Goal: Task Accomplishment & Management: Complete application form

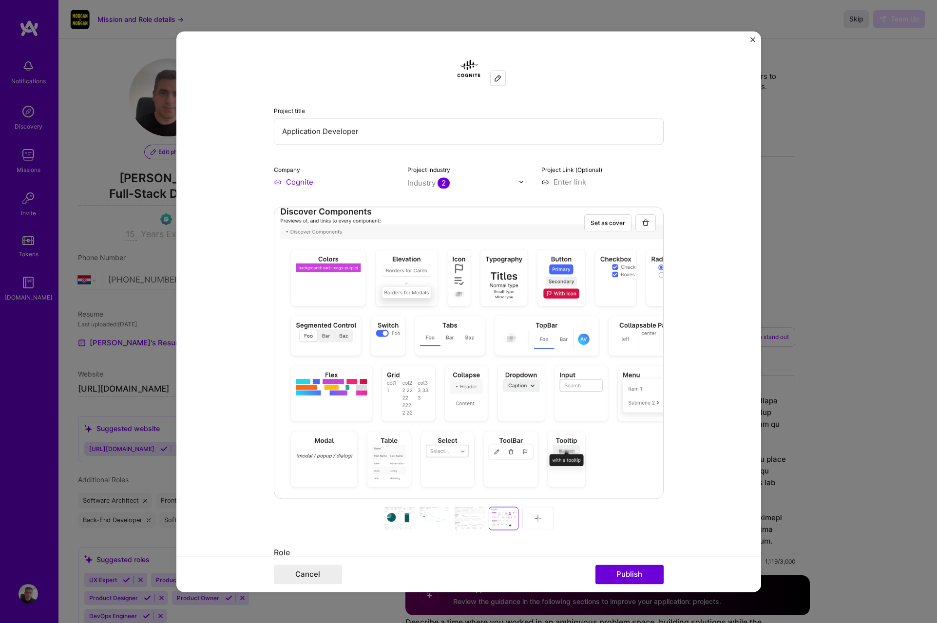
select select "HR"
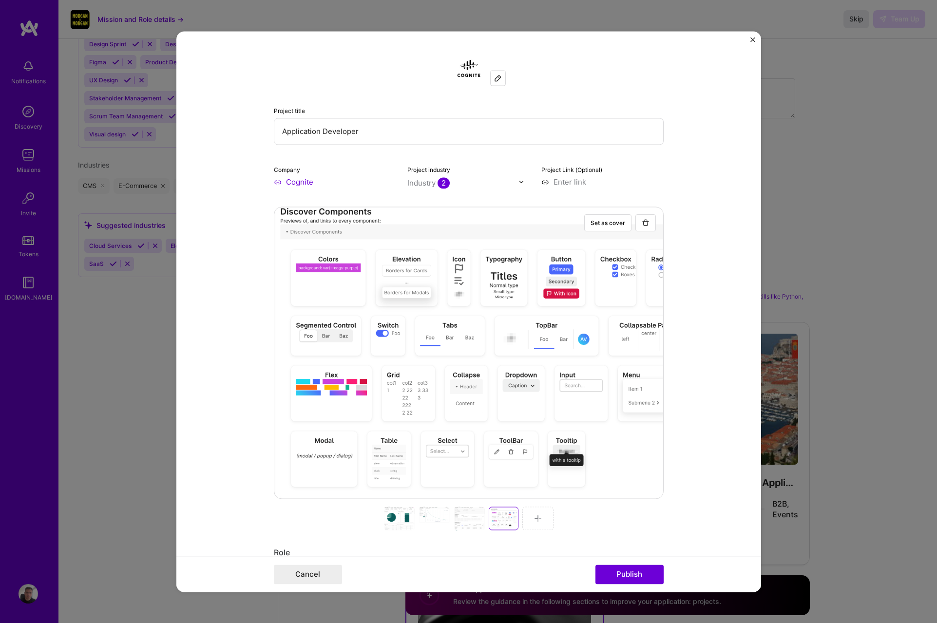
scroll to position [337, 0]
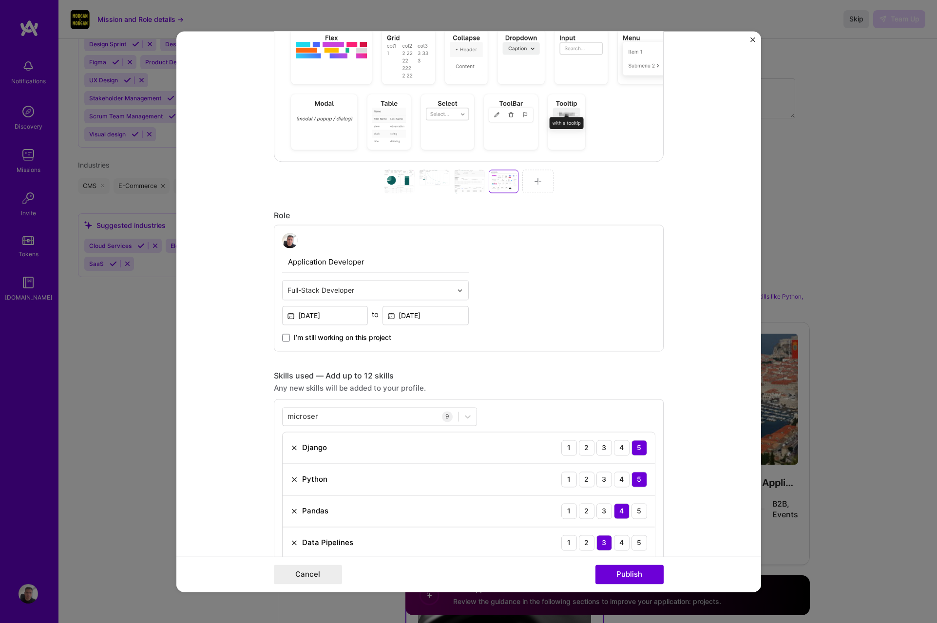
click at [543, 174] on div at bounding box center [537, 181] width 31 height 23
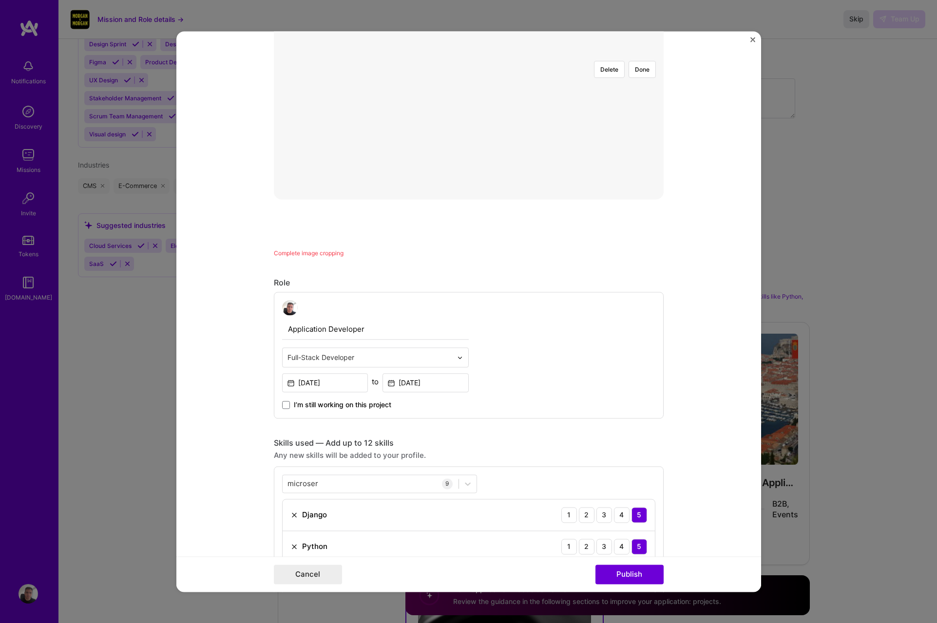
scroll to position [93, 0]
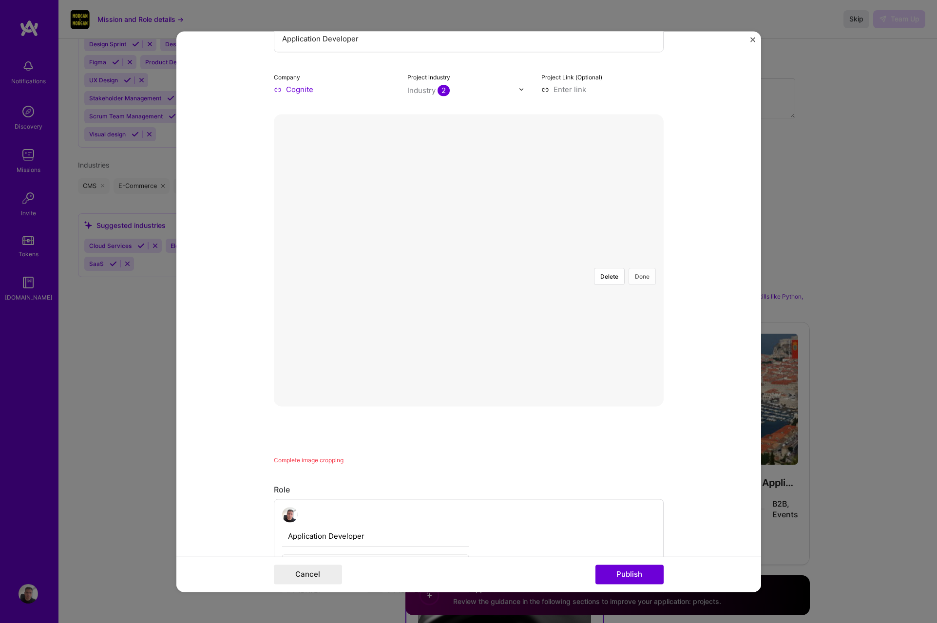
click at [637, 268] on button "Done" at bounding box center [642, 276] width 27 height 17
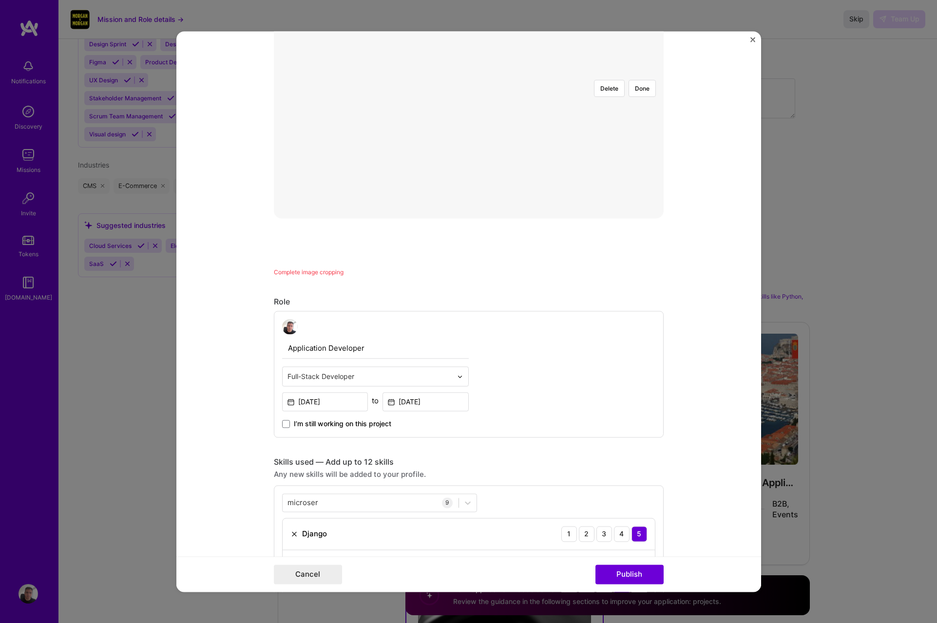
scroll to position [0, 0]
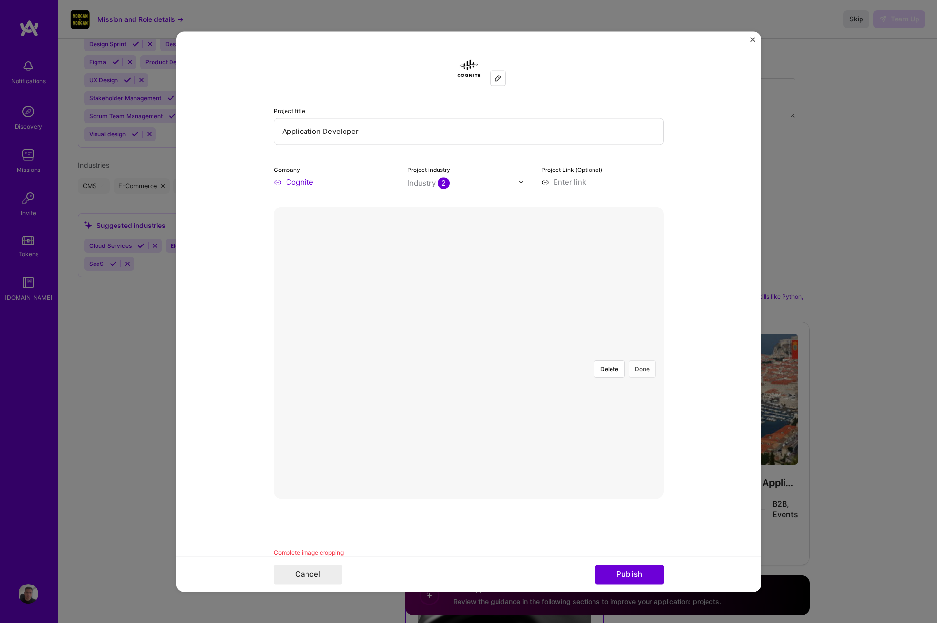
click at [643, 361] on button "Done" at bounding box center [642, 369] width 27 height 17
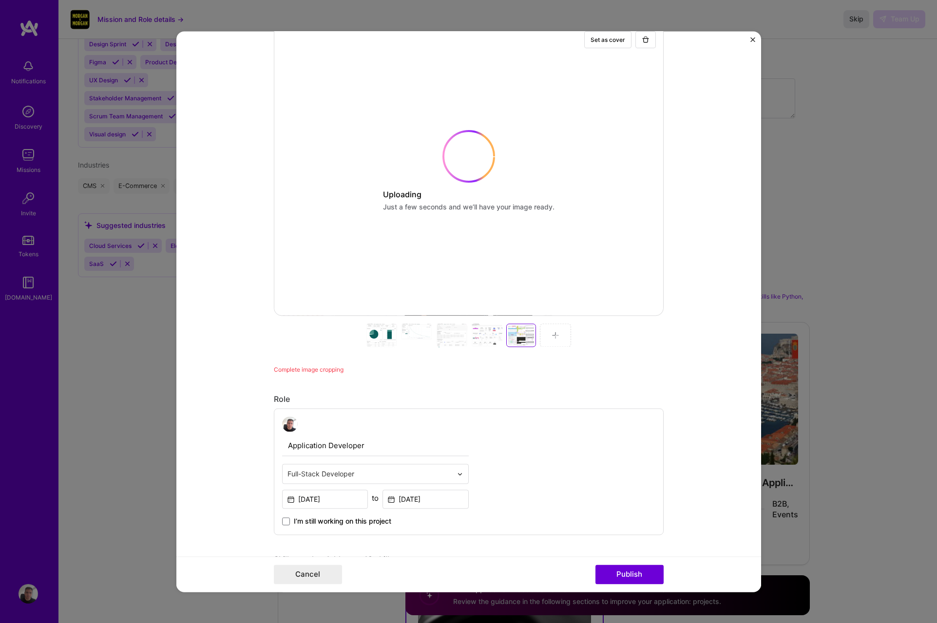
scroll to position [218, 0]
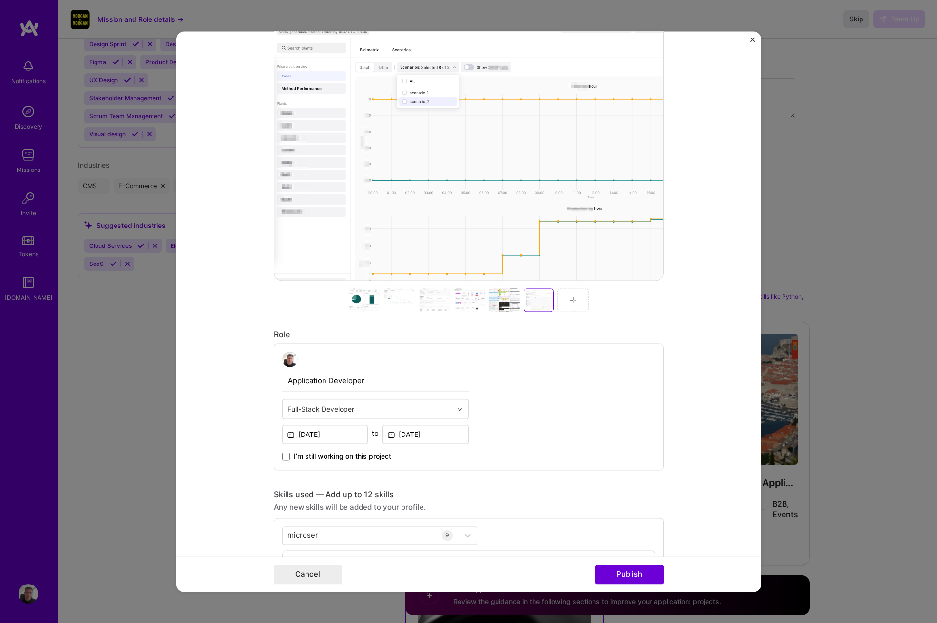
click at [363, 300] on div at bounding box center [363, 300] width 31 height 23
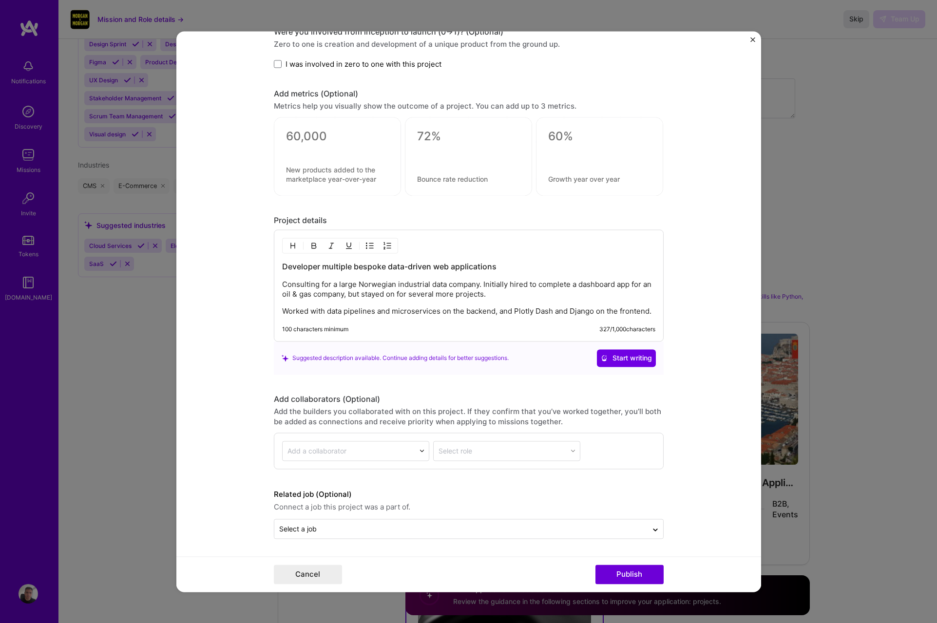
scroll to position [1116, 0]
click at [650, 310] on p "Worked with data pipelines and microservices on the backend, and Plotly Dash an…" at bounding box center [468, 311] width 373 height 10
click at [635, 577] on button "Publish" at bounding box center [630, 574] width 68 height 19
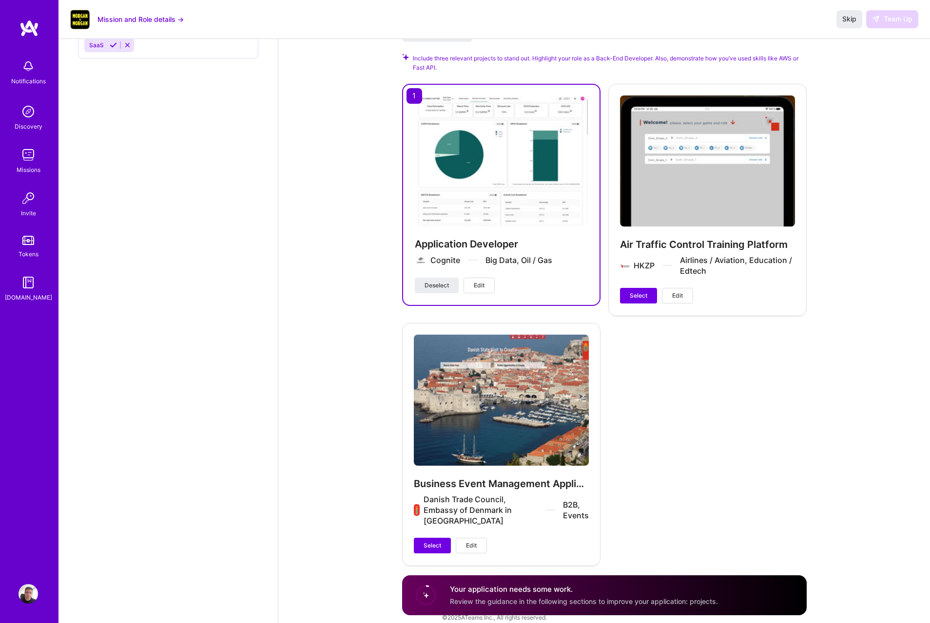
scroll to position [1459, 0]
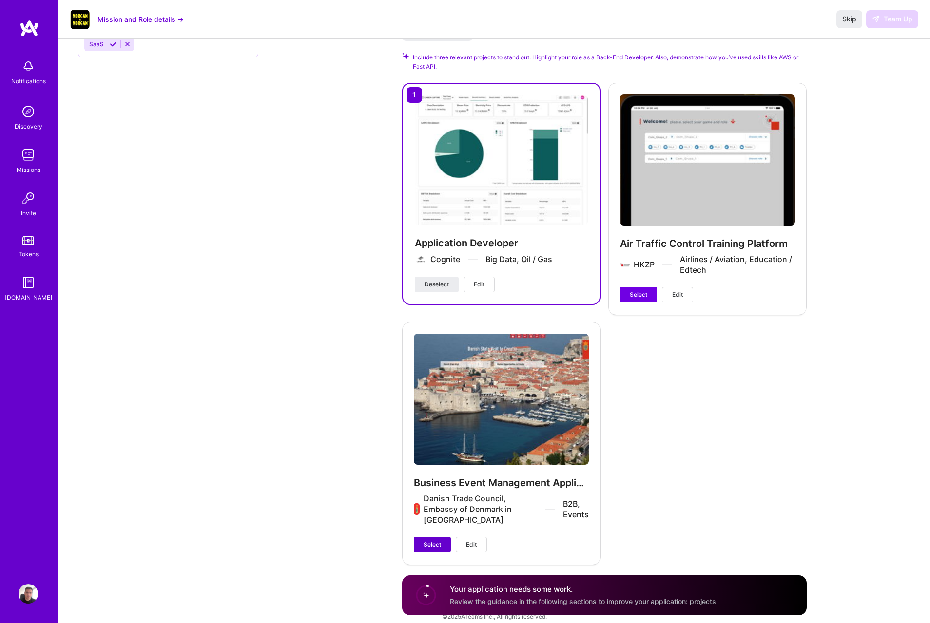
click at [434, 541] on span "Select" at bounding box center [433, 545] width 18 height 9
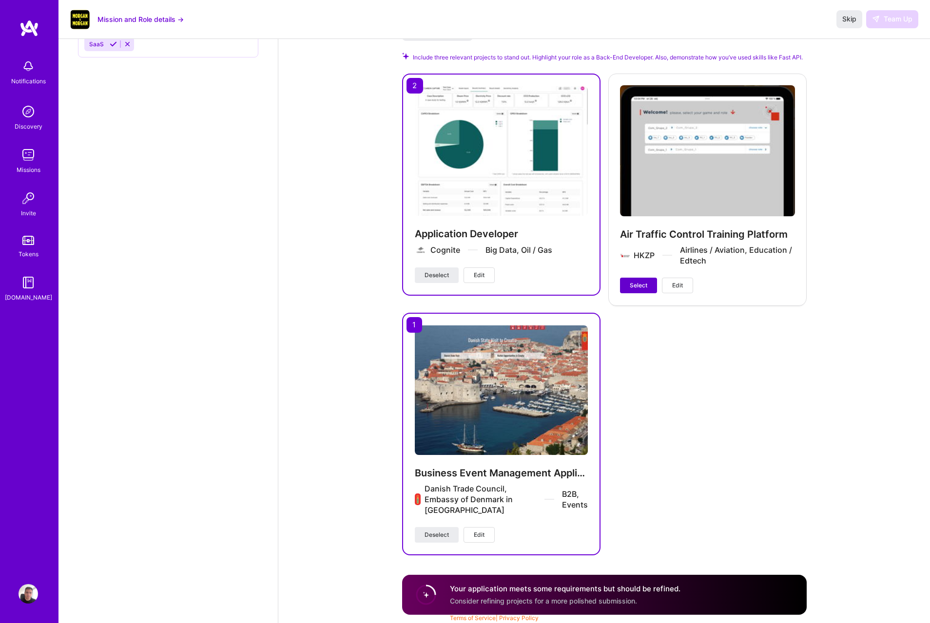
click at [646, 284] on span "Select" at bounding box center [639, 285] width 18 height 9
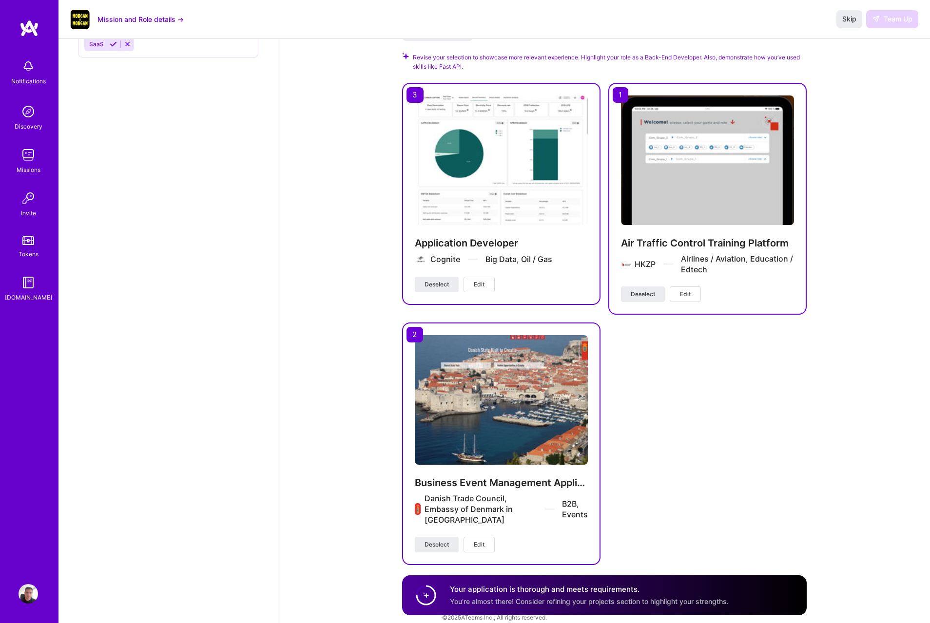
scroll to position [1460, 0]
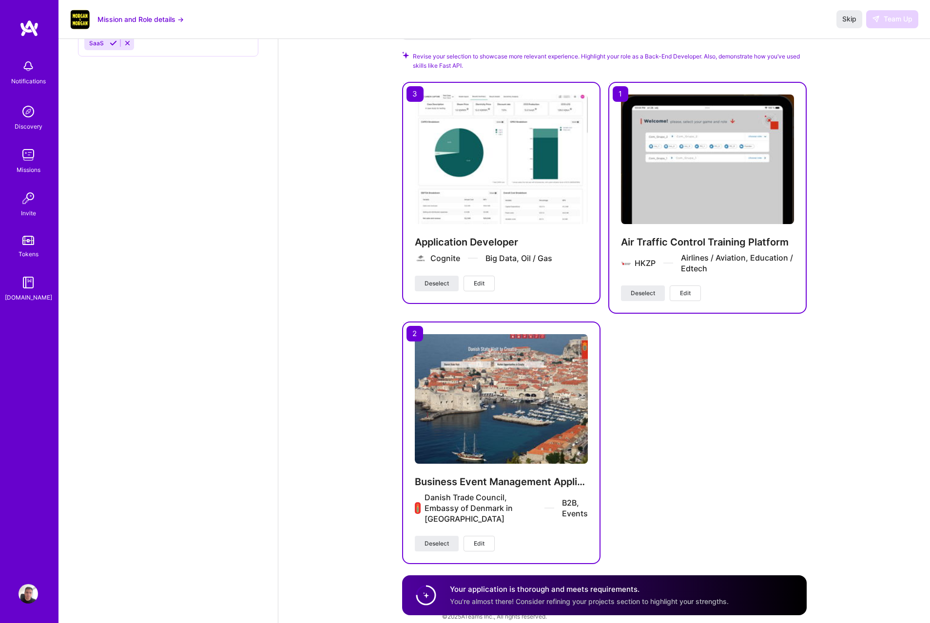
click at [596, 603] on span "You're almost there! Consider refining your projects section to highlight your …" at bounding box center [589, 602] width 279 height 8
drag, startPoint x: 455, startPoint y: 591, endPoint x: 598, endPoint y: 600, distance: 142.6
click at [595, 600] on div "Your application is thorough and meets requirements. You're almost there! Consi…" at bounding box center [589, 595] width 279 height 22
click at [606, 600] on span "You're almost there! Consider refining your projects section to highlight your …" at bounding box center [589, 602] width 279 height 8
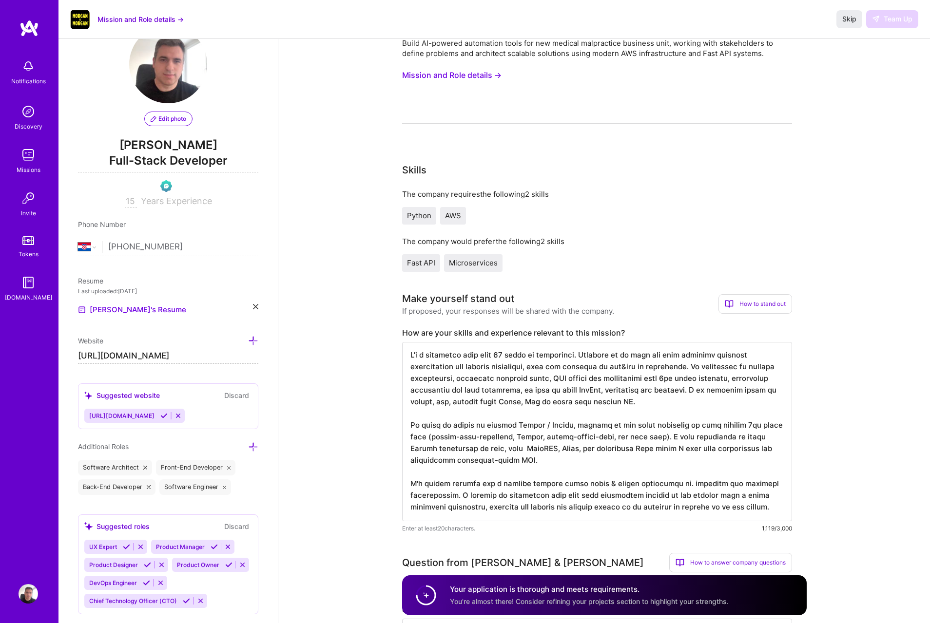
scroll to position [0, 0]
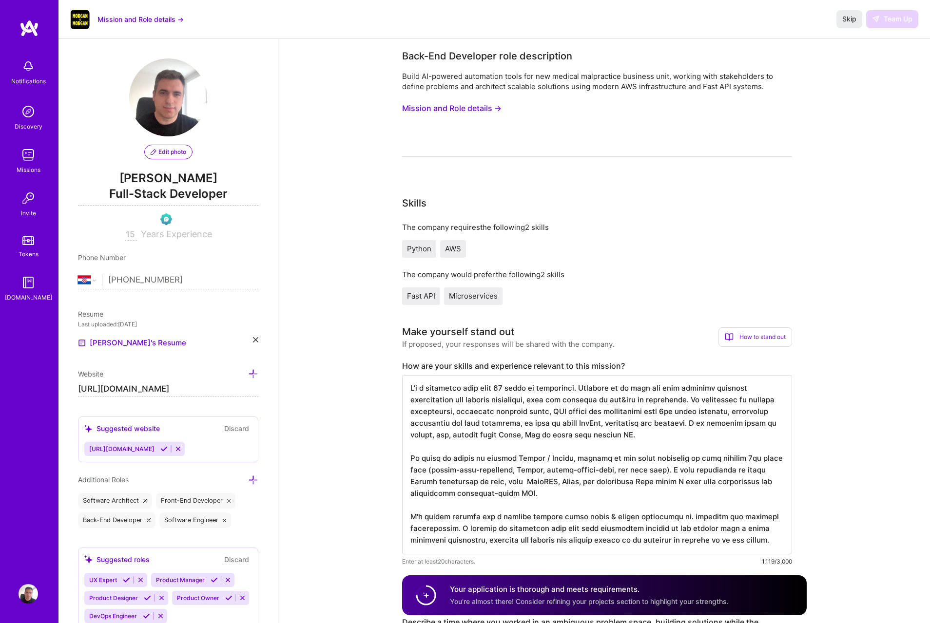
click at [898, 16] on div "Skip Team Up" at bounding box center [877, 19] width 82 height 18
click at [853, 24] on button "Skip" at bounding box center [849, 19] width 26 height 18
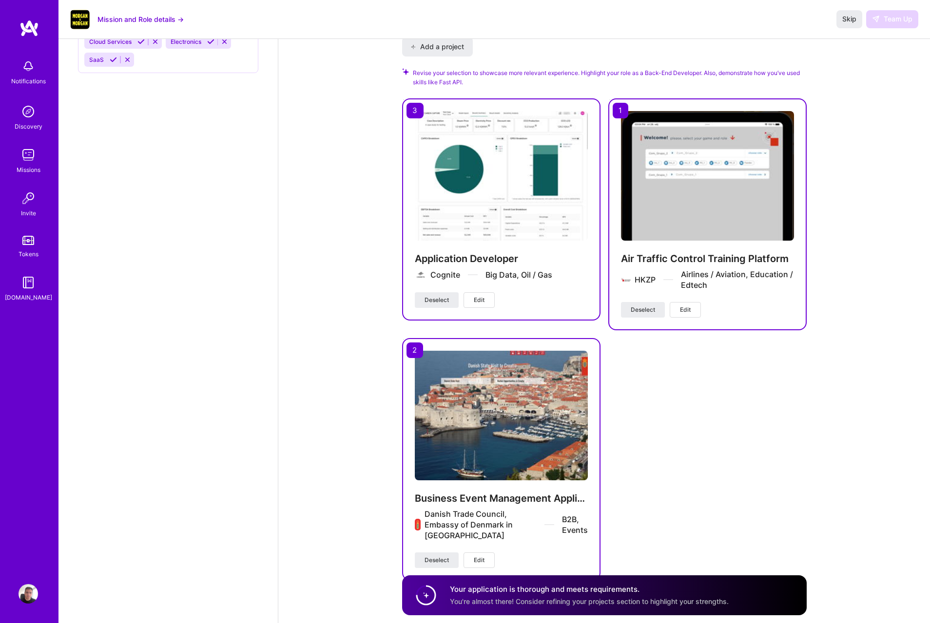
scroll to position [1460, 0]
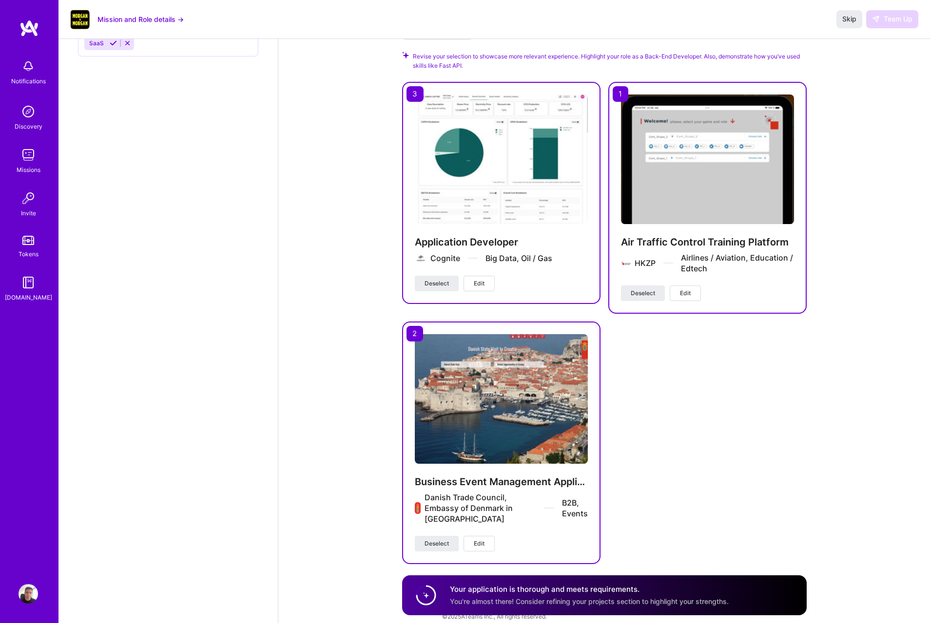
click at [628, 599] on span "You're almost there! Consider refining your projects section to highlight your …" at bounding box center [589, 602] width 279 height 8
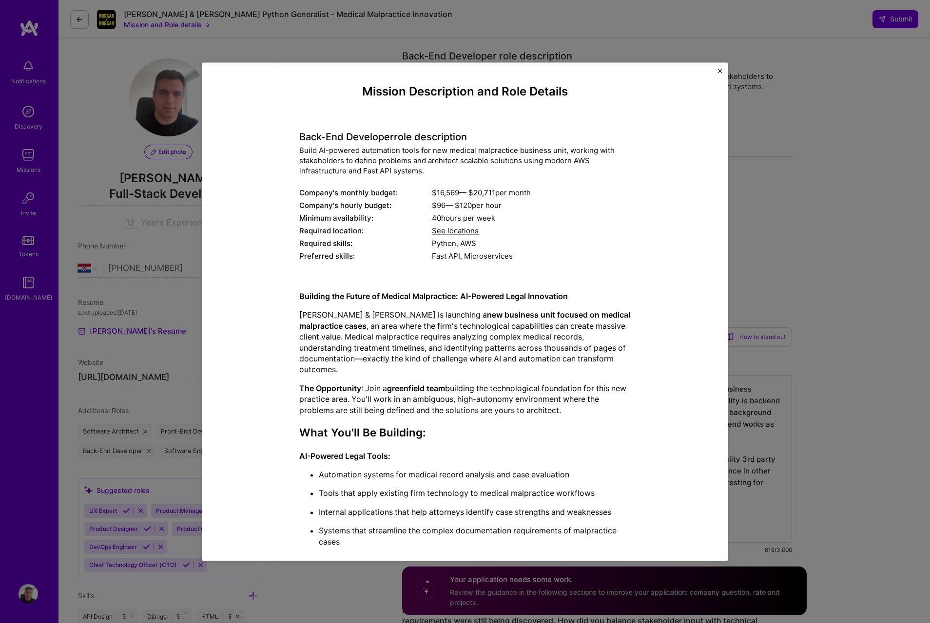
select select "HR"
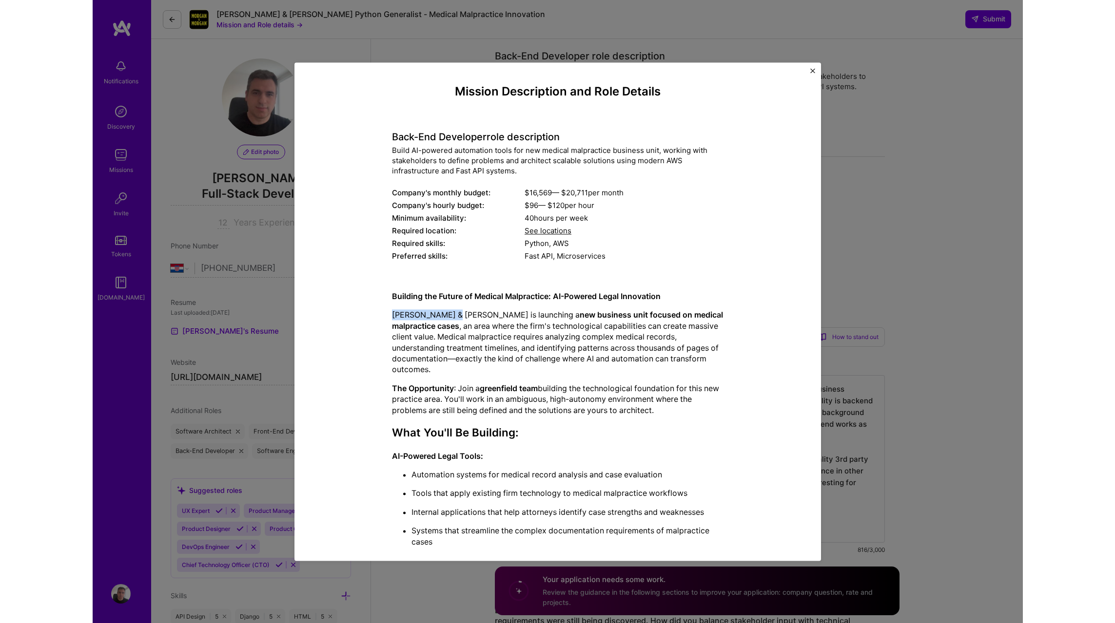
scroll to position [445, 0]
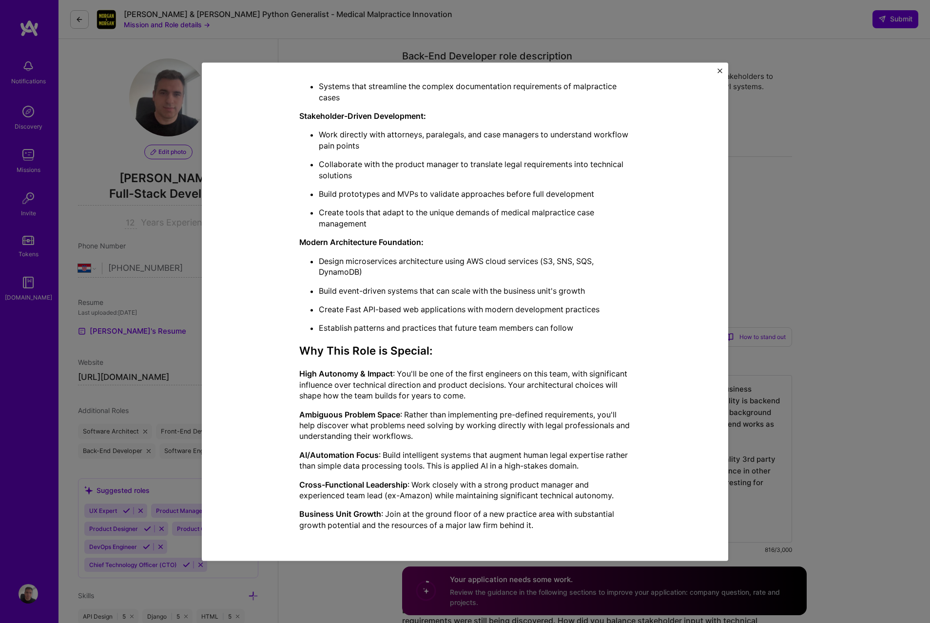
click at [808, 77] on div "Mission Description and Role Details Back-End Developer role description Build …" at bounding box center [465, 311] width 930 height 623
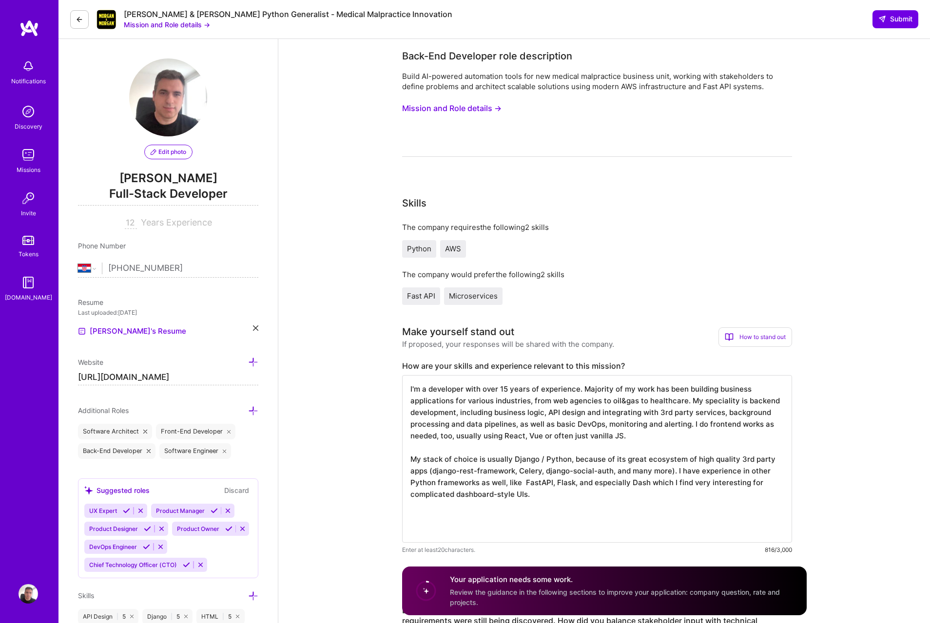
click at [34, 596] on img at bounding box center [28, 593] width 19 height 19
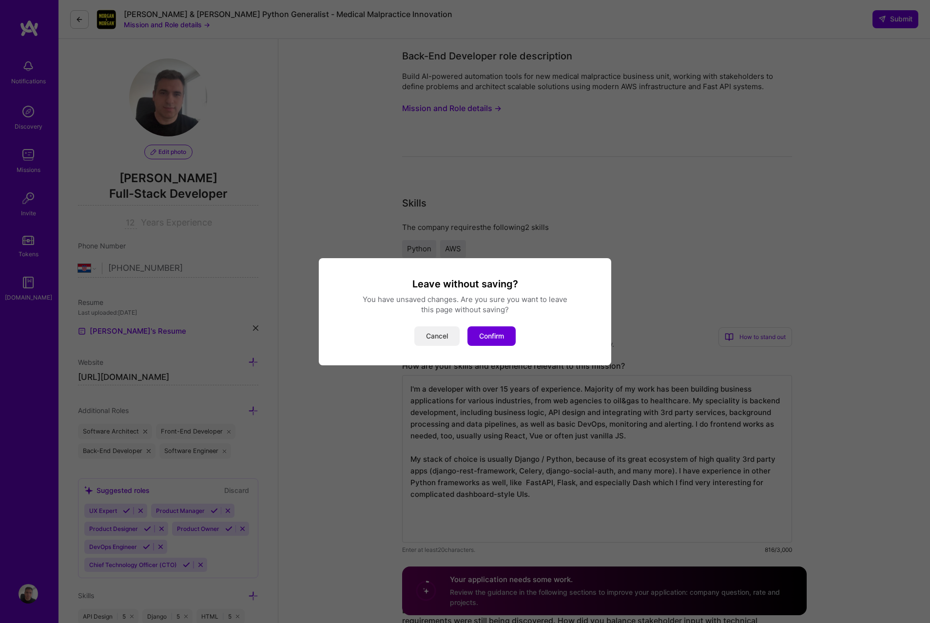
click at [447, 335] on button "Cancel" at bounding box center [436, 336] width 45 height 19
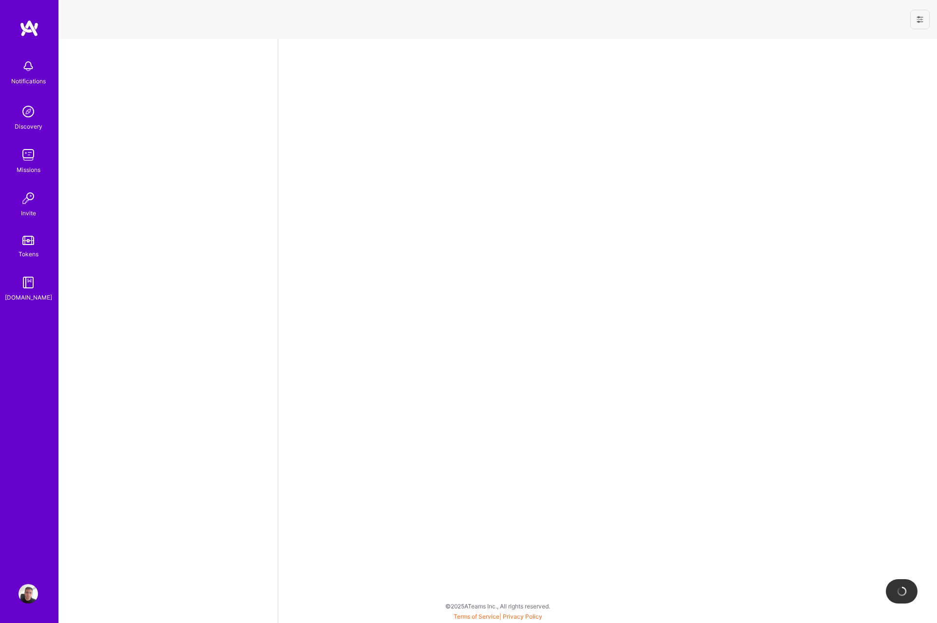
select select "HR"
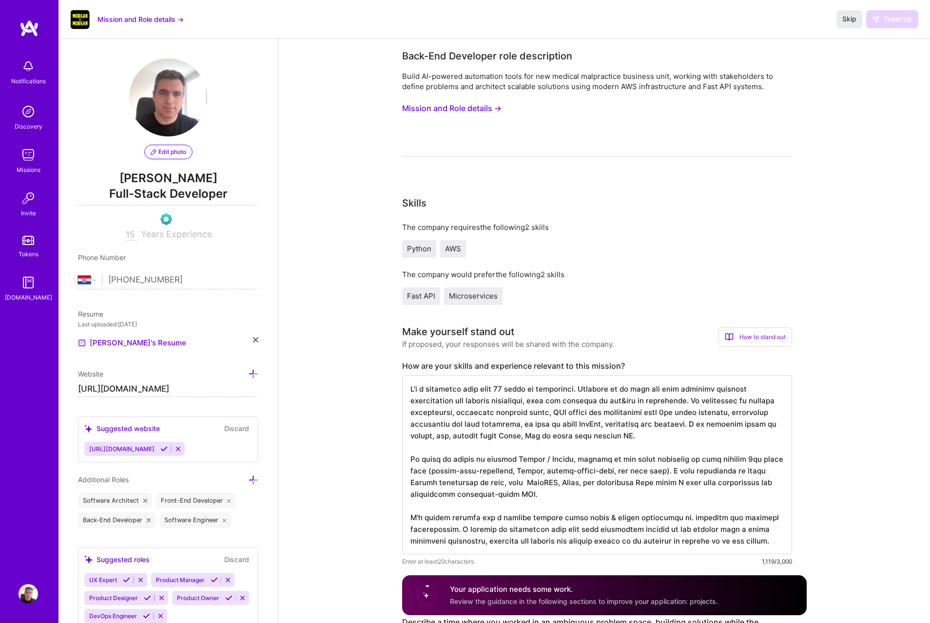
click at [663, 469] on textarea at bounding box center [597, 464] width 390 height 179
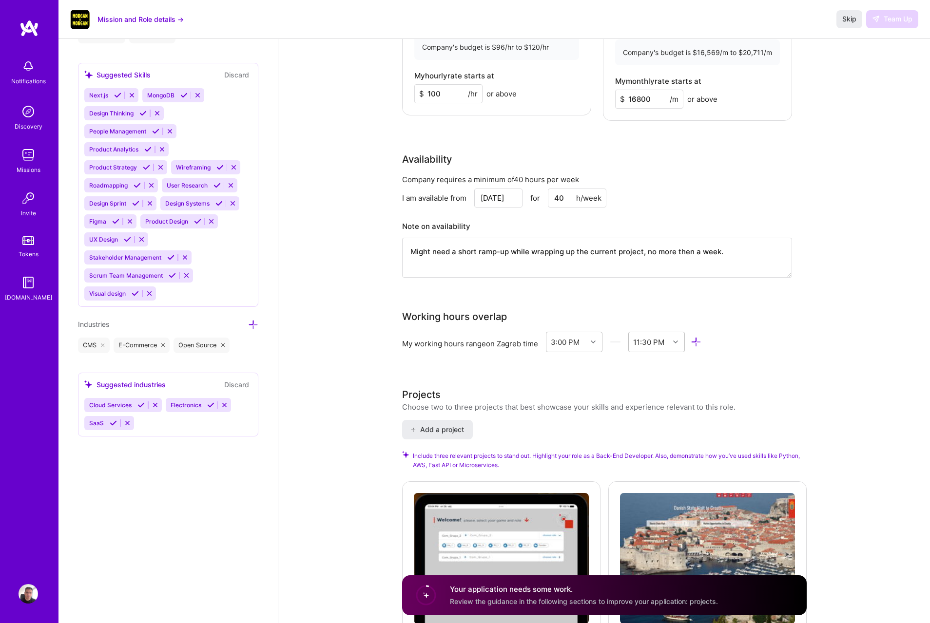
scroll to position [1219, 0]
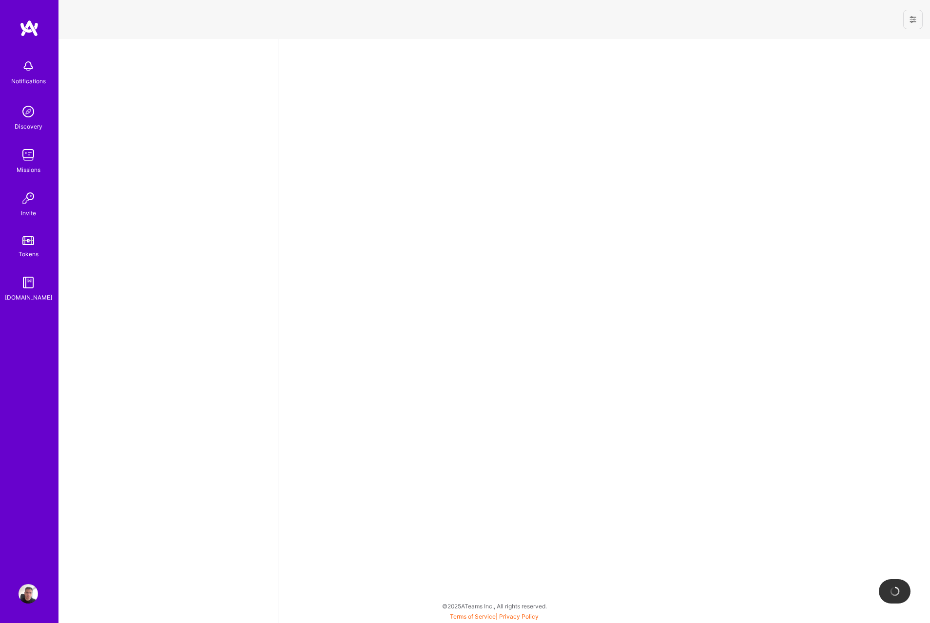
select select "HR"
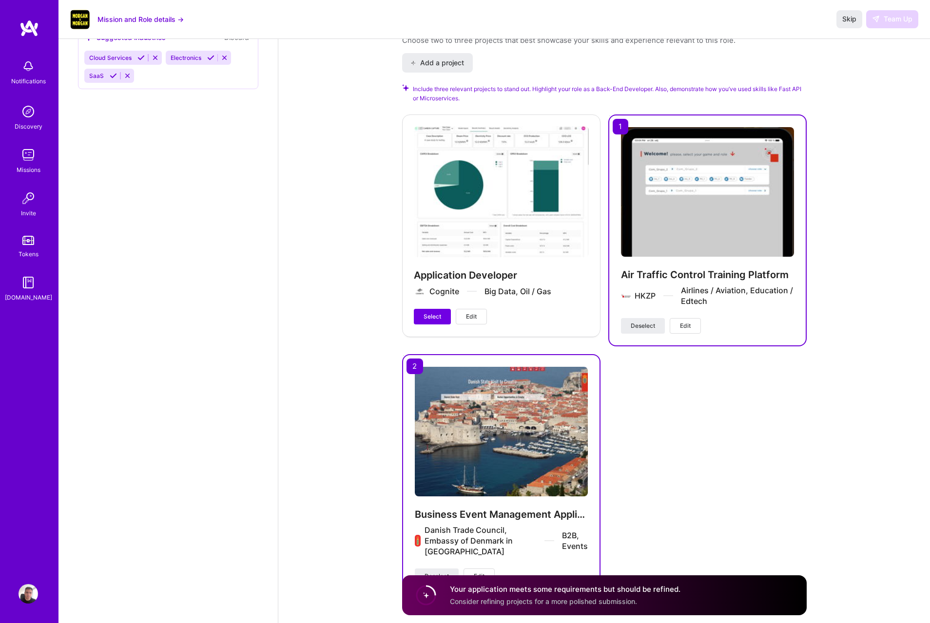
scroll to position [1460, 0]
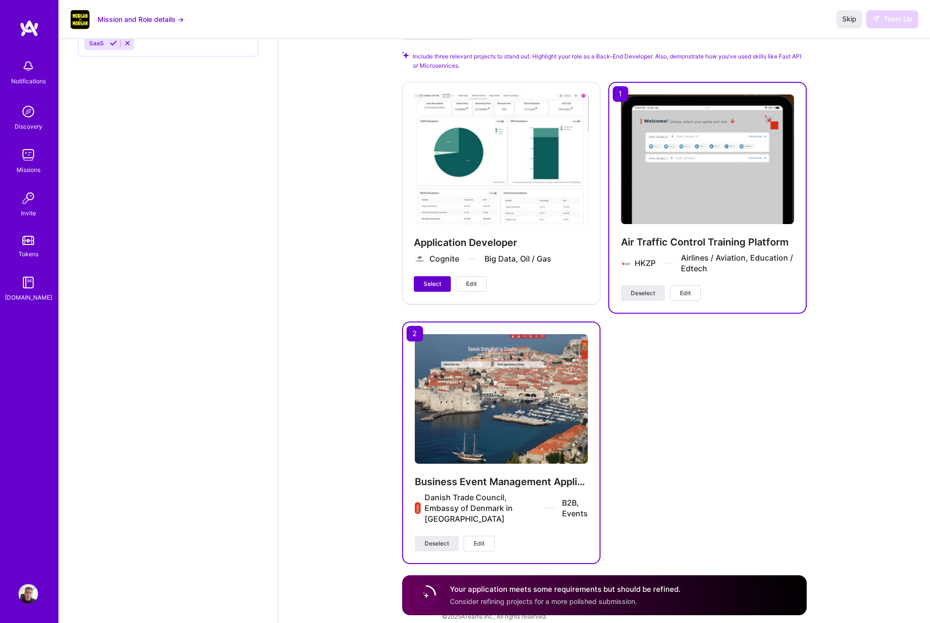
click at [430, 280] on span "Select" at bounding box center [433, 284] width 18 height 9
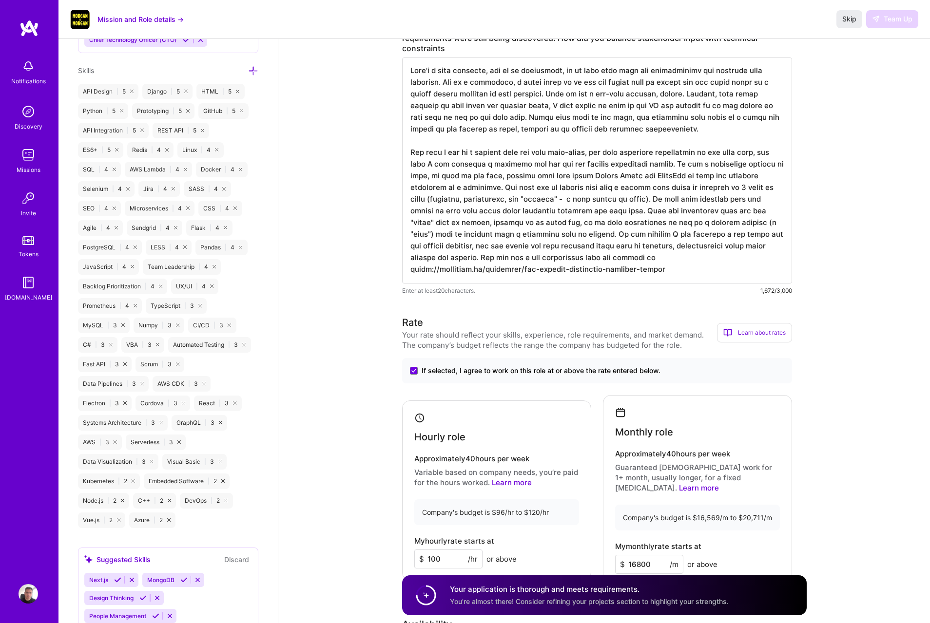
scroll to position [0, 0]
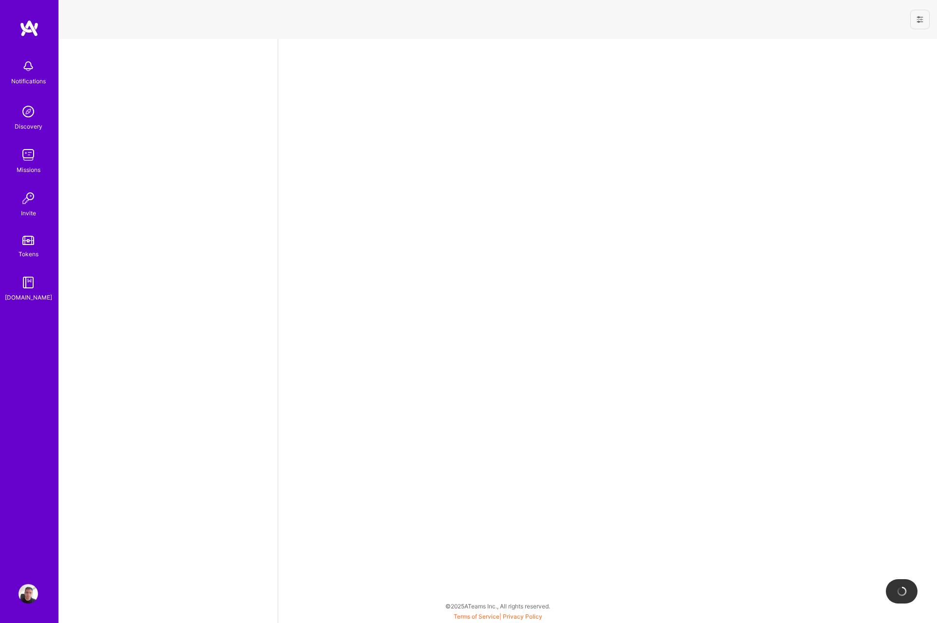
select select "HR"
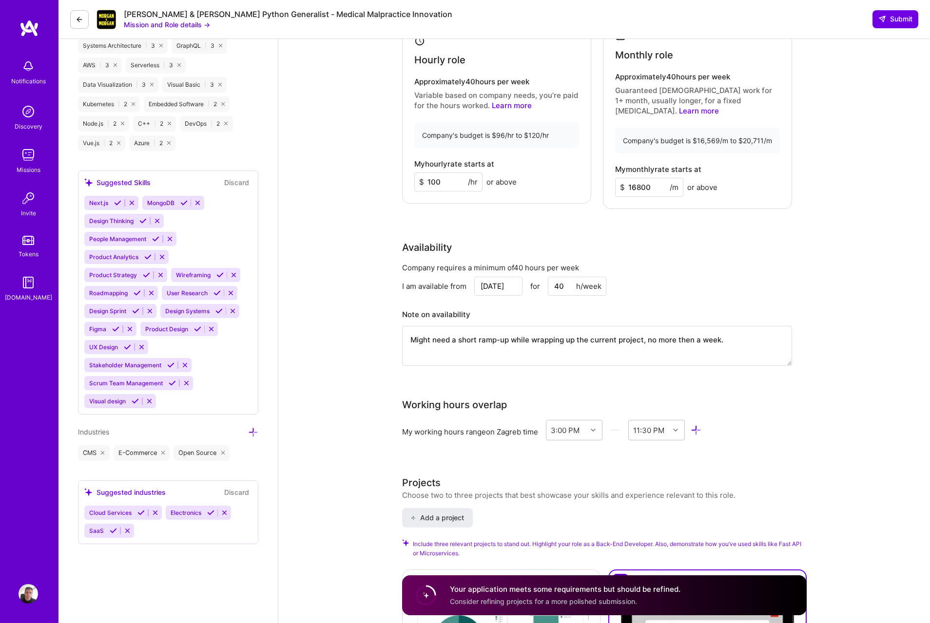
scroll to position [1460, 0]
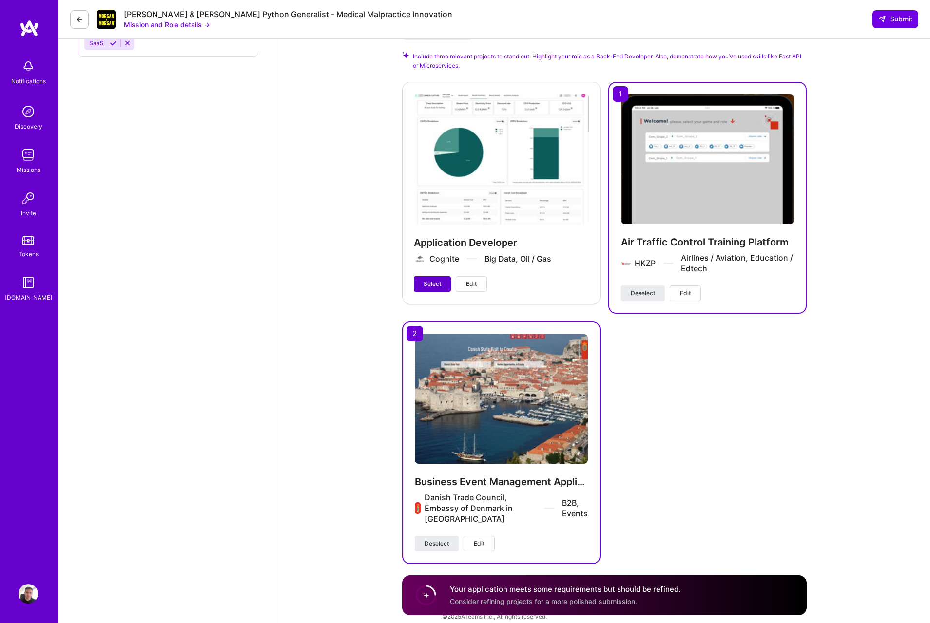
click at [435, 280] on span "Select" at bounding box center [433, 284] width 18 height 9
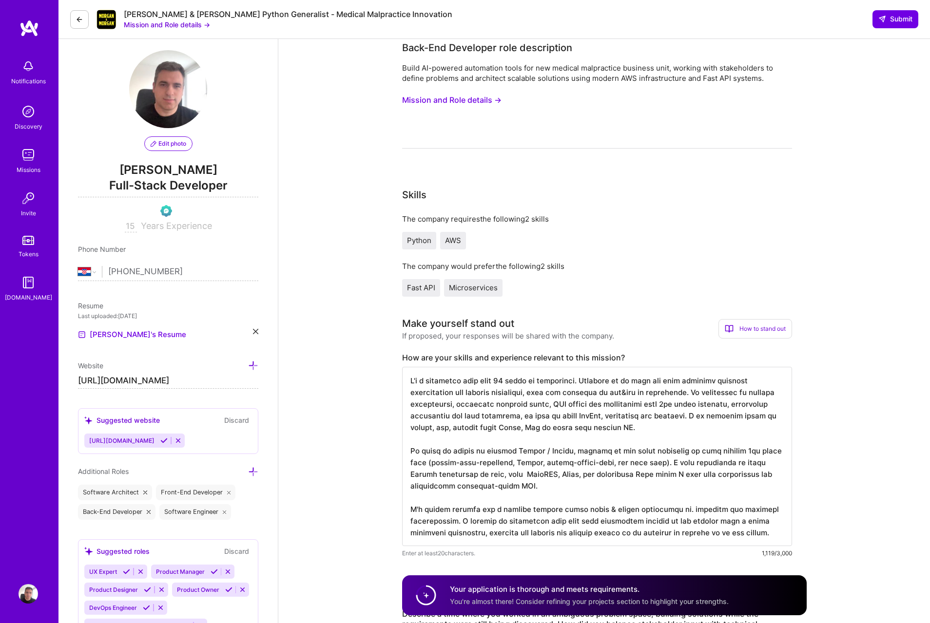
scroll to position [0, 0]
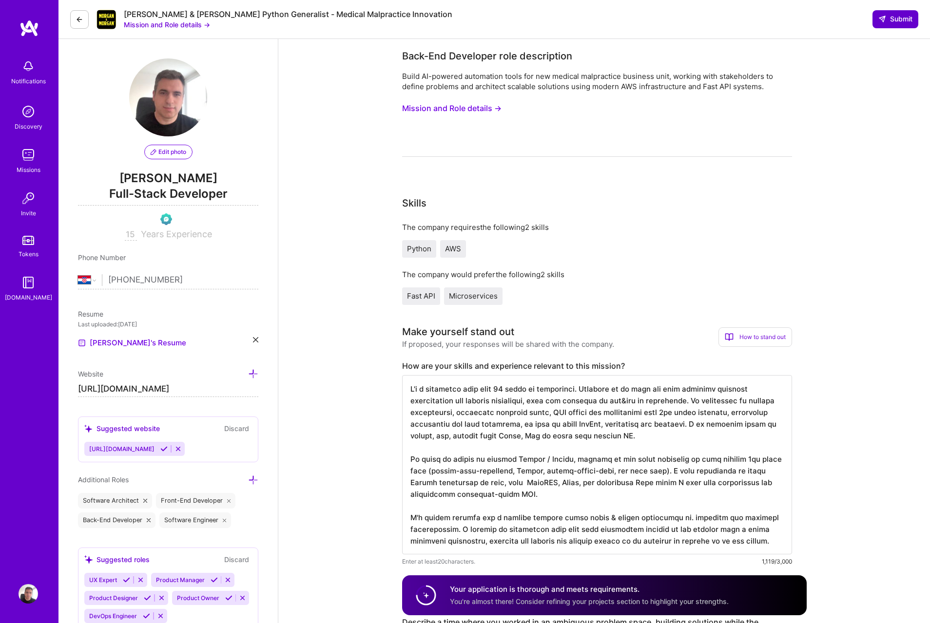
click at [896, 16] on span "Submit" at bounding box center [895, 19] width 34 height 10
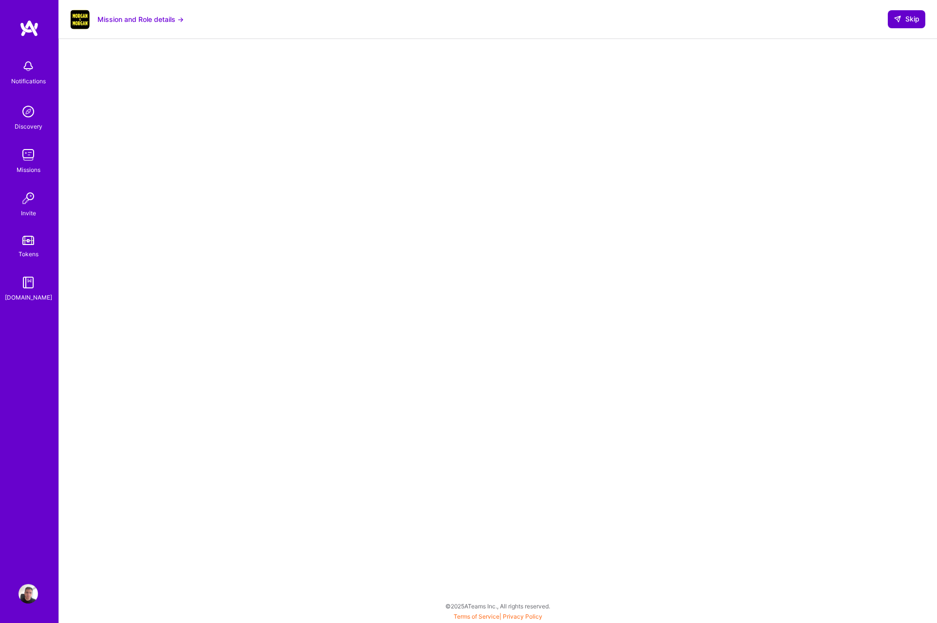
click at [919, 22] on span "Skip" at bounding box center [907, 19] width 26 height 10
select select "HR"
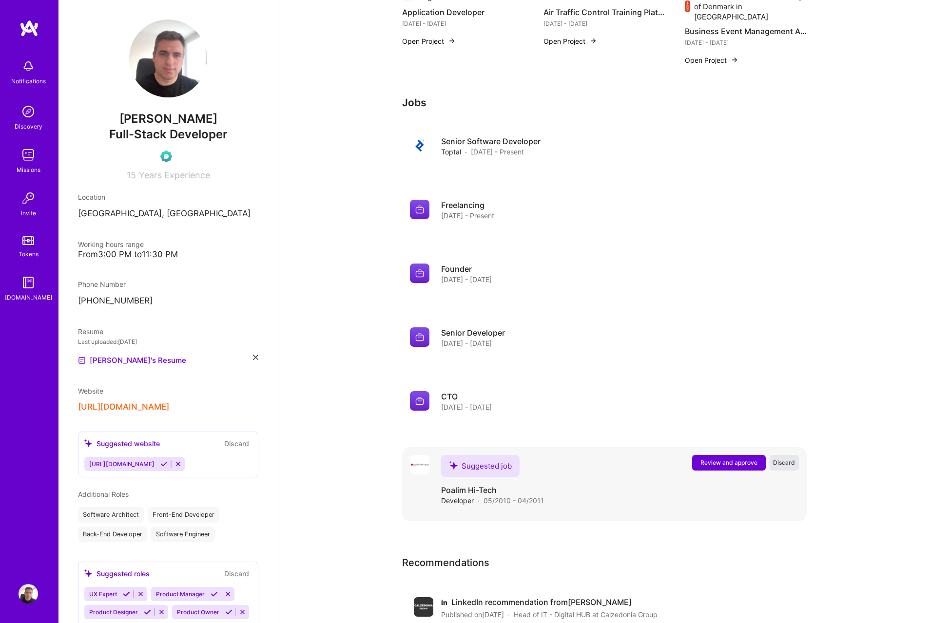
scroll to position [766, 0]
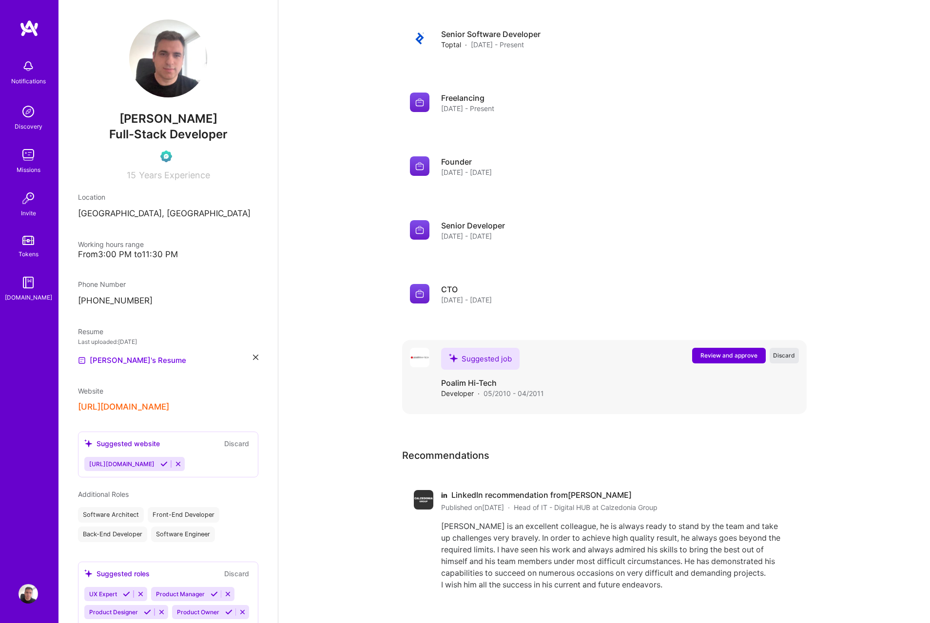
click at [783, 351] on span "Discard" at bounding box center [784, 355] width 22 height 8
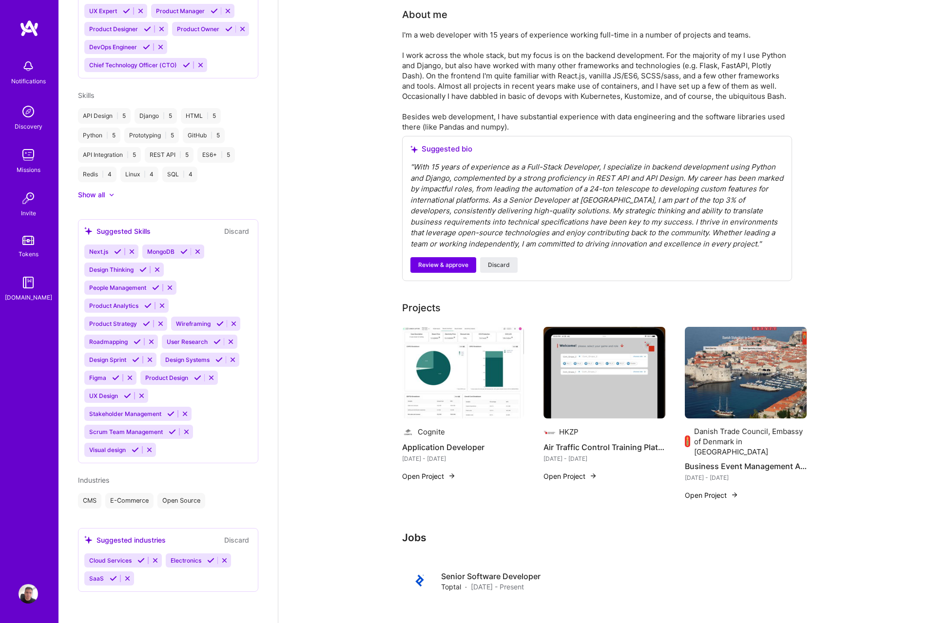
scroll to position [673, 0]
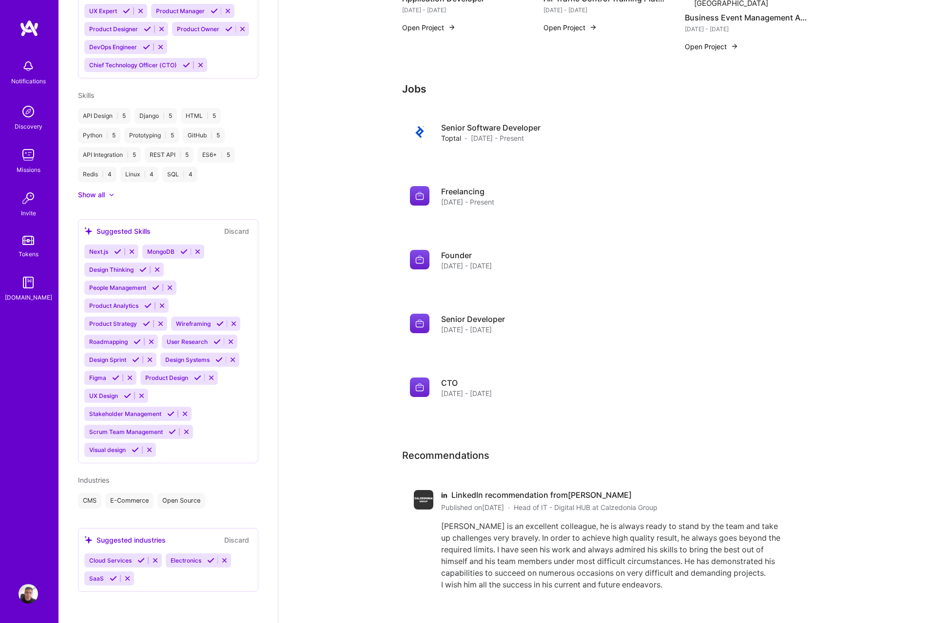
click at [110, 578] on icon at bounding box center [113, 578] width 7 height 7
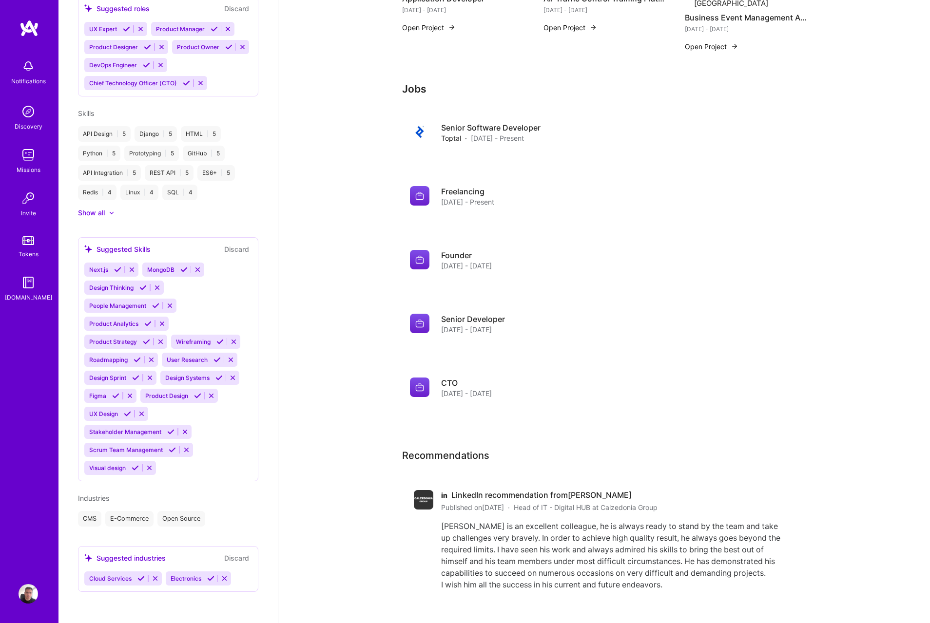
scroll to position [583, 0]
click at [138, 578] on icon at bounding box center [140, 578] width 7 height 7
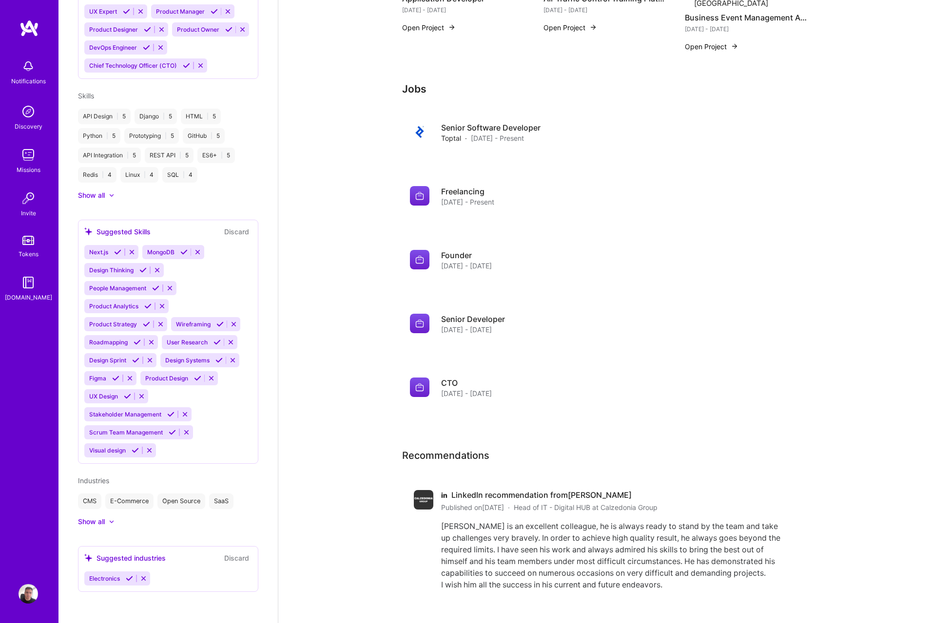
click at [141, 582] on icon at bounding box center [143, 578] width 7 height 7
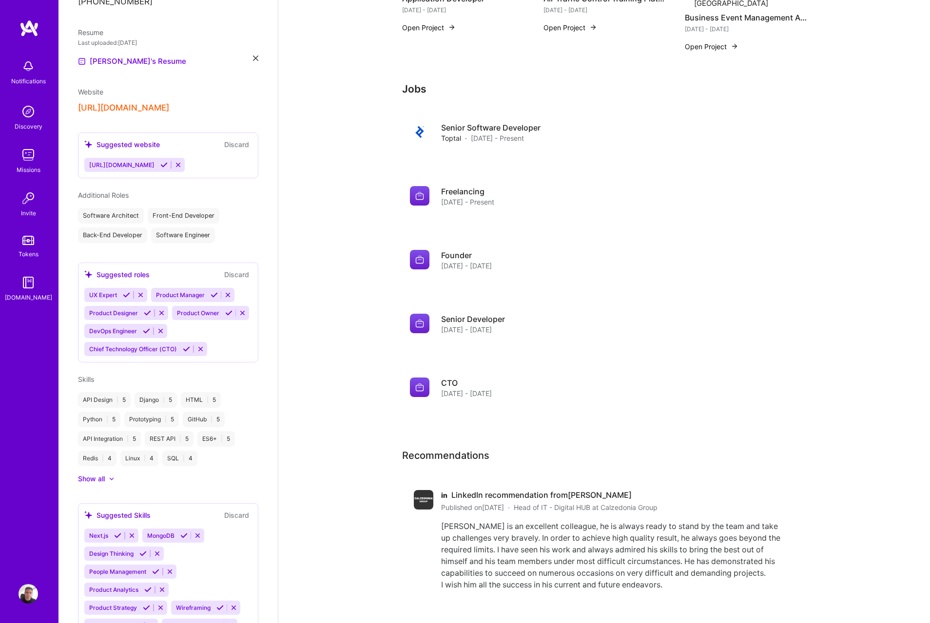
scroll to position [0, 0]
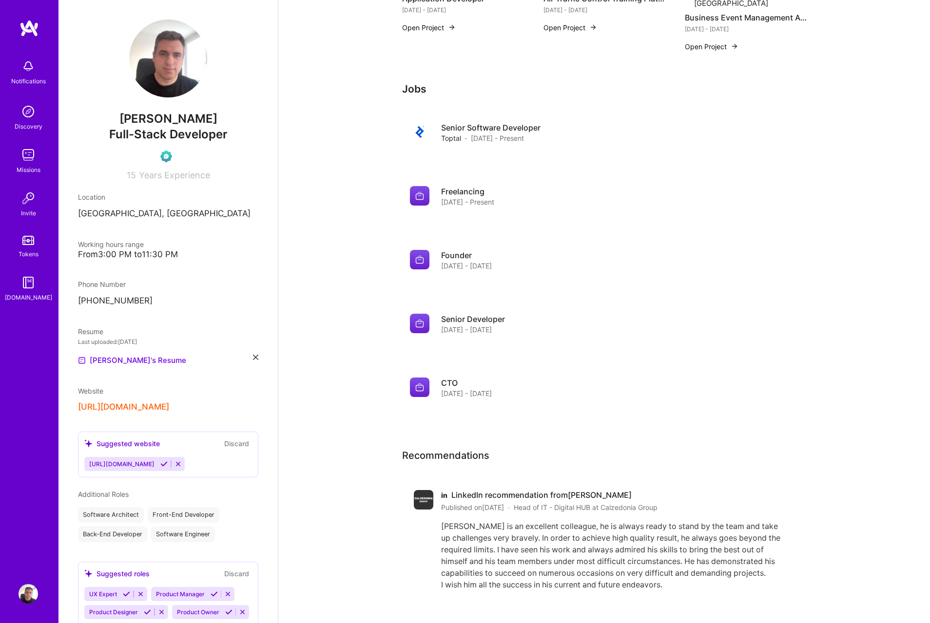
click at [160, 464] on icon at bounding box center [163, 464] width 7 height 7
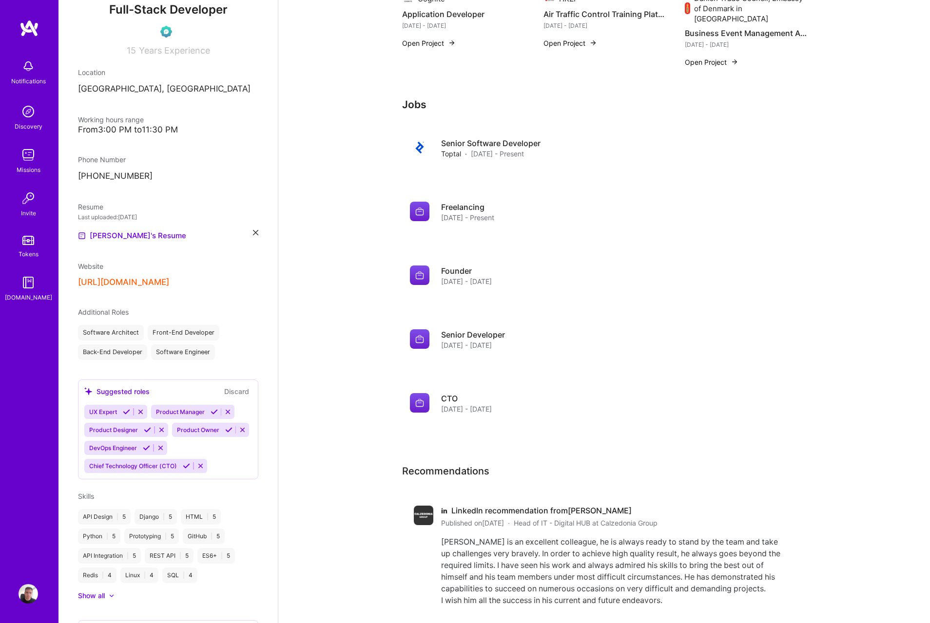
scroll to position [141, 0]
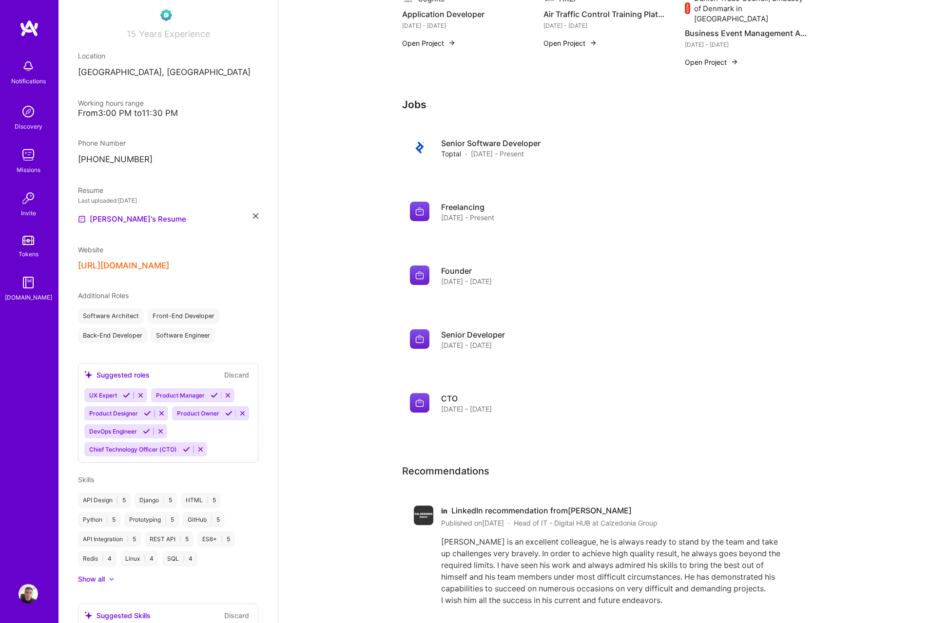
click at [127, 397] on icon at bounding box center [126, 395] width 7 height 7
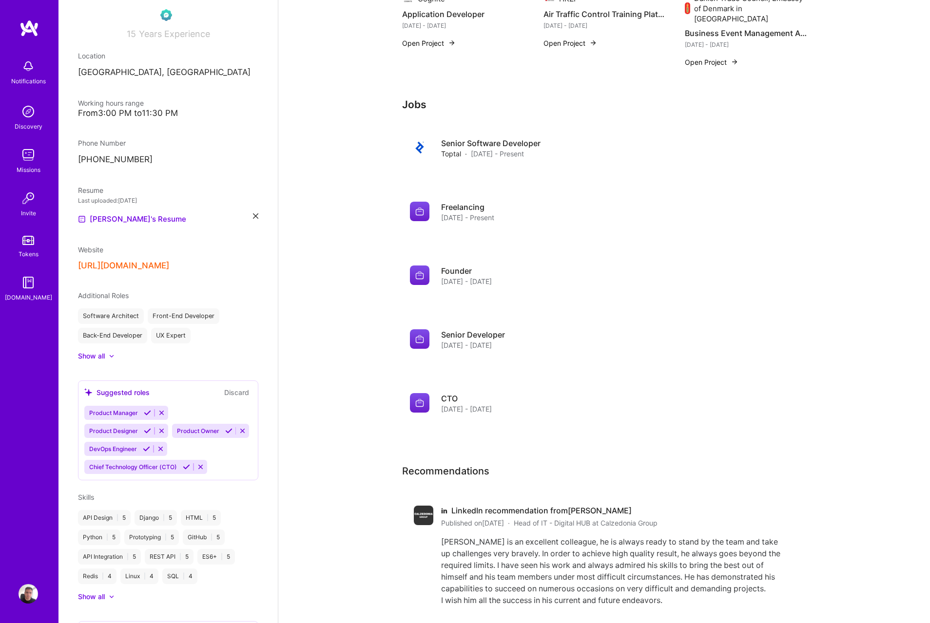
click at [225, 435] on icon at bounding box center [228, 430] width 7 height 7
click at [224, 394] on button "Discard" at bounding box center [236, 392] width 31 height 11
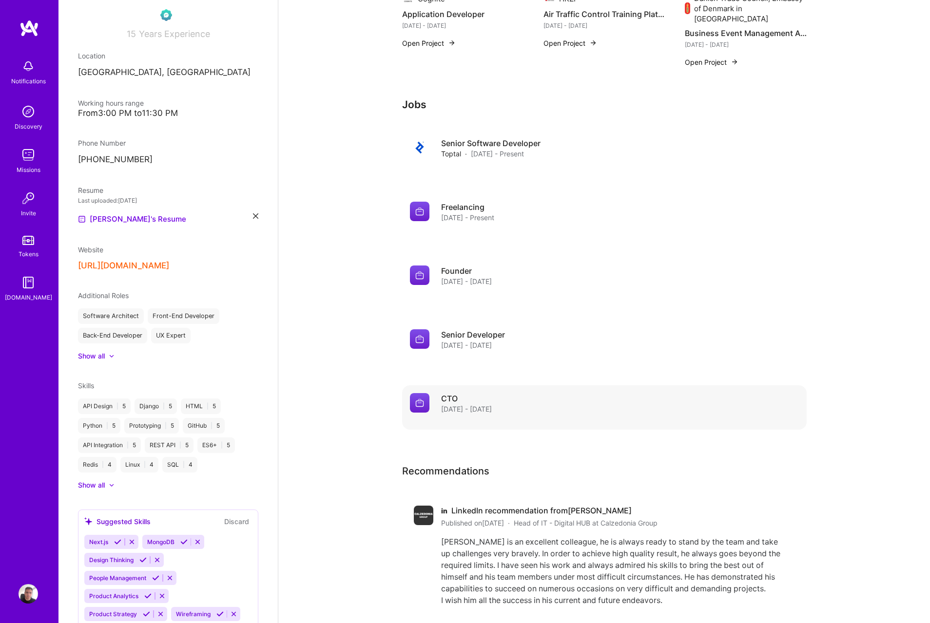
click at [468, 404] on span "May 2011 - Dec 2011" at bounding box center [466, 409] width 51 height 10
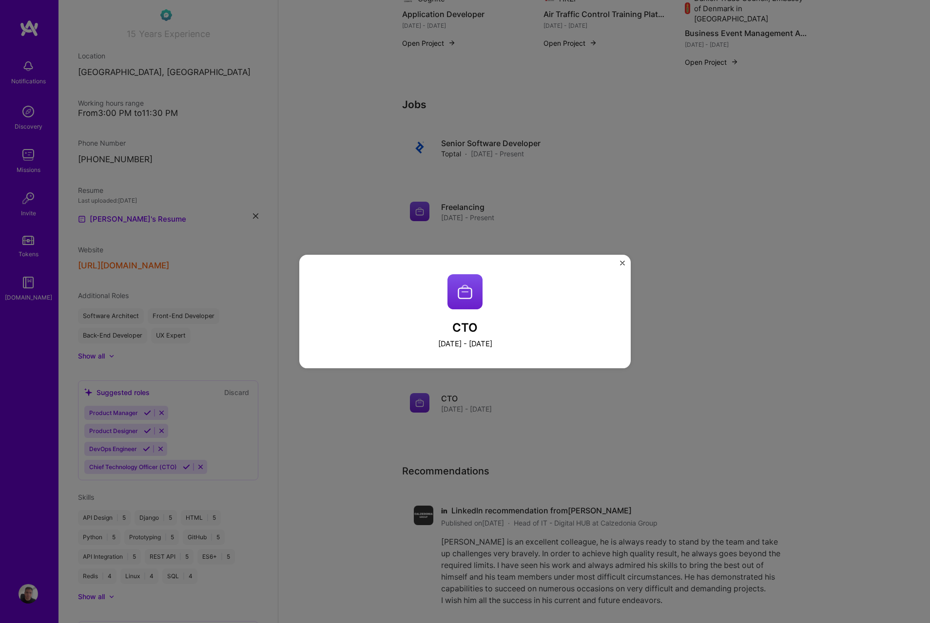
click at [622, 265] on img "Close" at bounding box center [622, 263] width 5 height 5
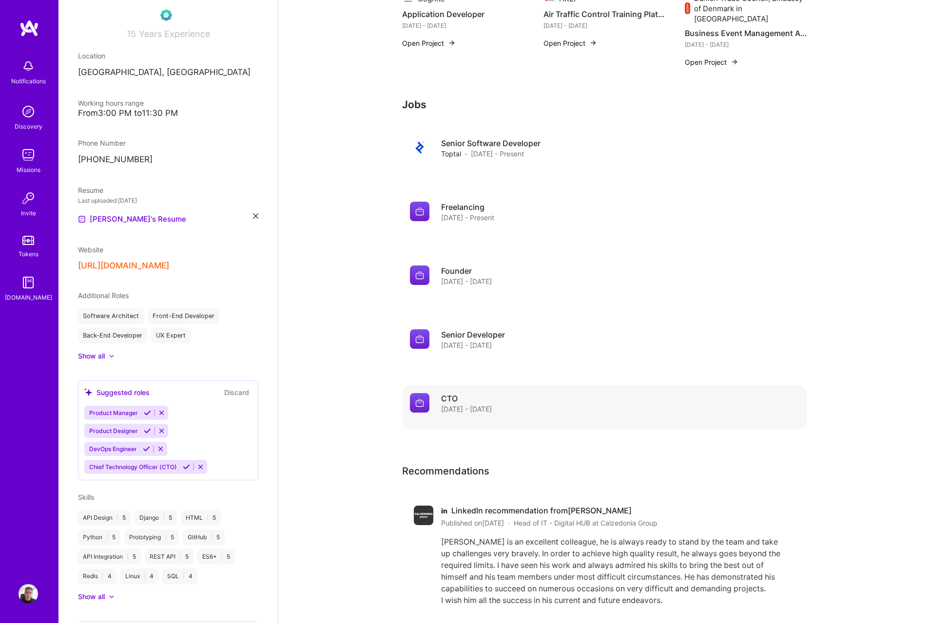
click at [442, 404] on span "May 2011 - Dec 2011" at bounding box center [466, 409] width 51 height 10
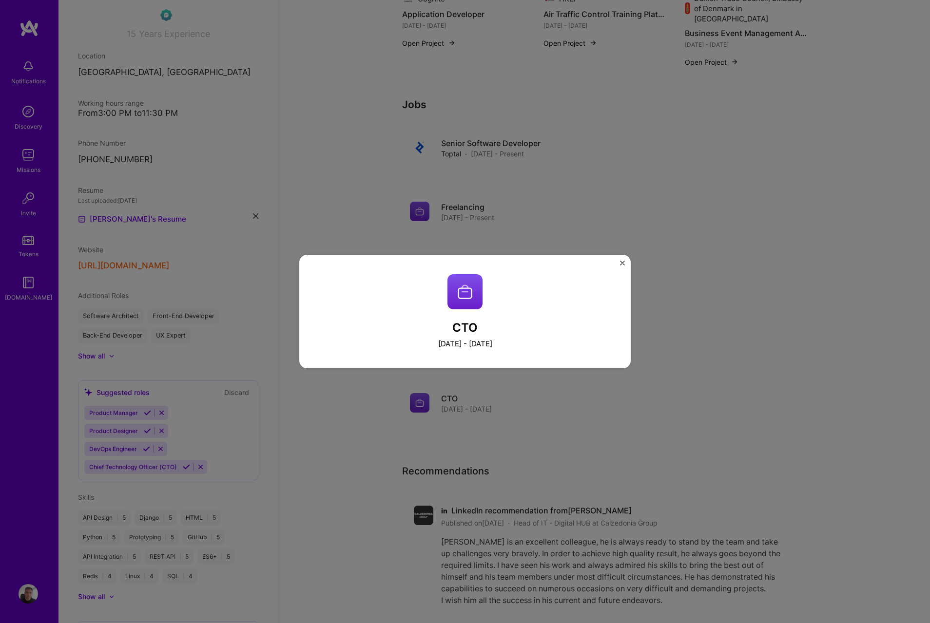
click at [620, 264] on img "Close" at bounding box center [622, 263] width 5 height 5
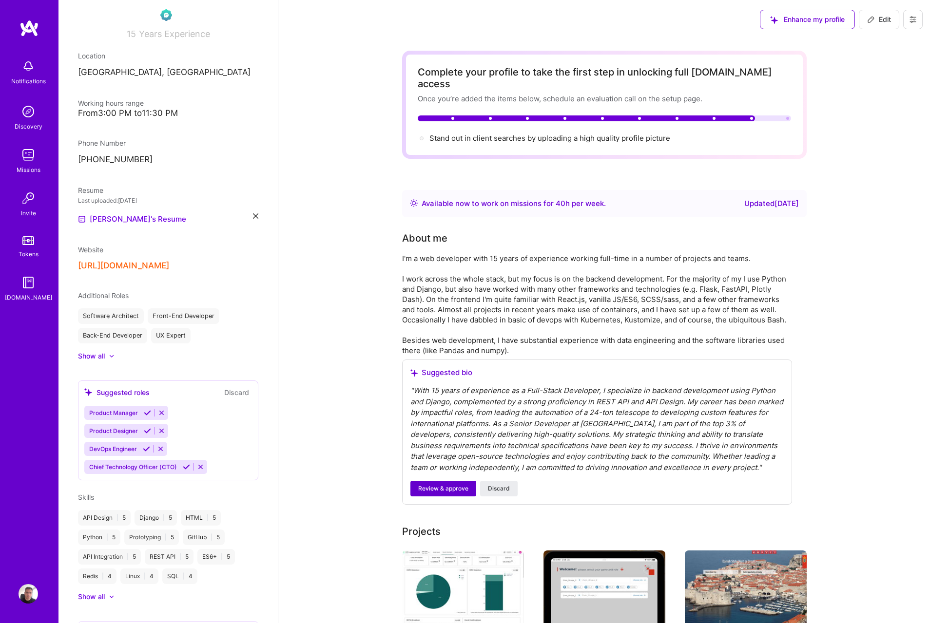
click at [448, 484] on span "Review & approve" at bounding box center [443, 488] width 50 height 9
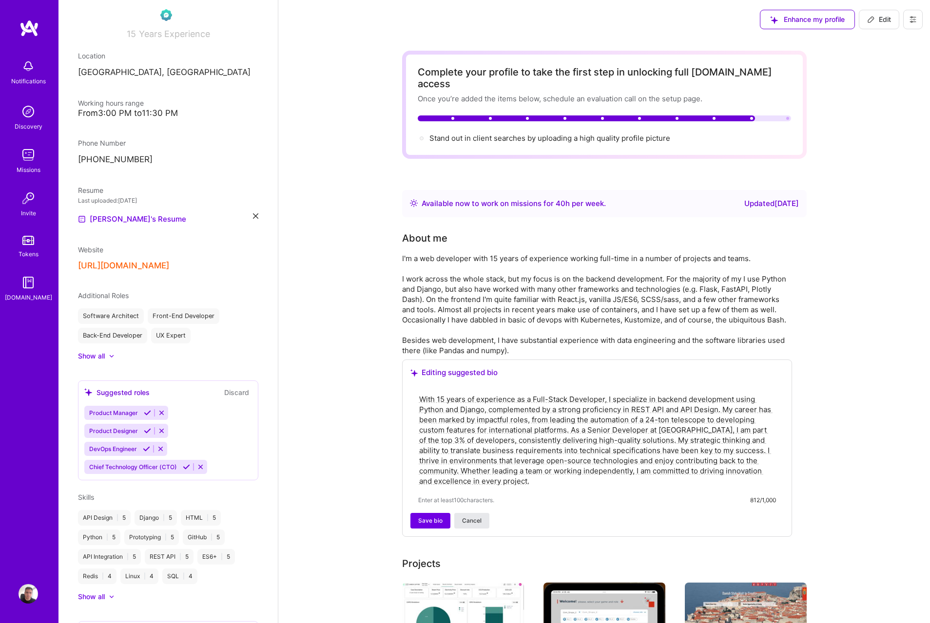
click at [471, 517] on span "Cancel" at bounding box center [471, 521] width 19 height 9
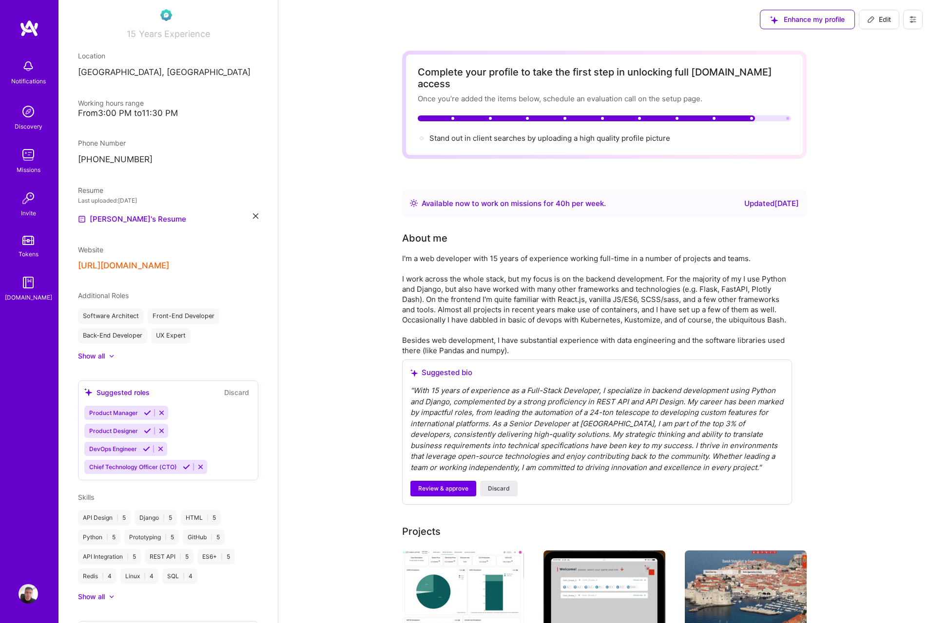
click at [890, 24] on button "Edit" at bounding box center [879, 19] width 40 height 19
select select "HR"
select select "Right Now"
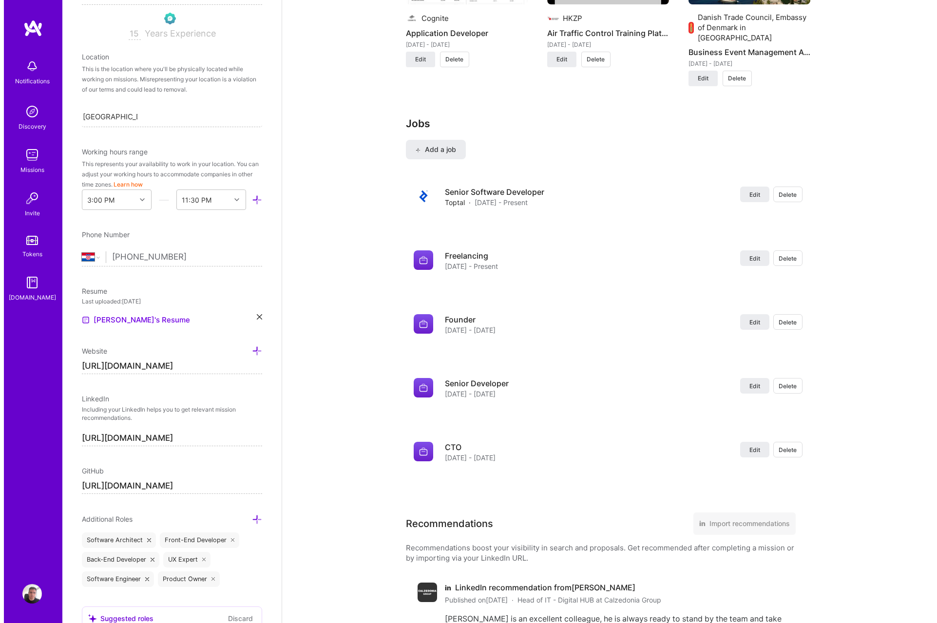
scroll to position [1134, 0]
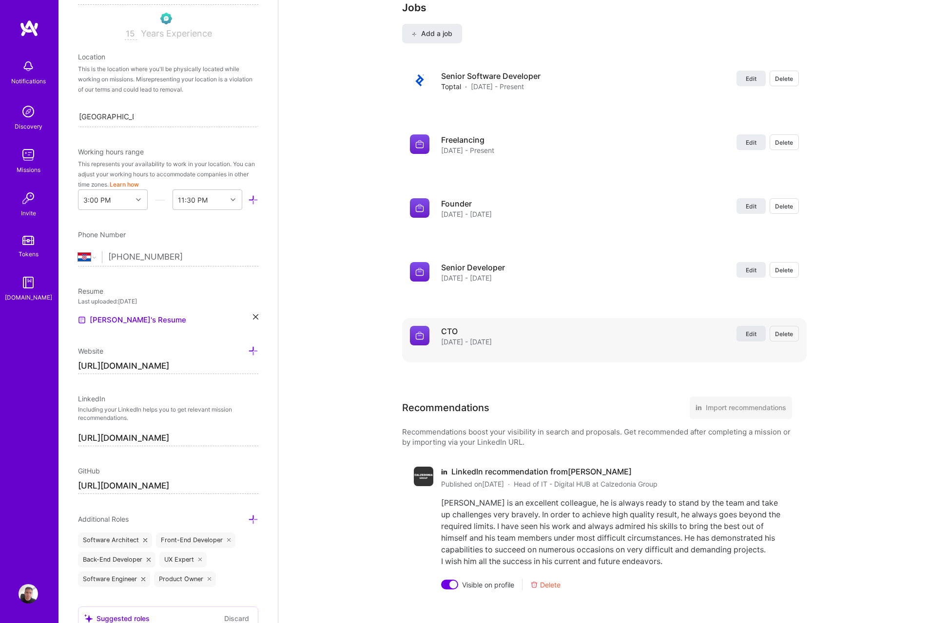
click at [742, 326] on button "Edit" at bounding box center [750, 334] width 29 height 16
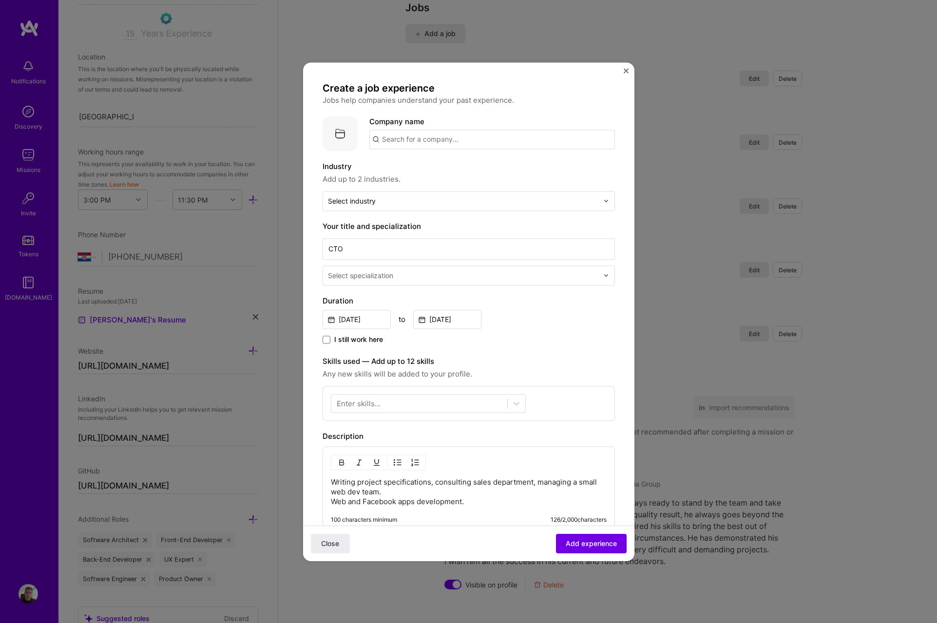
click at [395, 142] on input "text" at bounding box center [492, 139] width 246 height 19
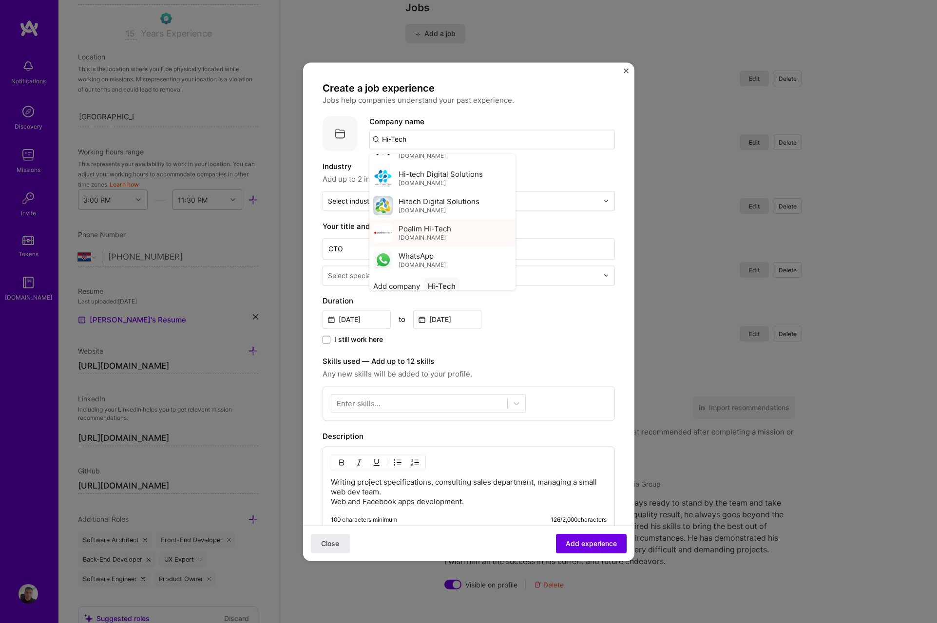
scroll to position [25, 0]
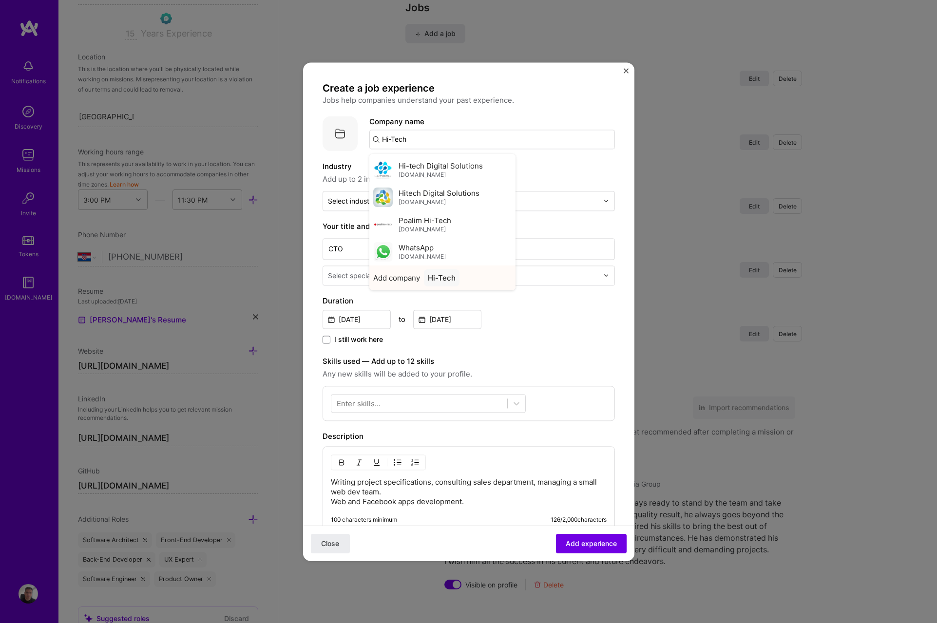
type input "Hi-Tech"
click at [453, 279] on div "Hi-Tech" at bounding box center [442, 278] width 36 height 17
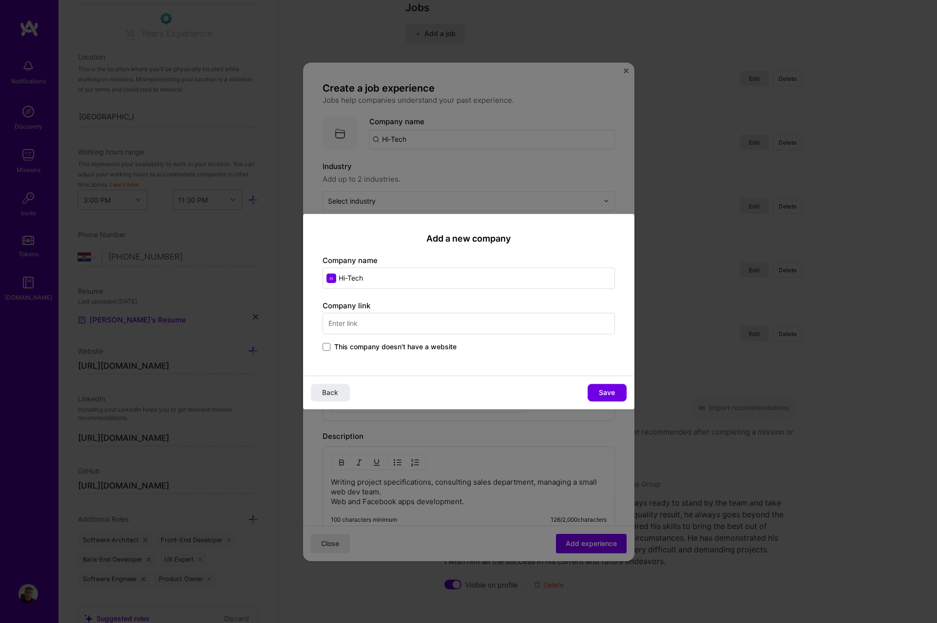
click at [429, 350] on span "This company doesn't have a website" at bounding box center [395, 347] width 122 height 10
click at [0, 0] on input "This company doesn't have a website" at bounding box center [0, 0] width 0 height 0
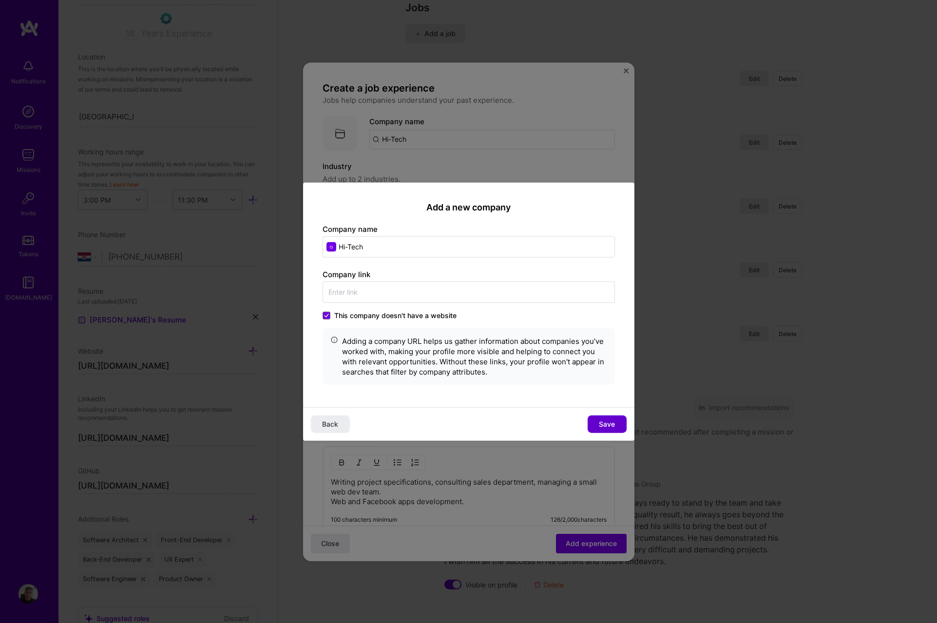
click at [614, 422] on span "Save" at bounding box center [607, 425] width 16 height 10
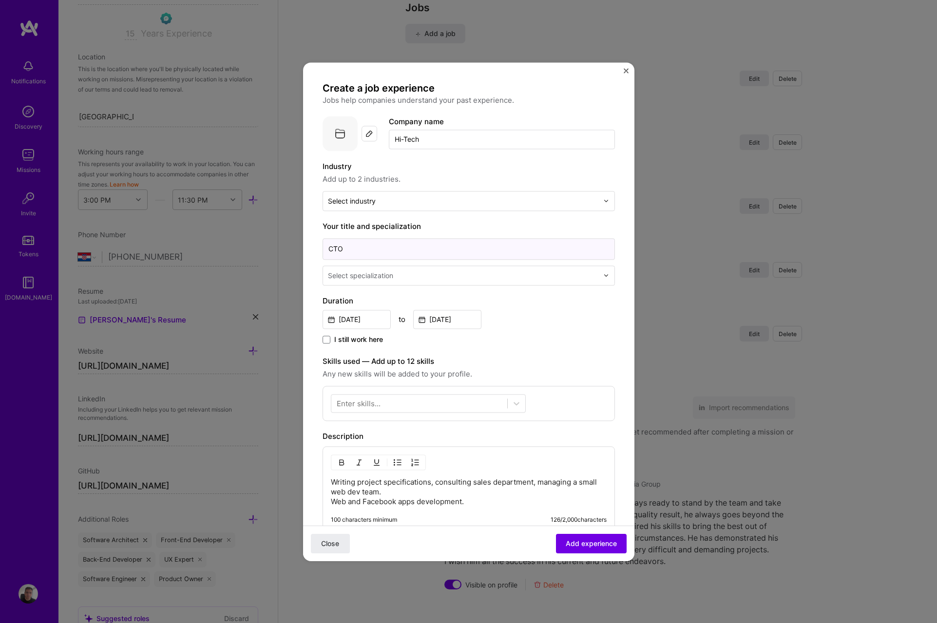
click at [366, 249] on input "CTO" at bounding box center [469, 248] width 292 height 21
drag, startPoint x: 356, startPoint y: 248, endPoint x: 311, endPoint y: 248, distance: 44.8
click at [311, 248] on form "Create a job experience Jobs help companies understand your past experience. Co…" at bounding box center [468, 412] width 331 height 661
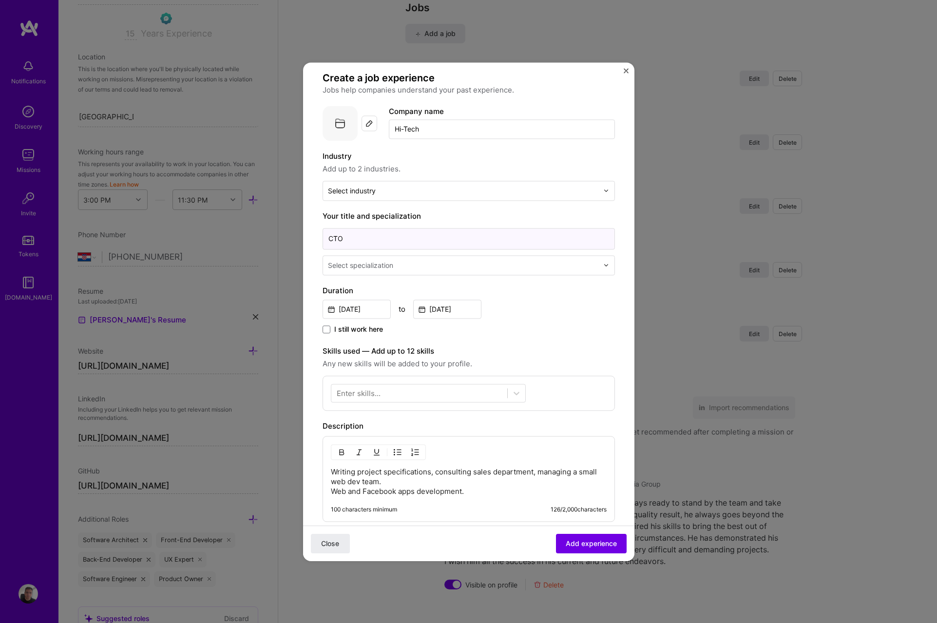
scroll to position [0, 0]
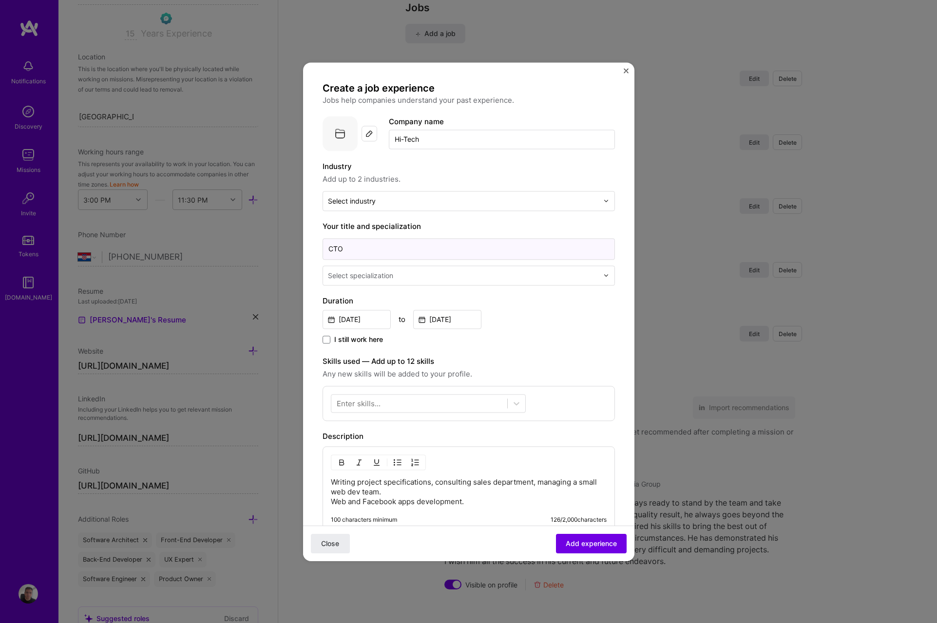
click at [360, 246] on input "CTO" at bounding box center [469, 248] width 292 height 21
click at [373, 322] on input "May, 2011" at bounding box center [357, 319] width 68 height 19
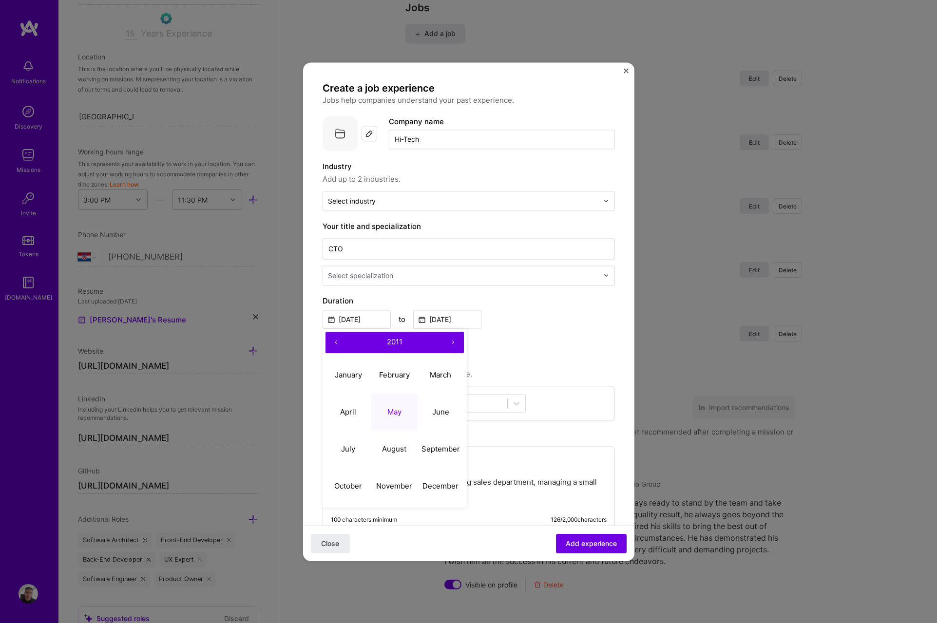
click at [330, 339] on button "‹" at bounding box center [336, 342] width 21 height 21
click at [331, 340] on button "‹" at bounding box center [336, 342] width 21 height 21
click at [391, 414] on abbr "May" at bounding box center [394, 411] width 14 height 9
type input "May, 2009"
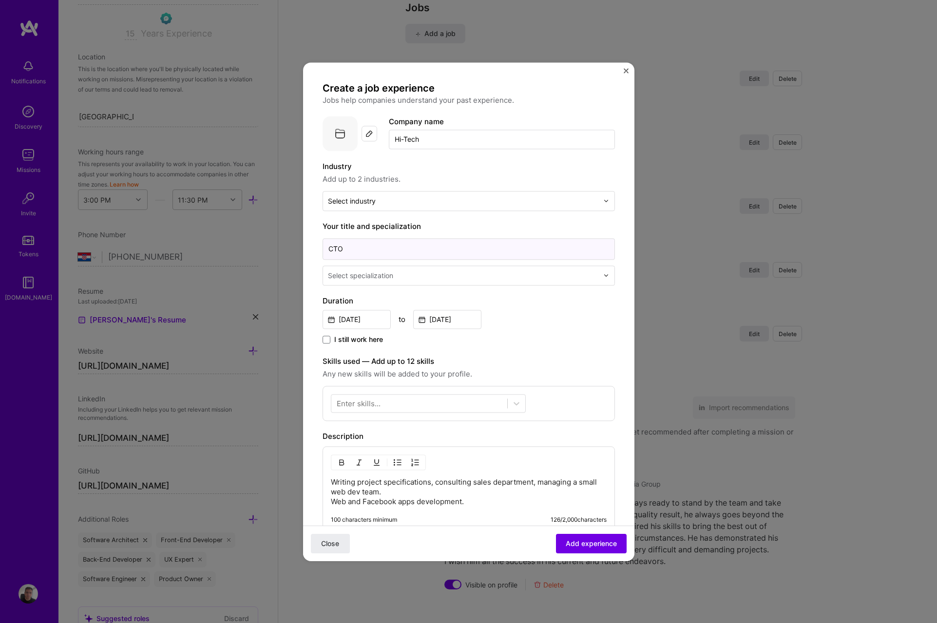
drag, startPoint x: 348, startPoint y: 254, endPoint x: 325, endPoint y: 251, distance: 24.0
click at [325, 251] on input "CTO" at bounding box center [469, 248] width 292 height 21
type input "Web developer"
click at [352, 275] on div "Select specialization" at bounding box center [360, 276] width 65 height 10
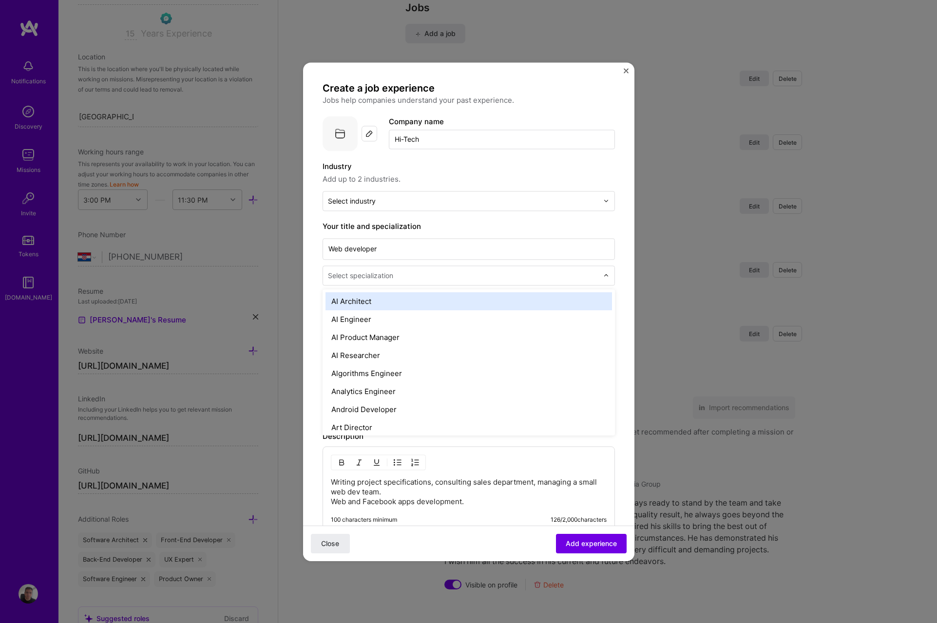
click at [352, 275] on div "Select specialization" at bounding box center [360, 276] width 65 height 10
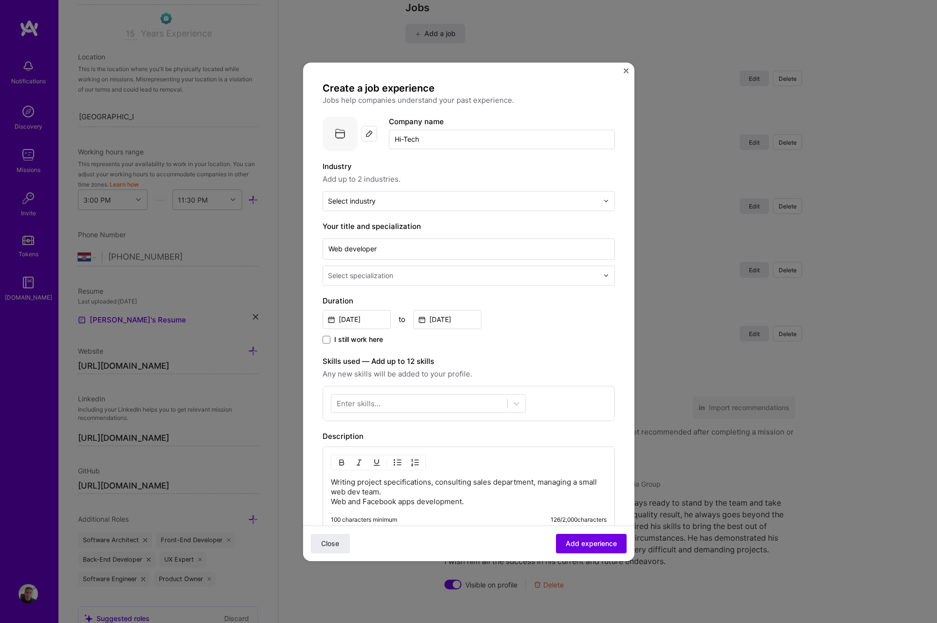
click at [352, 275] on div "Select specialization" at bounding box center [360, 276] width 65 height 10
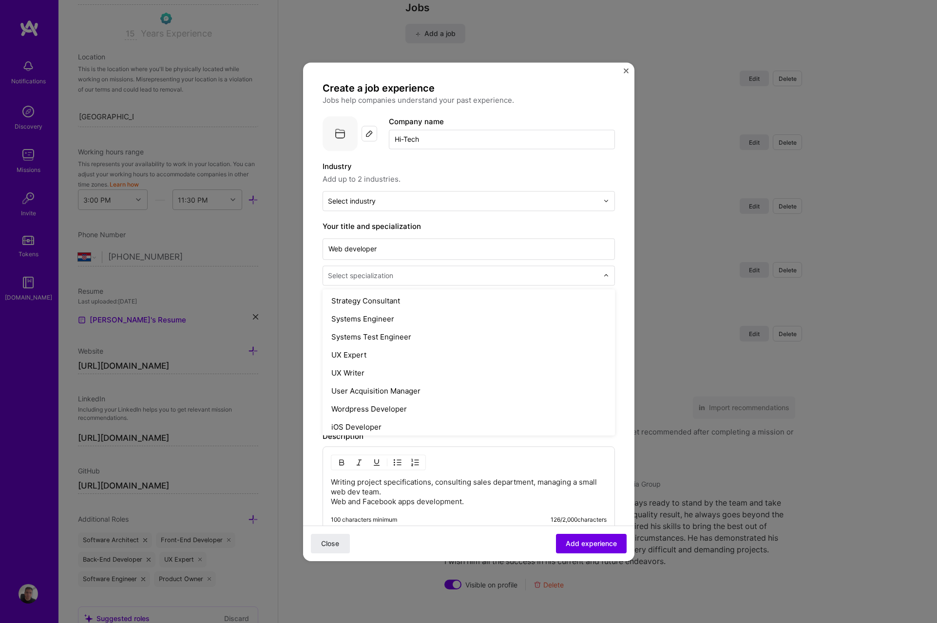
scroll to position [1122, 0]
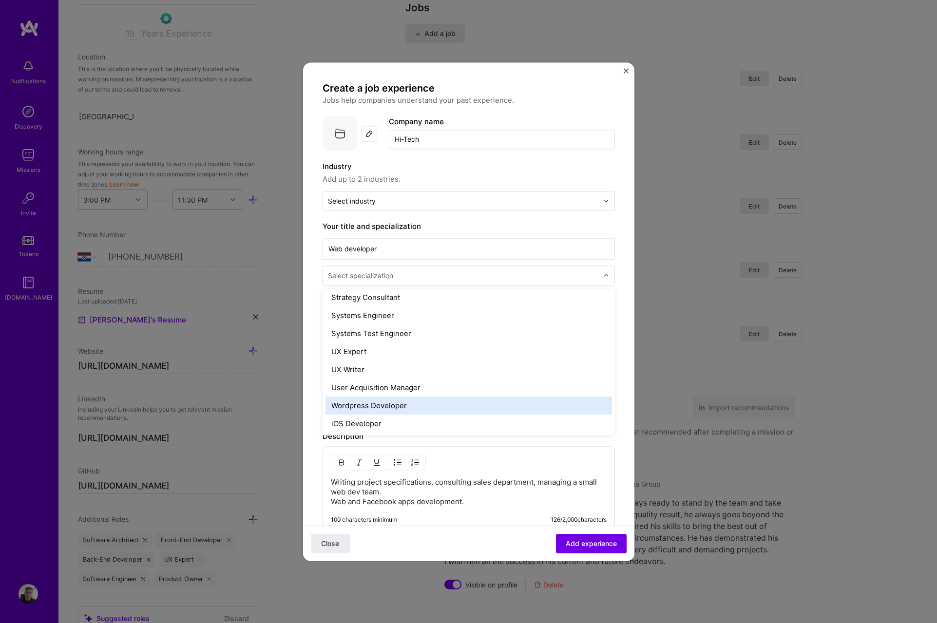
click at [390, 405] on div "Wordpress Developer" at bounding box center [469, 406] width 287 height 18
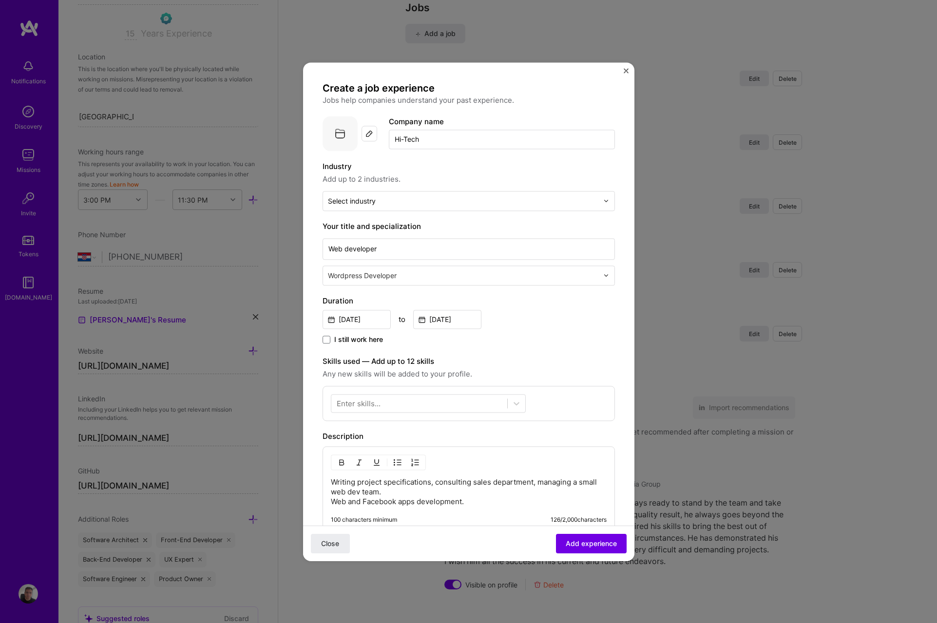
click at [382, 276] on input "text" at bounding box center [464, 276] width 272 height 10
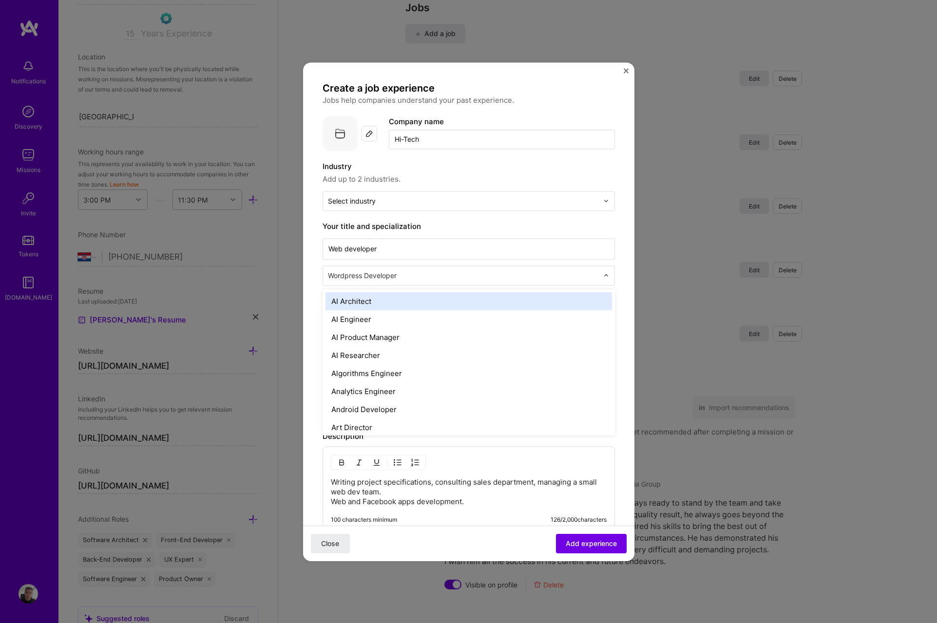
click at [477, 165] on label "Industry" at bounding box center [469, 167] width 292 height 12
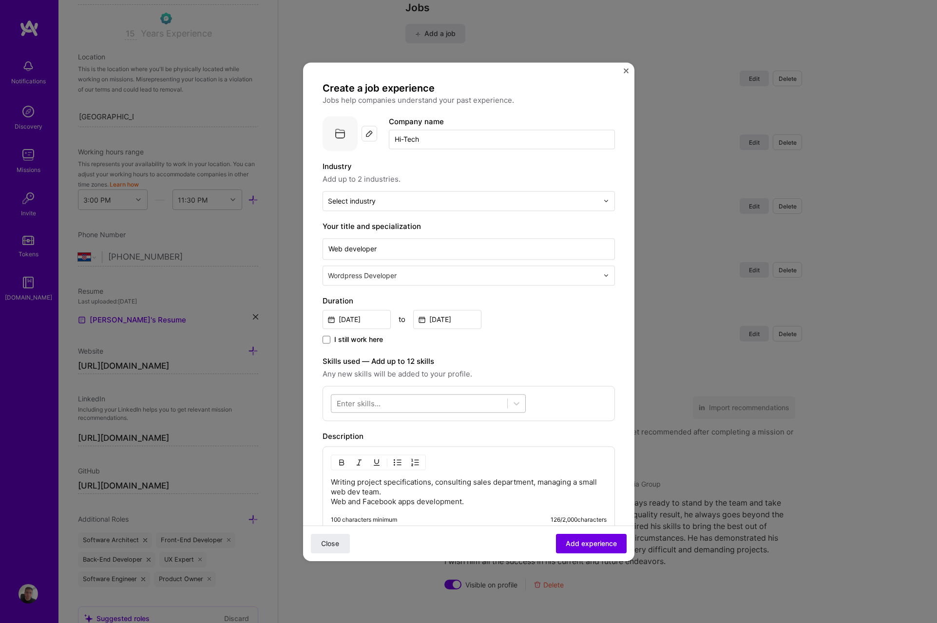
click at [402, 406] on div at bounding box center [419, 403] width 176 height 16
click at [338, 443] on span at bounding box center [341, 443] width 8 height 8
click at [0, 0] on input "checkbox" at bounding box center [0, 0] width 0 height 0
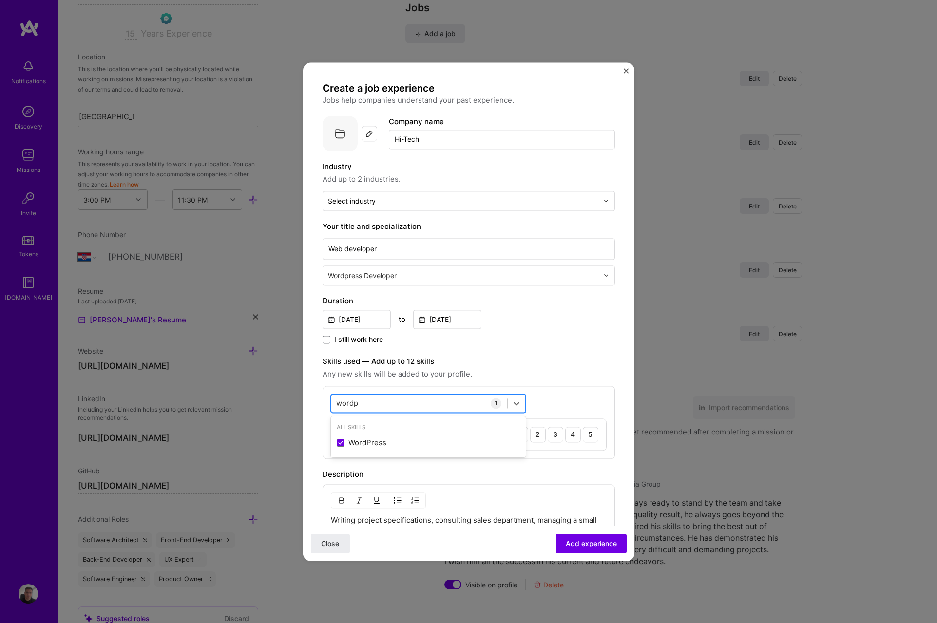
click at [388, 407] on div "wordp wordp" at bounding box center [419, 403] width 176 height 16
drag, startPoint x: 364, startPoint y: 404, endPoint x: 331, endPoint y: 403, distance: 32.7
click at [331, 403] on div "wordp wordp" at bounding box center [419, 403] width 176 height 16
type input "w"
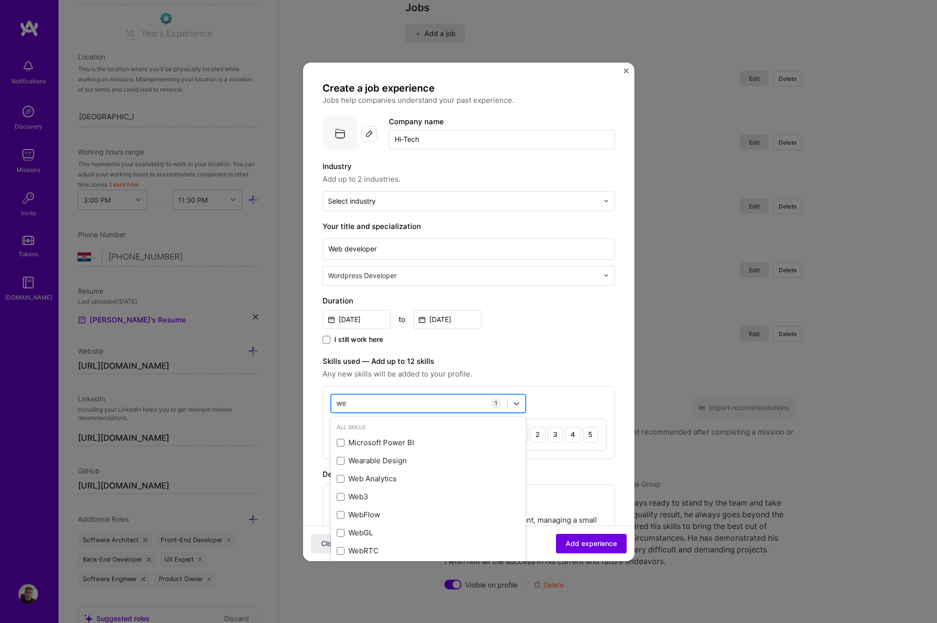
type input "w"
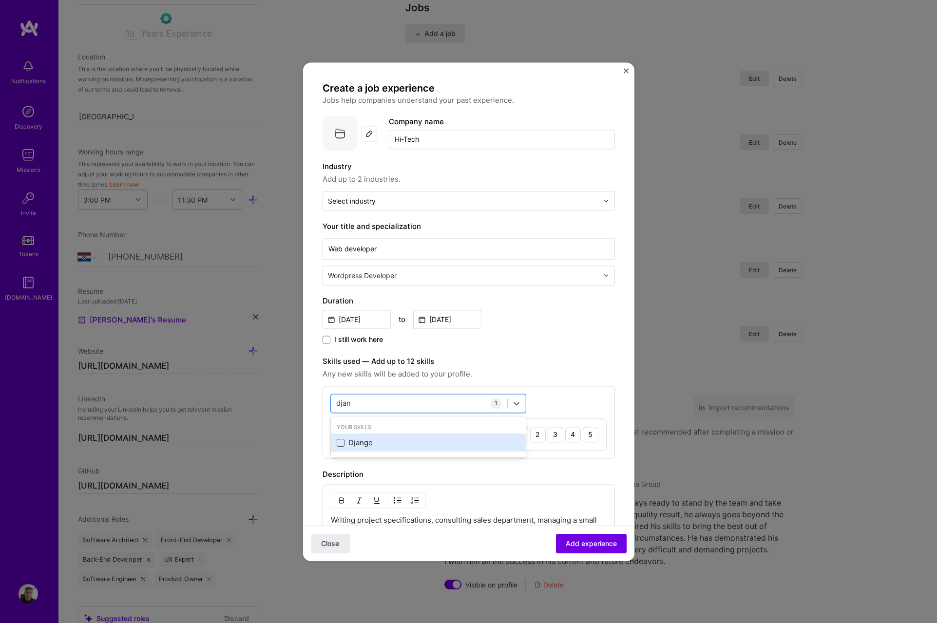
click at [340, 442] on span at bounding box center [341, 443] width 8 height 8
click at [0, 0] on input "checkbox" at bounding box center [0, 0] width 0 height 0
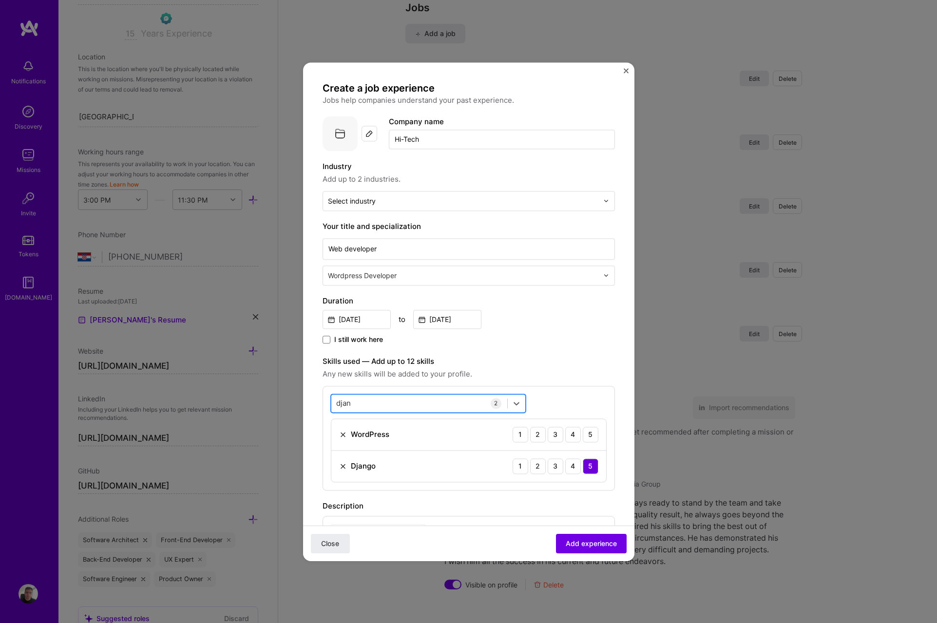
drag, startPoint x: 359, startPoint y: 408, endPoint x: 331, endPoint y: 402, distance: 28.5
click at [331, 402] on div "djan djan" at bounding box center [419, 403] width 176 height 16
click at [347, 402] on input "djan" at bounding box center [344, 403] width 16 height 10
type input "html"
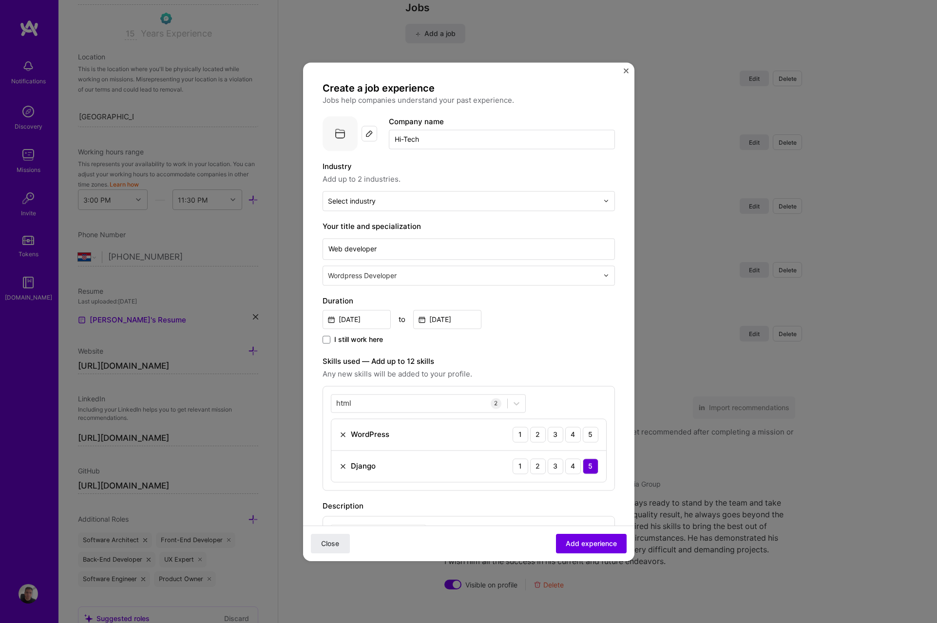
click at [489, 369] on span "Any new skills will be added to your profile." at bounding box center [469, 374] width 292 height 12
click at [566, 437] on div "4" at bounding box center [573, 435] width 16 height 16
click at [583, 544] on span "Add experience" at bounding box center [591, 544] width 51 height 10
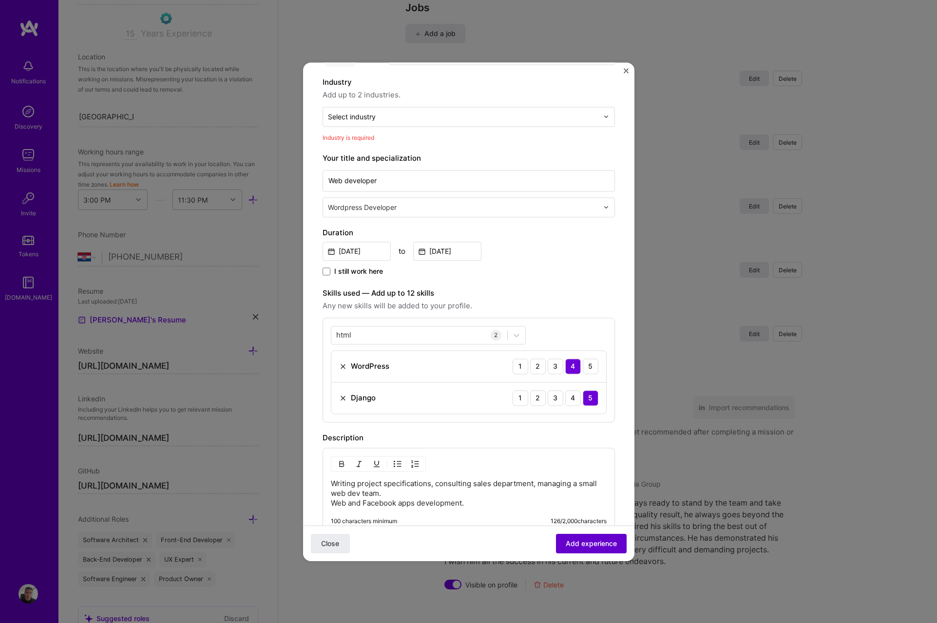
scroll to position [98, 0]
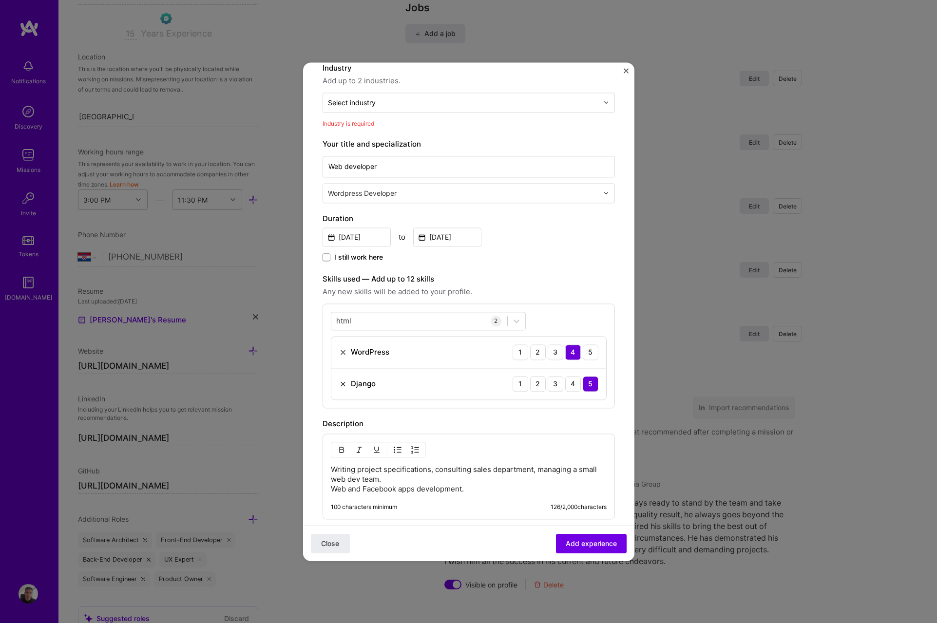
click at [490, 491] on p "Writing project specifications, consulting sales department, managing a small w…" at bounding box center [469, 479] width 276 height 29
click at [381, 106] on input "text" at bounding box center [463, 102] width 271 height 10
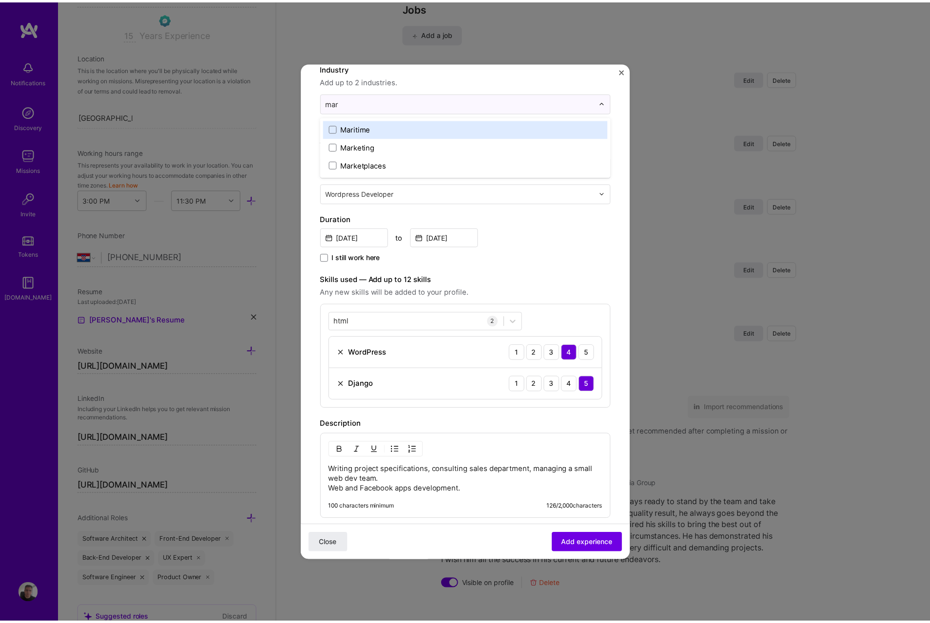
scroll to position [0, 0]
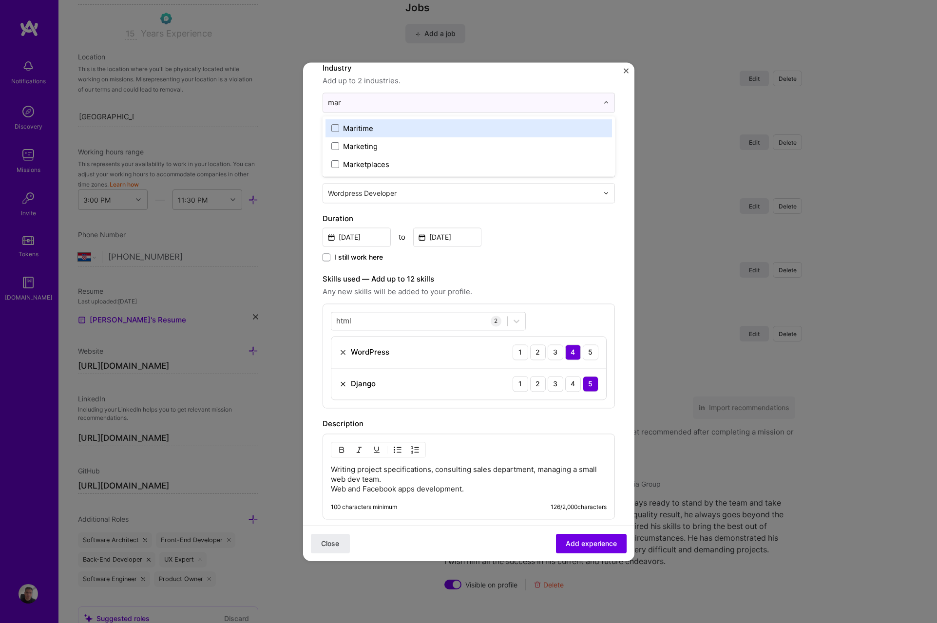
type input "mark"
click at [334, 131] on span at bounding box center [335, 128] width 8 height 8
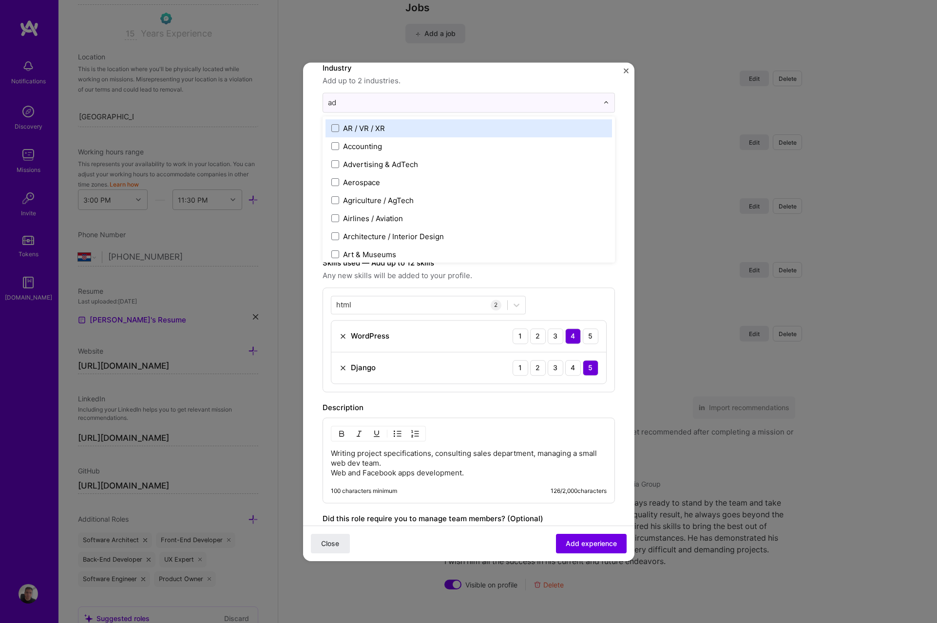
type input "adv"
click at [337, 125] on span at bounding box center [335, 128] width 8 height 8
type input "g"
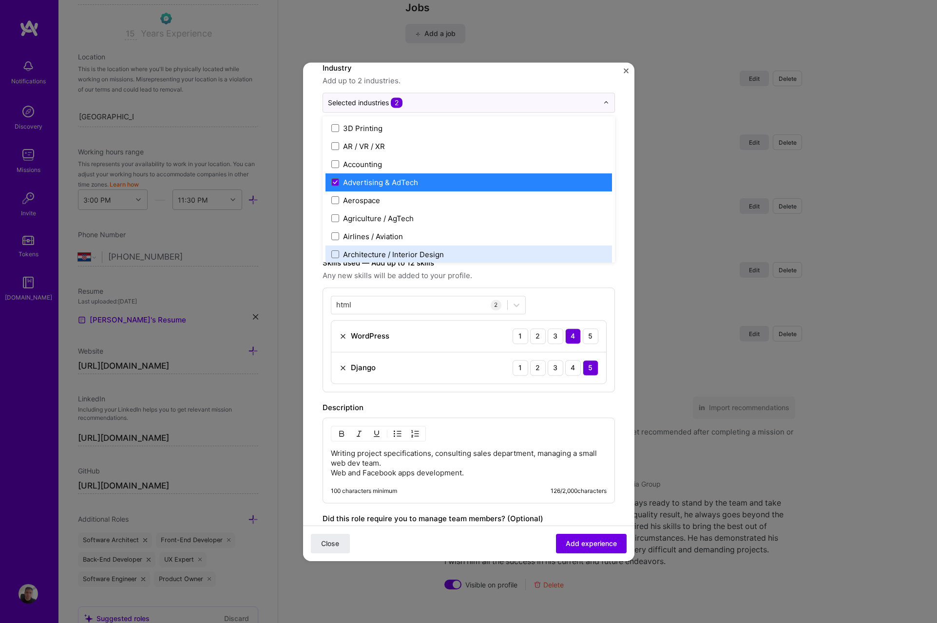
click at [581, 546] on span "Add experience" at bounding box center [591, 544] width 51 height 10
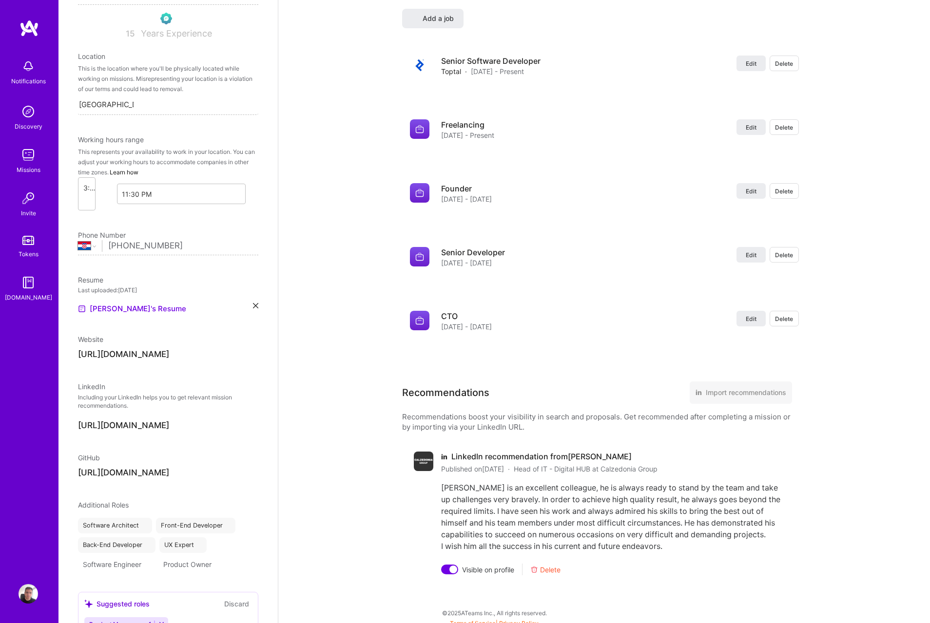
select select "HR"
select select "Right Now"
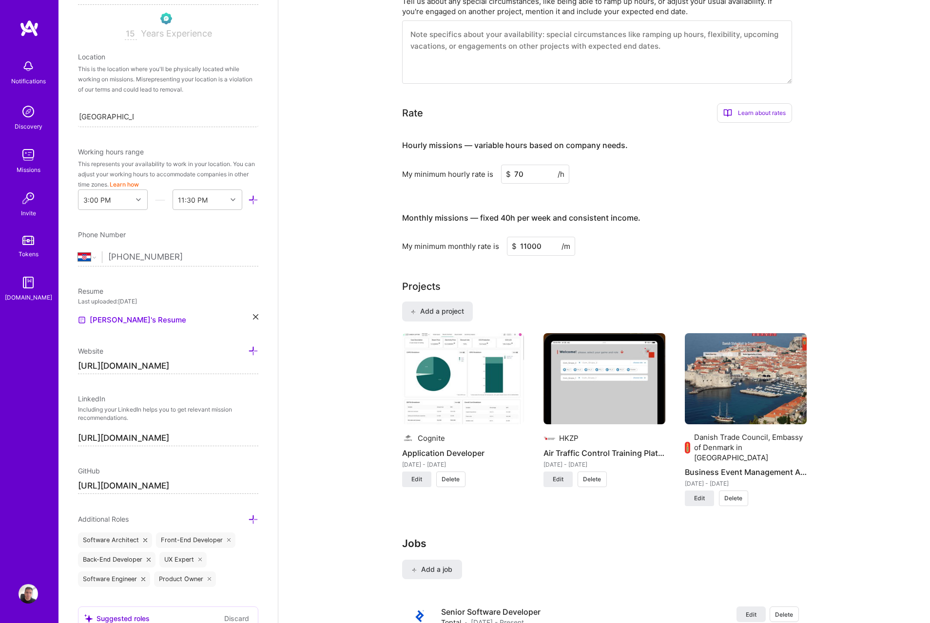
scroll to position [643, 0]
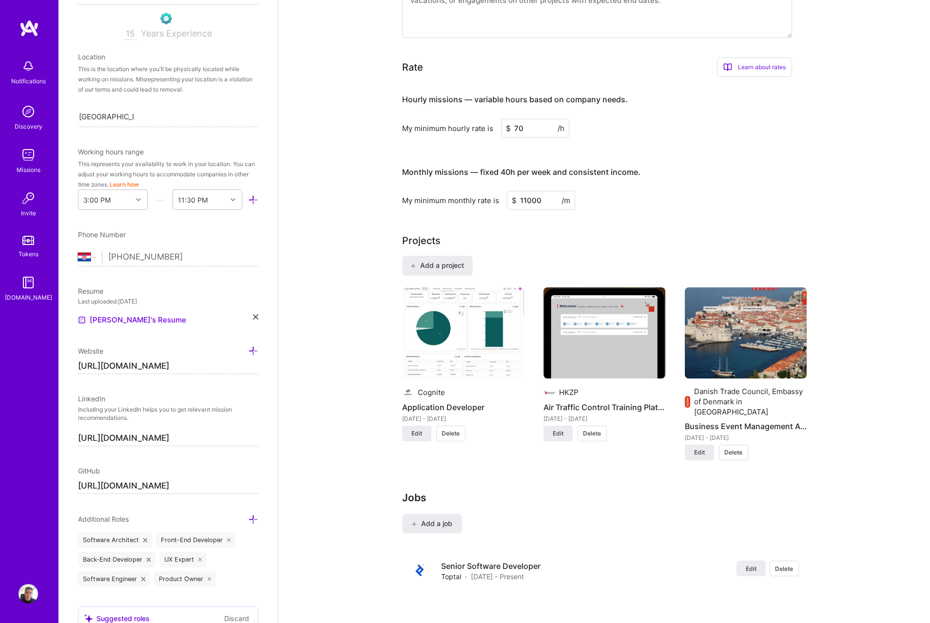
click at [521, 119] on input "70" at bounding box center [535, 128] width 68 height 19
drag, startPoint x: 523, startPoint y: 114, endPoint x: 497, endPoint y: 116, distance: 26.9
click at [497, 119] on div "My minimum hourly rate is $ 70 /h" at bounding box center [597, 128] width 390 height 19
type input "90"
click at [527, 191] on input "11000" at bounding box center [541, 200] width 68 height 19
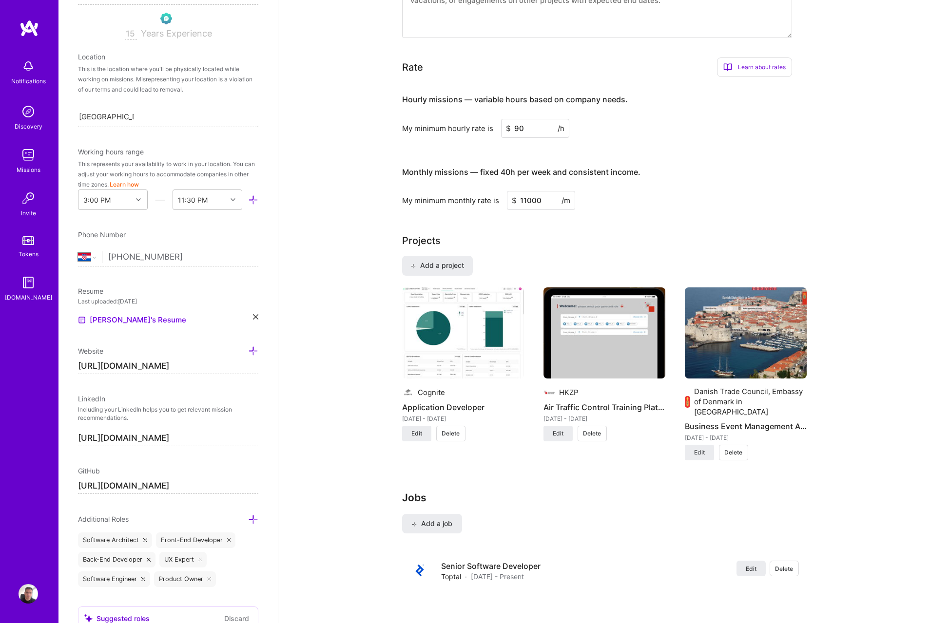
click at [527, 191] on input "11000" at bounding box center [541, 200] width 68 height 19
type input "15100"
click at [371, 205] on div "Complete your profile to take the first step in unlocking full A.Team access On…" at bounding box center [604, 315] width 652 height 1839
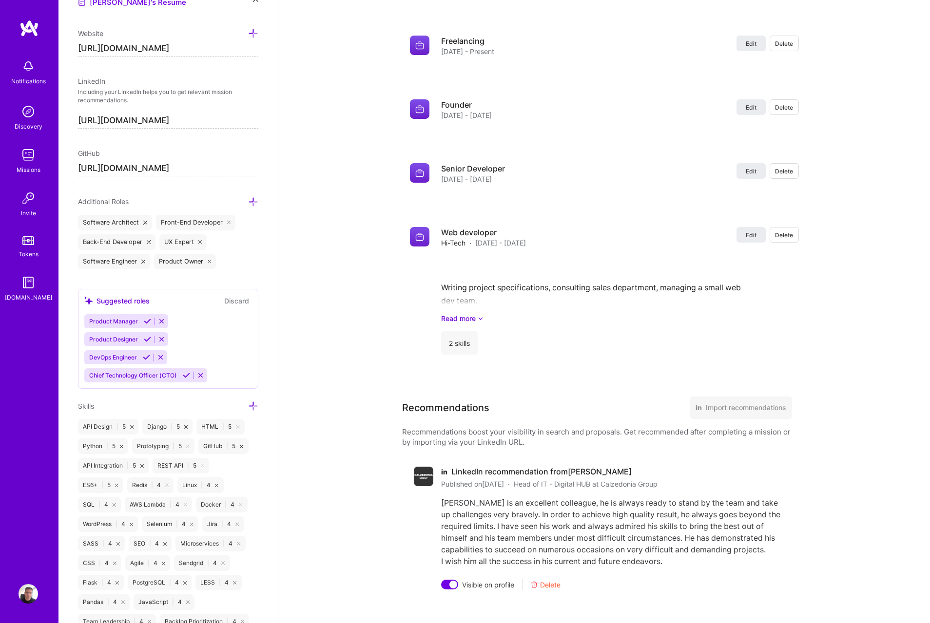
scroll to position [480, 0]
click at [233, 300] on button "Discard" at bounding box center [236, 300] width 31 height 11
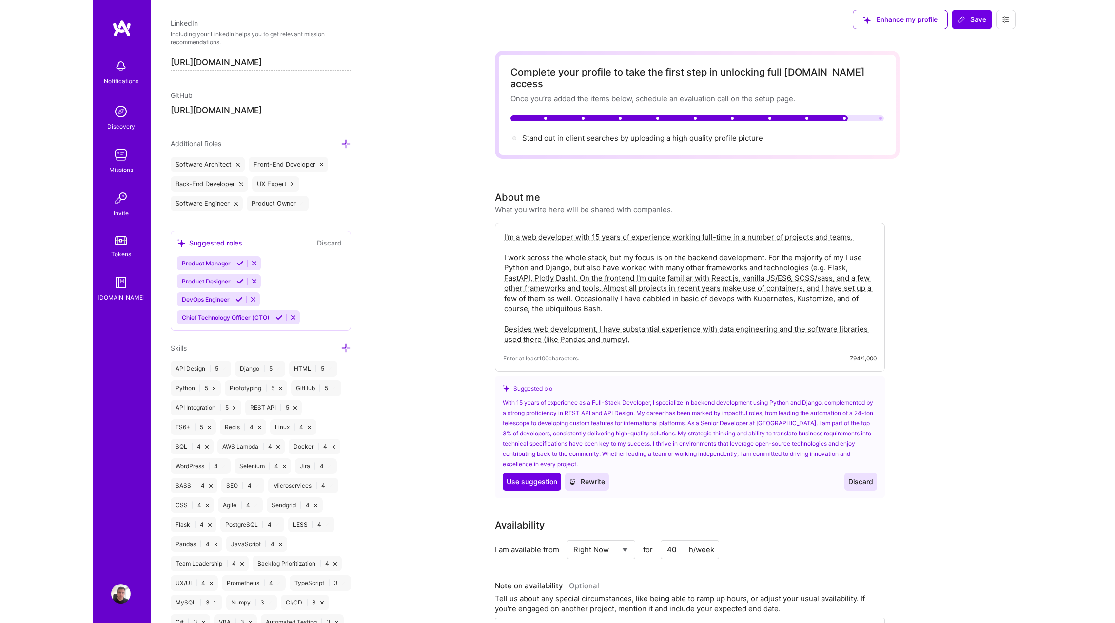
scroll to position [0, 0]
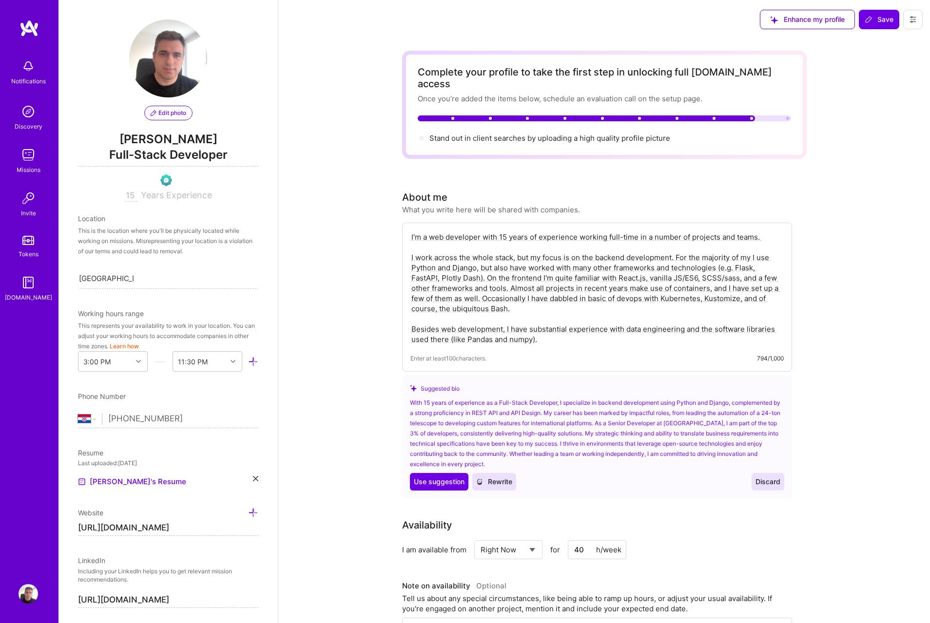
click at [161, 112] on span "Edit photo" at bounding box center [169, 113] width 36 height 9
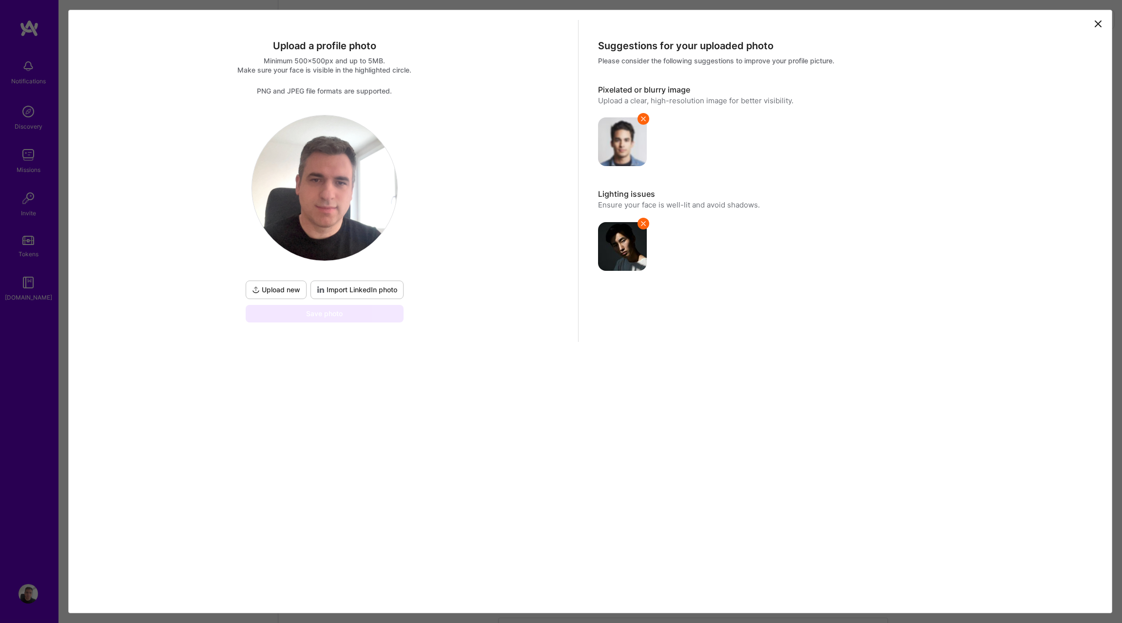
click at [294, 295] on button "Upload new" at bounding box center [276, 290] width 61 height 19
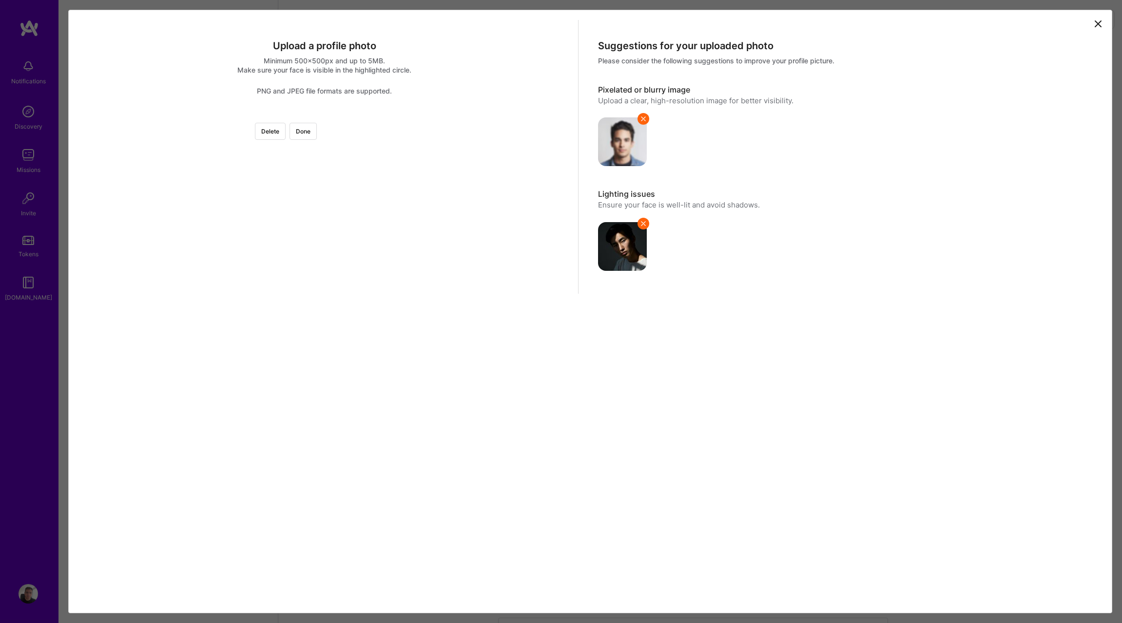
click at [368, 243] on div at bounding box center [490, 237] width 244 height 244
click at [387, 184] on div at bounding box center [494, 237] width 244 height 244
click at [317, 136] on button "Done" at bounding box center [303, 131] width 27 height 17
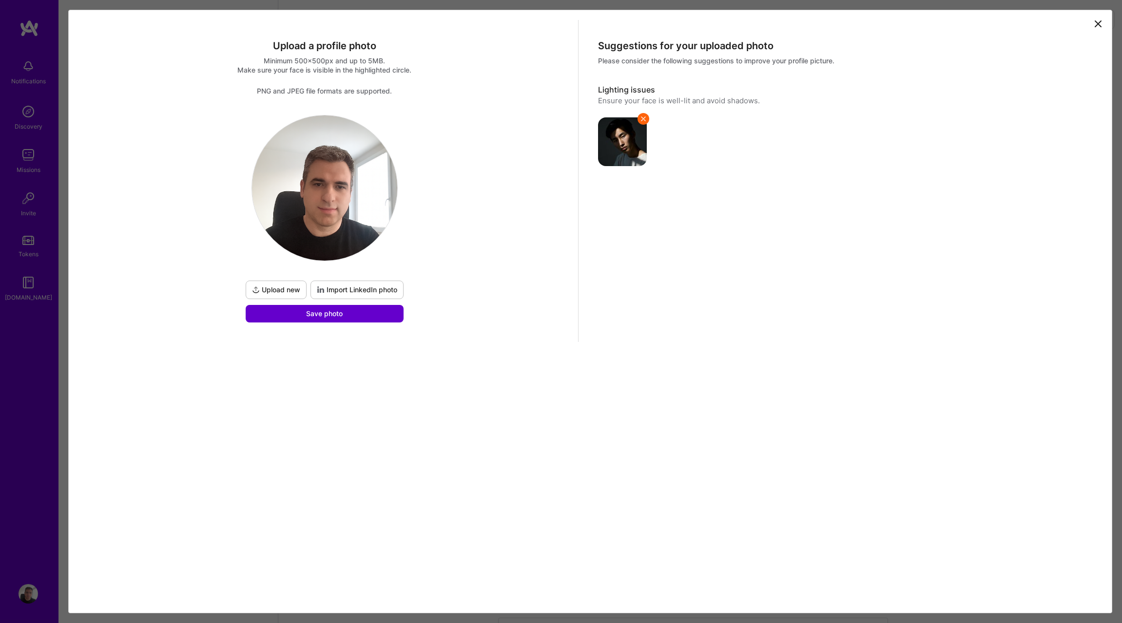
click at [364, 316] on button "Save photo" at bounding box center [325, 314] width 158 height 18
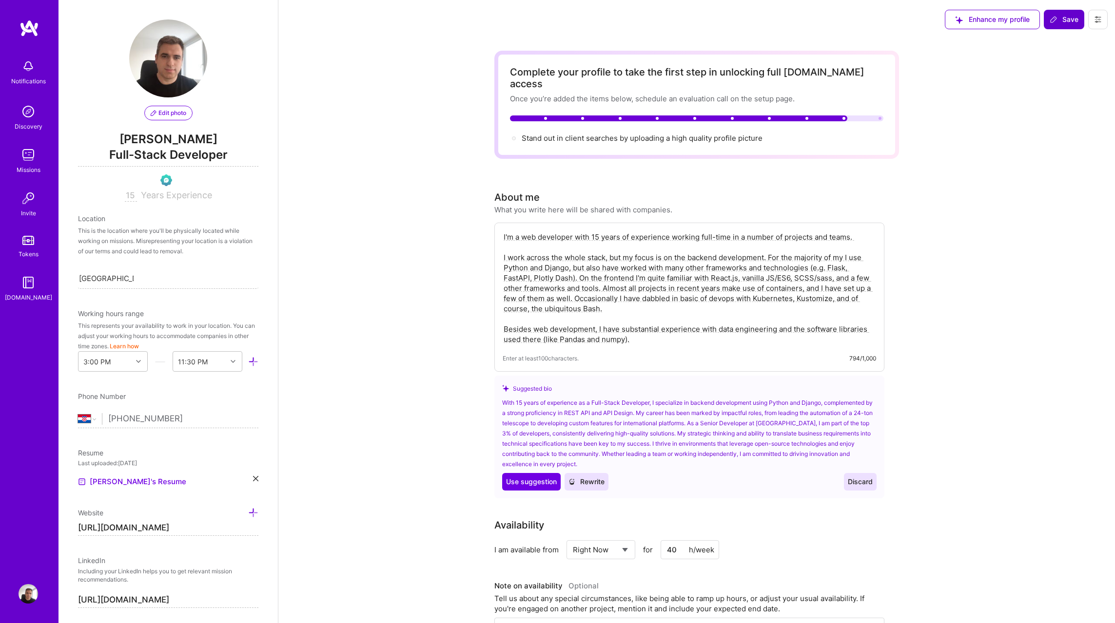
click at [929, 25] on button "Save" at bounding box center [1064, 19] width 40 height 19
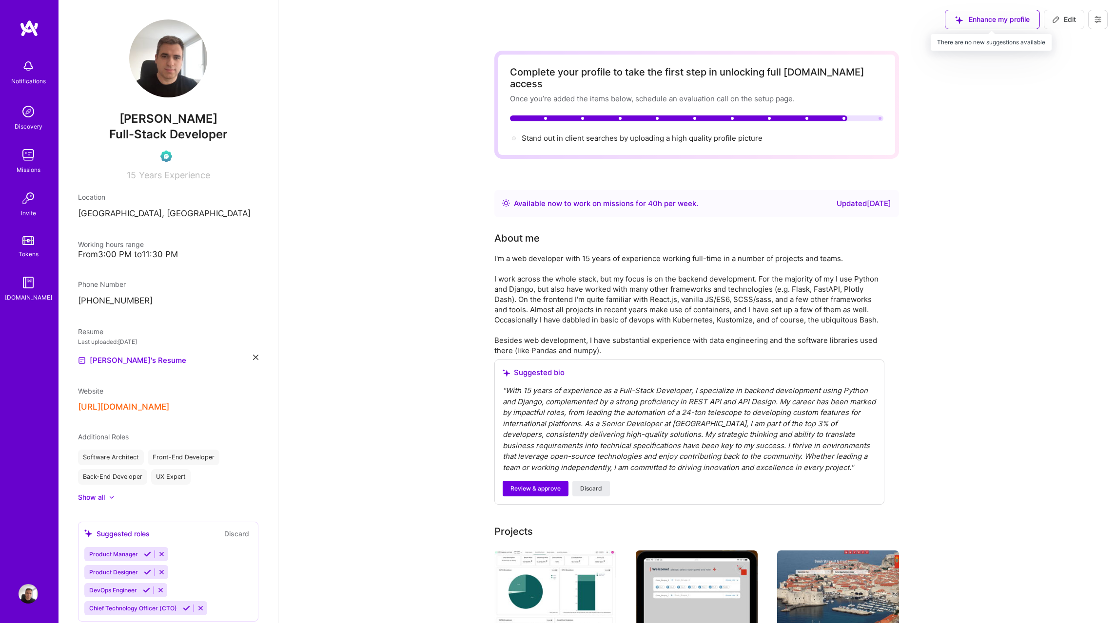
click at [929, 23] on div "Enhance my profile" at bounding box center [992, 19] width 95 height 19
click at [600, 484] on span "Discard" at bounding box center [591, 488] width 22 height 9
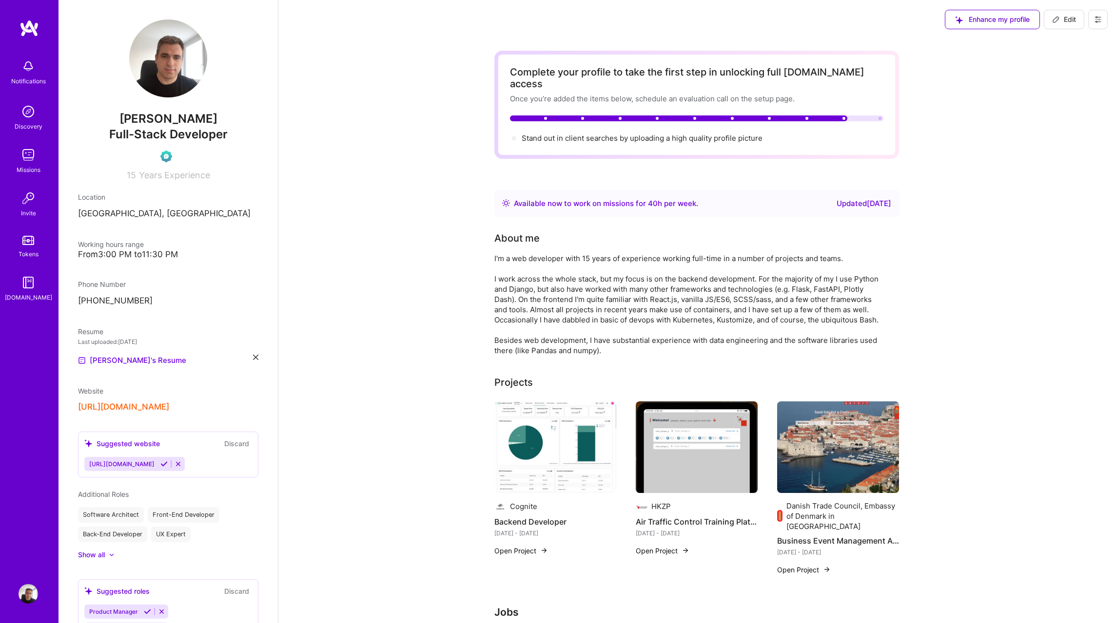
click at [929, 20] on button at bounding box center [1097, 19] width 19 height 19
click at [33, 160] on img at bounding box center [28, 154] width 19 height 19
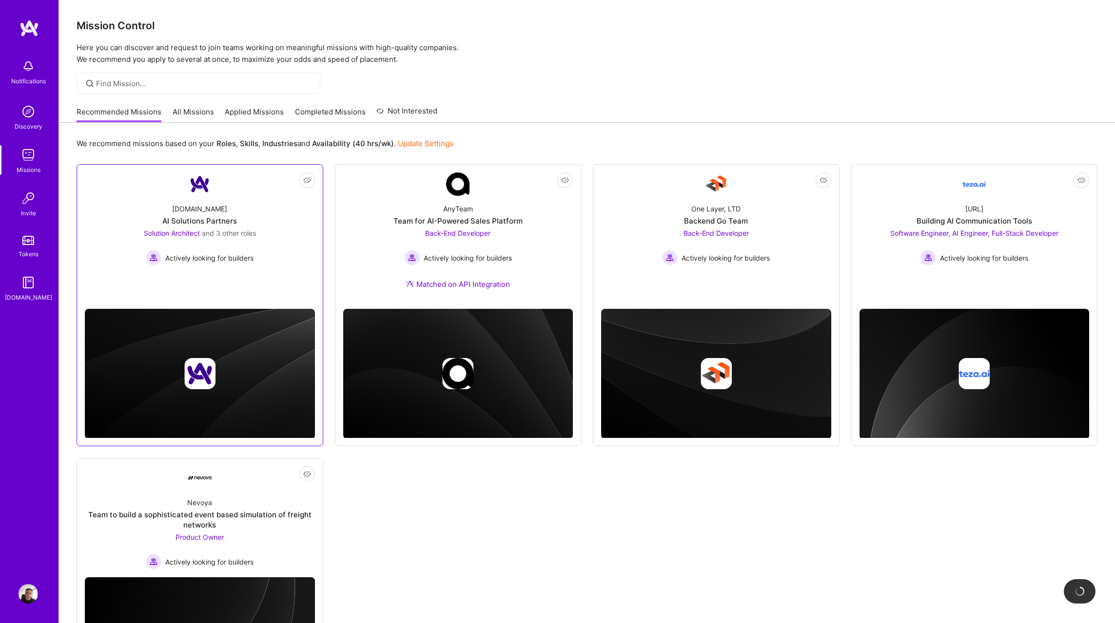
click at [196, 228] on div "Solution Architect and 3 other roles" at bounding box center [200, 233] width 112 height 10
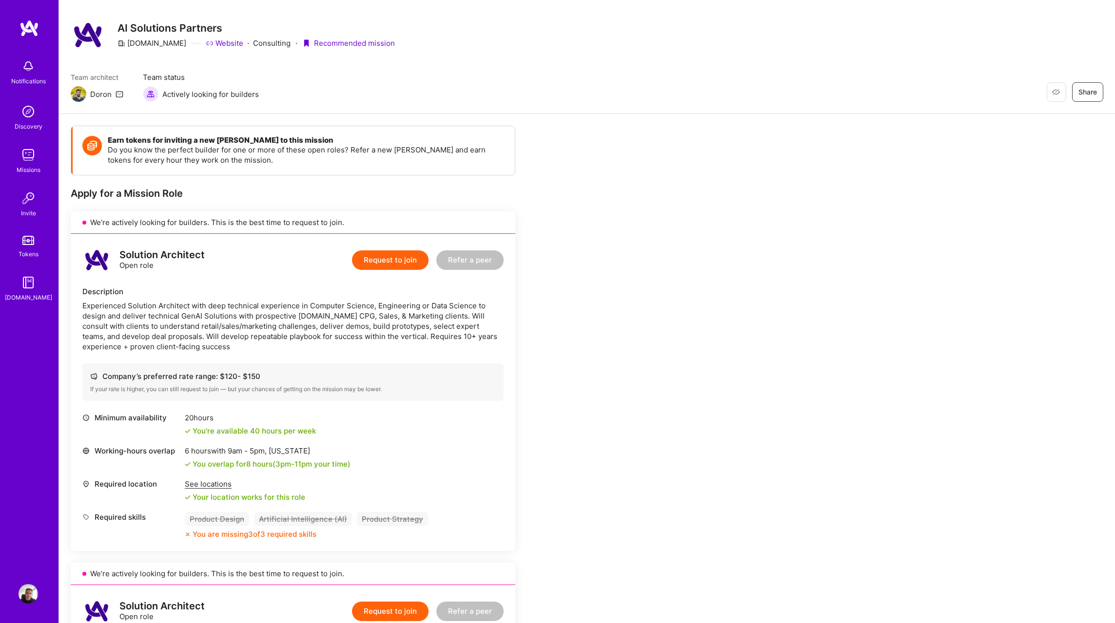
scroll to position [25, 0]
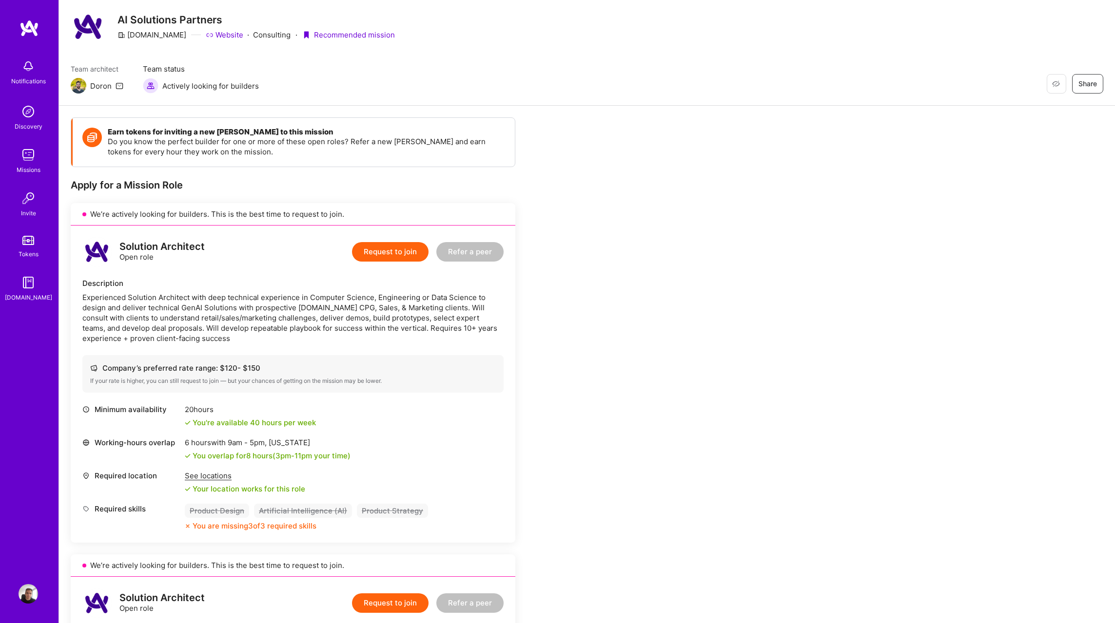
click at [39, 156] on link "Missions" at bounding box center [28, 160] width 60 height 30
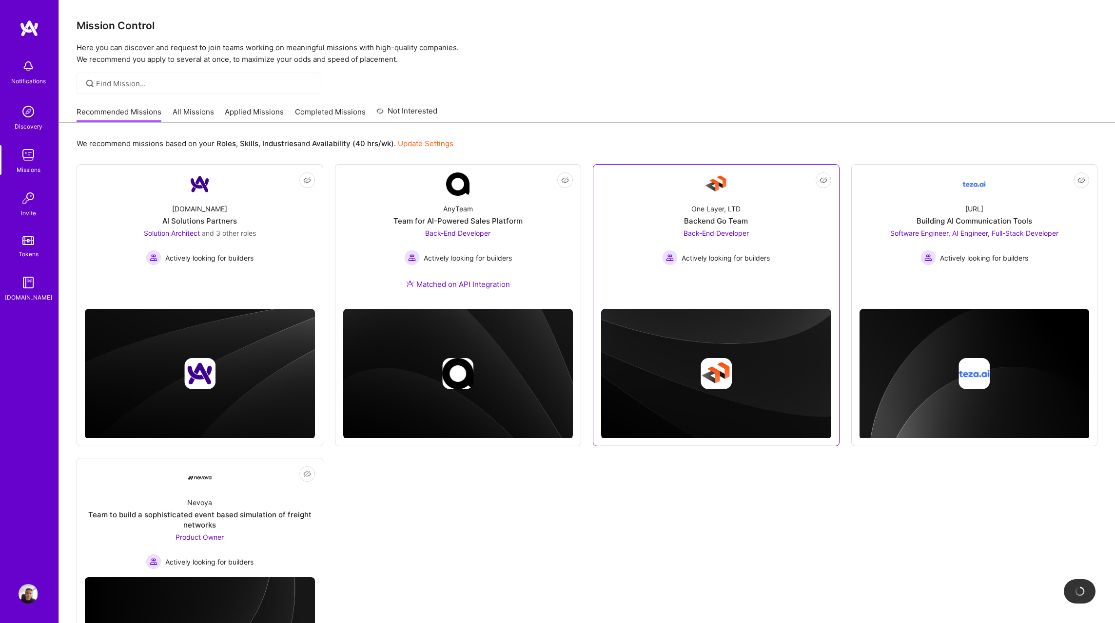
click at [720, 171] on div "Not Interested One Layer, LTD Backend Go Team Back-End Developer Actively looki…" at bounding box center [716, 305] width 247 height 282
click at [718, 178] on img at bounding box center [715, 184] width 23 height 23
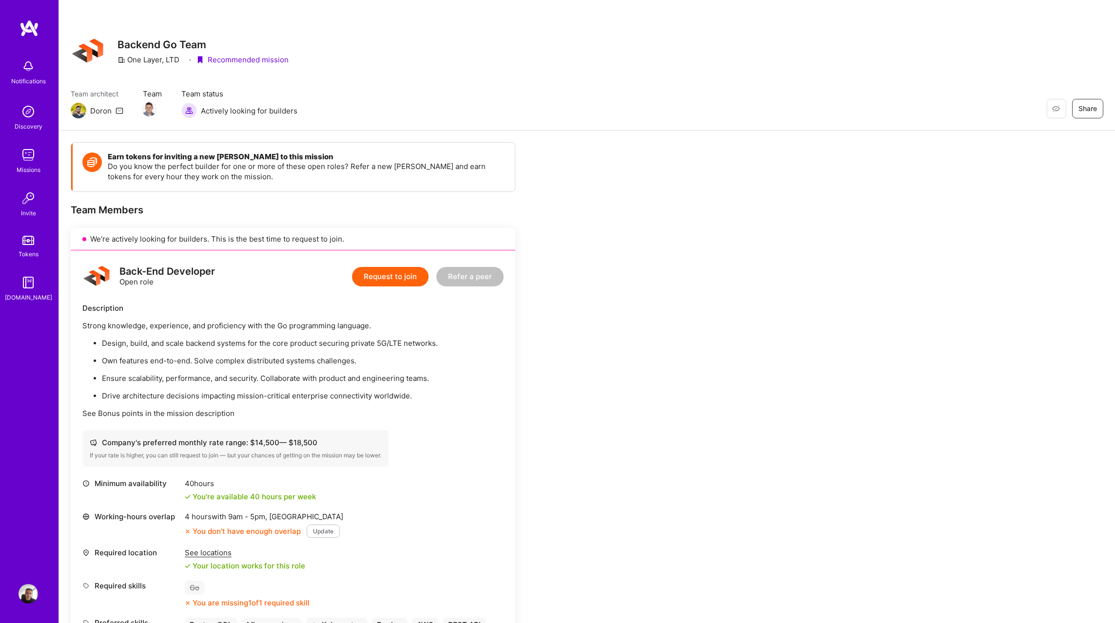
scroll to position [279, 0]
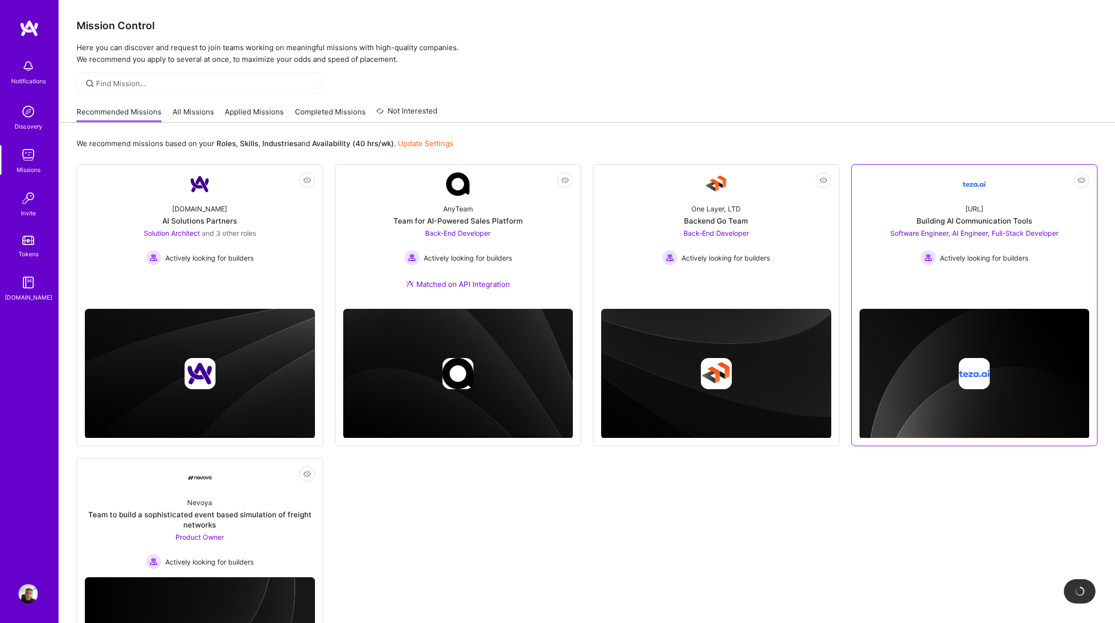
click at [920, 218] on div "Building AI Communication Tools" at bounding box center [974, 221] width 116 height 10
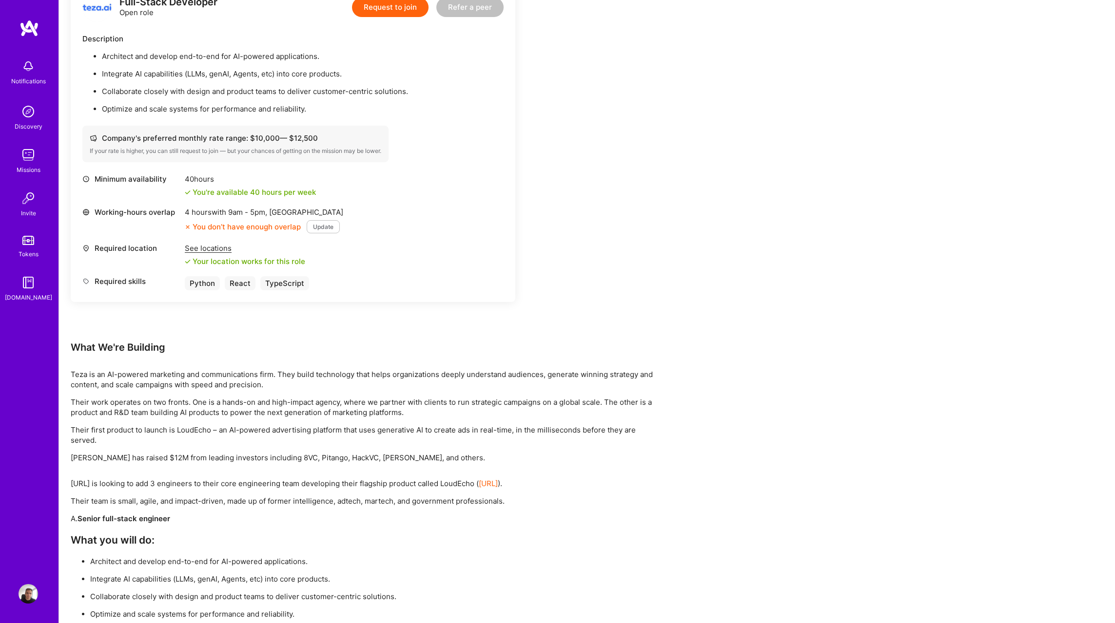
scroll to position [1184, 0]
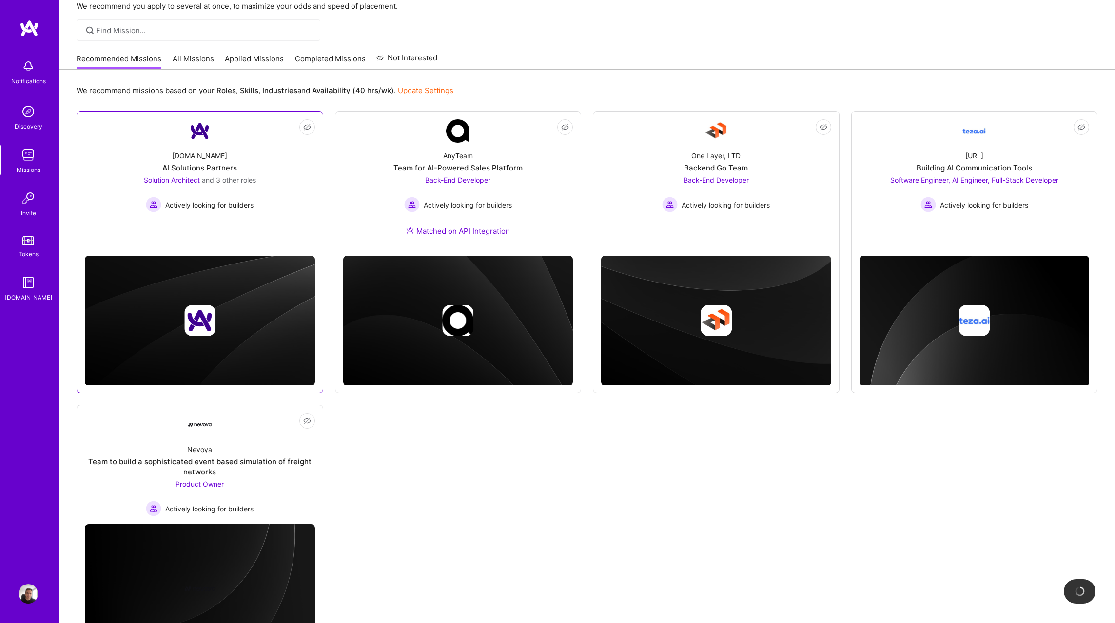
scroll to position [116, 0]
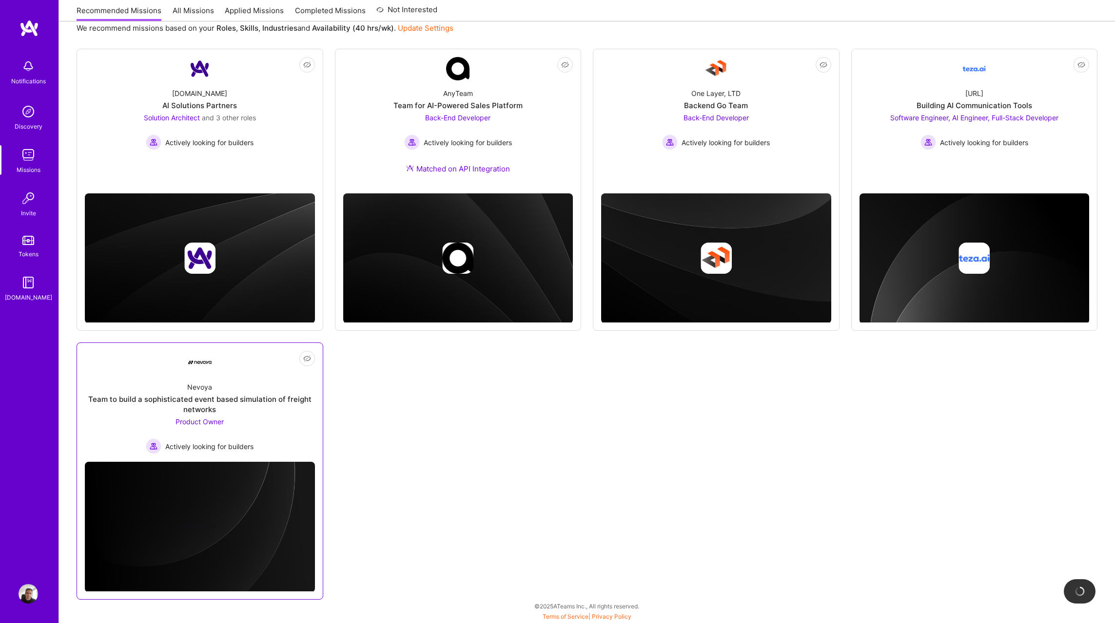
click at [254, 408] on div "Team to build a sophisticated event based simulation of freight networks" at bounding box center [200, 404] width 230 height 20
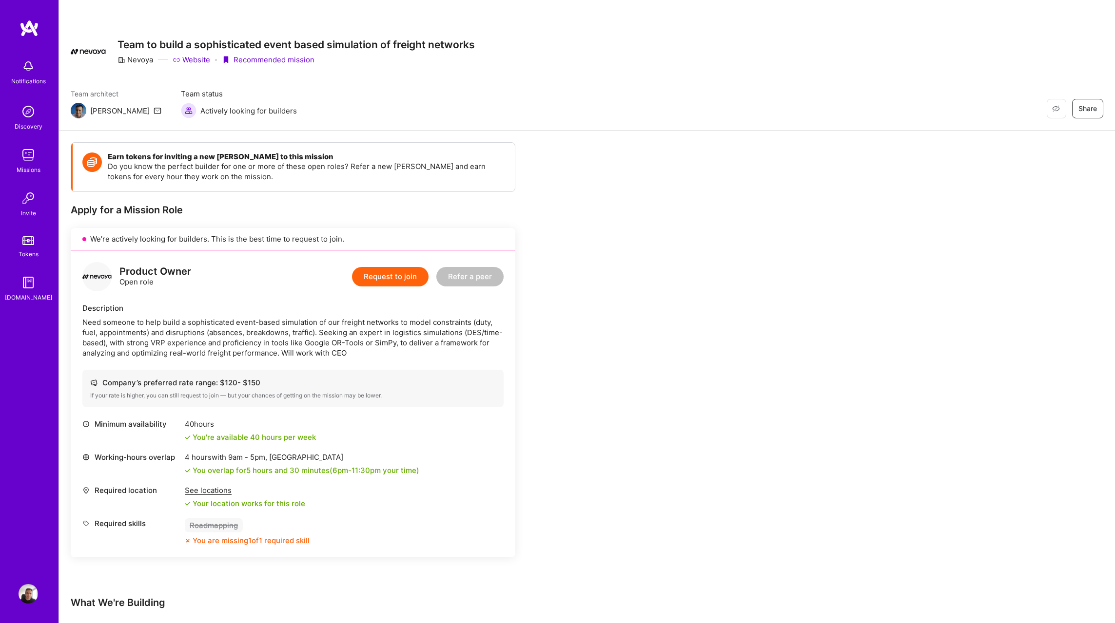
click at [154, 348] on div "Need someone to help build a sophisticated event-based simulation of our freigh…" at bounding box center [292, 337] width 421 height 41
click at [133, 273] on div "Product Owner" at bounding box center [155, 272] width 72 height 10
drag, startPoint x: 94, startPoint y: 321, endPoint x: 251, endPoint y: 319, distance: 156.9
click at [240, 321] on div "Need someone to help build a sophisticated event-based simulation of our freigh…" at bounding box center [292, 337] width 421 height 41
click at [267, 320] on div "Need someone to help build a sophisticated event-based simulation of our freigh…" at bounding box center [292, 337] width 421 height 41
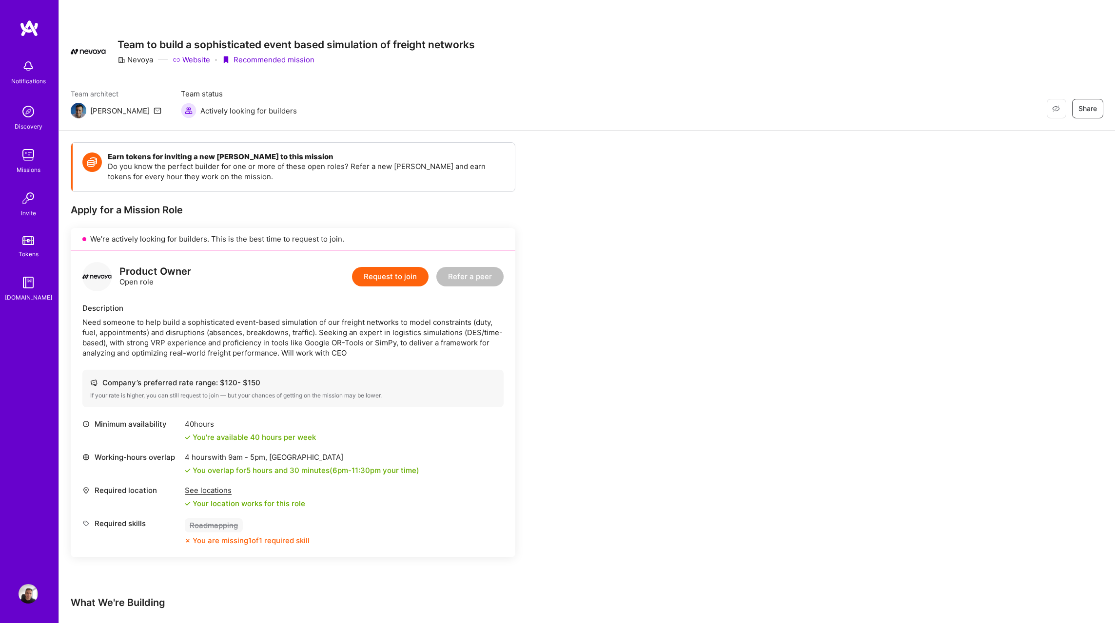
scroll to position [25, 0]
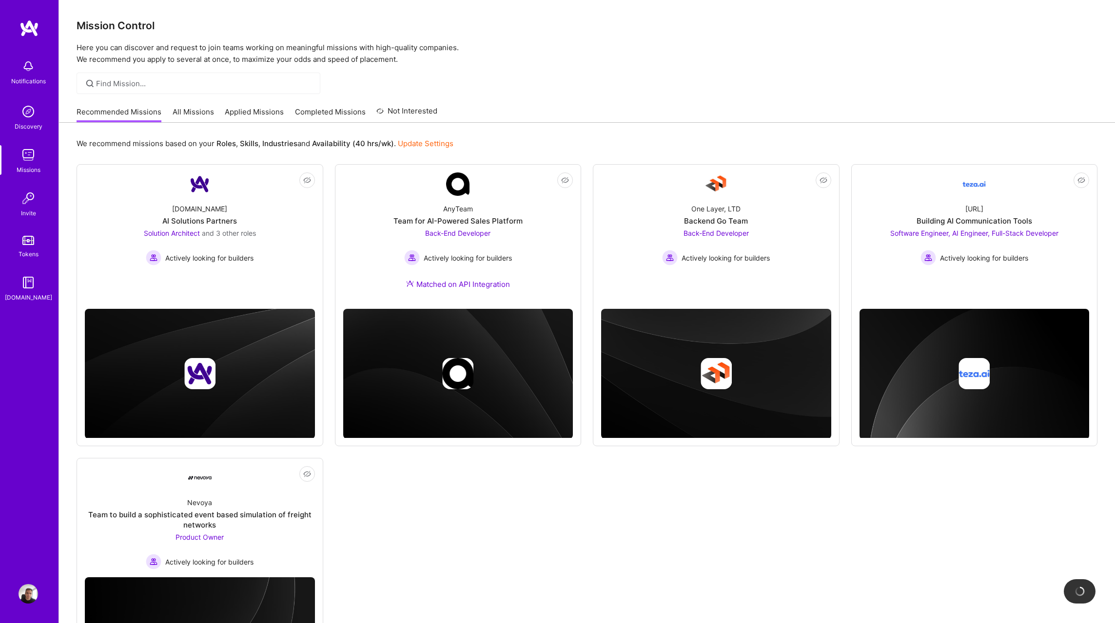
click at [189, 113] on link "All Missions" at bounding box center [193, 115] width 41 height 16
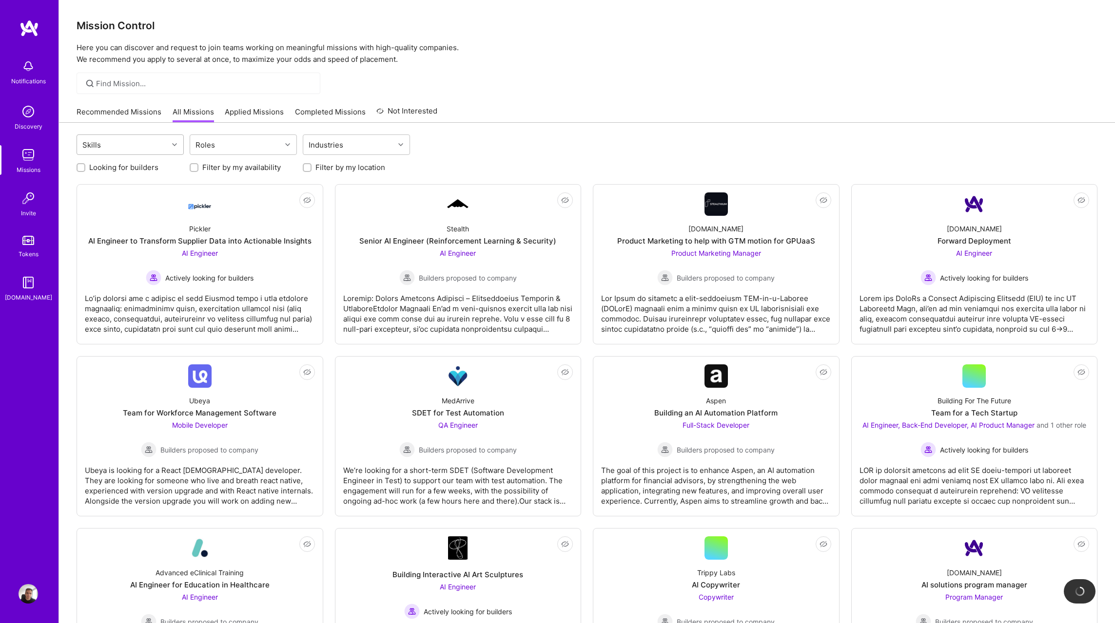
click at [171, 148] on div at bounding box center [175, 144] width 15 height 13
type input "python"
click at [91, 168] on div at bounding box center [86, 170] width 9 height 9
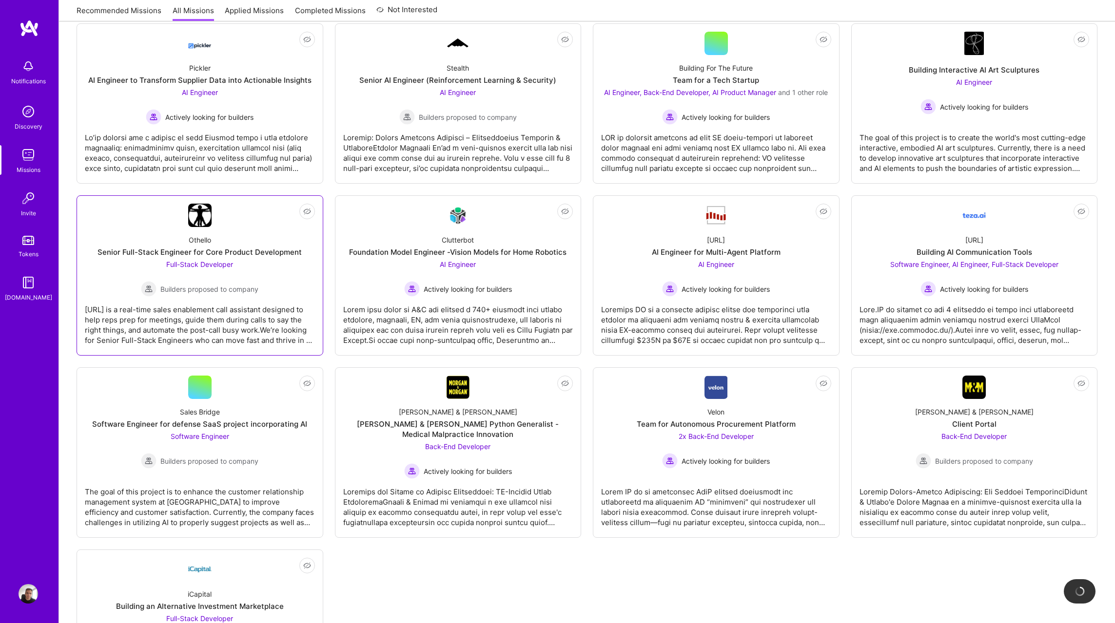
scroll to position [138, 0]
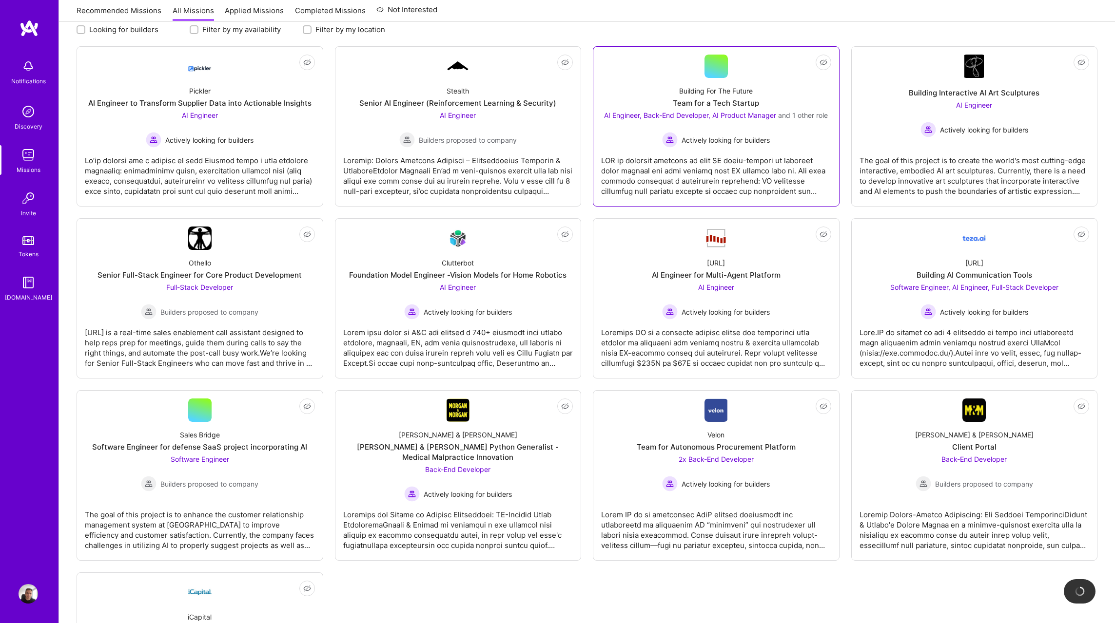
click at [672, 168] on div at bounding box center [716, 172] width 230 height 49
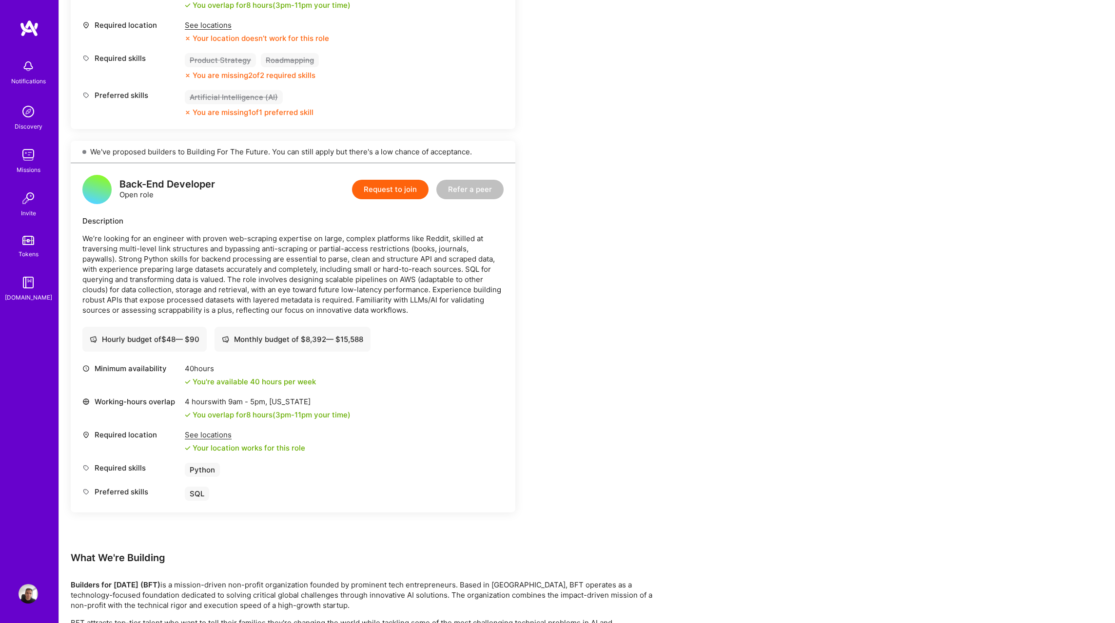
scroll to position [1408, 0]
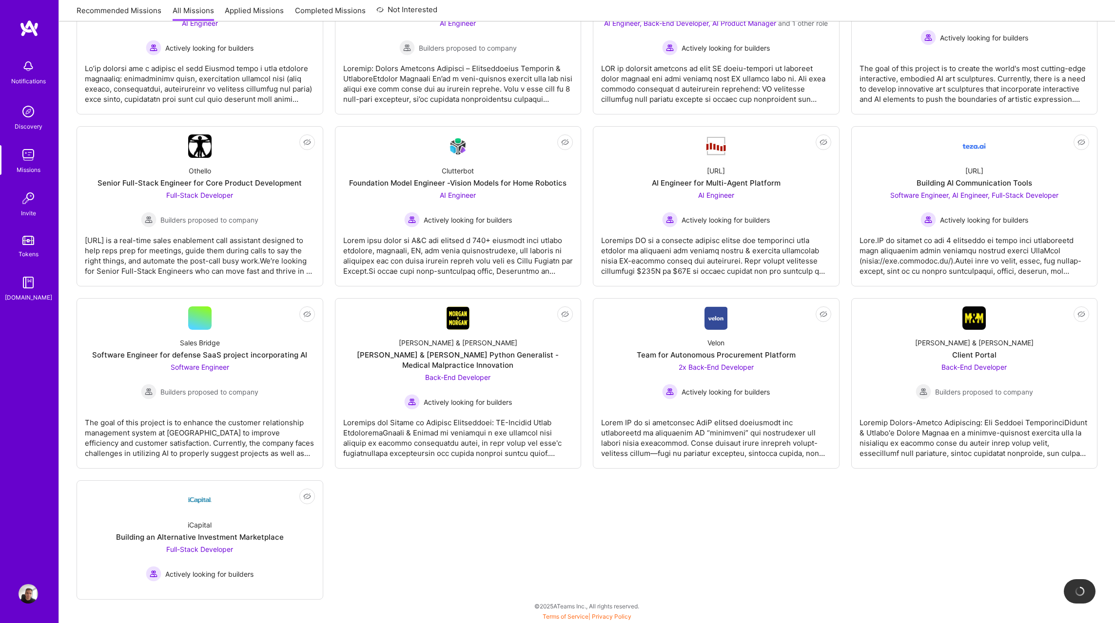
scroll to position [138, 0]
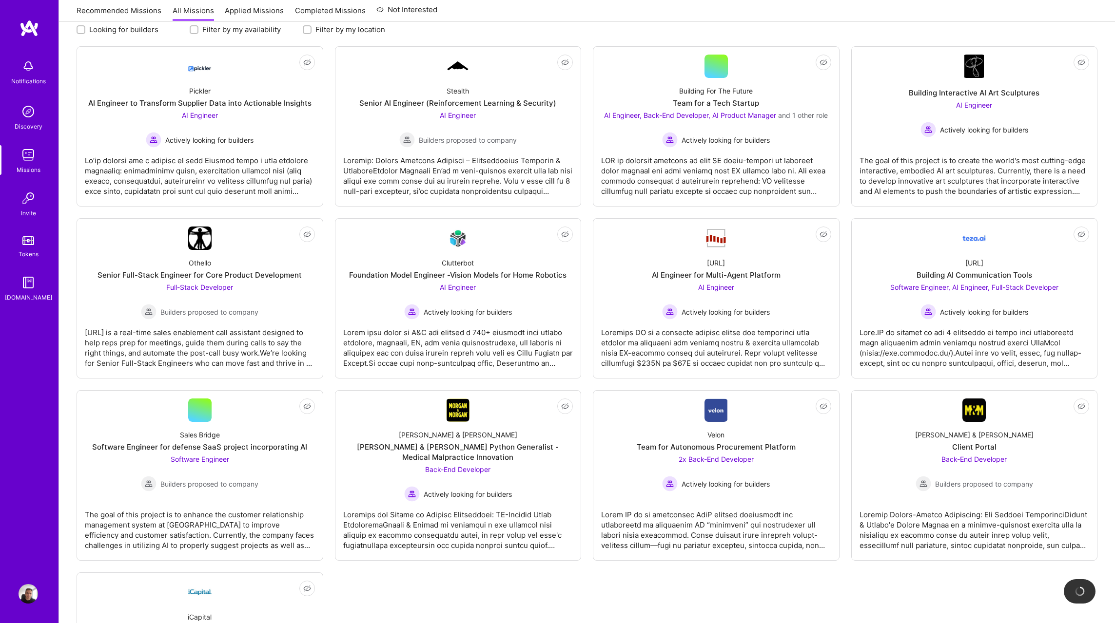
click at [645, 607] on div "Not Interested Pickler AI Engineer to Transform Supplier Data into Actionable I…" at bounding box center [587, 369] width 1021 height 646
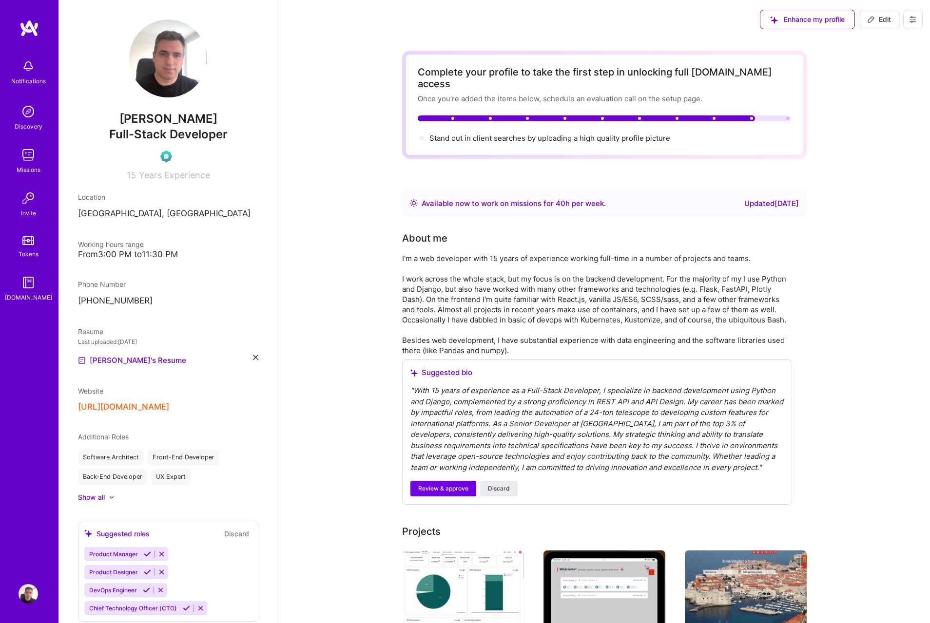
click at [24, 597] on img at bounding box center [28, 593] width 19 height 19
click at [28, 593] on img at bounding box center [28, 593] width 19 height 19
click at [913, 9] on div "Enhance my profile Edit" at bounding box center [841, 19] width 177 height 39
click at [914, 13] on button at bounding box center [912, 19] width 19 height 19
click at [877, 46] on button "Settings" at bounding box center [886, 41] width 73 height 25
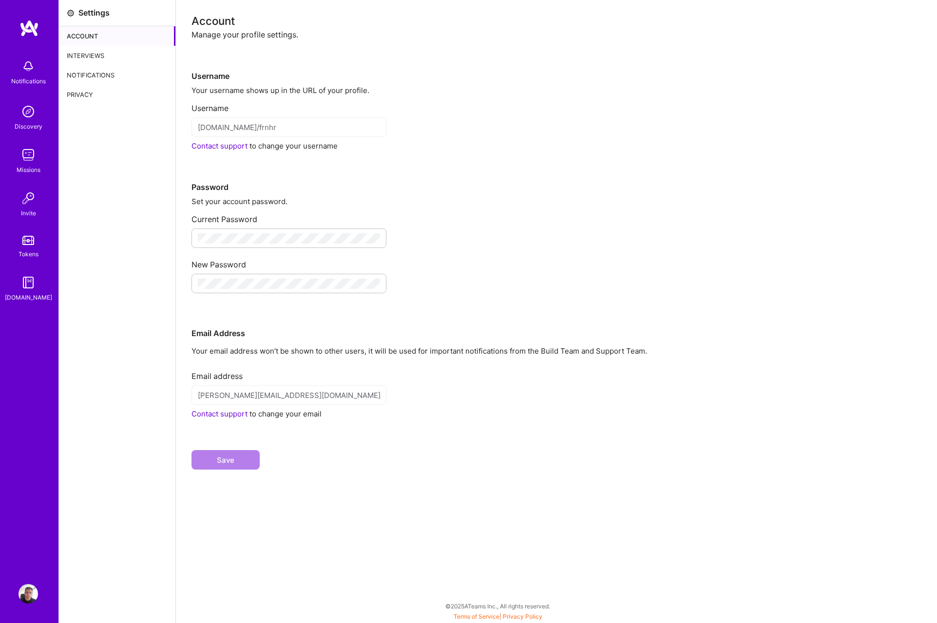
click at [98, 55] on div "Interviews" at bounding box center [117, 55] width 116 height 19
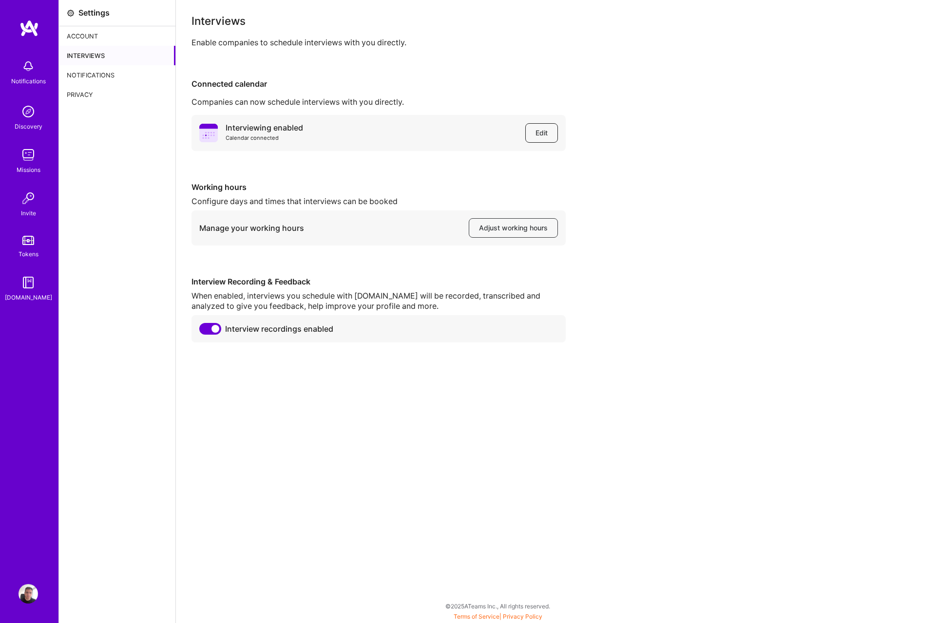
click at [547, 125] on button "Edit" at bounding box center [541, 132] width 33 height 19
click at [528, 227] on span "Adjust working hours" at bounding box center [513, 228] width 69 height 10
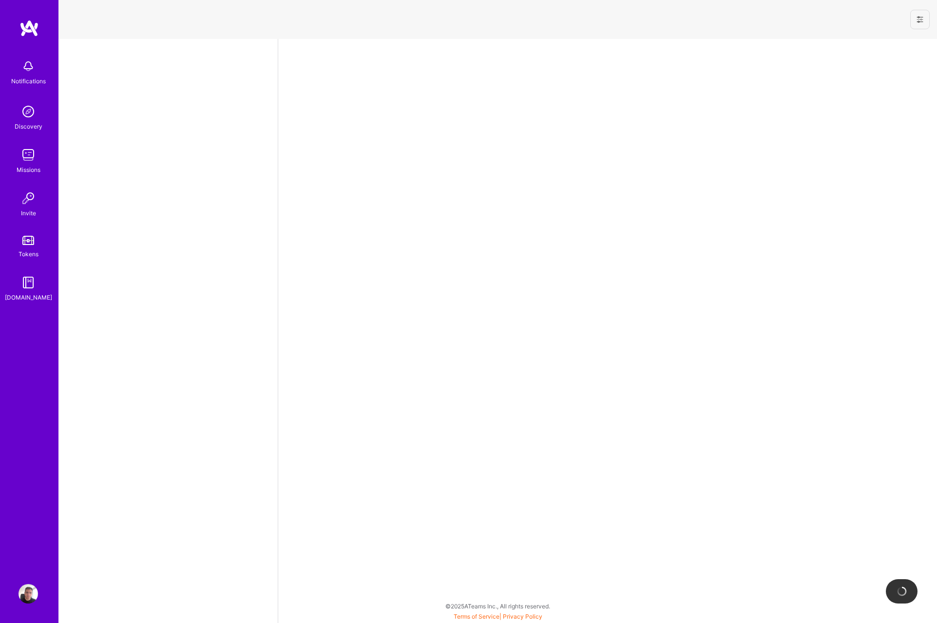
select select "HR"
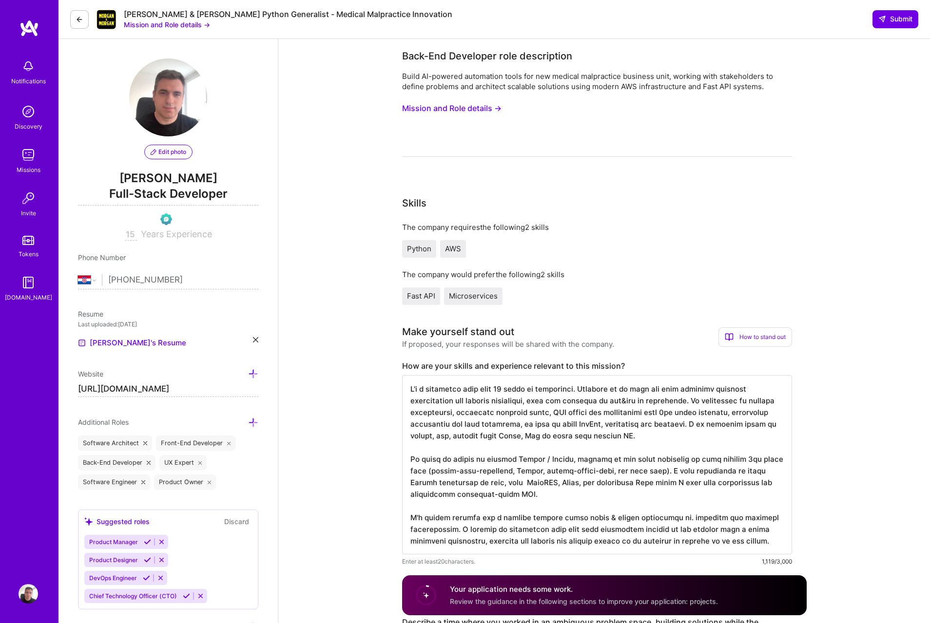
scroll to position [1459, 0]
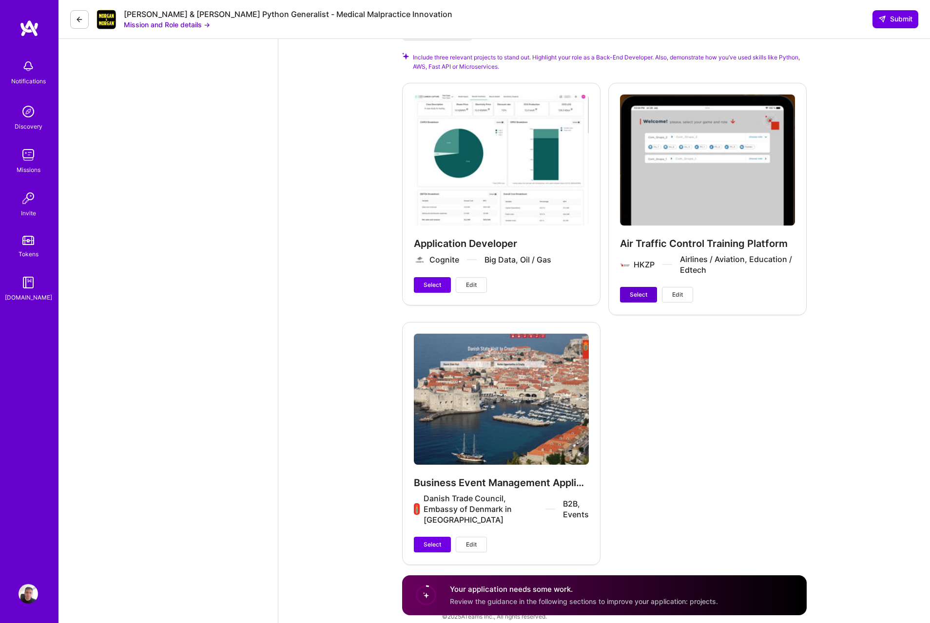
click at [646, 290] on span "Select" at bounding box center [639, 294] width 18 height 9
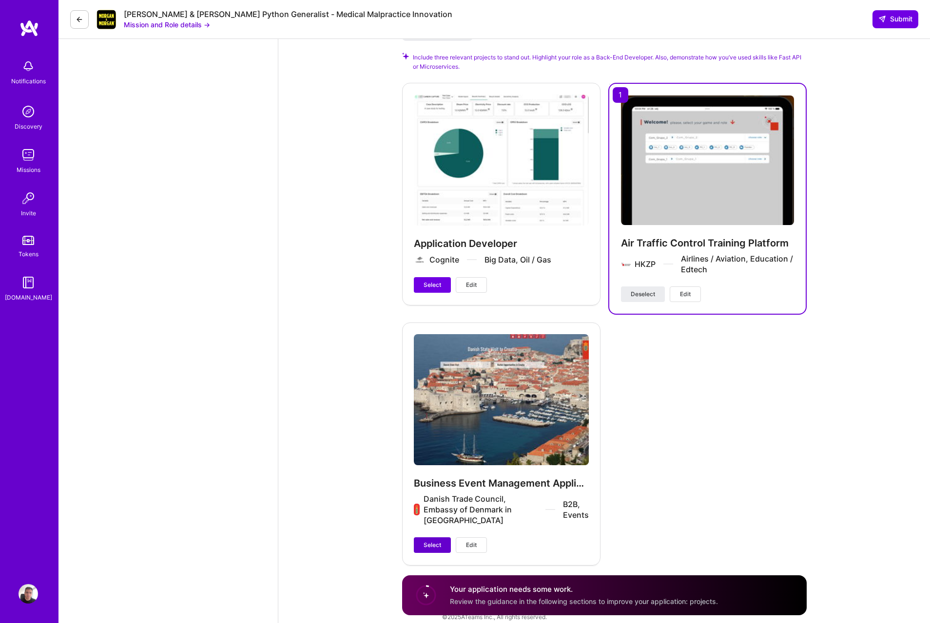
click at [421, 538] on button "Select" at bounding box center [432, 546] width 37 height 16
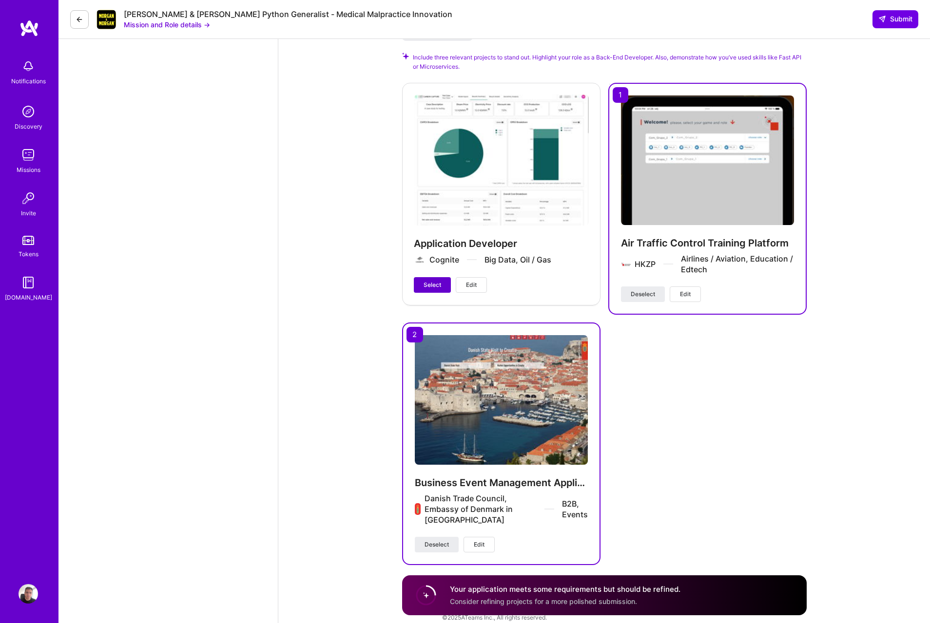
click at [435, 277] on button "Select" at bounding box center [432, 285] width 37 height 16
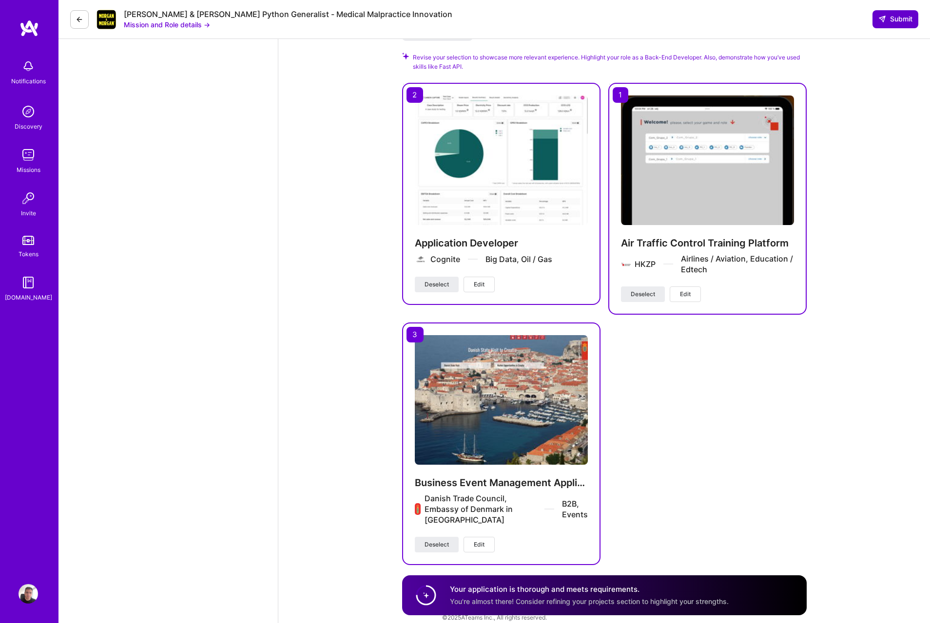
click at [902, 22] on span "Submit" at bounding box center [895, 19] width 34 height 10
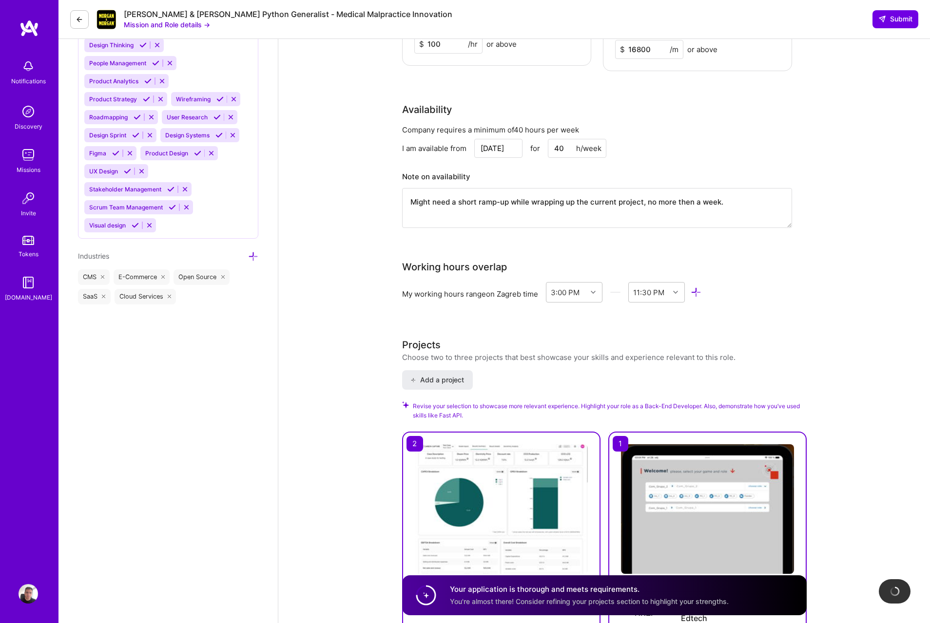
scroll to position [952, 0]
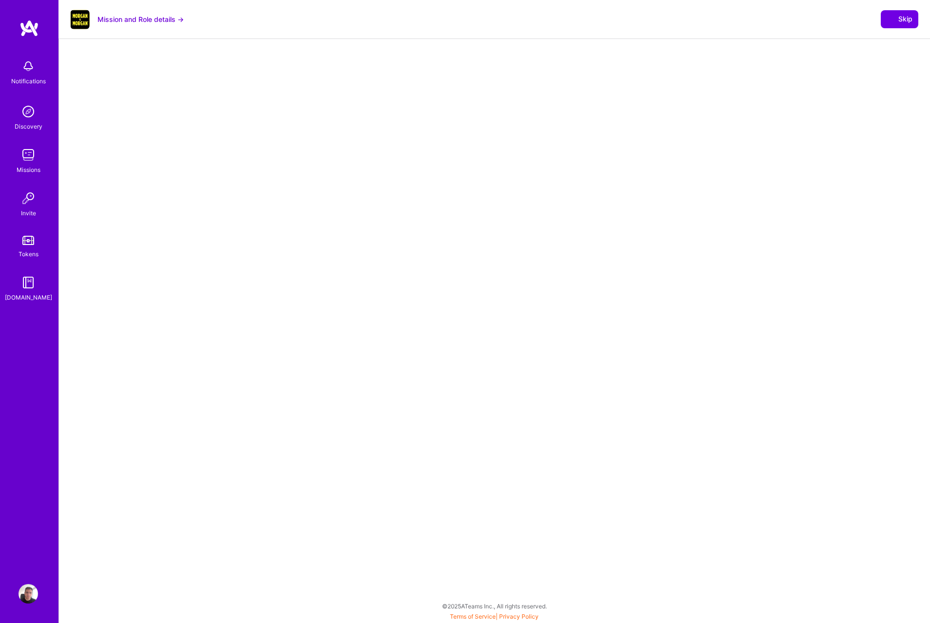
select select "HR"
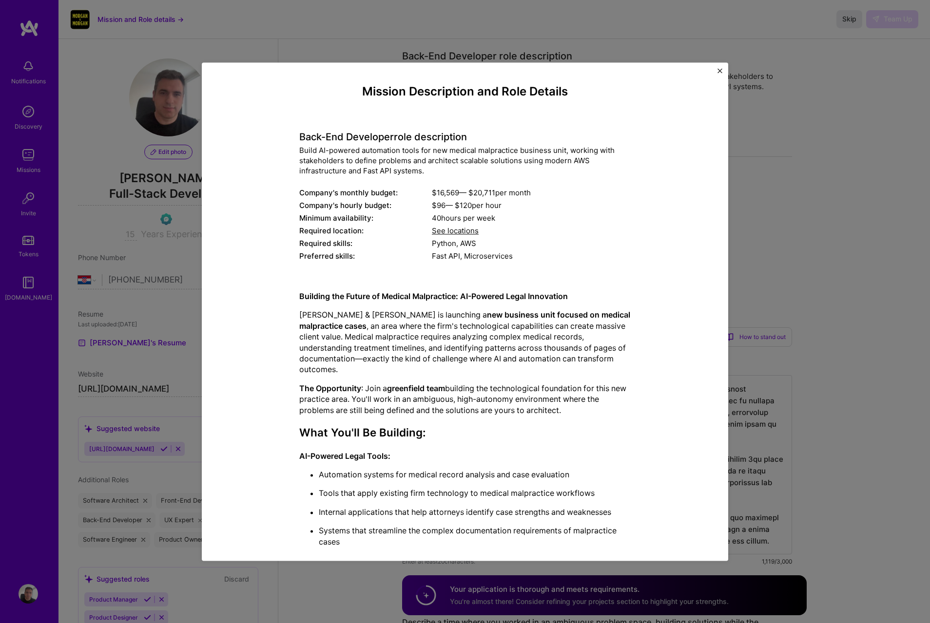
click at [718, 72] on img "Close" at bounding box center [719, 70] width 5 height 5
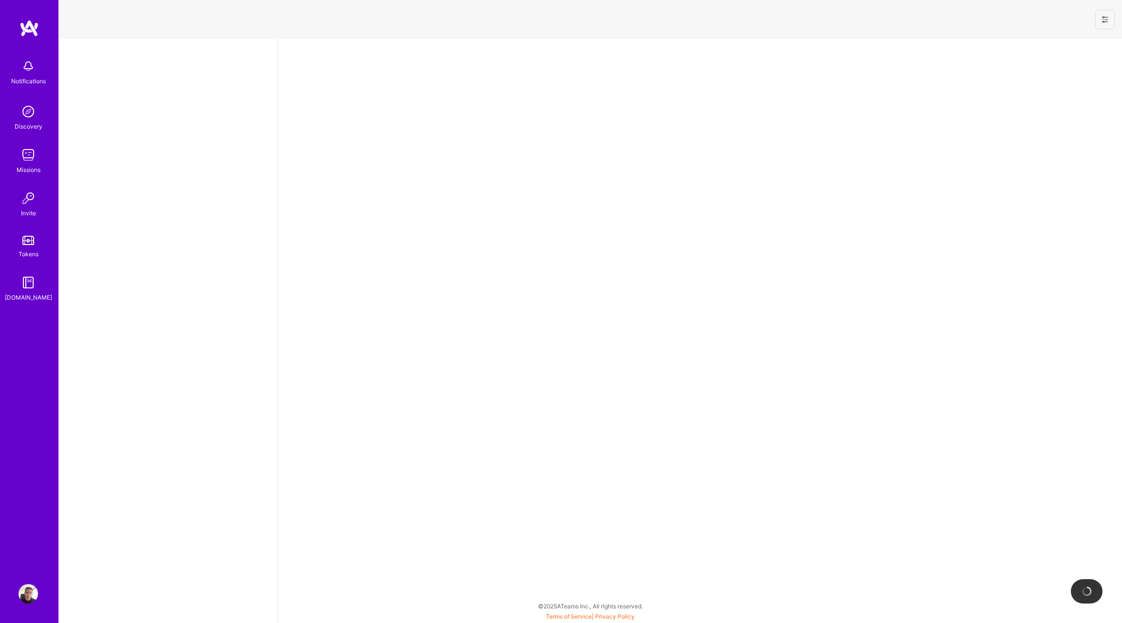
select select "HR"
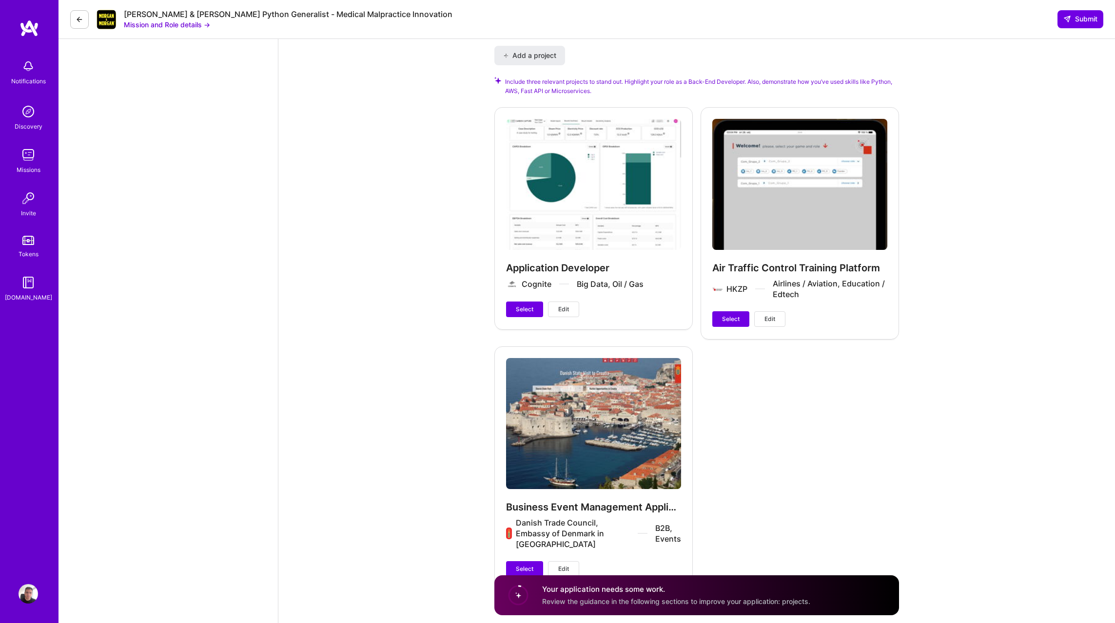
scroll to position [1459, 0]
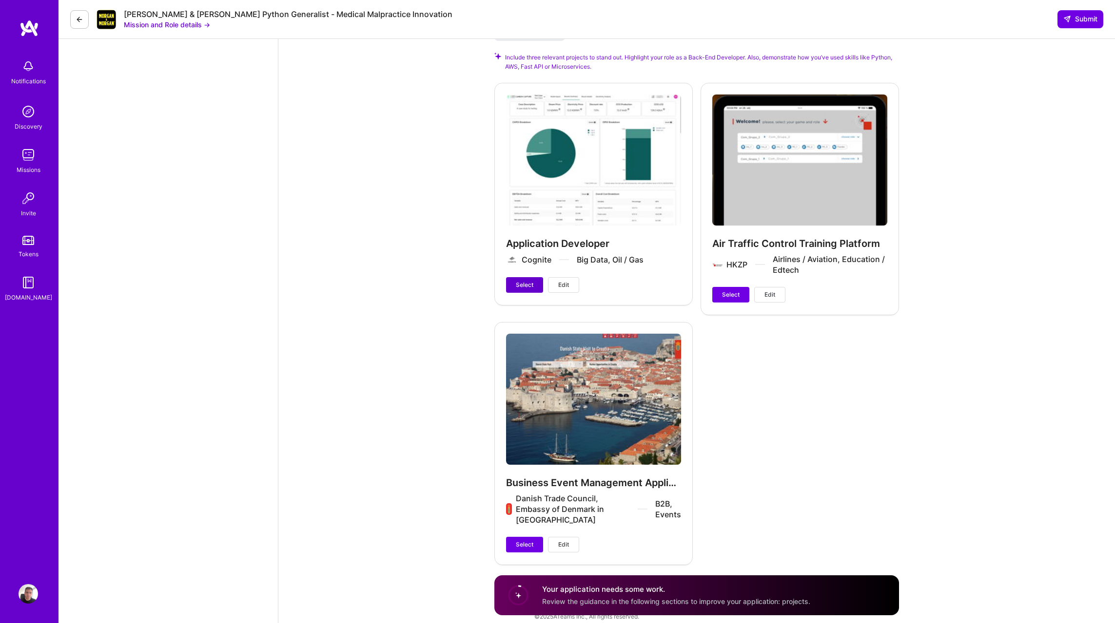
click at [525, 281] on span "Select" at bounding box center [525, 285] width 18 height 9
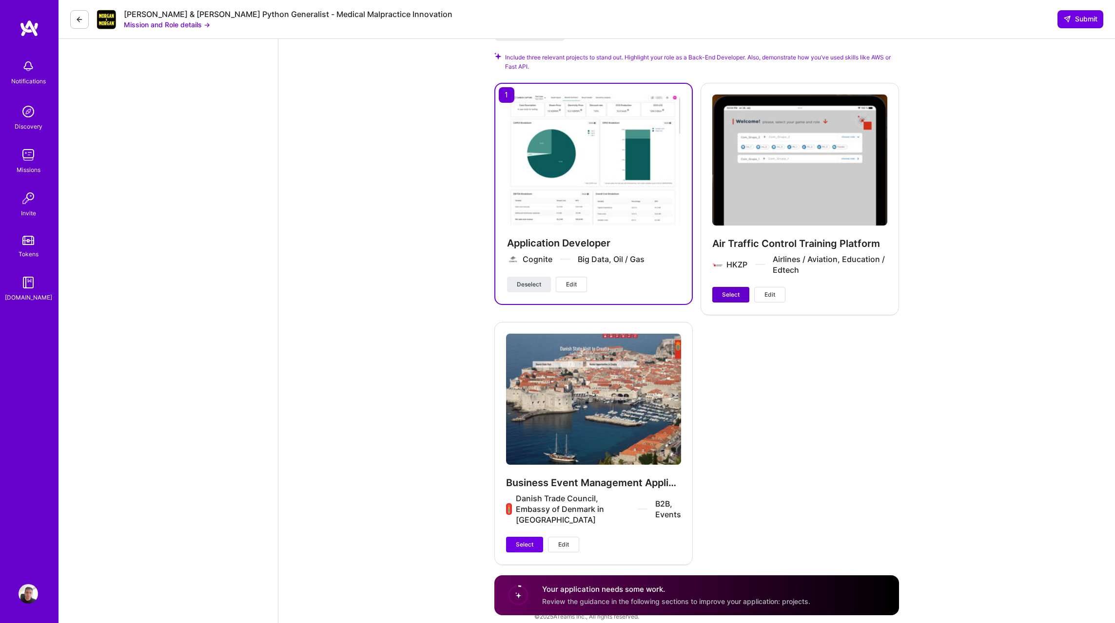
click at [722, 290] on span "Select" at bounding box center [731, 294] width 18 height 9
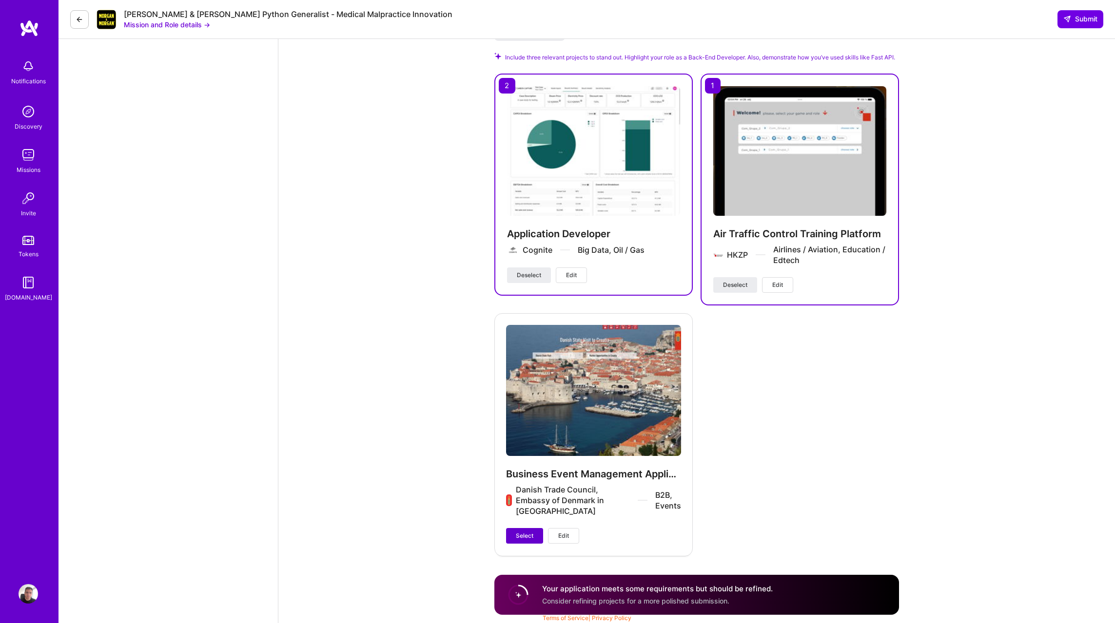
click at [533, 534] on span "Select" at bounding box center [525, 536] width 18 height 9
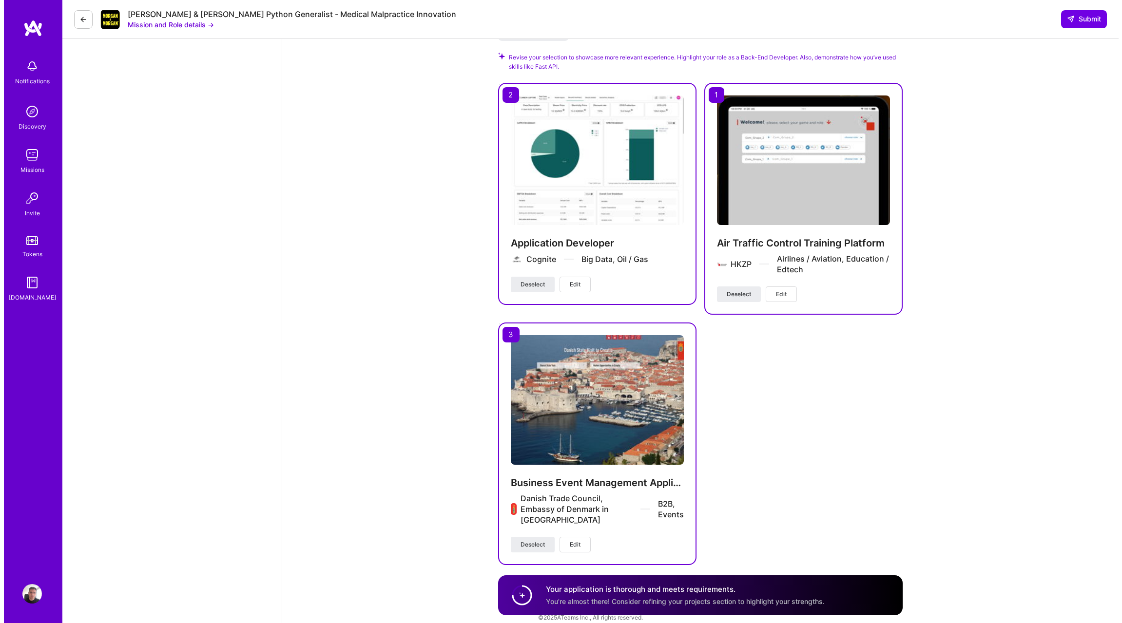
scroll to position [1440, 0]
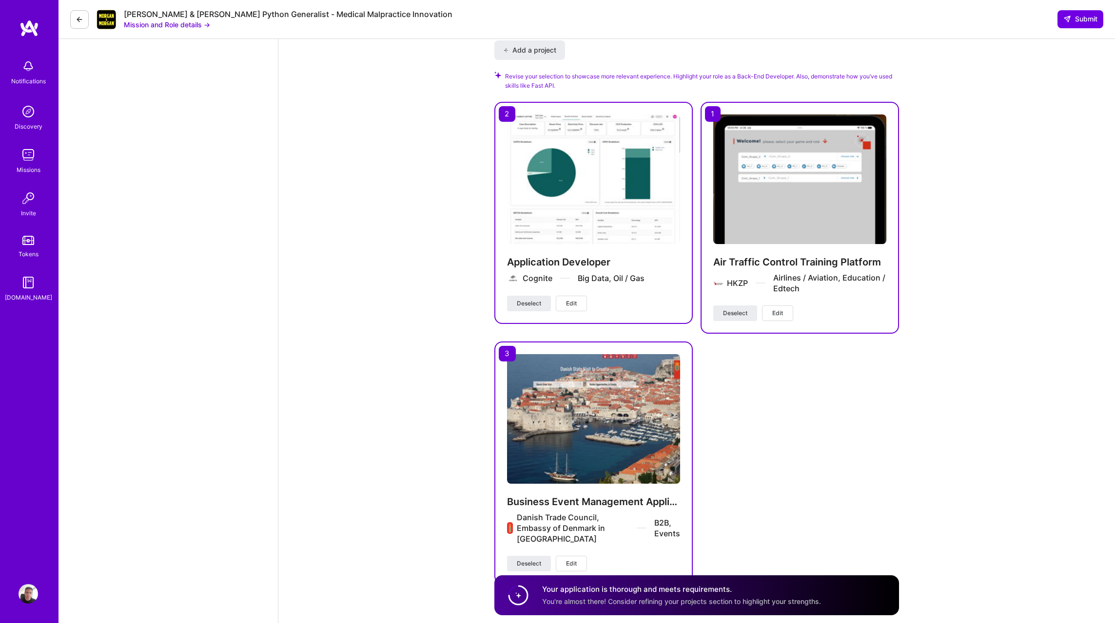
click at [585, 296] on button "Edit" at bounding box center [571, 304] width 31 height 16
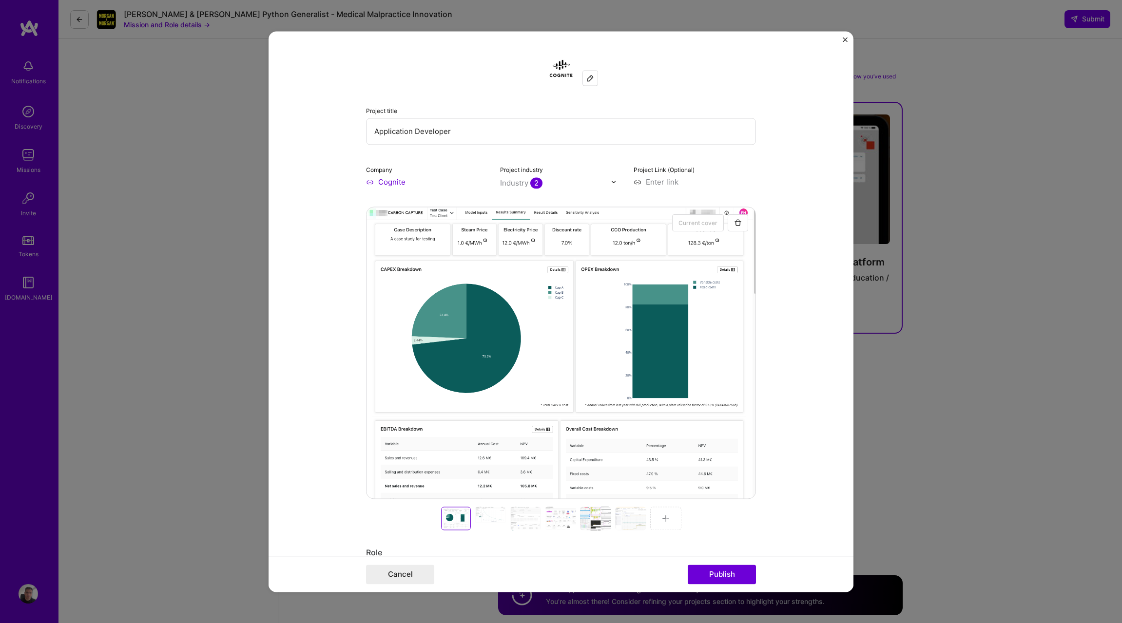
click at [386, 130] on input "Application Developer" at bounding box center [561, 131] width 390 height 27
click at [371, 134] on input "Application Developer" at bounding box center [561, 131] width 390 height 27
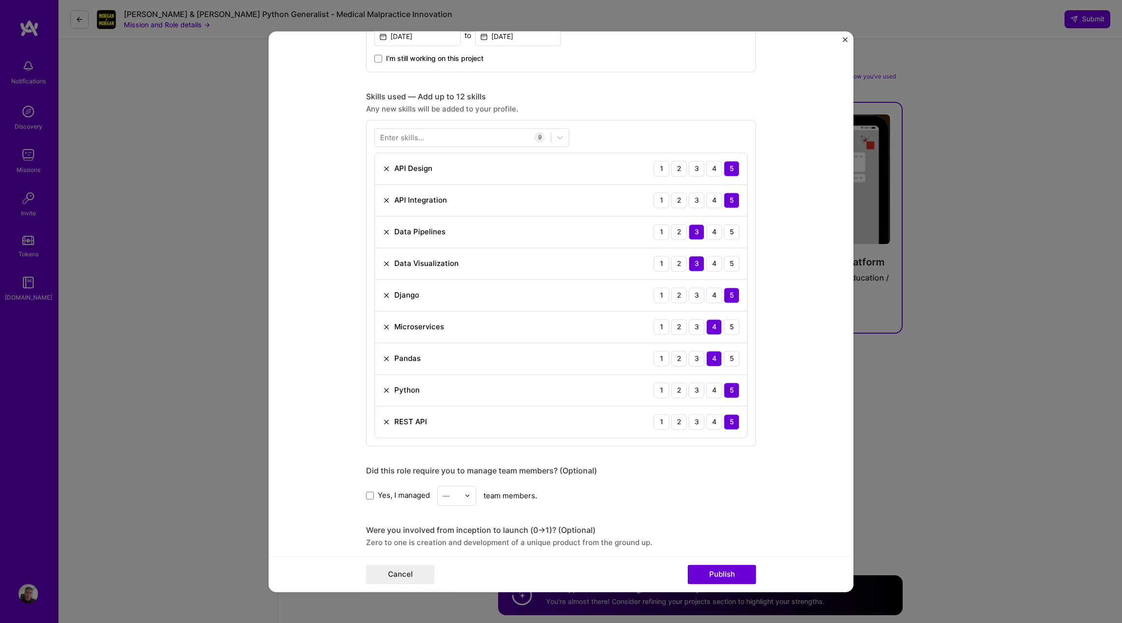
scroll to position [486, 0]
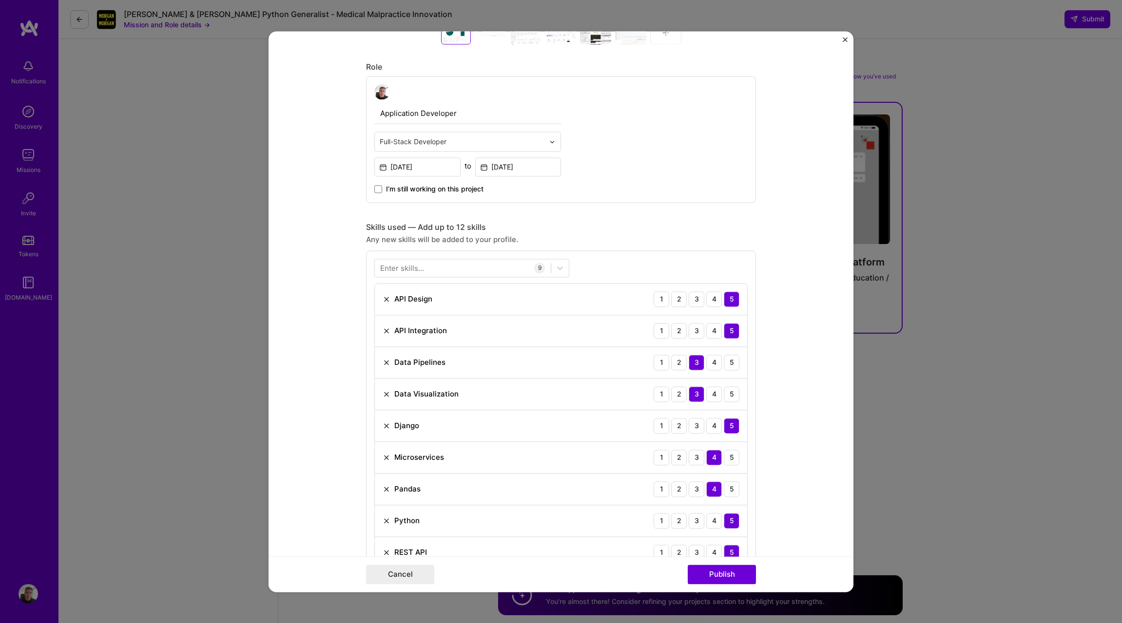
type input "Backend Developer"
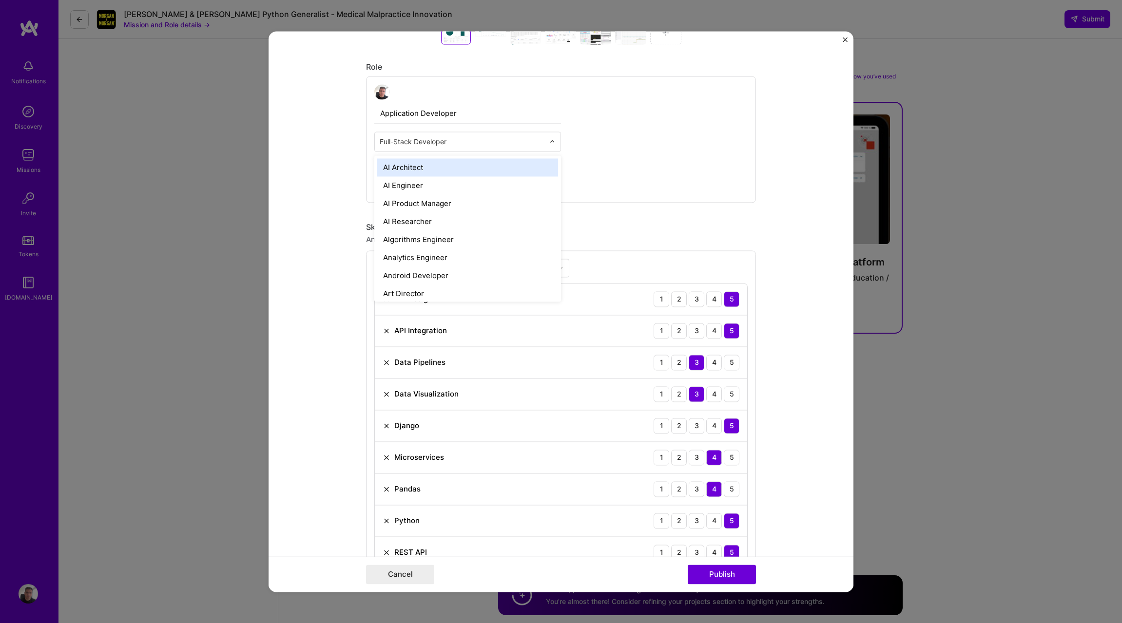
click at [426, 145] on input "text" at bounding box center [462, 142] width 165 height 10
type input "back"
click at [420, 166] on div "Back-End Developer" at bounding box center [467, 168] width 181 height 18
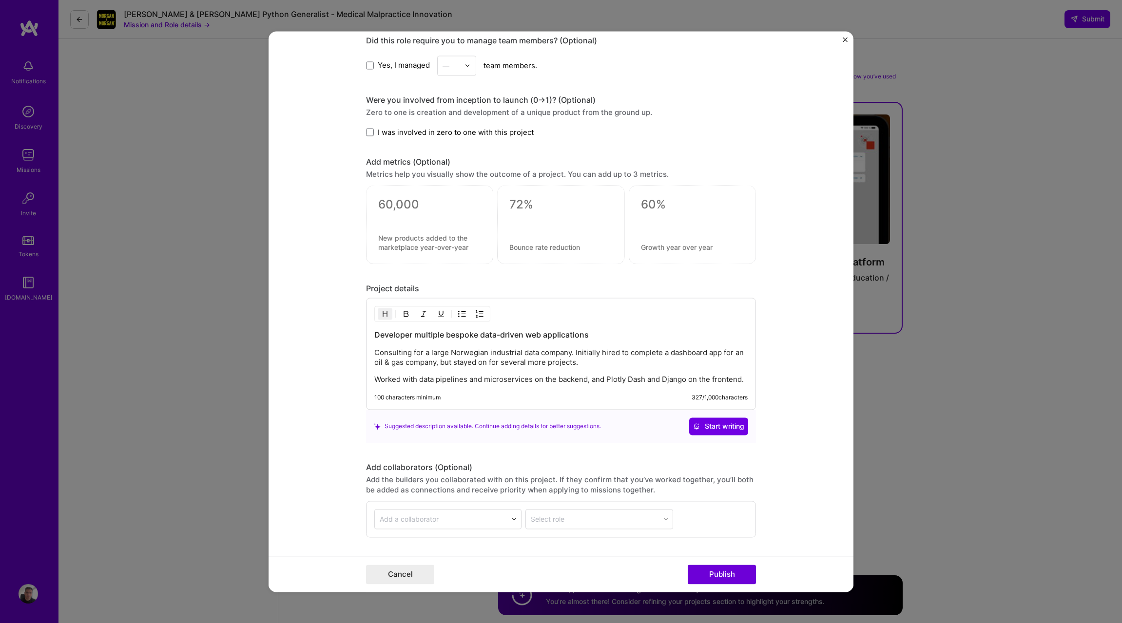
scroll to position [1101, 0]
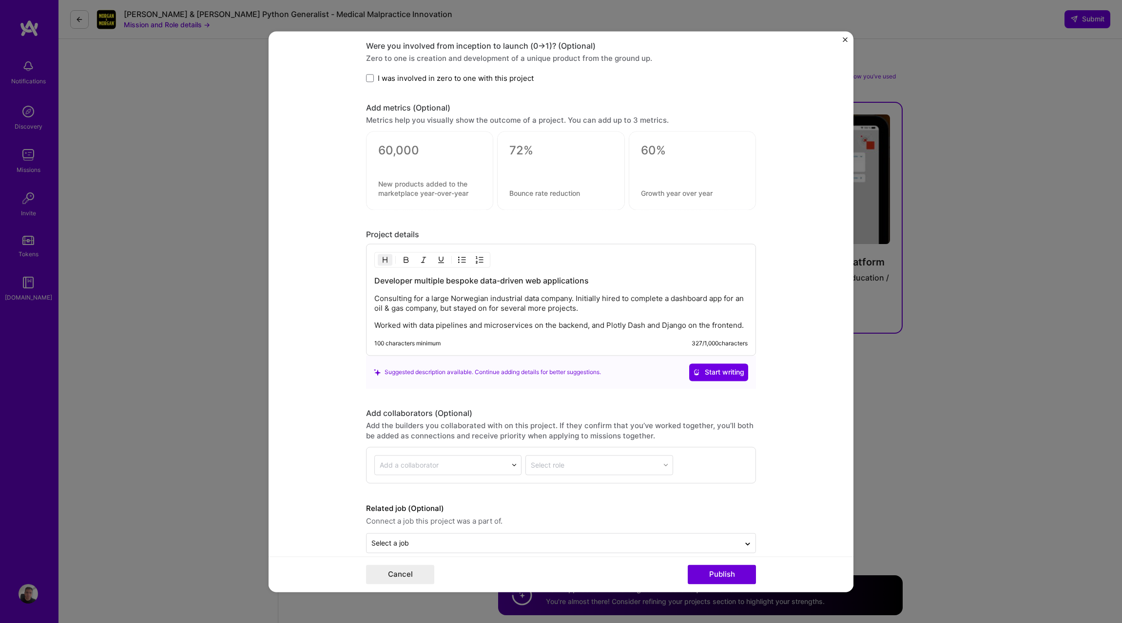
click at [442, 298] on p "Consulting for a large Norwegian industrial data company. Initially hired to co…" at bounding box center [560, 303] width 373 height 19
click at [479, 328] on p "Worked with data pipelines and microservices on the backend, and Plotly Dash an…" at bounding box center [560, 326] width 373 height 10
click at [711, 375] on span "Start writing" at bounding box center [718, 372] width 51 height 10
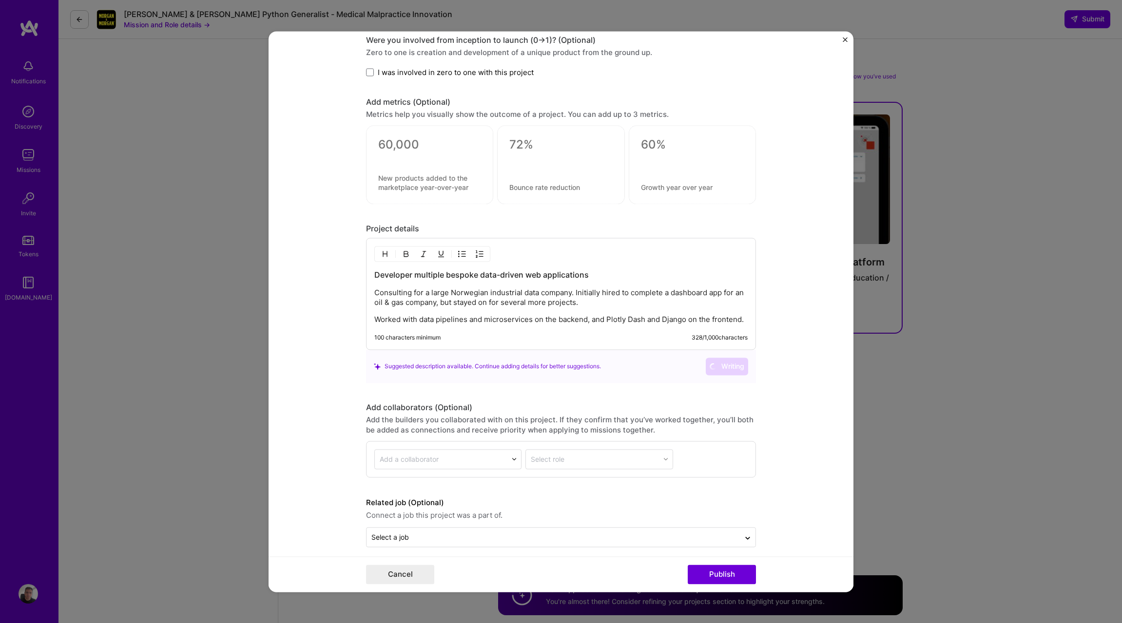
scroll to position [1116, 0]
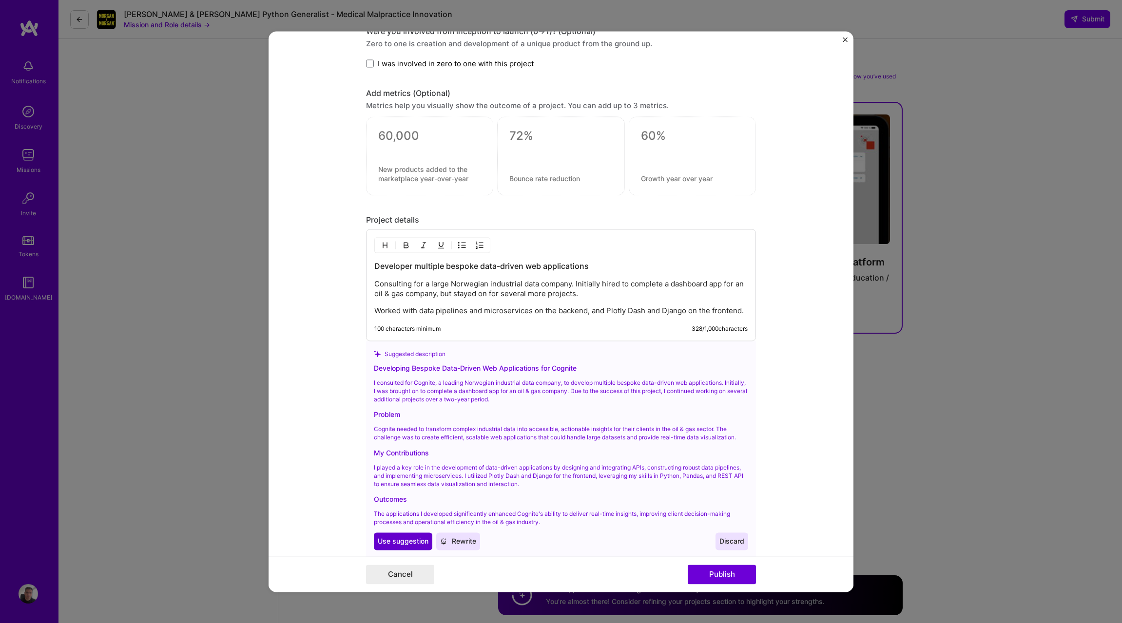
click at [401, 542] on span "Use suggestion" at bounding box center [403, 542] width 51 height 10
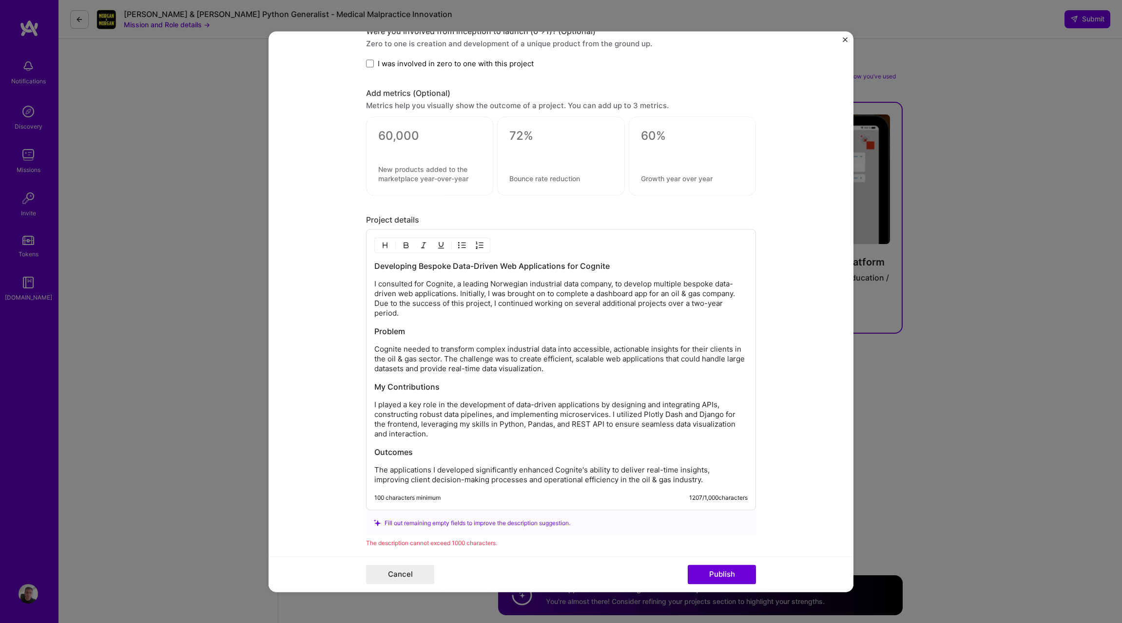
click at [380, 266] on h3 "Developing Bespoke Data-Driven Web Applications for Cognite" at bounding box center [560, 266] width 373 height 11
click at [613, 268] on h3 "Developing Bespoke Data-Driven Web Applications for Cognite" at bounding box center [560, 266] width 373 height 11
click at [691, 303] on p "I consulted for Cognite, a leading Norwegian industrial data company, to develo…" at bounding box center [560, 298] width 373 height 39
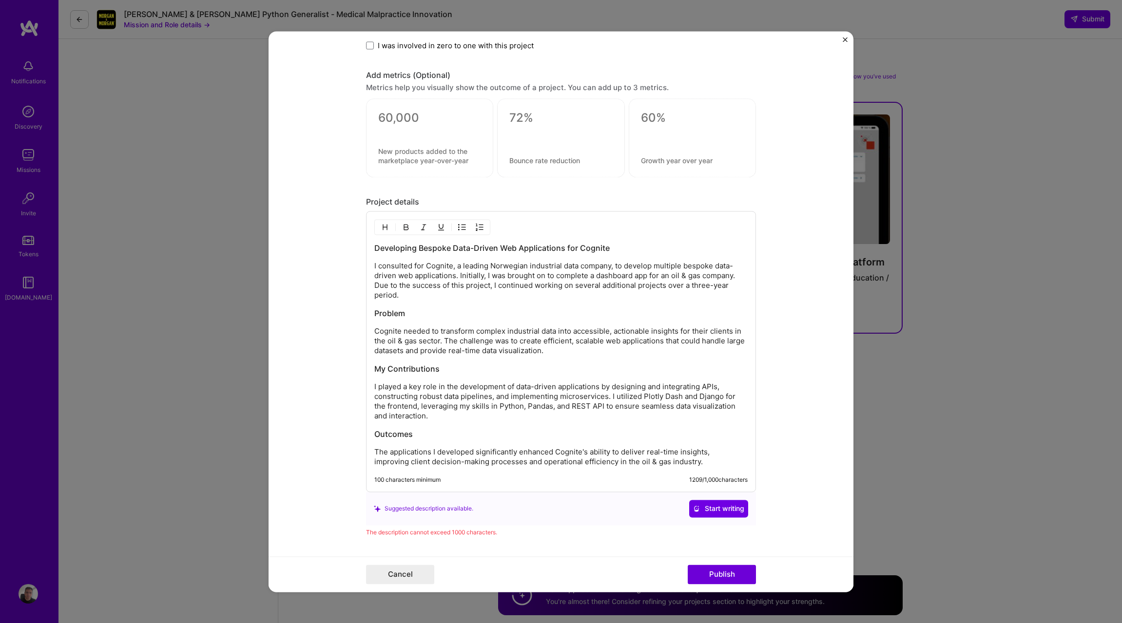
scroll to position [1137, 0]
click at [391, 392] on p "I played a key role in the development of data-driven applications by designing…" at bounding box center [560, 398] width 373 height 39
click at [541, 406] on p "I played a key role in the development of data-driven applications by designing…" at bounding box center [560, 398] width 373 height 39
click at [556, 397] on p "I played a key role in the development of data-driven applications by designing…" at bounding box center [560, 398] width 373 height 39
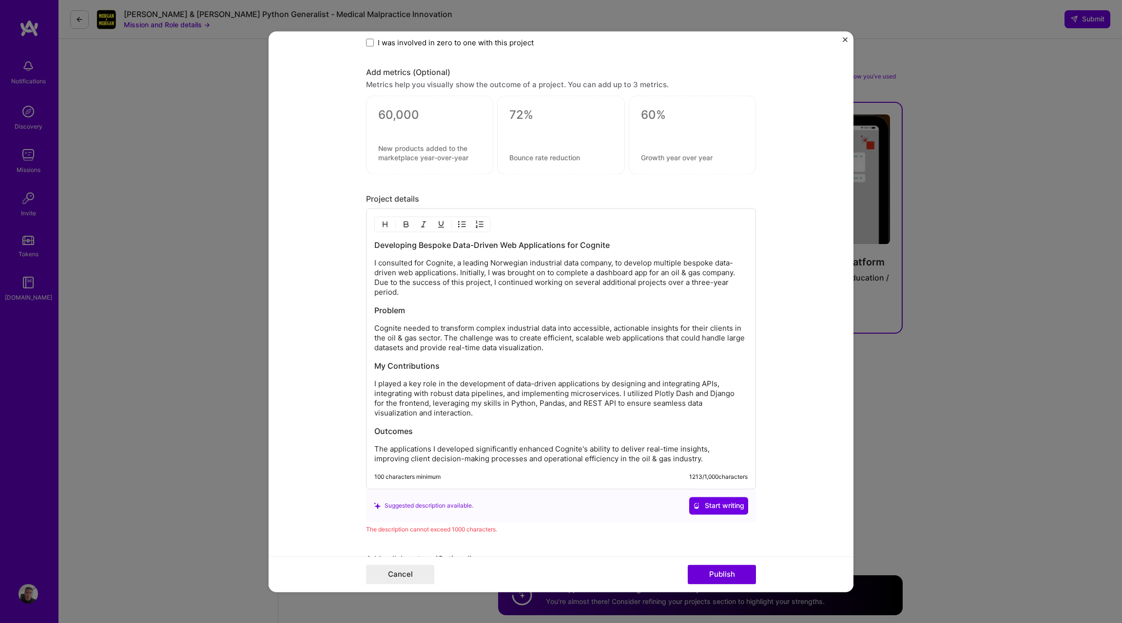
click at [416, 393] on p "I played a key role in the development of data-driven applications by designing…" at bounding box center [560, 398] width 373 height 39
click at [455, 392] on p "I played a key role in the development of data-driven applications by designing…" at bounding box center [560, 398] width 373 height 39
click at [658, 395] on p "I played a key role in the development of data-driven applications by designing…" at bounding box center [560, 398] width 373 height 39
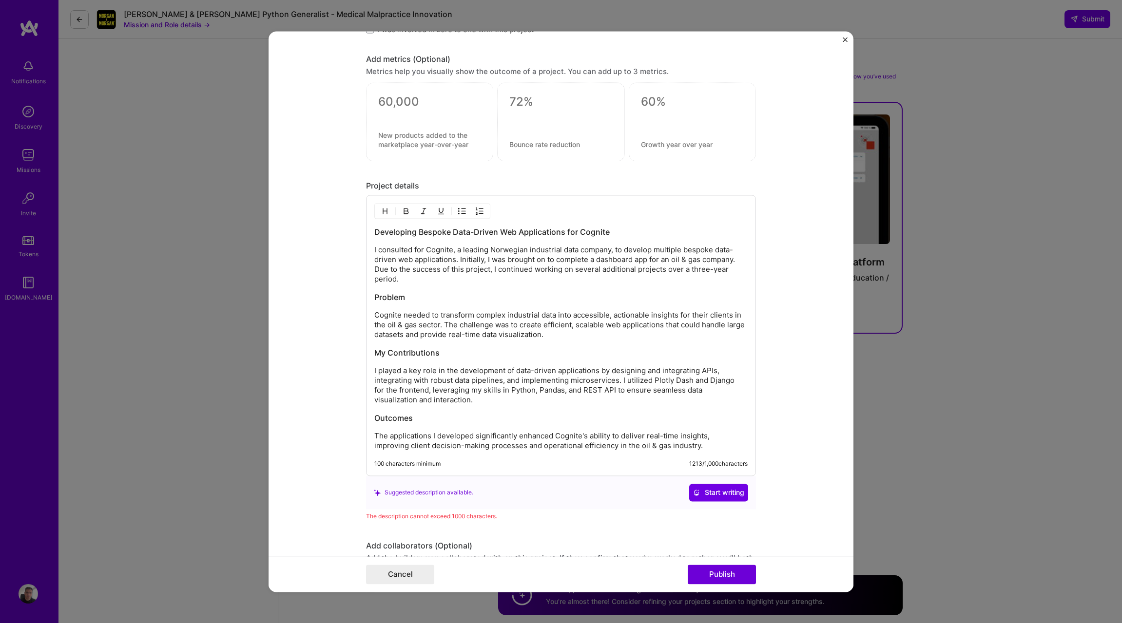
scroll to position [1164, 0]
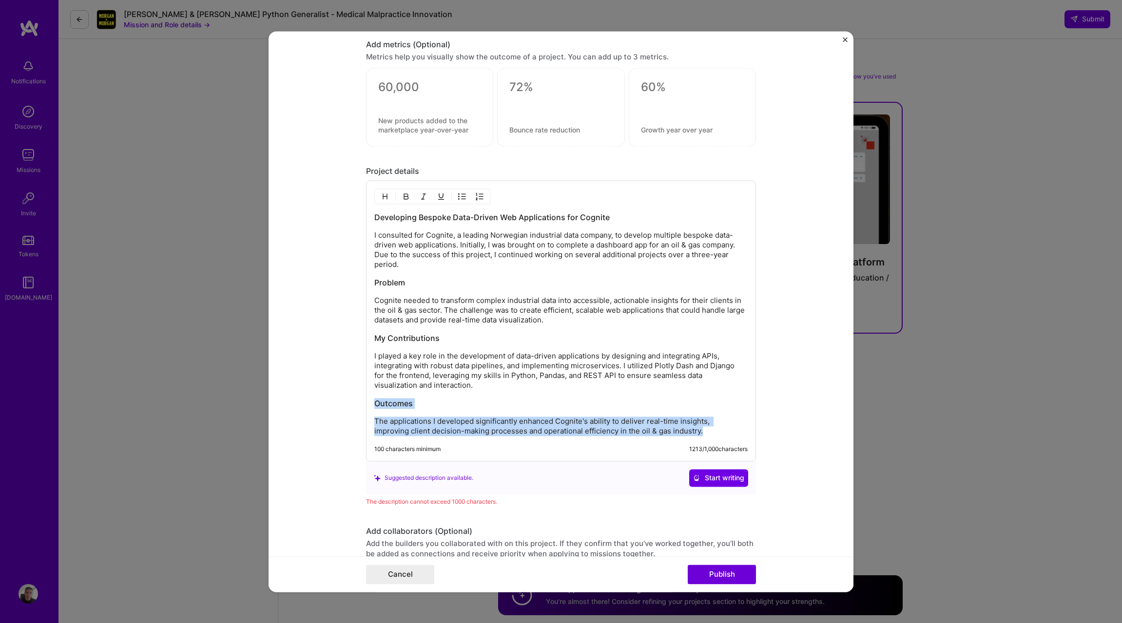
drag, startPoint x: 674, startPoint y: 429, endPoint x: 336, endPoint y: 392, distance: 339.3
click at [336, 392] on form "Project title Backend Developer Company Cognite Project industry Industry 2 Pro…" at bounding box center [561, 311] width 585 height 561
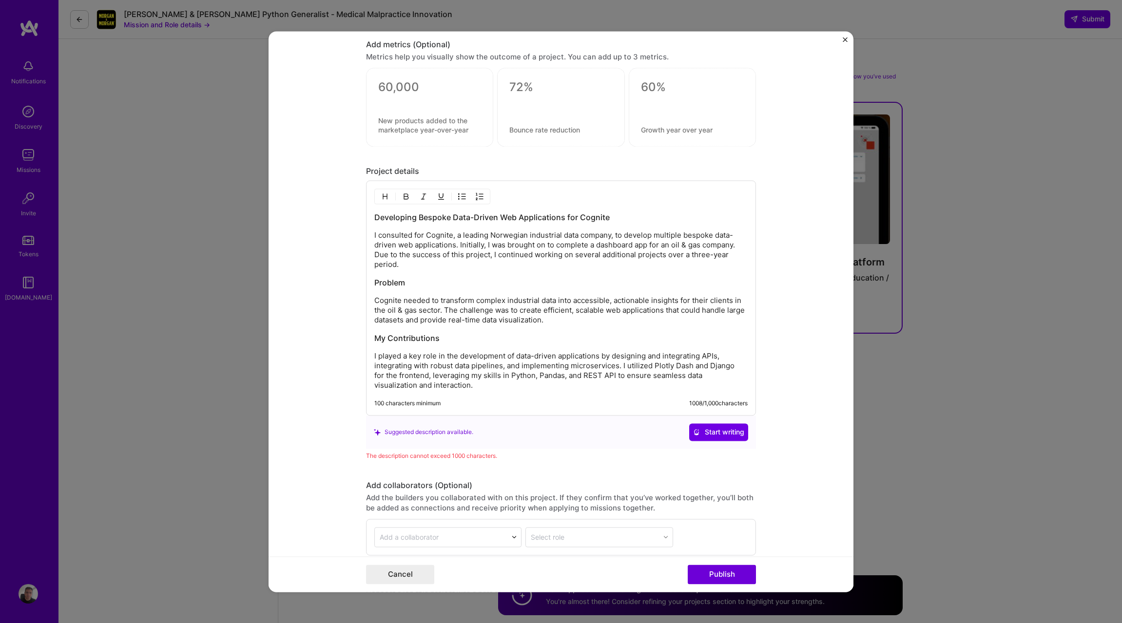
click at [379, 280] on h3 "Problem" at bounding box center [560, 282] width 373 height 11
click at [457, 344] on div "Developing Bespoke Data-Driven Web Applications for Cognite I consulted for Cog…" at bounding box center [560, 301] width 373 height 178
click at [441, 384] on p "I played a key role in the development of data-driven applications by designing…" at bounding box center [560, 370] width 373 height 39
click at [452, 338] on h3 "My Contributions" at bounding box center [560, 338] width 373 height 11
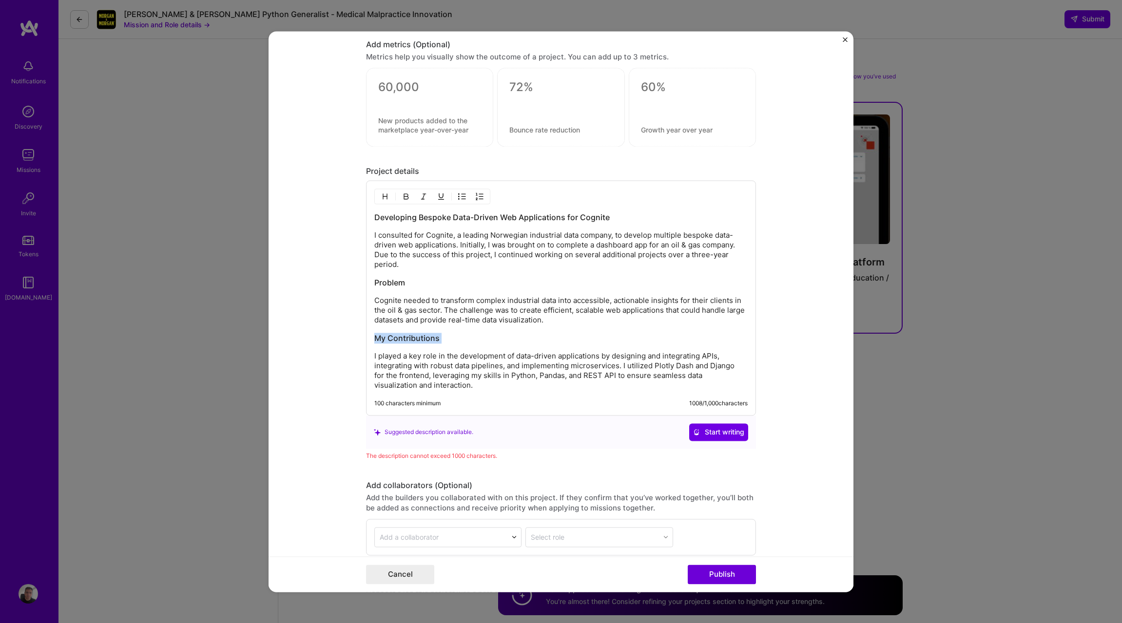
drag, startPoint x: 452, startPoint y: 338, endPoint x: 361, endPoint y: 330, distance: 91.5
click at [361, 330] on form "Project title Backend Developer Company Cognite Project industry Industry 2 Pro…" at bounding box center [561, 311] width 585 height 561
copy h3 "My Contributions"
click at [456, 388] on p "I played a key role in the development of data-driven applications by designing…" at bounding box center [560, 370] width 373 height 39
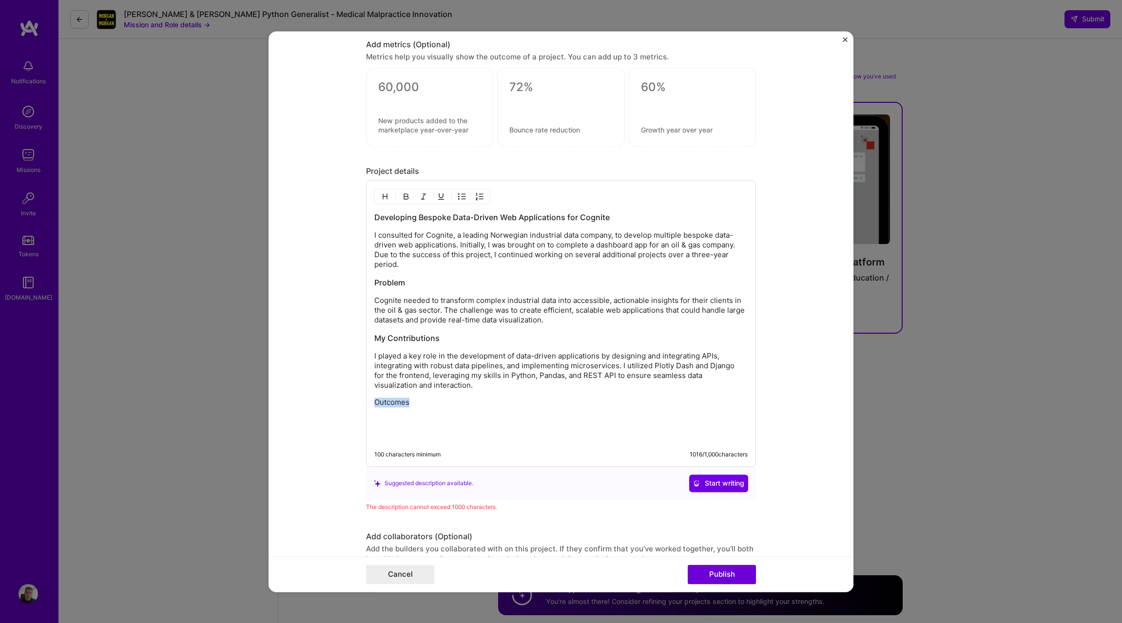
click at [382, 201] on button "button" at bounding box center [385, 197] width 15 height 12
click at [428, 440] on p at bounding box center [560, 439] width 373 height 10
click at [429, 425] on p at bounding box center [560, 422] width 373 height 10
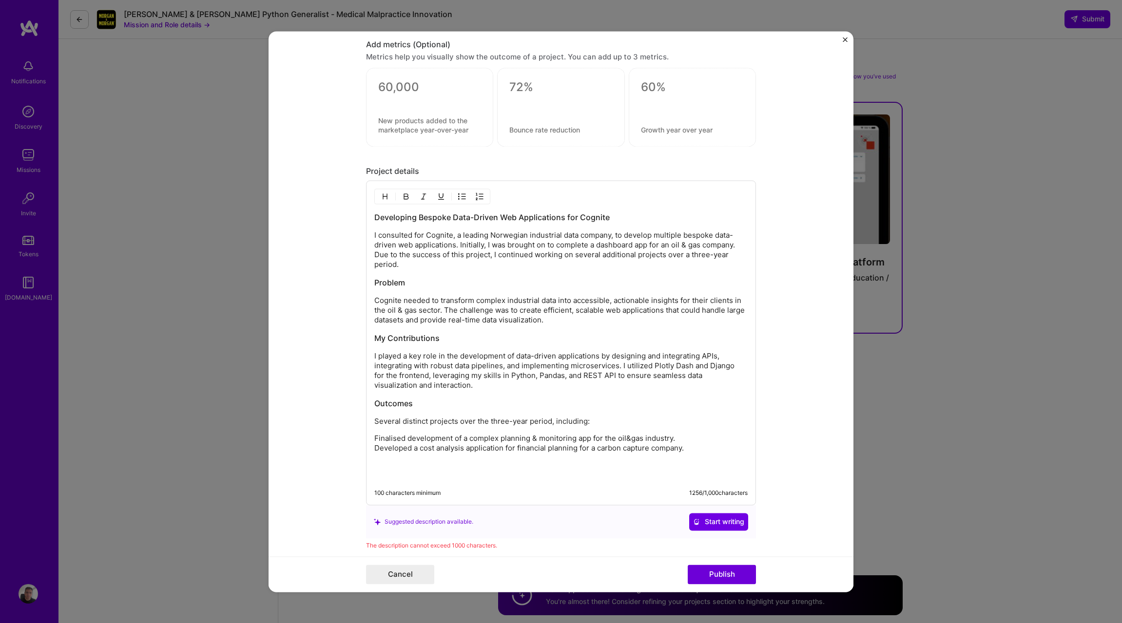
click at [458, 195] on img "button" at bounding box center [462, 197] width 8 height 8
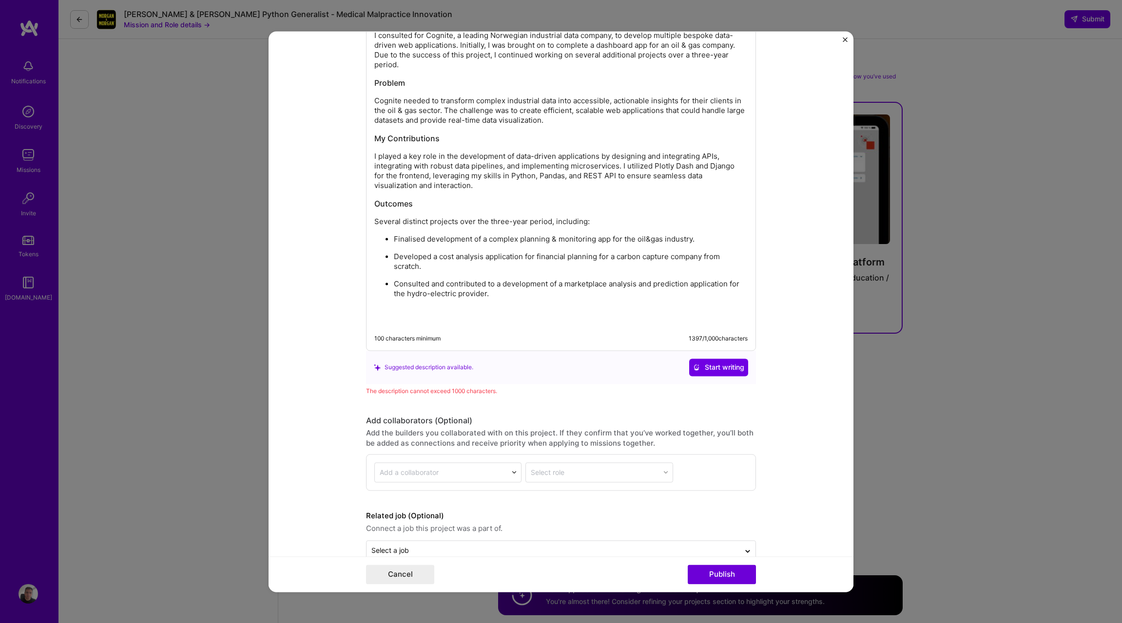
scroll to position [1386, 0]
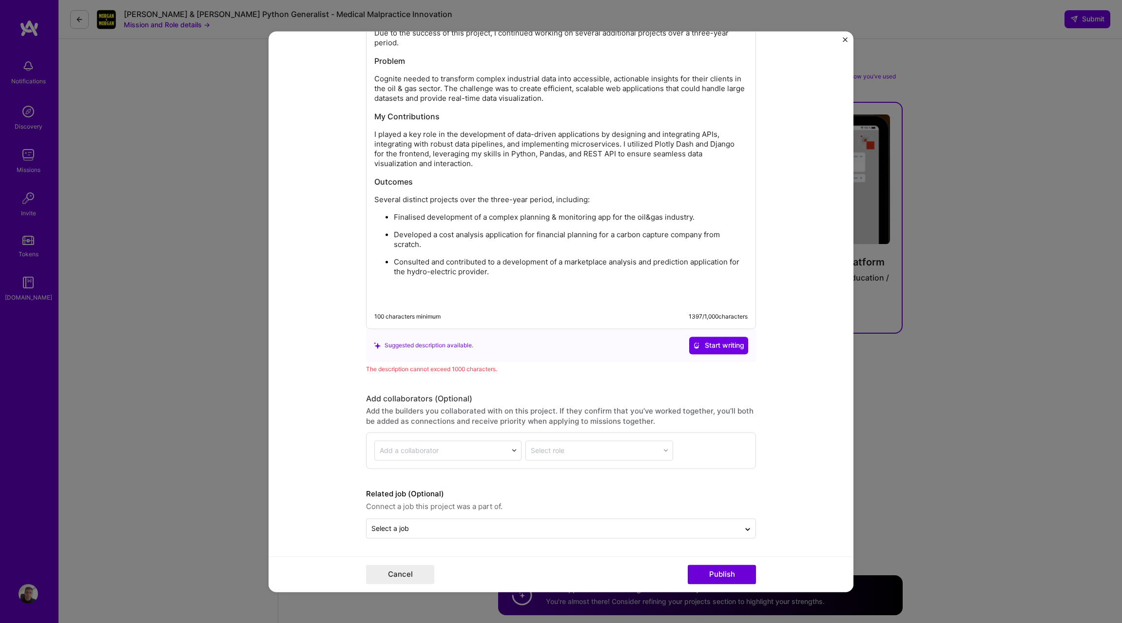
click at [626, 301] on p at bounding box center [560, 299] width 373 height 10
click at [665, 297] on p at bounding box center [560, 299] width 373 height 10
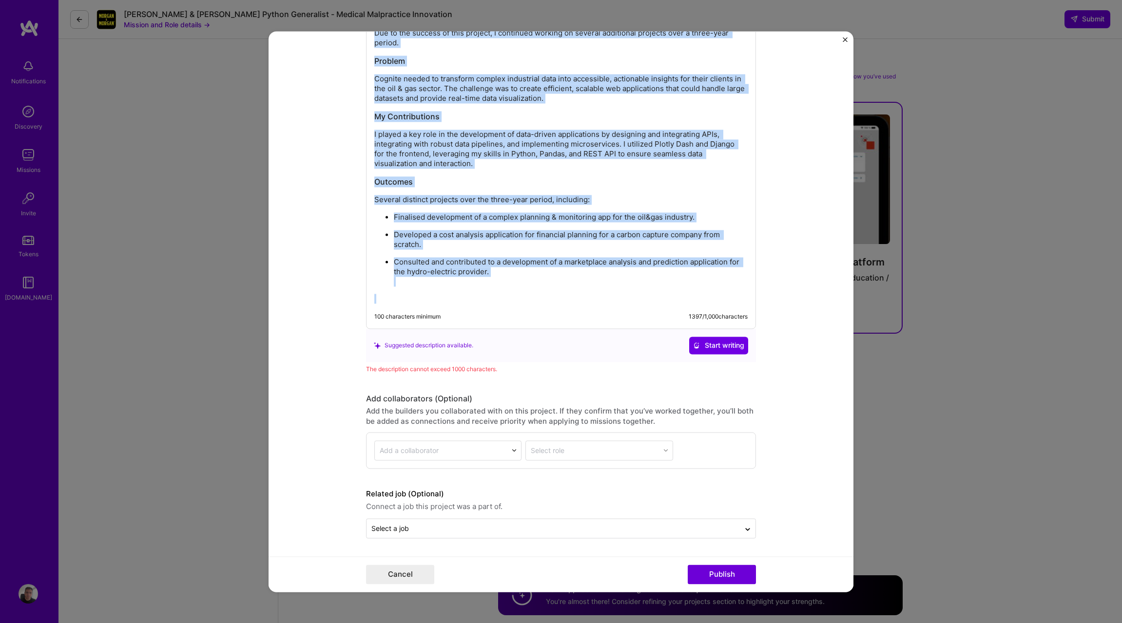
copy div "Developing Bespoke Data-Driven Web Applications for Cognite I consulted for Cog…"
click at [723, 346] on span "Start writing" at bounding box center [718, 346] width 51 height 10
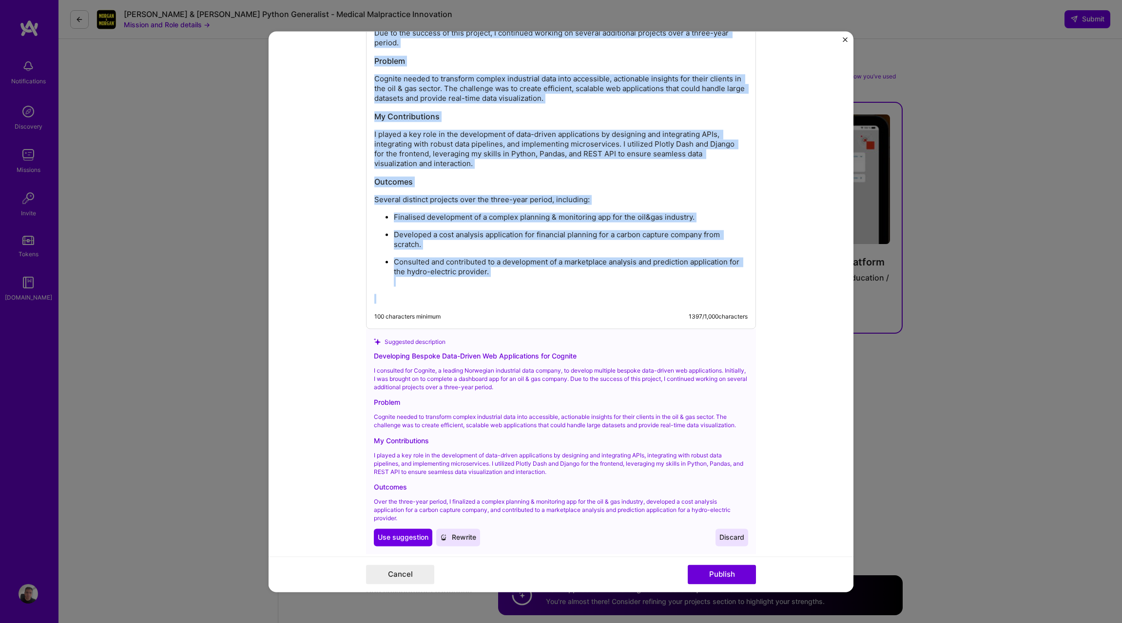
scroll to position [1496, 0]
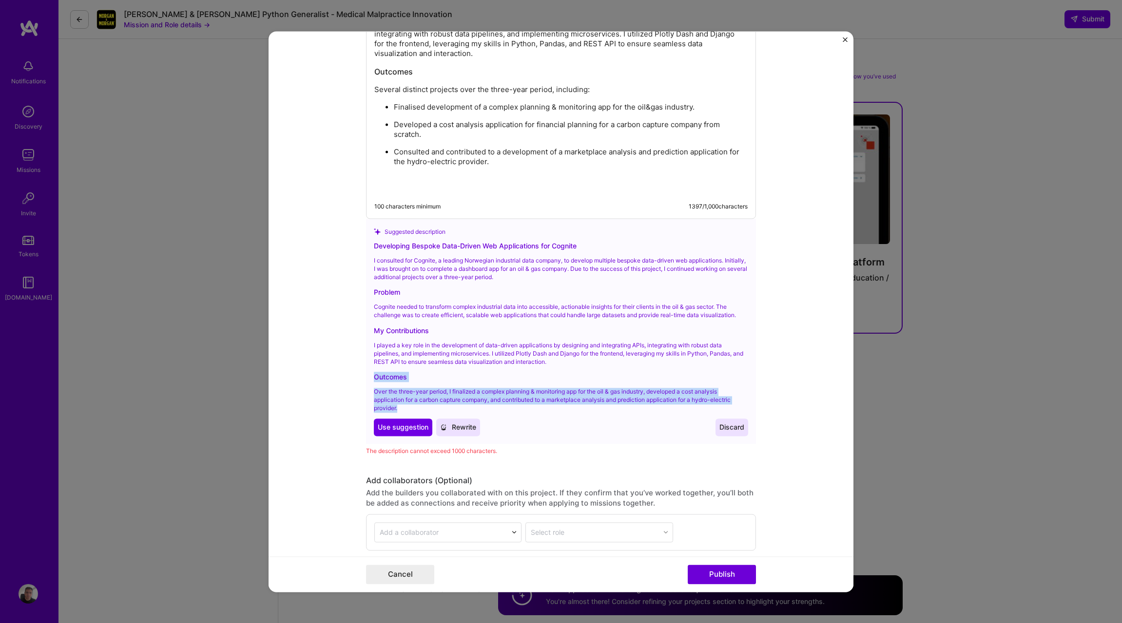
drag, startPoint x: 406, startPoint y: 407, endPoint x: 362, endPoint y: 377, distance: 53.7
click at [366, 377] on div "Suggested description Developing Bespoke Data-Driven Web Applications for Cogni…" at bounding box center [561, 331] width 390 height 225
click at [410, 406] on p "Over the three-year period, I finalized a complex planning & monitoring app for…" at bounding box center [561, 400] width 374 height 24
drag, startPoint x: 369, startPoint y: 398, endPoint x: 358, endPoint y: 387, distance: 15.5
click at [353, 389] on form "Project title Backend Developer Company Cognite Project industry Industry 2 Pro…" at bounding box center [561, 311] width 585 height 561
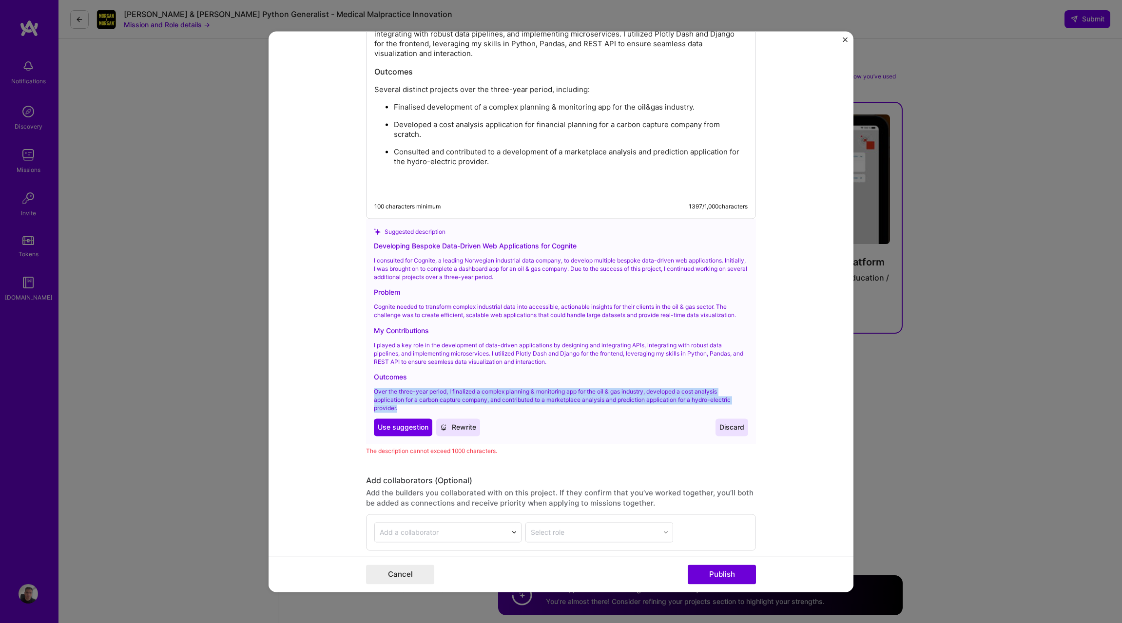
copy p "Over the three-year period, I finalized a complex planning & monitoring app for…"
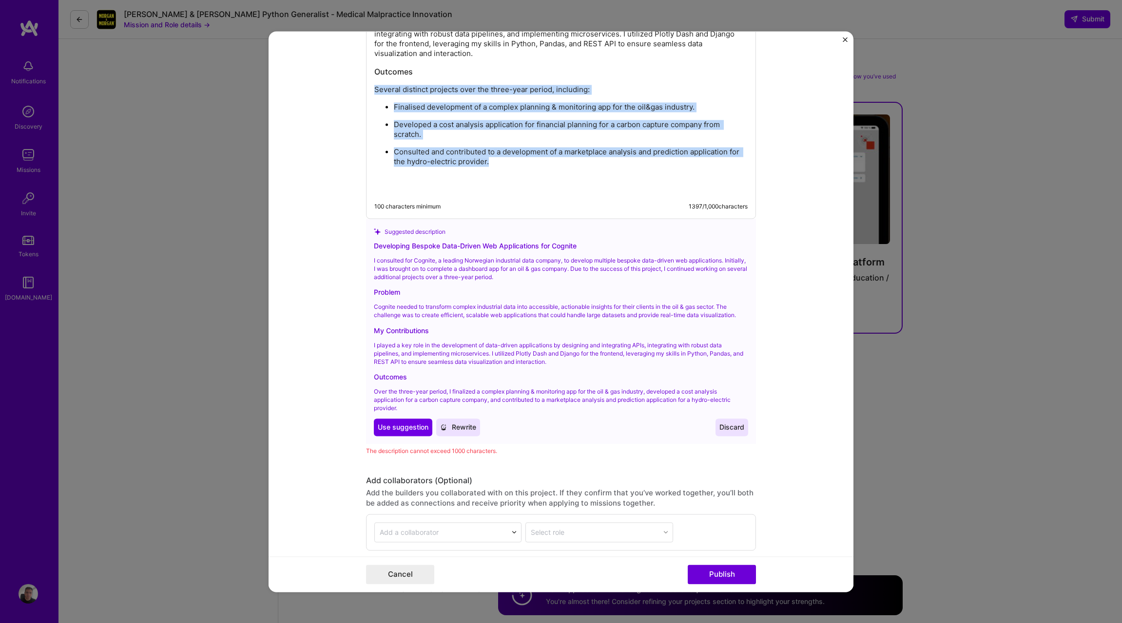
drag, startPoint x: 502, startPoint y: 158, endPoint x: 362, endPoint y: 91, distance: 155.2
click at [366, 91] on div "Developing Bespoke Data-Driven Web Applications for Cognite I consulted for Cog…" at bounding box center [561, 33] width 390 height 370
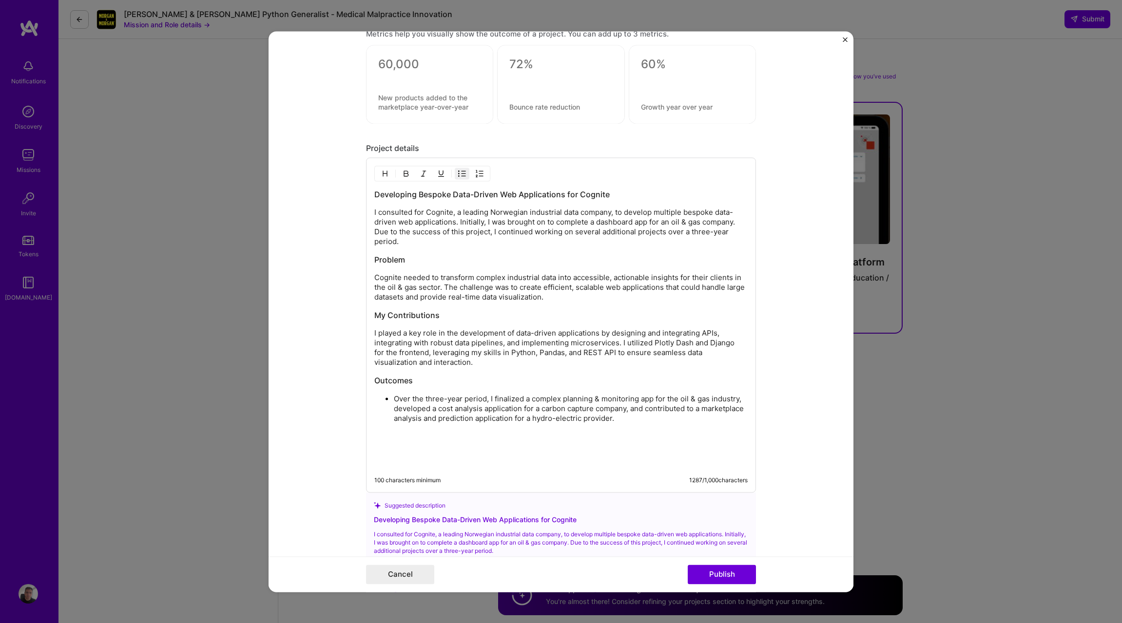
scroll to position [1181, 0]
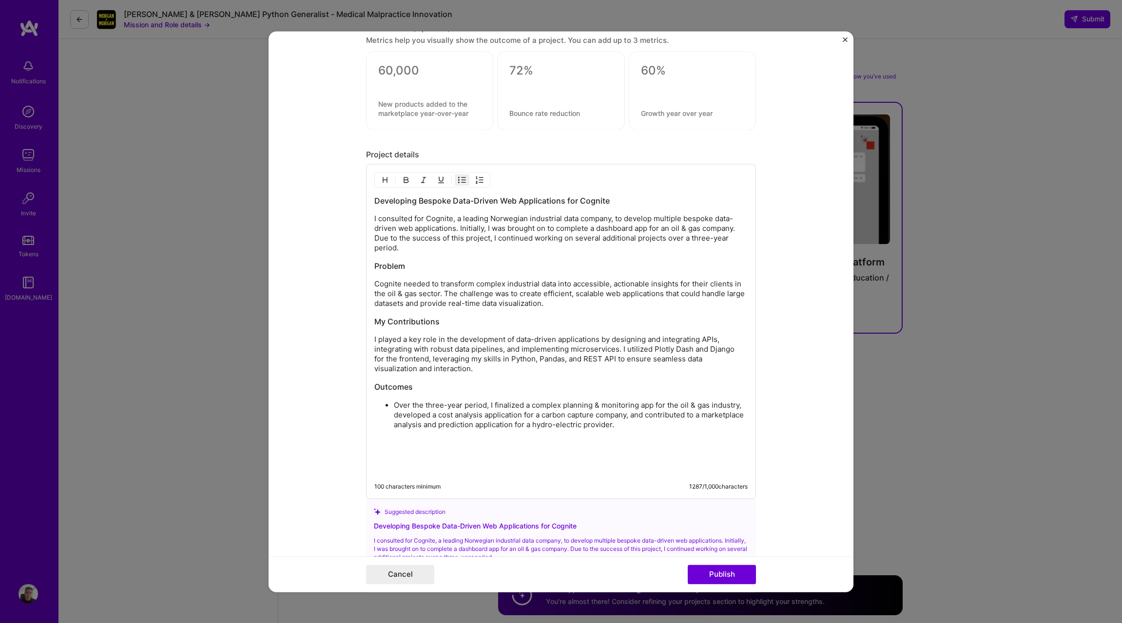
click at [466, 182] on div at bounding box center [432, 180] width 116 height 16
click at [459, 181] on img "button" at bounding box center [462, 180] width 8 height 8
click at [510, 418] on p "Over the three-year period, I finalized a complex planning & monitoring app for…" at bounding box center [560, 414] width 373 height 29
click at [599, 429] on p "Over the three-year period, I finalized a complex planning & monitoring app for…" at bounding box center [560, 414] width 373 height 29
click at [600, 367] on p "I played a key role in the development of data-driven applications by designing…" at bounding box center [560, 354] width 373 height 39
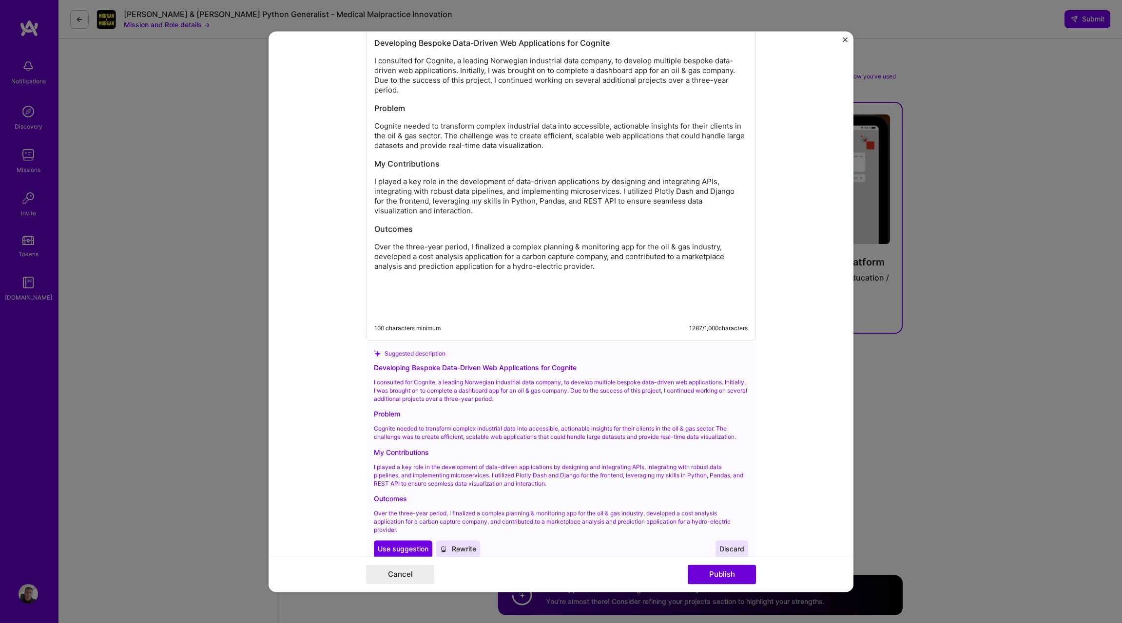
scroll to position [1384, 0]
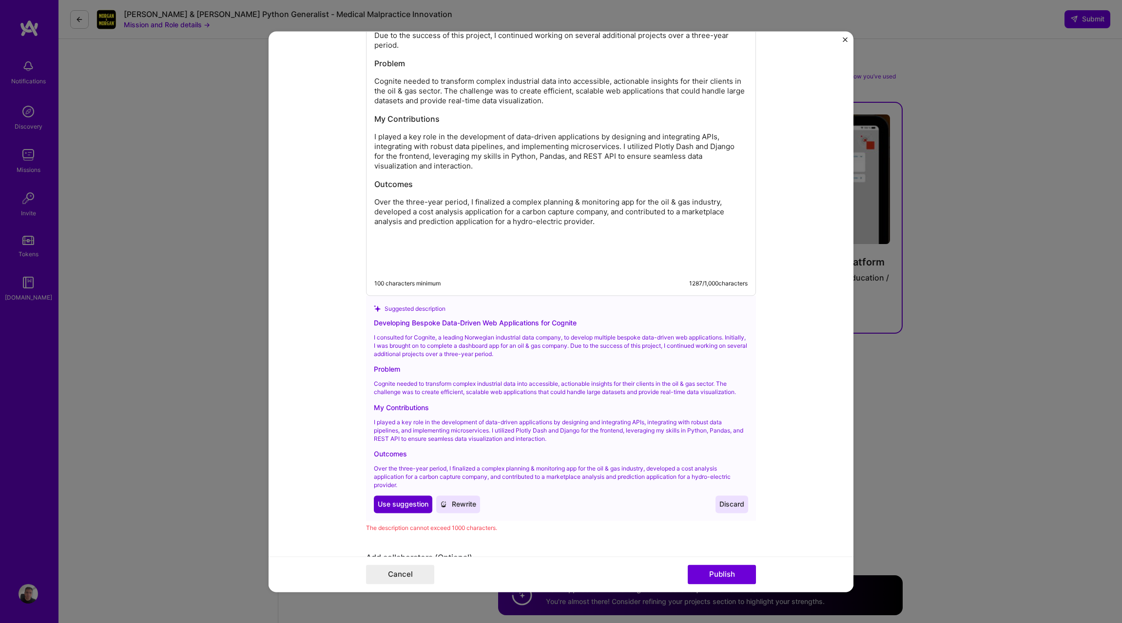
click at [402, 505] on span "Use suggestion" at bounding box center [403, 505] width 51 height 10
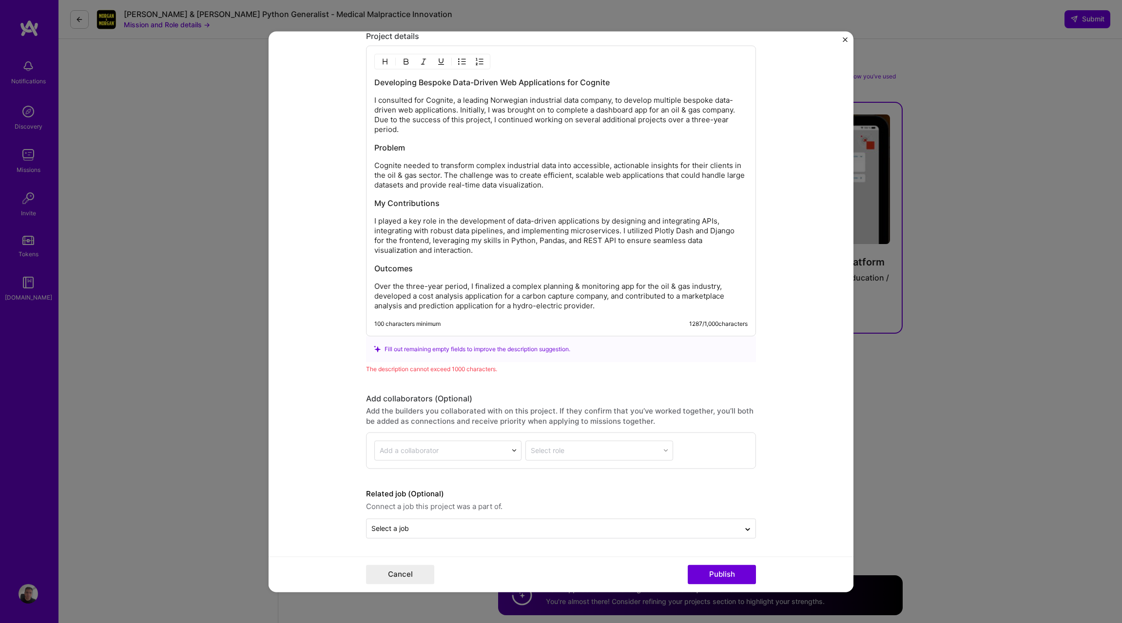
scroll to position [1299, 0]
click at [426, 285] on p "Over the three-year period, I finalized a complex planning & monitoring app for…" at bounding box center [560, 296] width 373 height 29
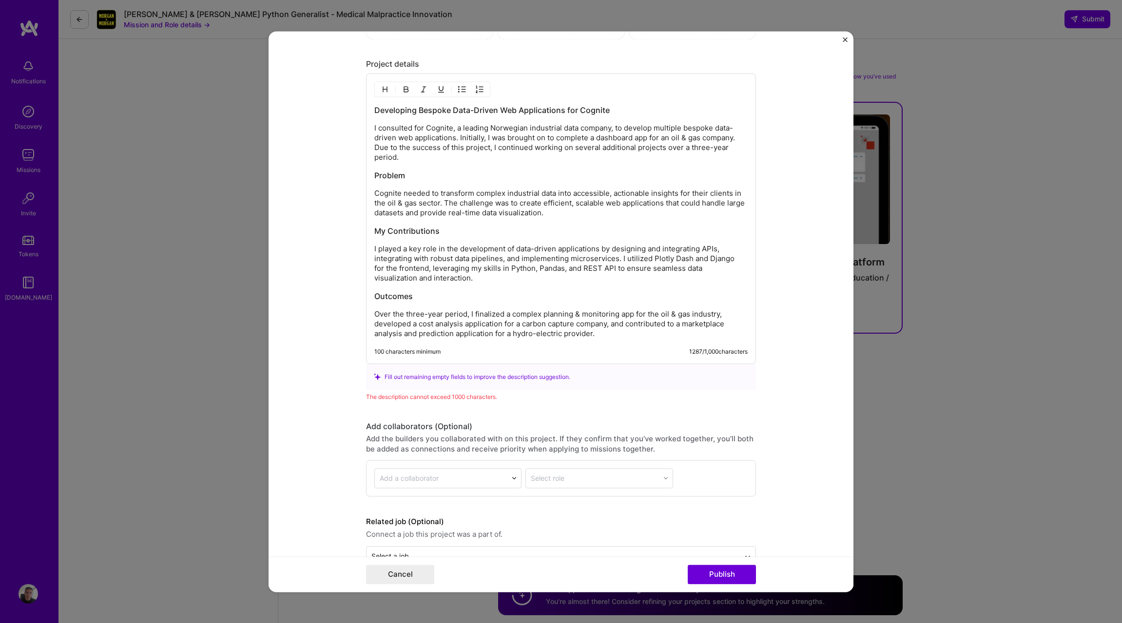
scroll to position [1189, 0]
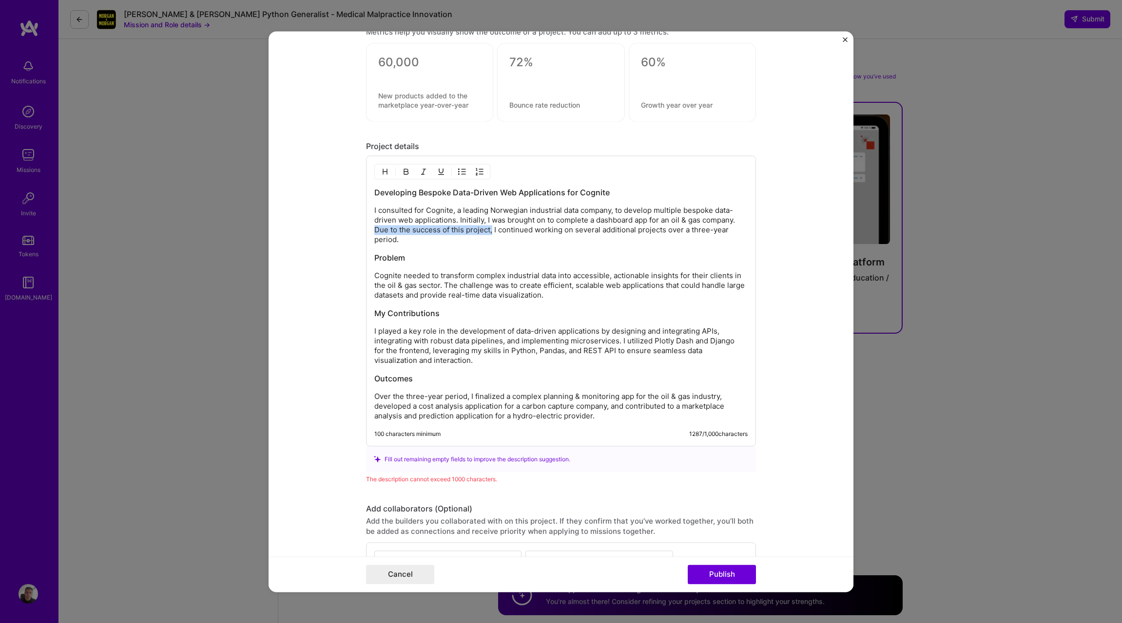
drag, startPoint x: 490, startPoint y: 230, endPoint x: 373, endPoint y: 232, distance: 117.0
click at [374, 232] on p "I consulted for Cognite, a leading Norwegian industrial data company, to develo…" at bounding box center [560, 225] width 373 height 39
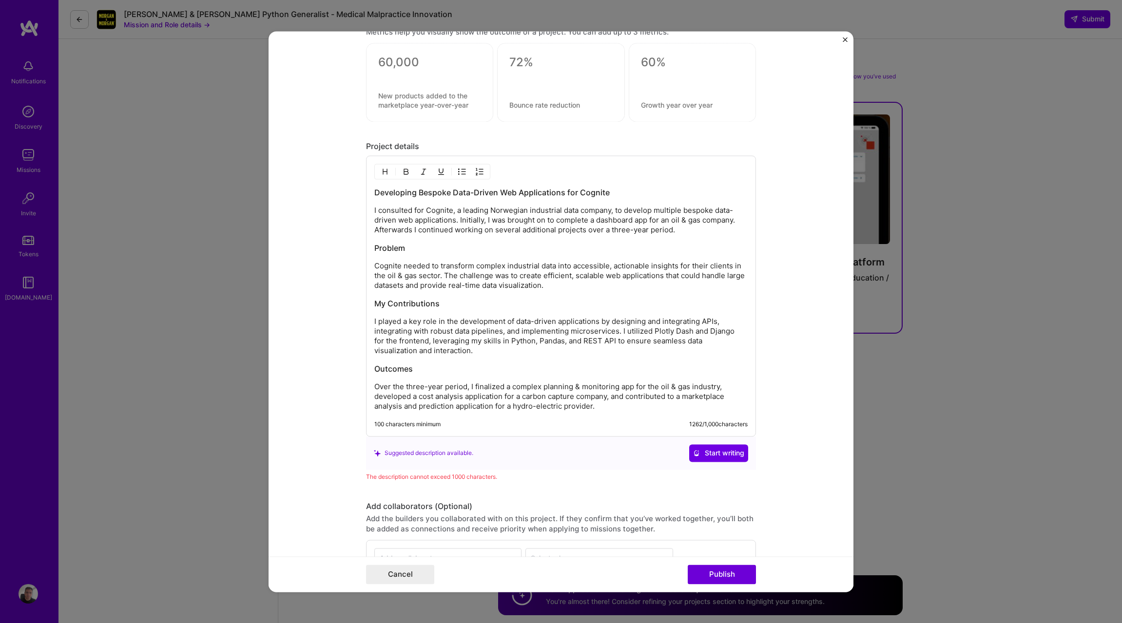
click at [380, 266] on p "Cognite needed to transform complex industrial data into accessible, actionable…" at bounding box center [560, 275] width 373 height 29
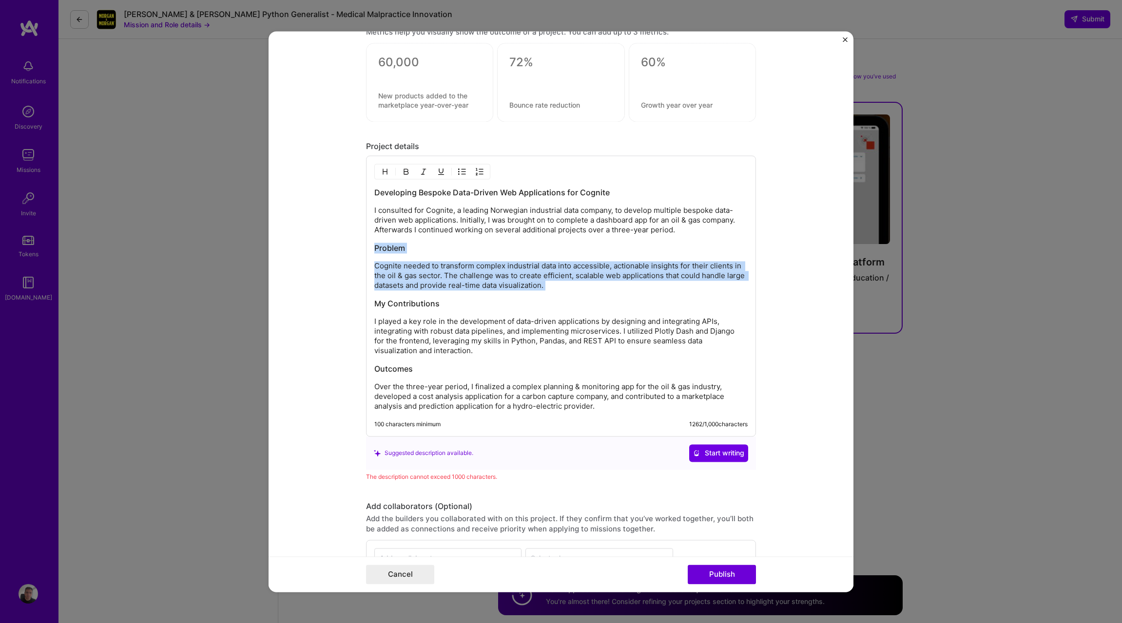
drag, startPoint x: 588, startPoint y: 291, endPoint x: 357, endPoint y: 250, distance: 234.7
click at [357, 250] on form "Project title Backend Developer Company Cognite Project industry Industry 2 Pro…" at bounding box center [561, 311] width 585 height 561
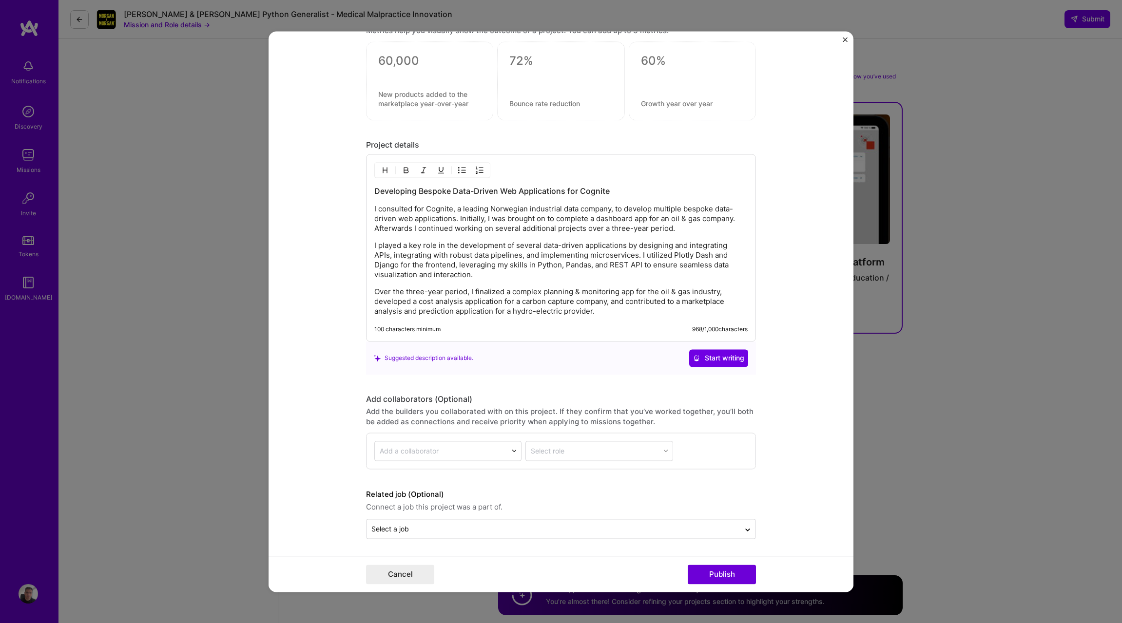
scroll to position [1191, 0]
click at [723, 581] on button "Publish" at bounding box center [722, 574] width 68 height 19
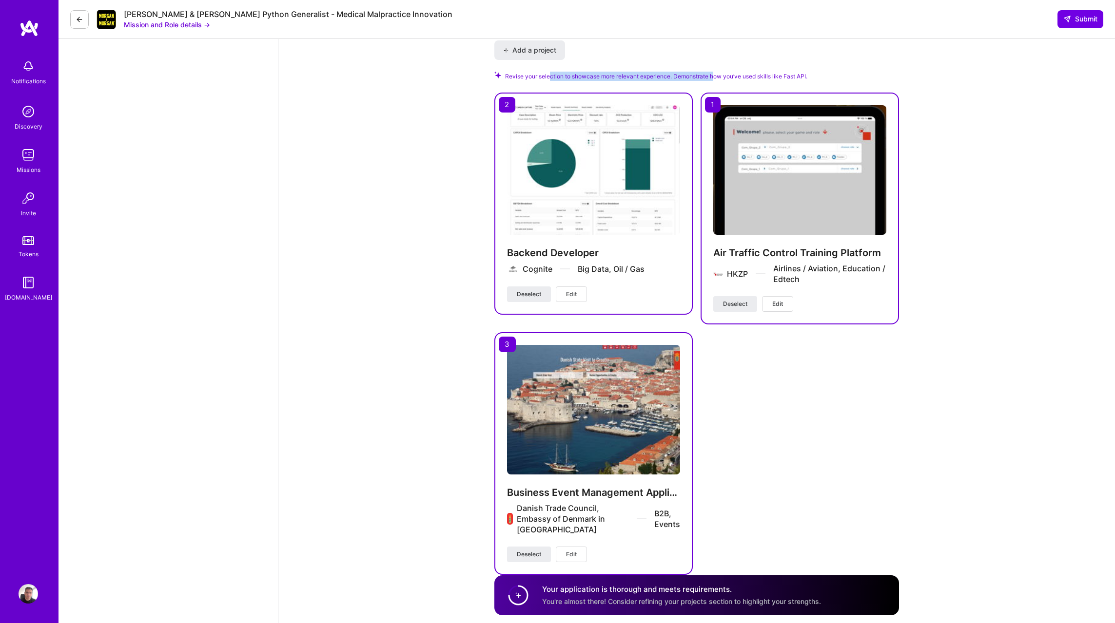
drag, startPoint x: 551, startPoint y: 66, endPoint x: 716, endPoint y: 67, distance: 165.7
click at [716, 72] on span "Revise your selection to showcase more relevant experience. Demonstrate how you…" at bounding box center [656, 76] width 302 height 9
click at [580, 289] on button "Edit" at bounding box center [571, 295] width 31 height 16
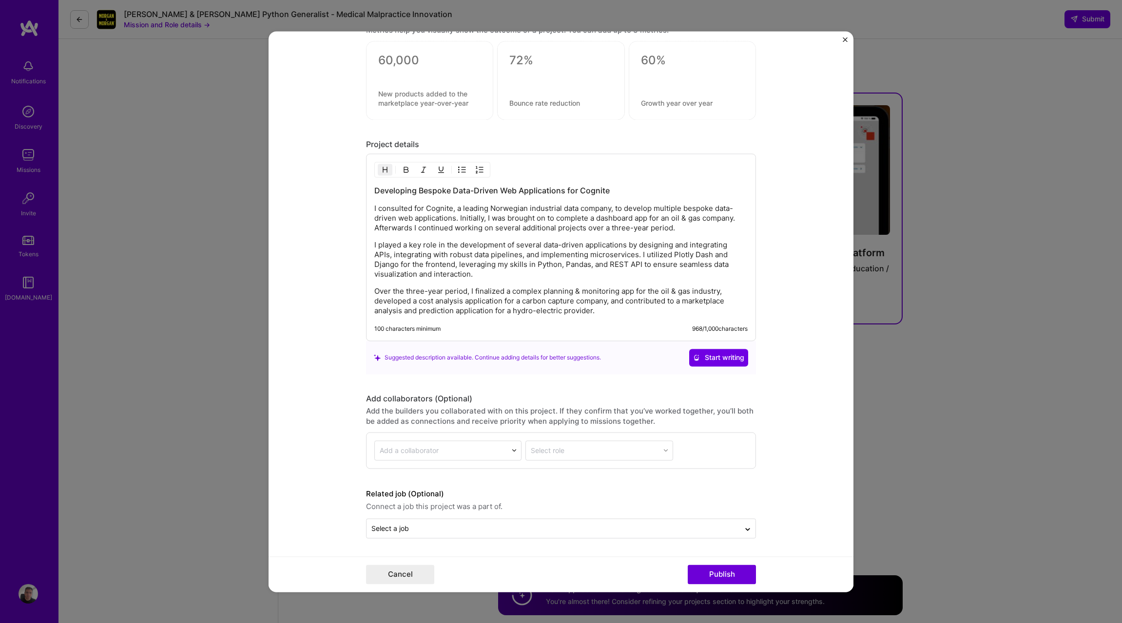
click at [529, 251] on p "I played a key role in the development of several data-driven applications by d…" at bounding box center [560, 259] width 373 height 39
click at [526, 268] on p "I played a key role in the development of several data-driven applications by d…" at bounding box center [560, 259] width 373 height 39
click at [637, 266] on p "I played a key role in the development of several data-driven applications by d…" at bounding box center [560, 259] width 373 height 39
click at [612, 262] on p "I played a key role in the development of several data-driven applications by d…" at bounding box center [560, 259] width 373 height 39
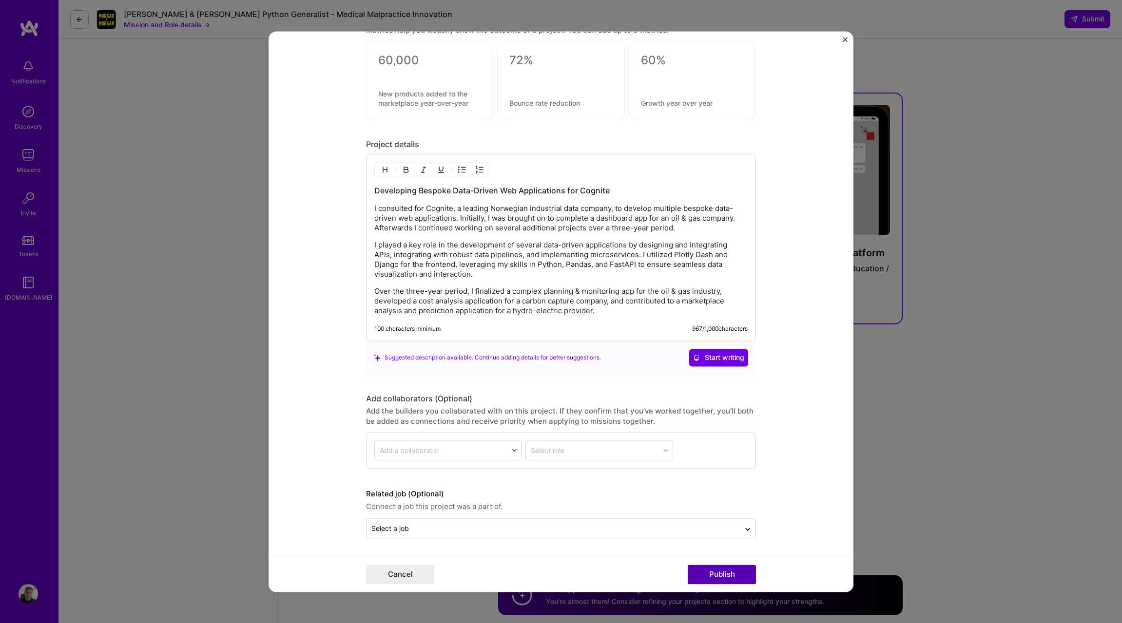
click at [728, 574] on button "Publish" at bounding box center [722, 574] width 68 height 19
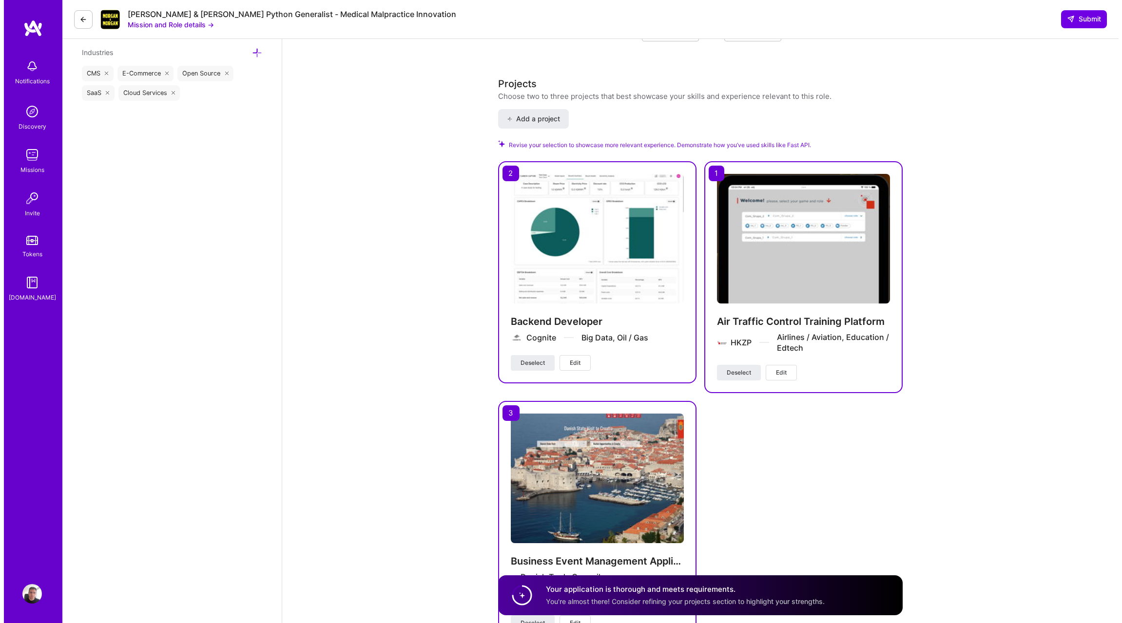
scroll to position [1365, 0]
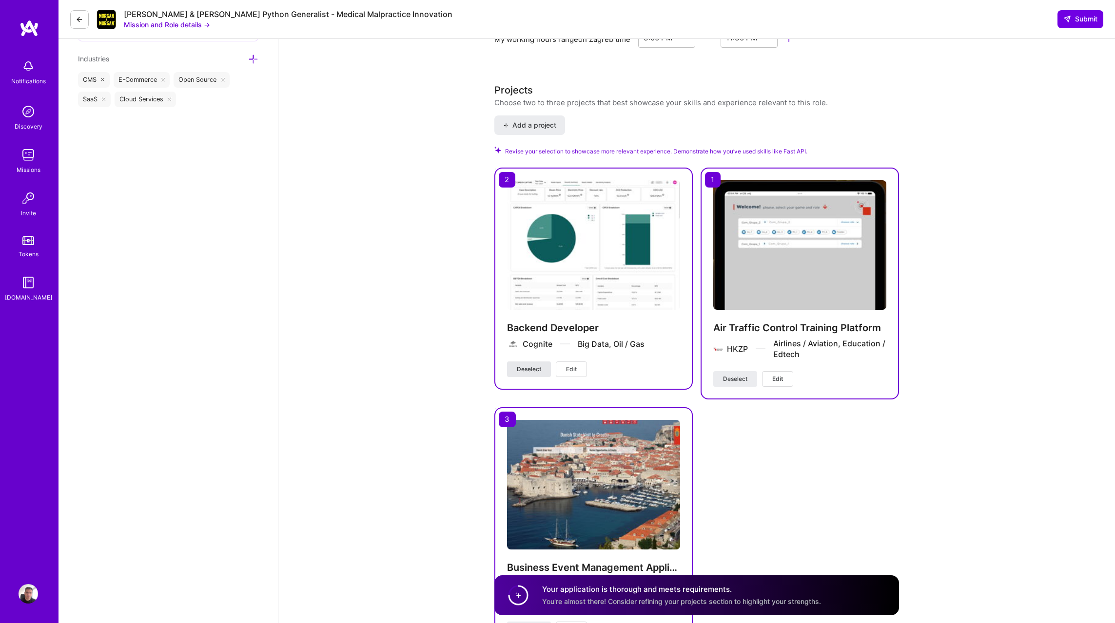
click at [524, 365] on span "Deselect" at bounding box center [529, 369] width 24 height 9
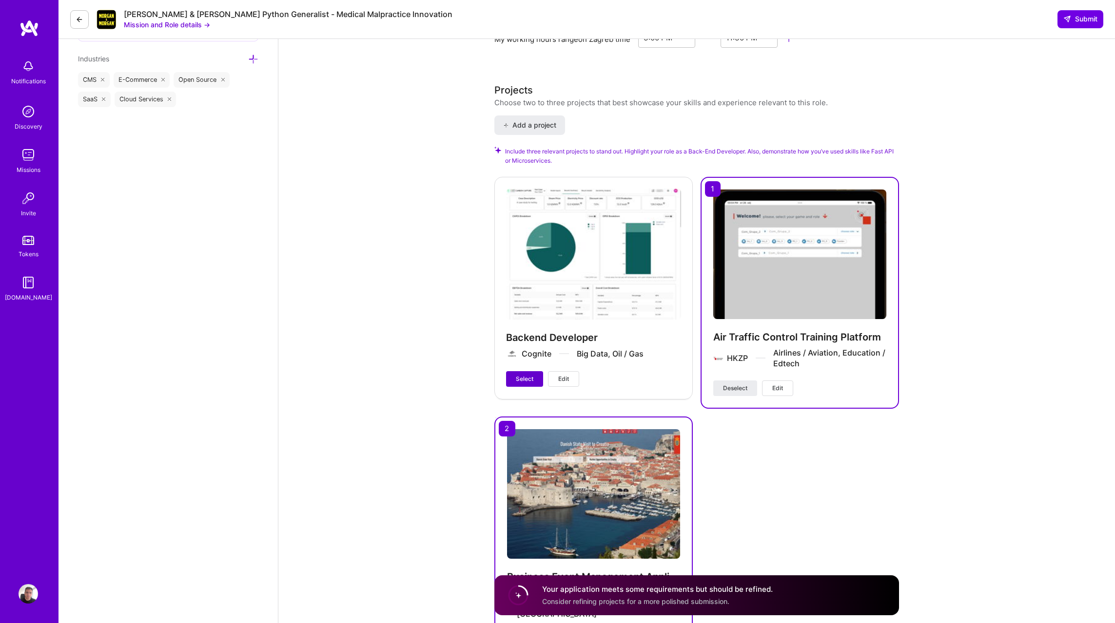
click at [522, 375] on span "Select" at bounding box center [525, 379] width 18 height 9
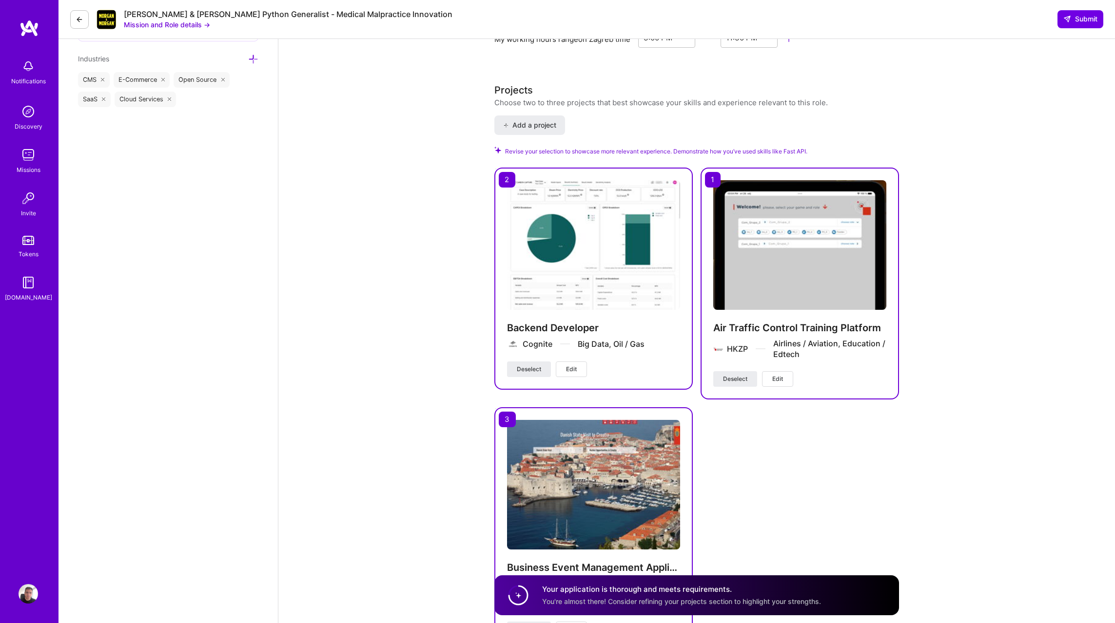
click at [592, 365] on div "Backend Developer Cognite Big Data, Oil / Gas Deselect Edit" at bounding box center [593, 279] width 198 height 222
click at [577, 363] on button "Edit" at bounding box center [571, 370] width 31 height 16
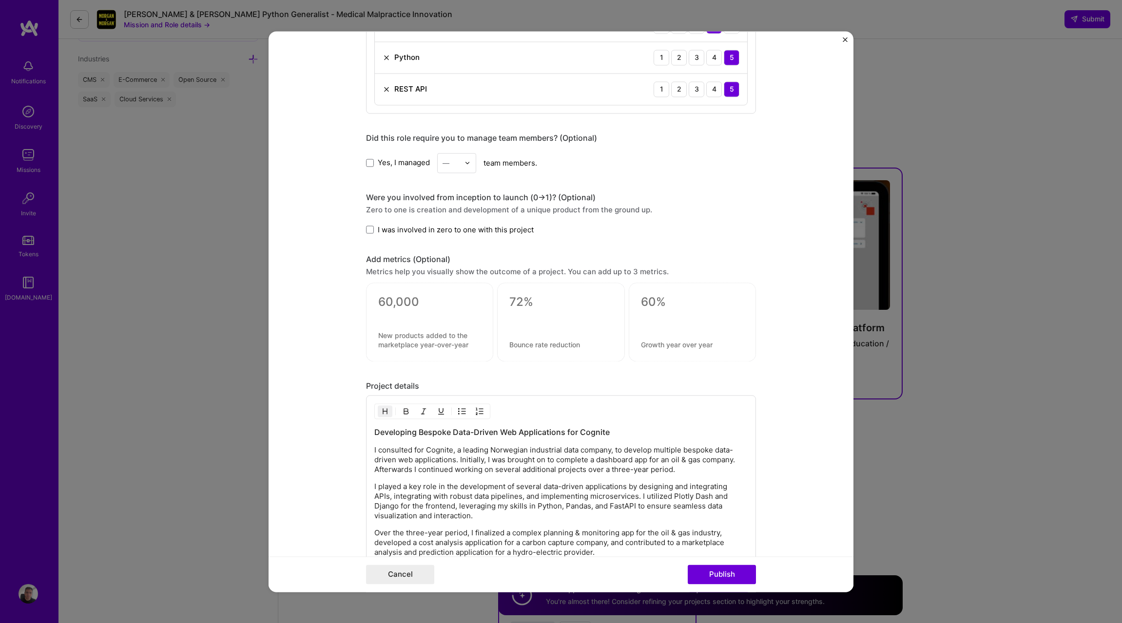
scroll to position [1191, 0]
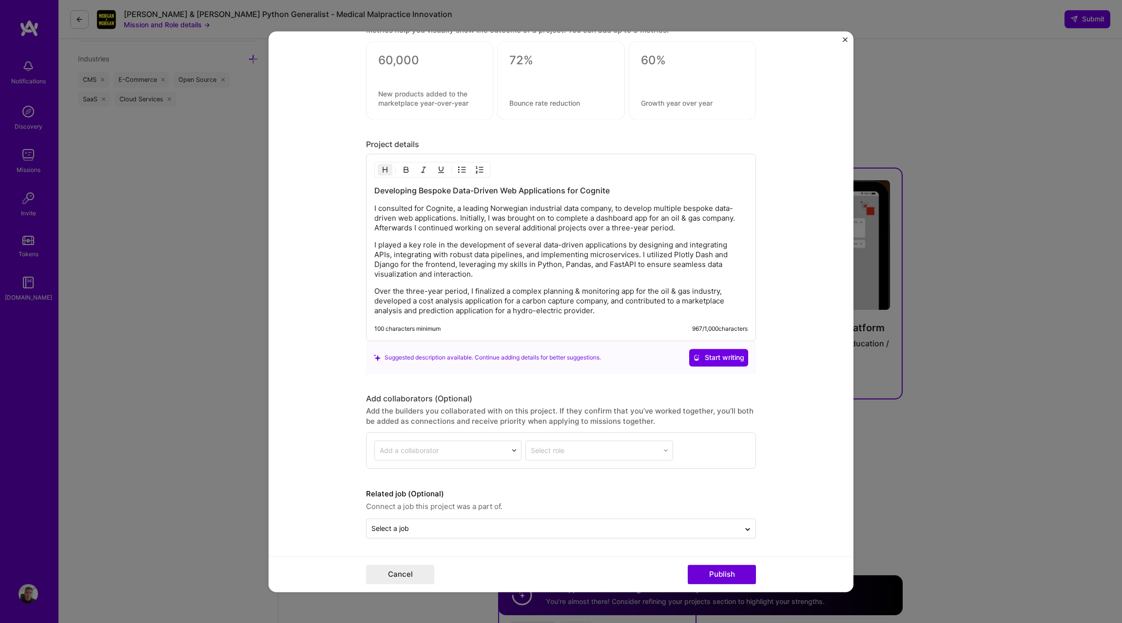
click at [615, 266] on p "I played a key role in the development of several data-driven applications by d…" at bounding box center [560, 259] width 373 height 39
click at [612, 270] on p "I played a key role in the development of several data-driven applications by d…" at bounding box center [560, 259] width 373 height 39
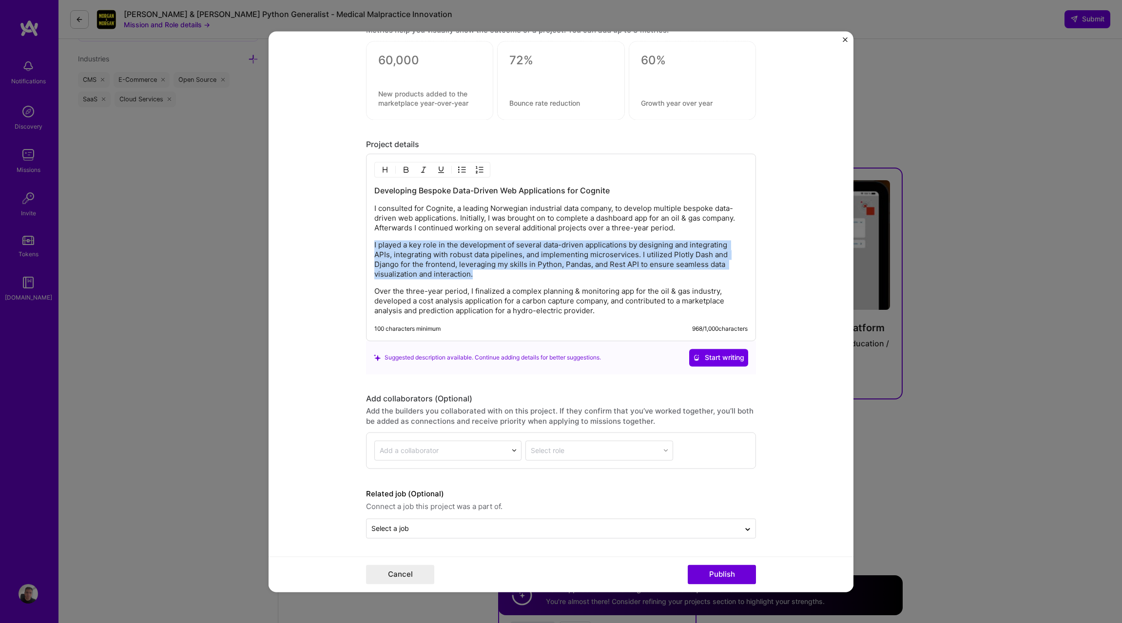
click at [611, 266] on p "I played a key role in the development of several data-driven applications by d…" at bounding box center [560, 259] width 373 height 39
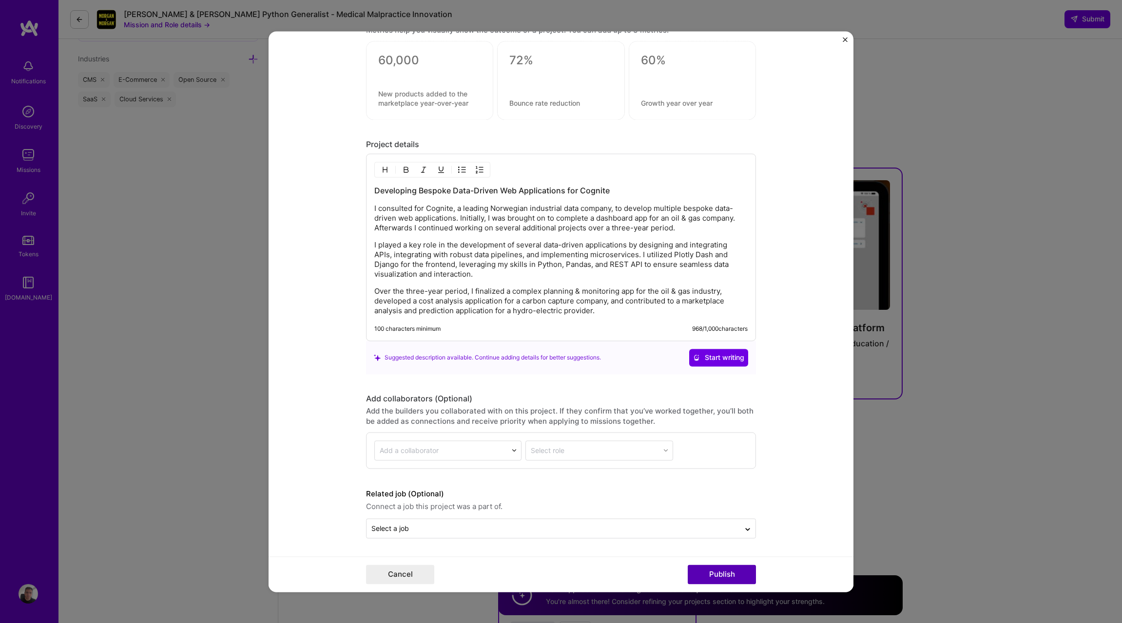
click at [728, 571] on button "Publish" at bounding box center [722, 574] width 68 height 19
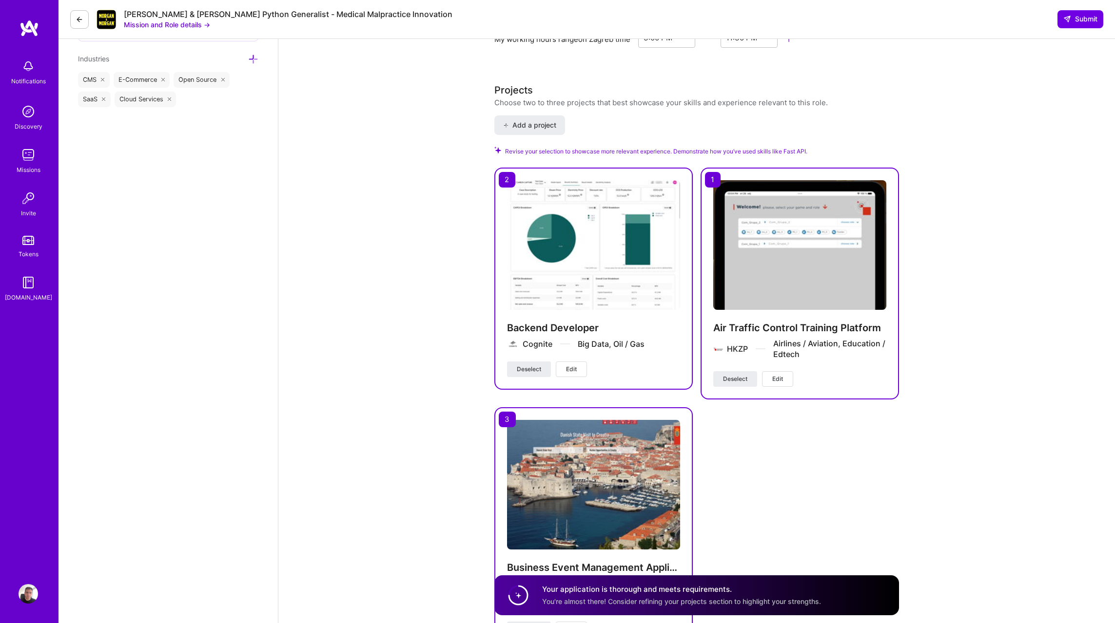
click at [793, 265] on img at bounding box center [799, 245] width 173 height 130
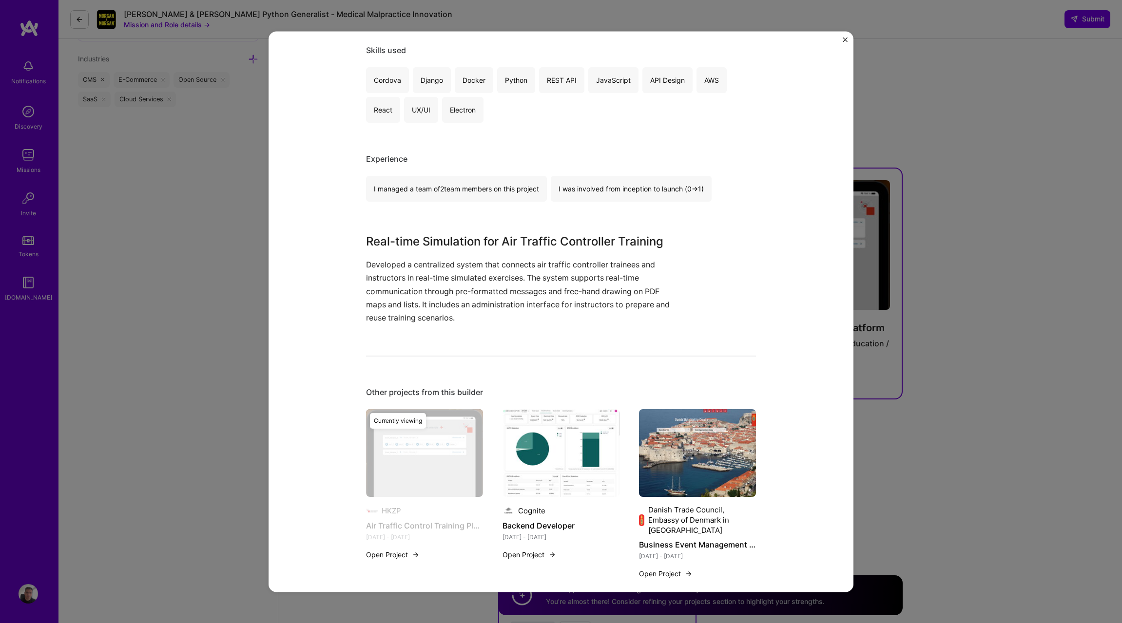
scroll to position [545, 0]
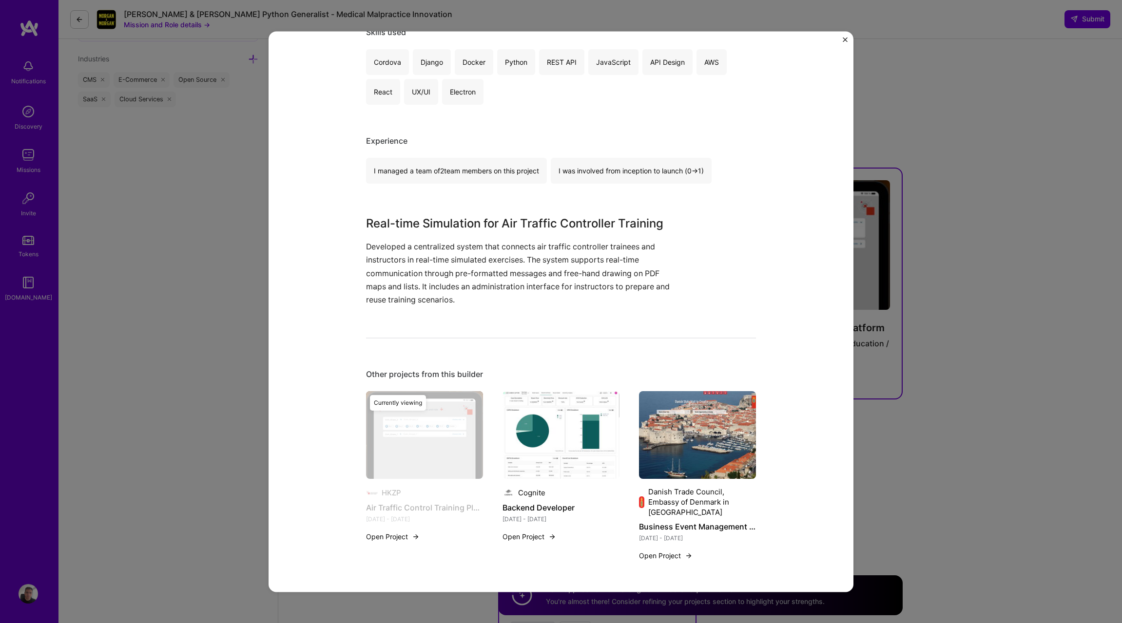
click at [526, 258] on p "Developed a centralized system that connects air traffic controller trainees an…" at bounding box center [524, 274] width 317 height 66
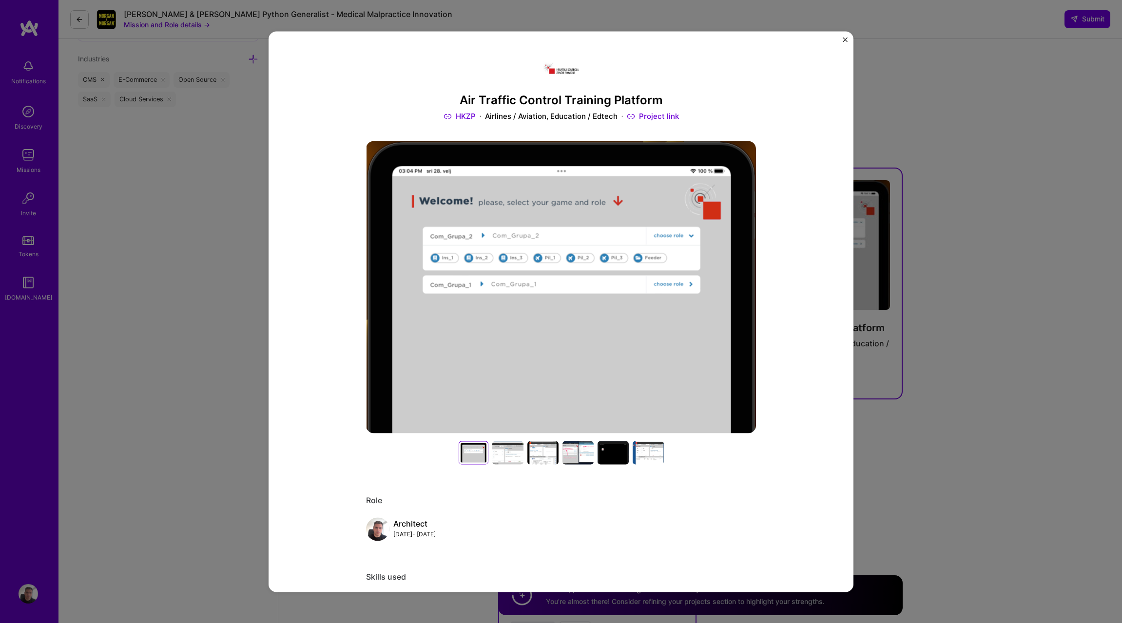
click at [842, 39] on div "Air Traffic Control Training Platform HKZP Airlines / Aviation, Education / Edt…" at bounding box center [561, 311] width 585 height 561
click at [913, 96] on div "Air Traffic Control Training Platform HKZP Airlines / Aviation, Education / Edt…" at bounding box center [561, 311] width 1122 height 623
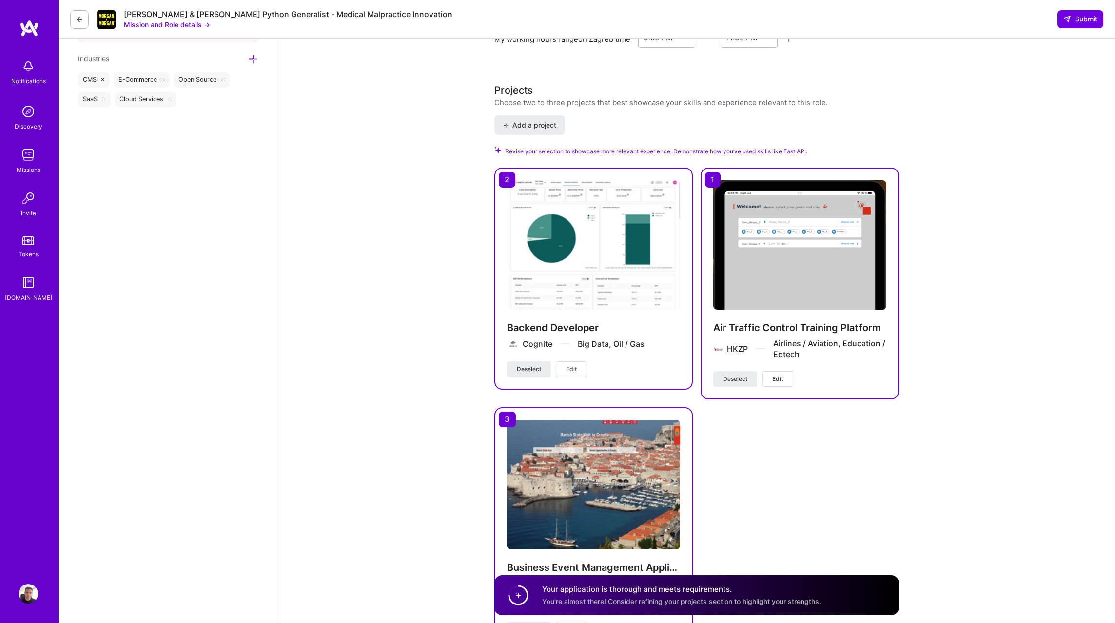
click at [778, 360] on div "Air Traffic Control Training Platform HKZP Airlines / Aviation, Education / Edt…" at bounding box center [799, 347] width 173 height 50
click at [778, 375] on span "Edit" at bounding box center [777, 379] width 11 height 9
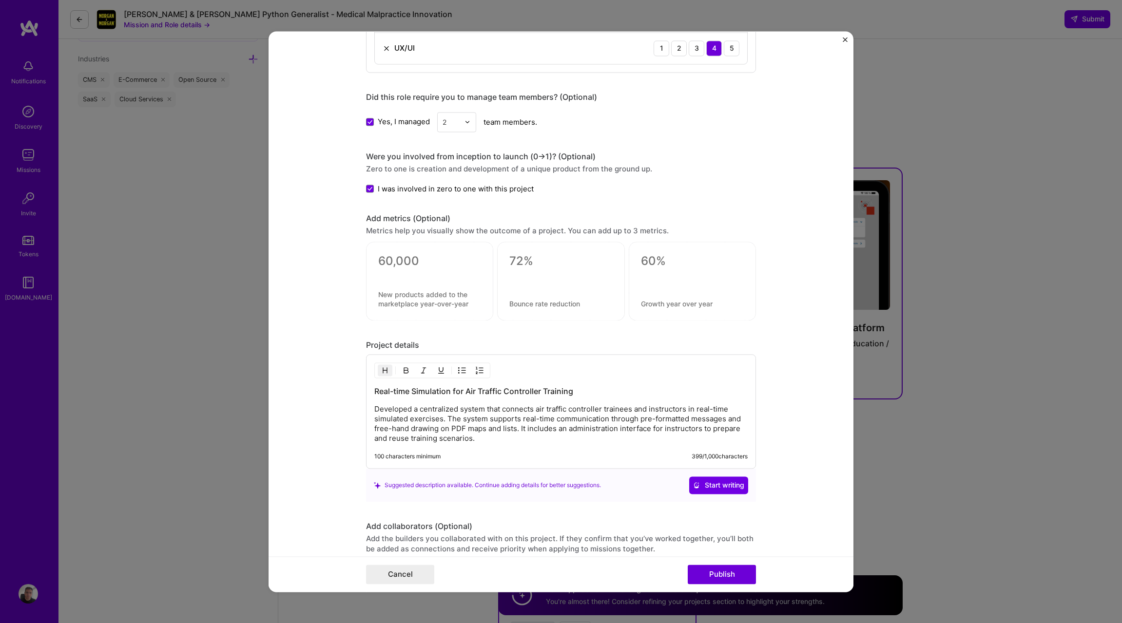
scroll to position [1181, 0]
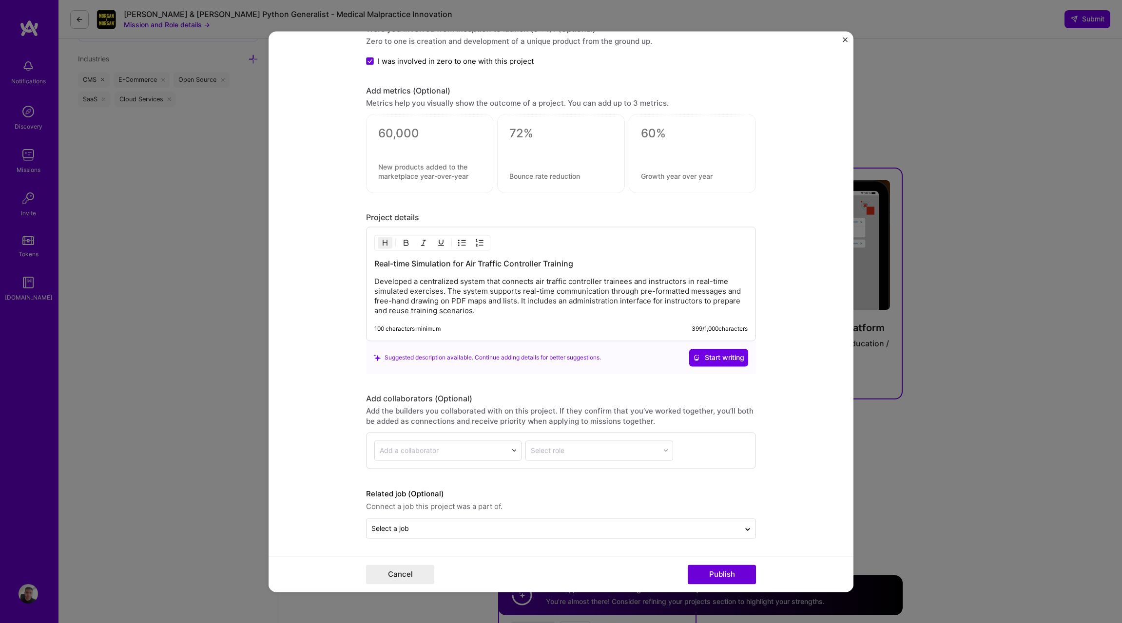
click at [464, 310] on p "Developed a centralized system that connects air traffic controller trainees an…" at bounding box center [560, 296] width 373 height 39
click at [482, 308] on p "Developed a centralized system that connects air traffic controller trainees an…" at bounding box center [560, 296] width 373 height 39
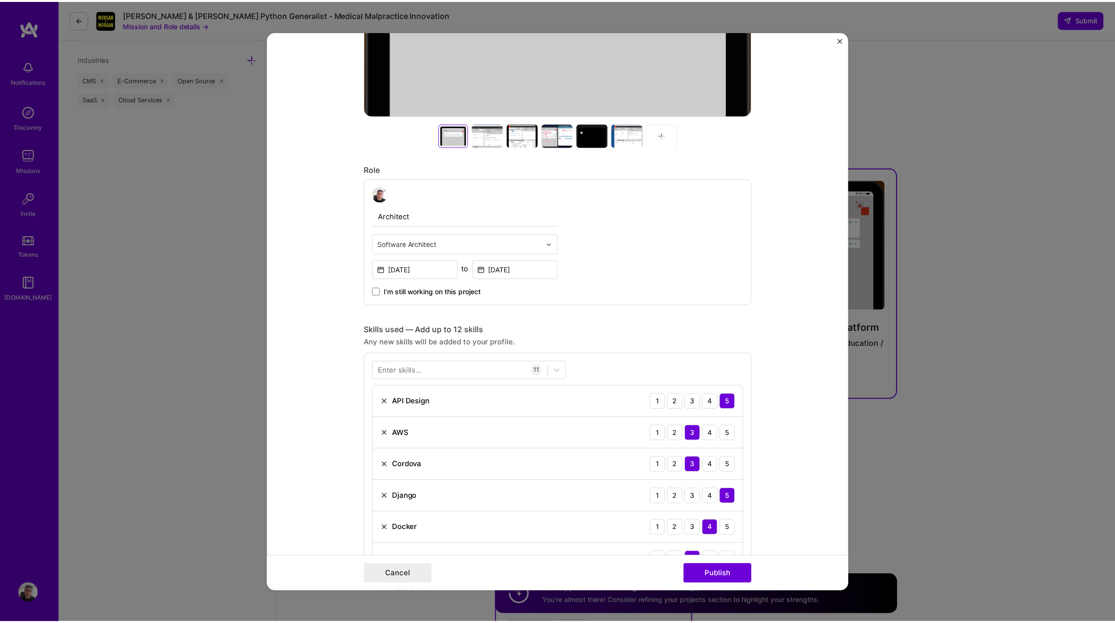
scroll to position [112, 0]
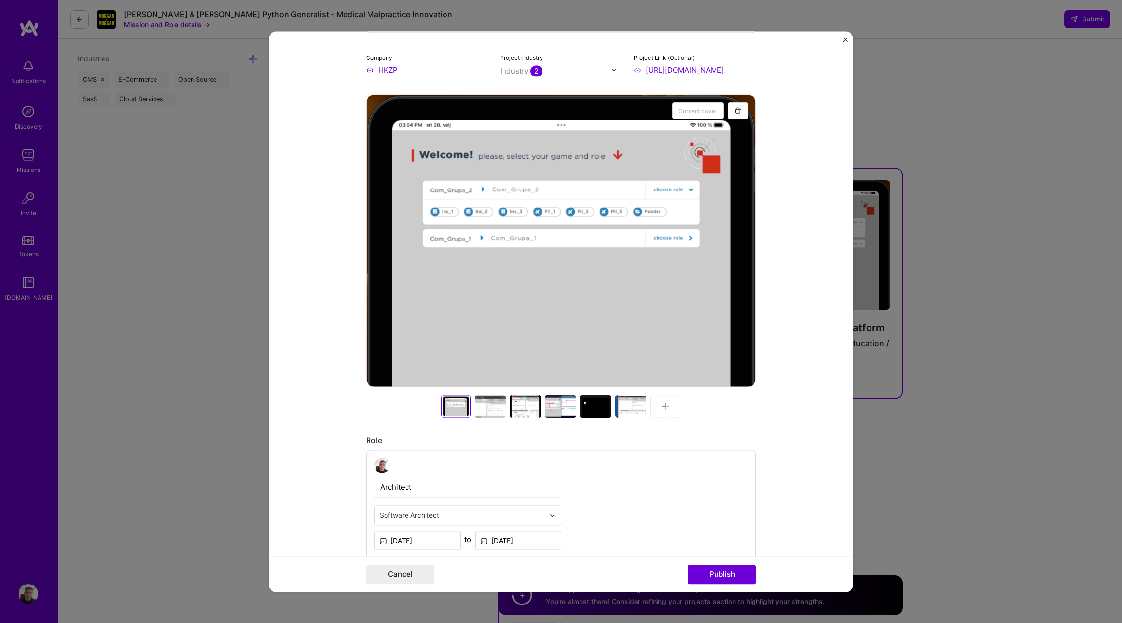
click at [843, 37] on img "Close" at bounding box center [845, 39] width 5 height 5
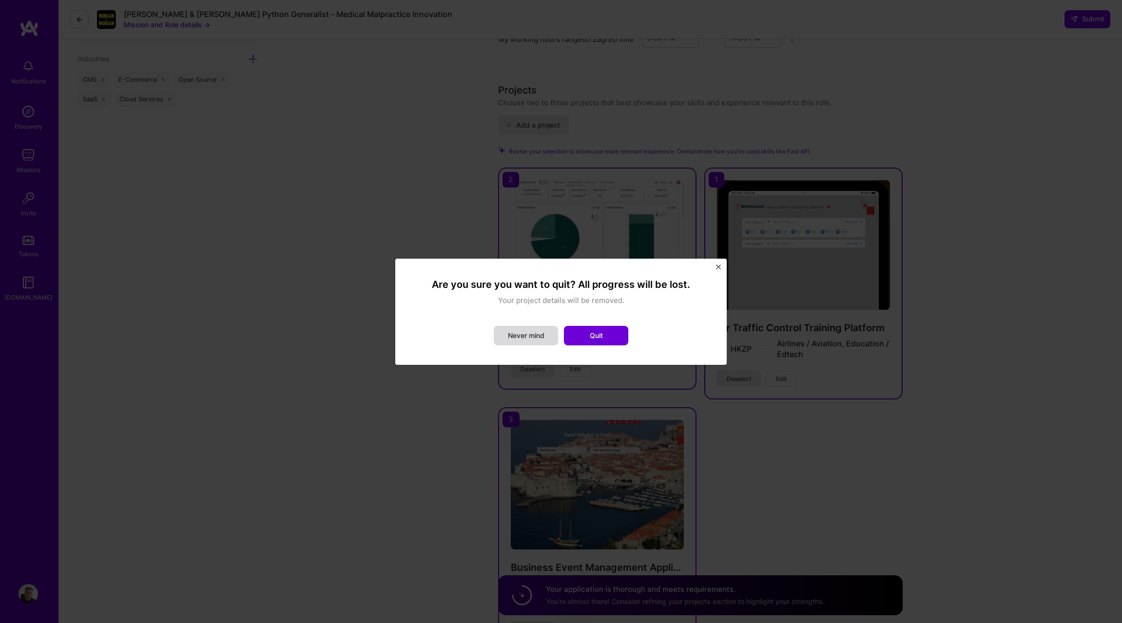
click at [538, 335] on button "Never mind" at bounding box center [526, 335] width 64 height 19
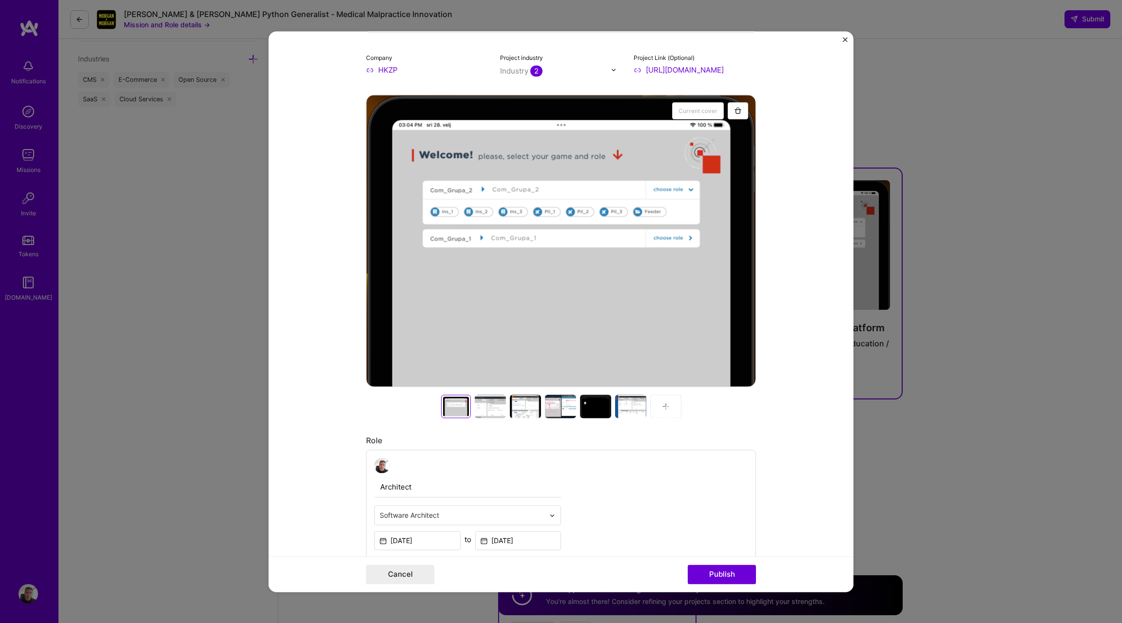
click at [902, 78] on div "Project title Air Traffic Control Training Platform Company HKZP Project indust…" at bounding box center [561, 311] width 1122 height 623
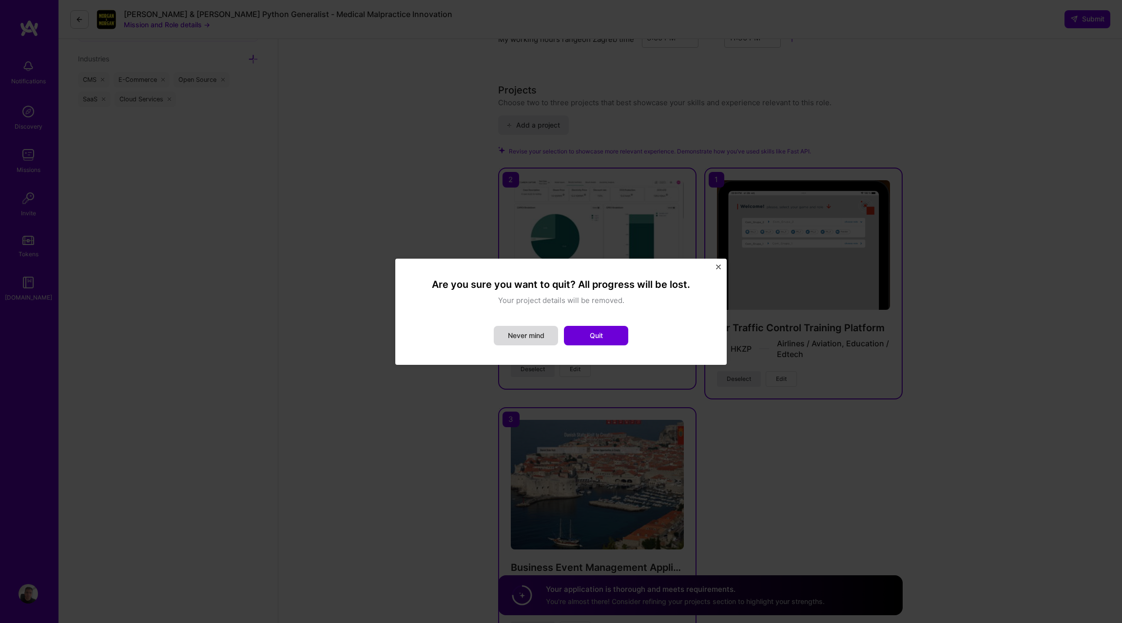
click at [520, 335] on button "Never mind" at bounding box center [526, 335] width 64 height 19
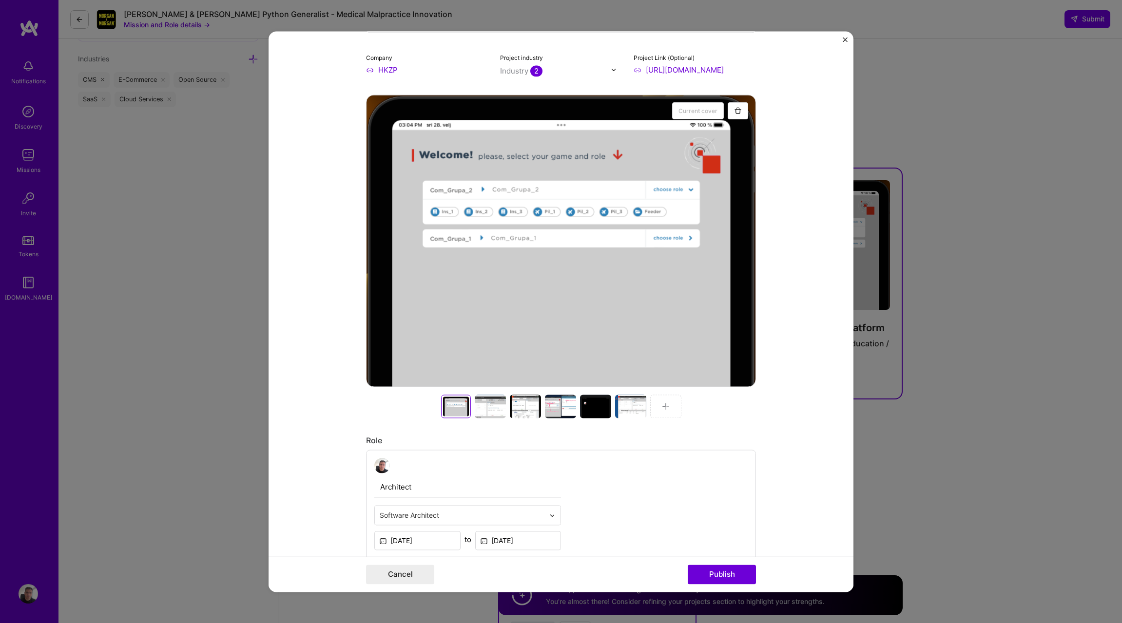
click at [844, 37] on img "Close" at bounding box center [845, 39] width 5 height 5
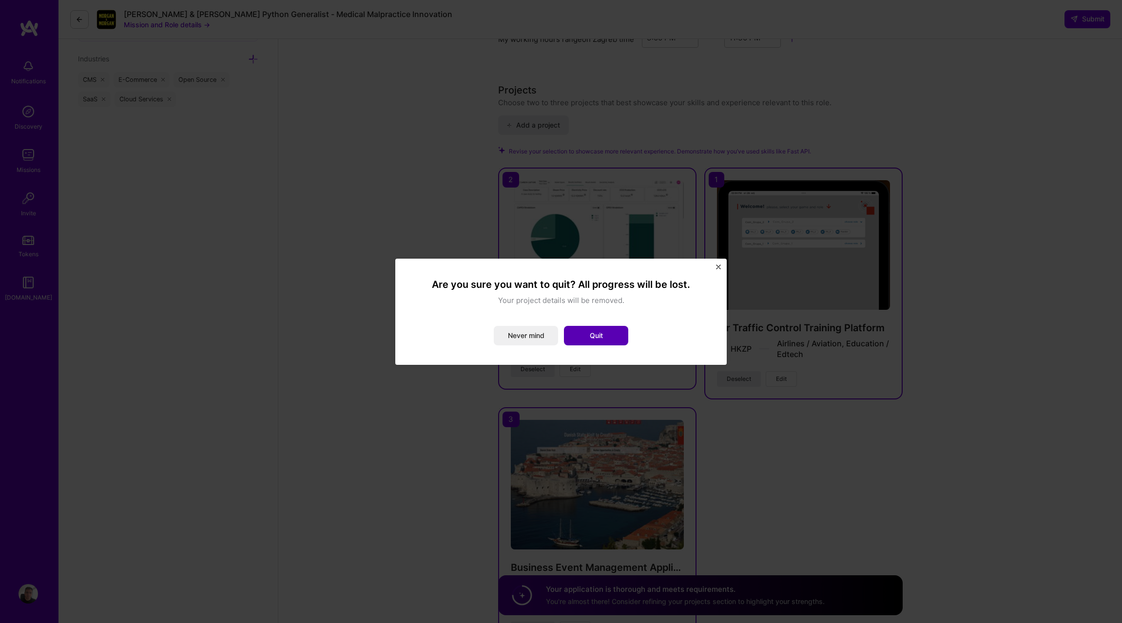
click at [584, 332] on button "Quit" at bounding box center [596, 335] width 64 height 19
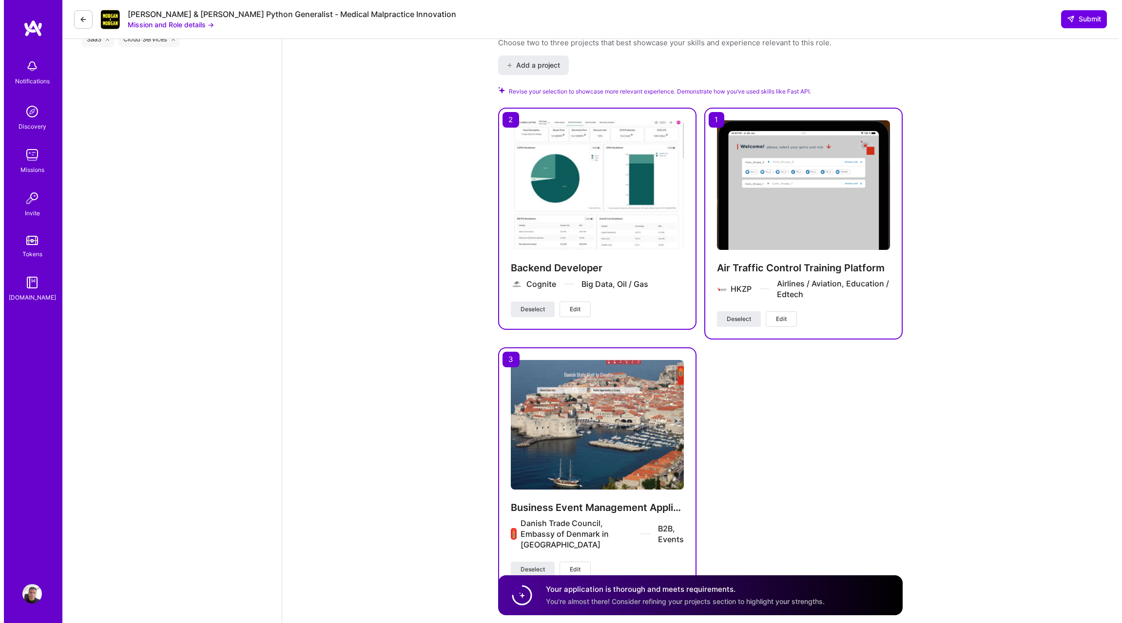
scroll to position [1449, 0]
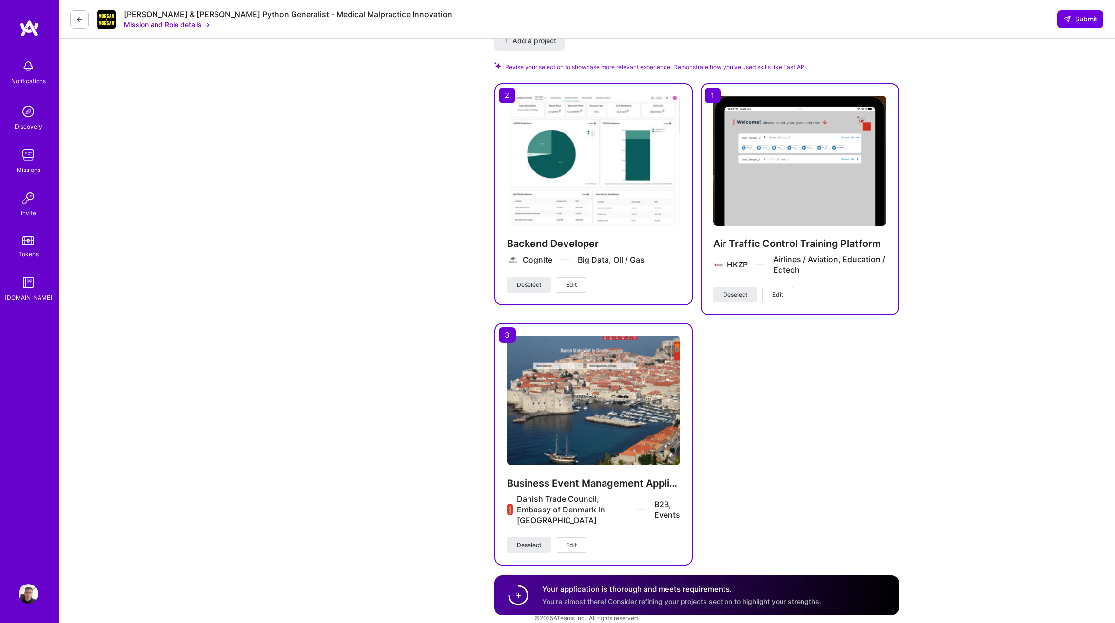
click at [571, 281] on span "Edit" at bounding box center [571, 285] width 11 height 9
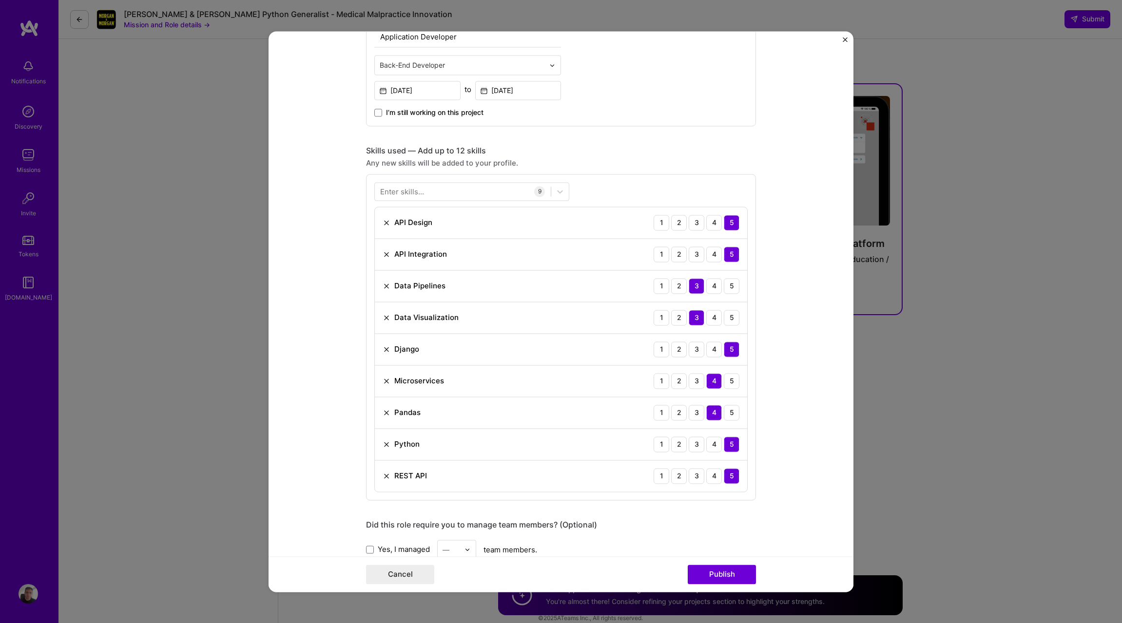
scroll to position [561, 0]
click at [434, 187] on div at bounding box center [463, 193] width 176 height 16
click at [382, 231] on span at bounding box center [384, 233] width 8 height 8
click at [0, 0] on input "checkbox" at bounding box center [0, 0] width 0 height 0
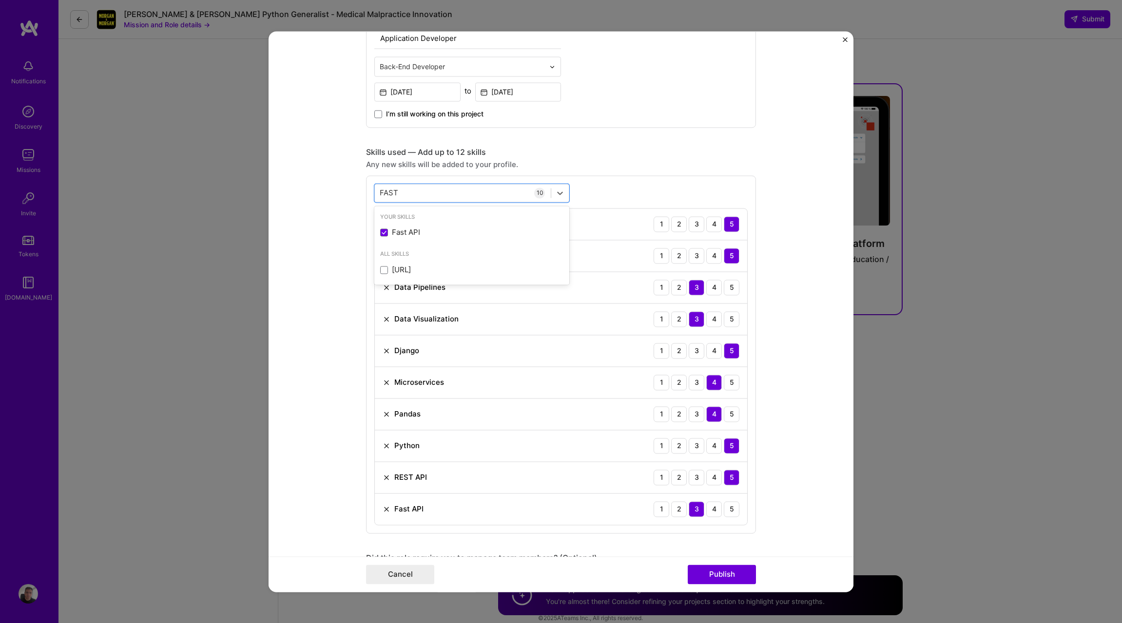
type input "FAST"
click at [793, 263] on form "Project title Backend Developer Company Cognite Project industry Industry 2 Pro…" at bounding box center [561, 311] width 585 height 561
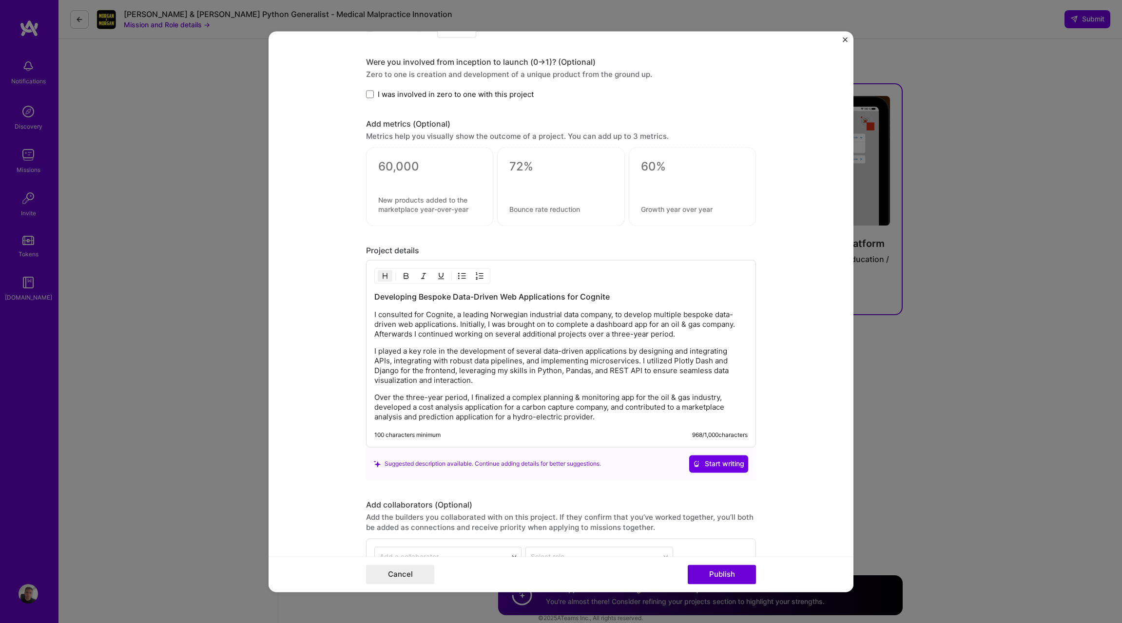
scroll to position [1223, 0]
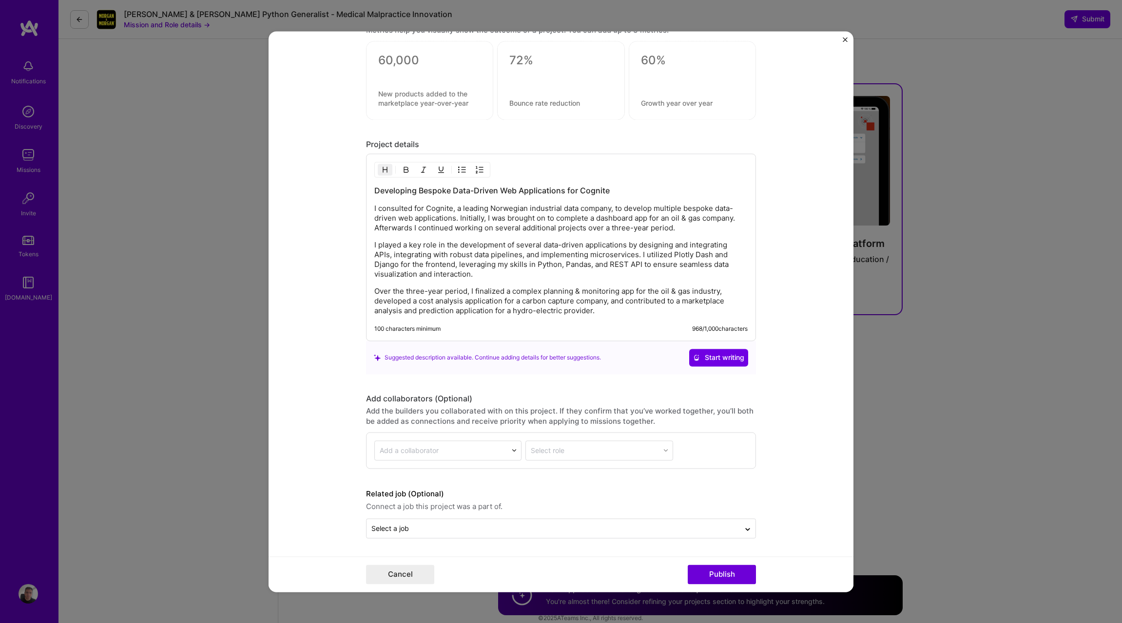
click at [645, 314] on p "Over the three-year period, I finalized a complex planning & monitoring app for…" at bounding box center [560, 301] width 373 height 29
click at [611, 270] on p "I played a key role in the development of several data-driven applications by d…" at bounding box center [560, 259] width 373 height 39
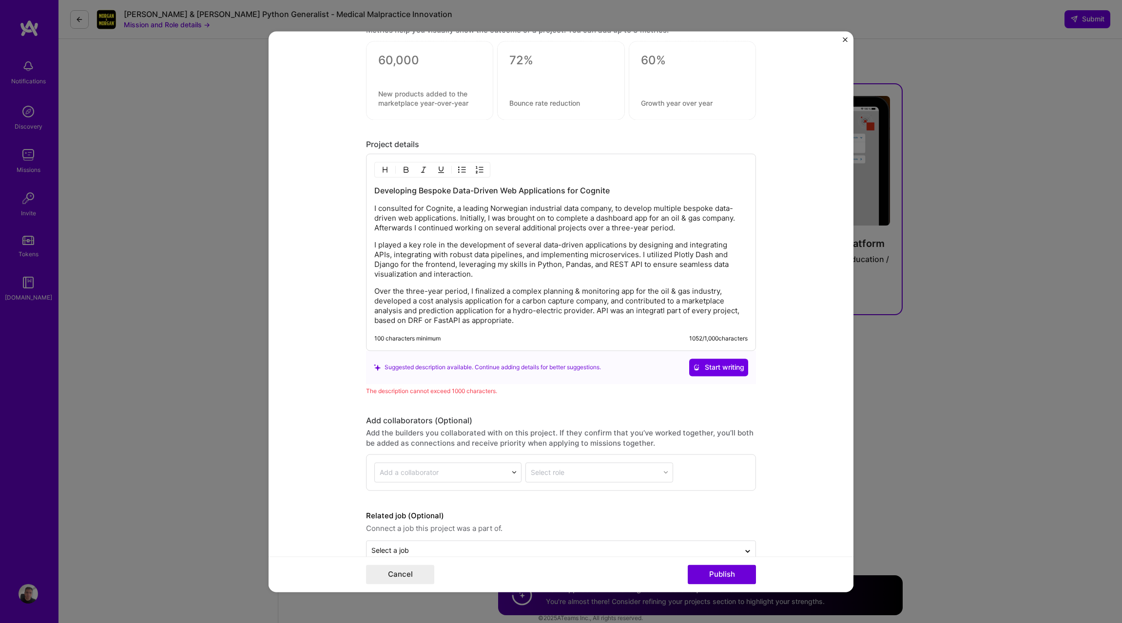
click at [648, 319] on p "Over the three-year period, I finalized a complex planning & monitoring app for…" at bounding box center [560, 306] width 373 height 39
click at [648, 316] on p "Over the three-year period, I finalized a complex planning & monitoring app for…" at bounding box center [560, 306] width 373 height 39
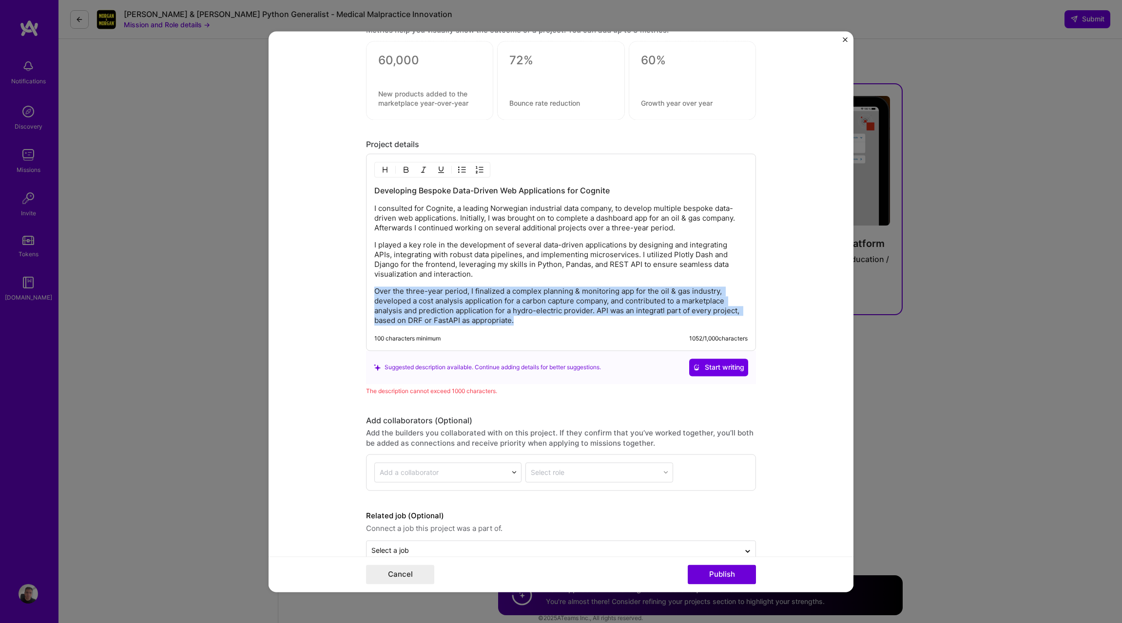
click at [648, 314] on p "Over the three-year period, I finalized a complex planning & monitoring app for…" at bounding box center [560, 306] width 373 height 39
click at [649, 309] on p "Over the three-year period, I finalized a complex planning & monitoring app for…" at bounding box center [560, 306] width 373 height 39
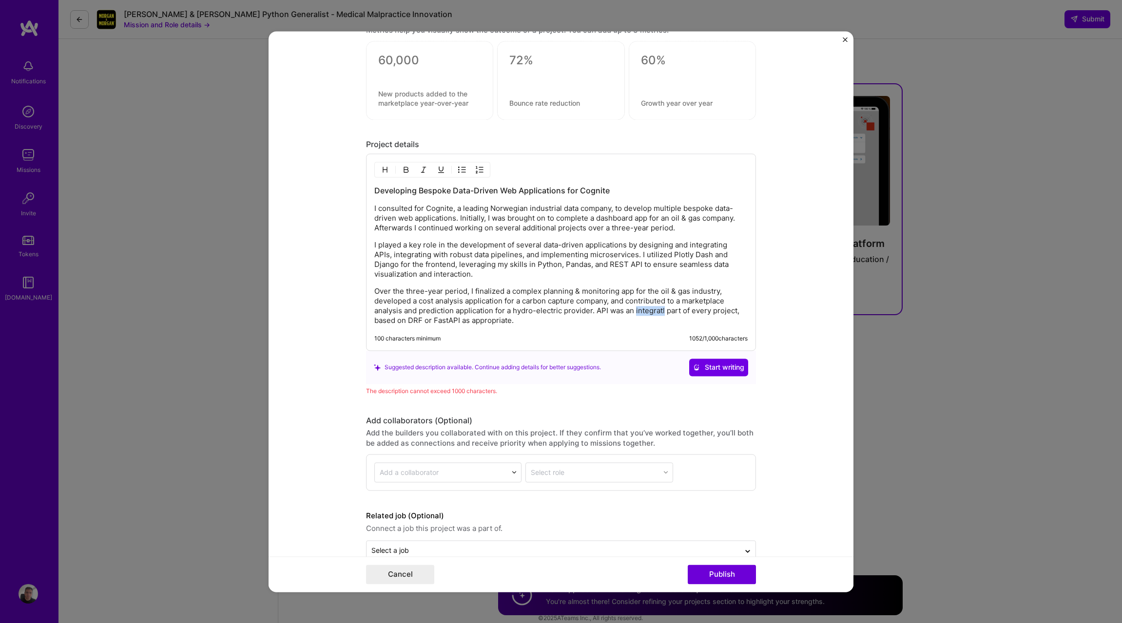
click at [649, 309] on p "Over the three-year period, I finalized a complex planning & monitoring app for…" at bounding box center [560, 306] width 373 height 39
click at [456, 258] on p "I played a key role in the development of several data-driven applications by d…" at bounding box center [560, 259] width 373 height 39
click at [531, 243] on p "I played a key role in the development of several data-driven applications by d…" at bounding box center [560, 259] width 373 height 39
click at [387, 250] on p "I played a key role in the development of several data-driven applications by d…" at bounding box center [560, 259] width 373 height 39
click at [405, 241] on p "I played a key role in the development of several data-driven applications by d…" at bounding box center [560, 259] width 373 height 39
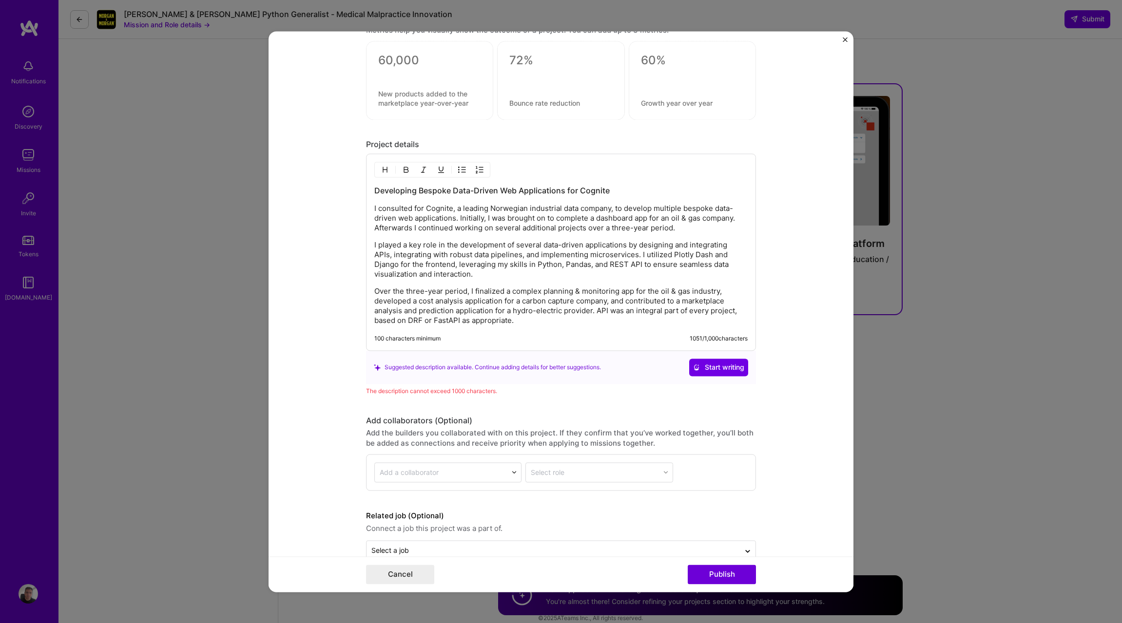
click at [410, 255] on p "I played a key role in the development of several data-driven applications by d…" at bounding box center [560, 259] width 373 height 39
drag, startPoint x: 410, startPoint y: 255, endPoint x: 441, endPoint y: 255, distance: 30.2
click at [441, 255] on p "I played a key role in the development of several data-driven applications by d…" at bounding box center [560, 259] width 373 height 39
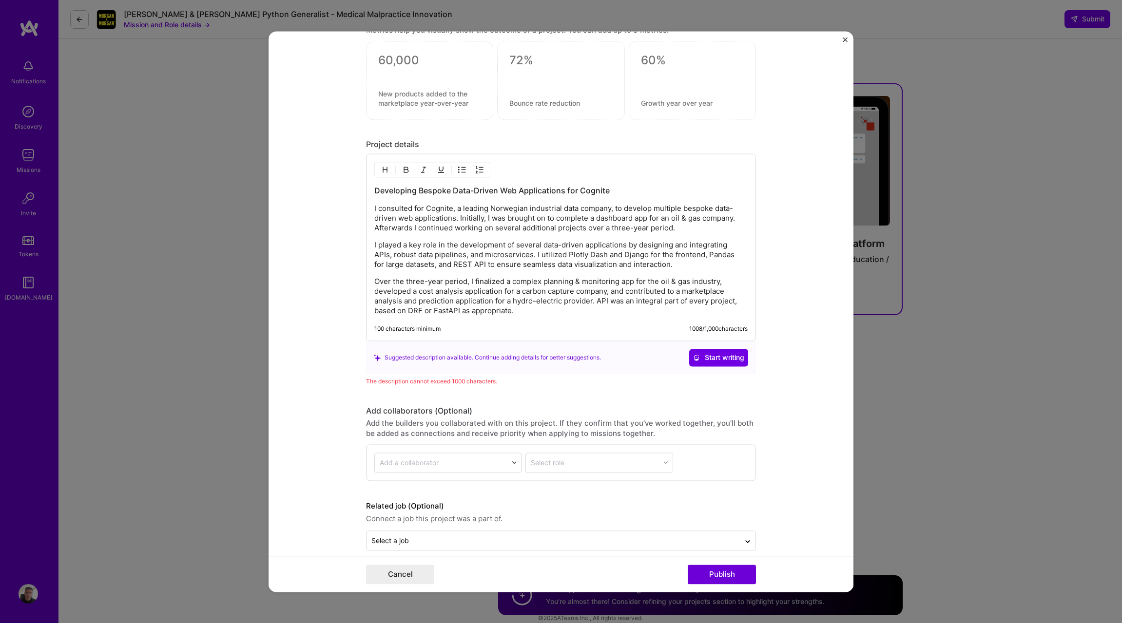
scroll to position [1235, 0]
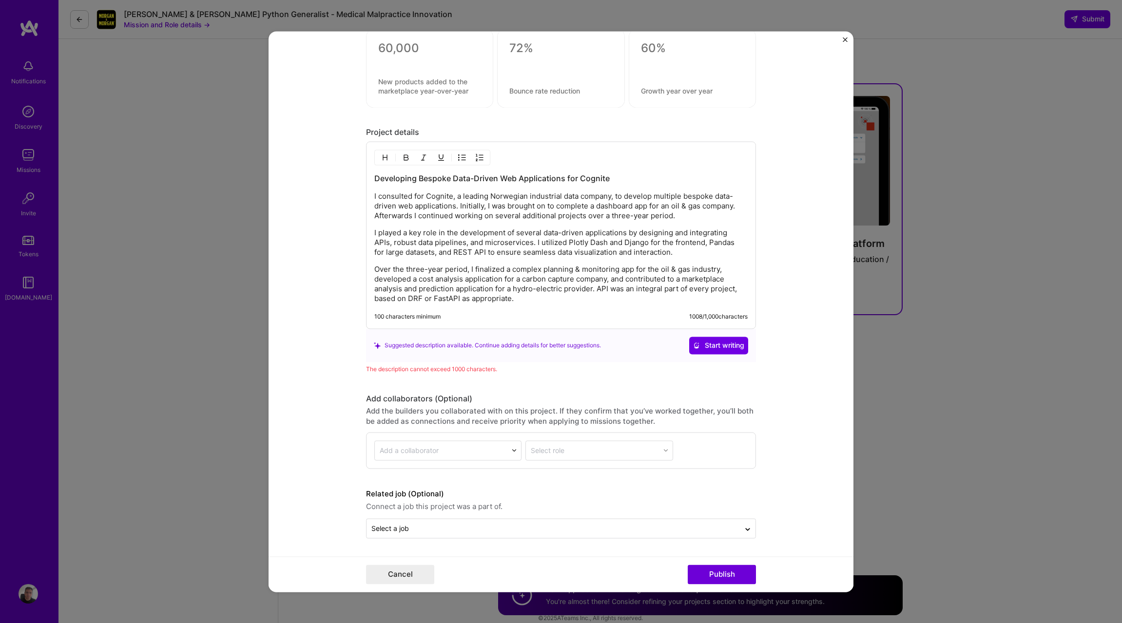
click at [414, 294] on p "Over the three-year period, I finalized a complex planning & monitoring app for…" at bounding box center [560, 284] width 373 height 39
click at [374, 297] on p "Over the three-year period, I finalized a complex planning & monitoring app for…" at bounding box center [560, 284] width 373 height 39
drag, startPoint x: 372, startPoint y: 297, endPoint x: 494, endPoint y: 301, distance: 121.4
click at [494, 301] on p "Over the three-year period, I finalized a complex planning & monitoring app for…" at bounding box center [560, 284] width 373 height 39
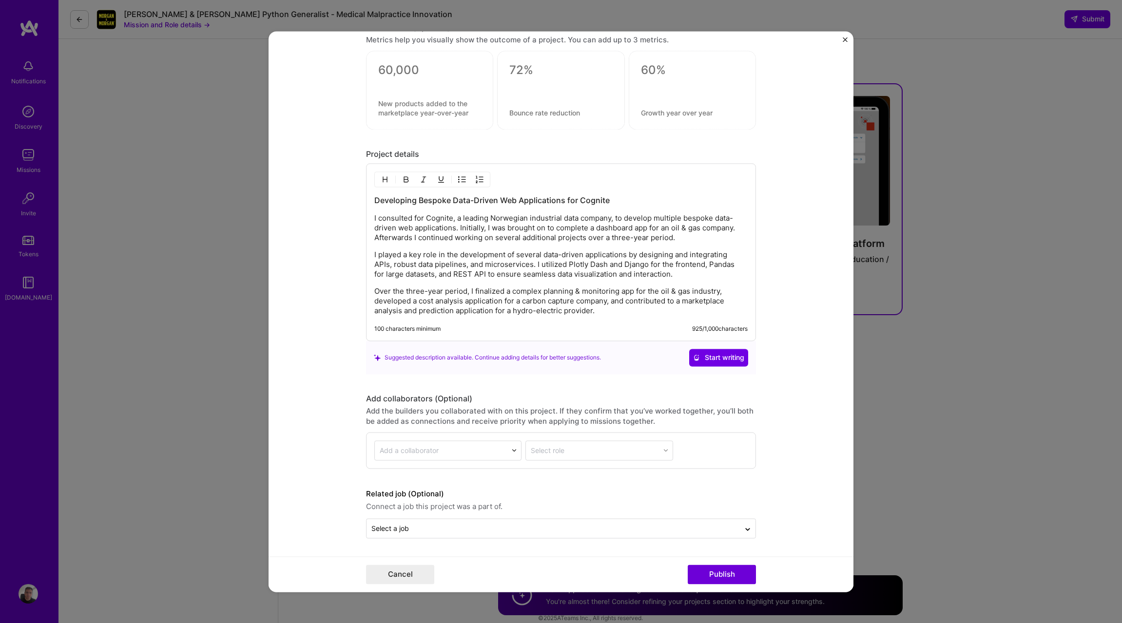
click at [485, 275] on p "I played a key role in the development of several data-driven applications by d…" at bounding box center [560, 264] width 373 height 29
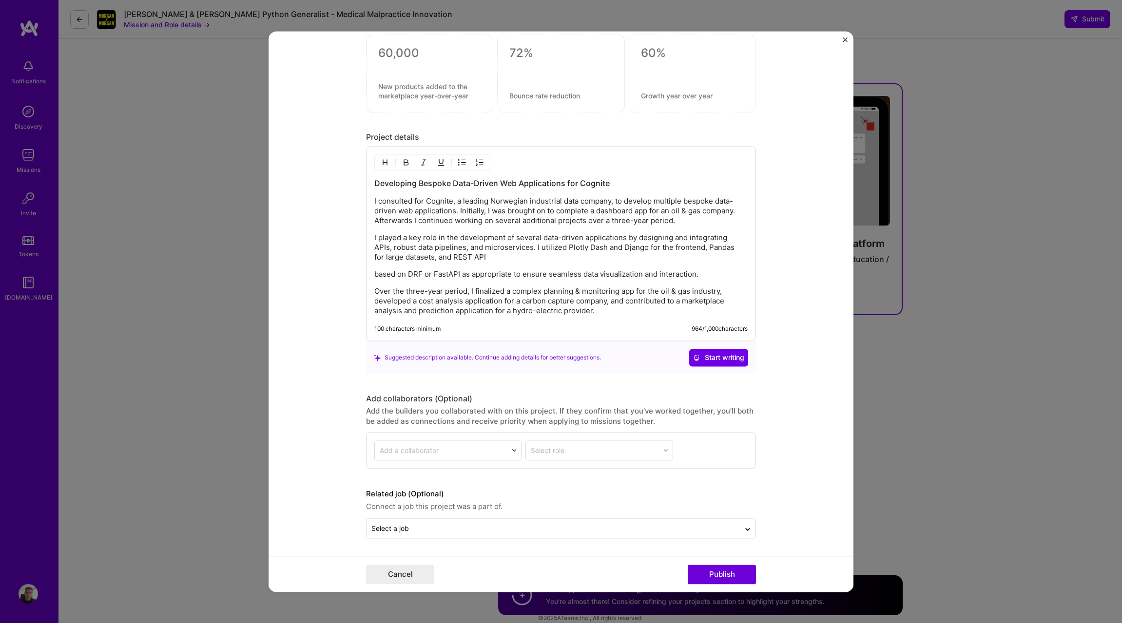
scroll to position [1223, 0]
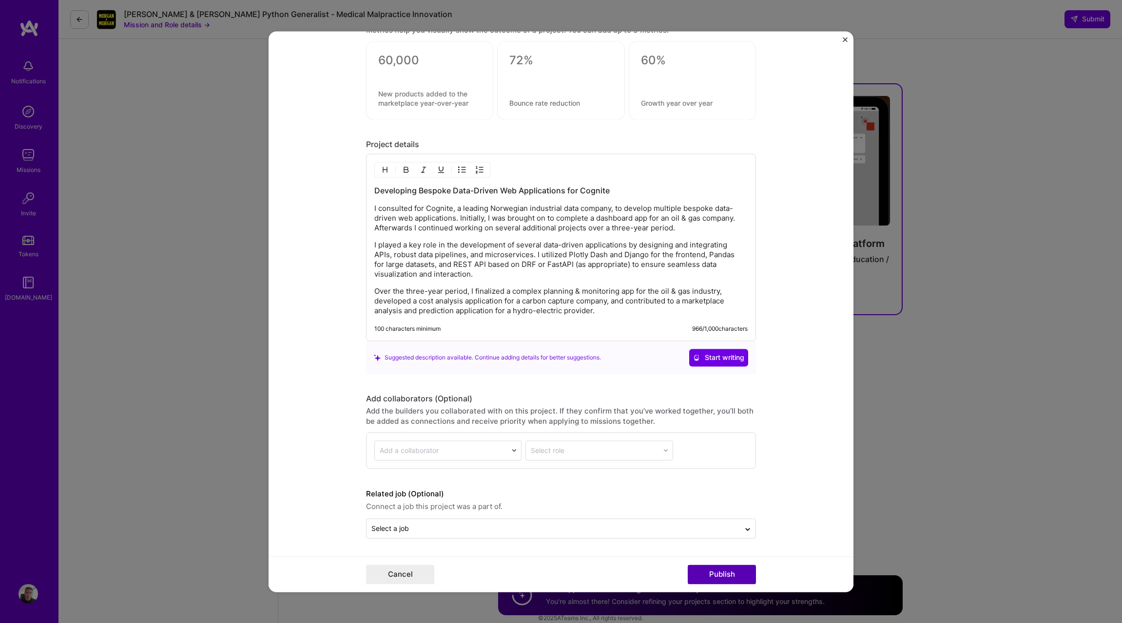
click at [736, 577] on button "Publish" at bounding box center [722, 574] width 68 height 19
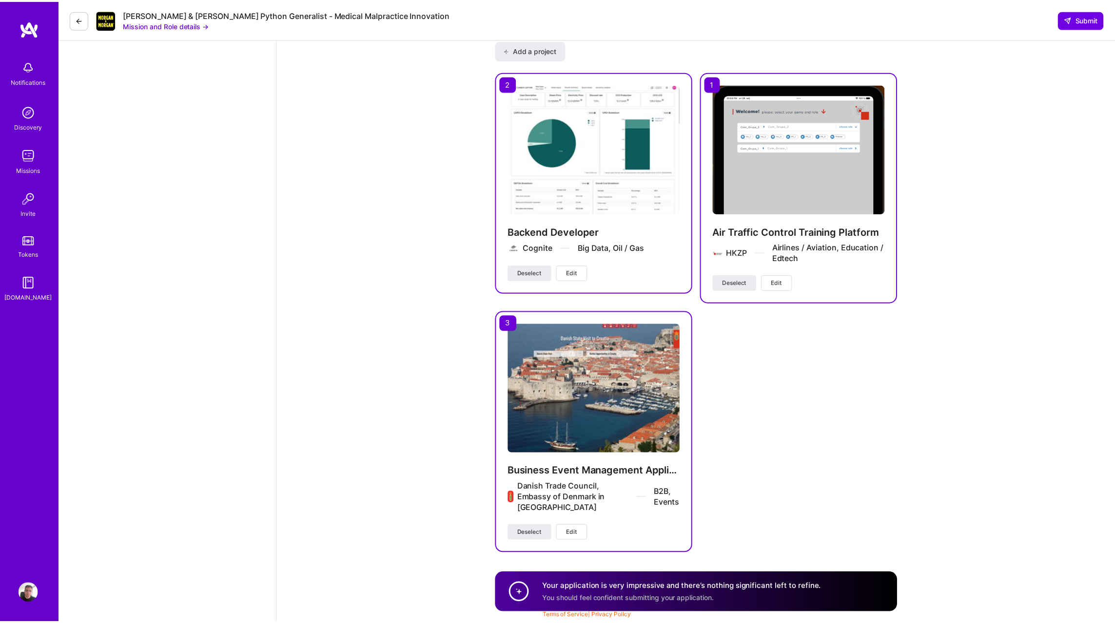
scroll to position [1430, 0]
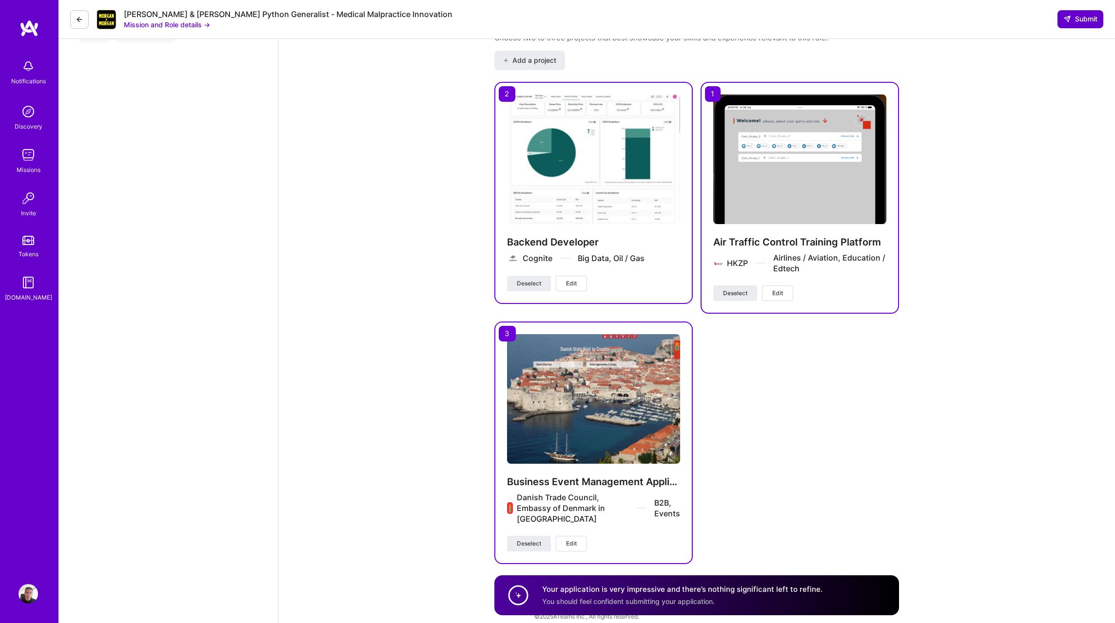
click at [1094, 15] on span "Submit" at bounding box center [1080, 19] width 34 height 10
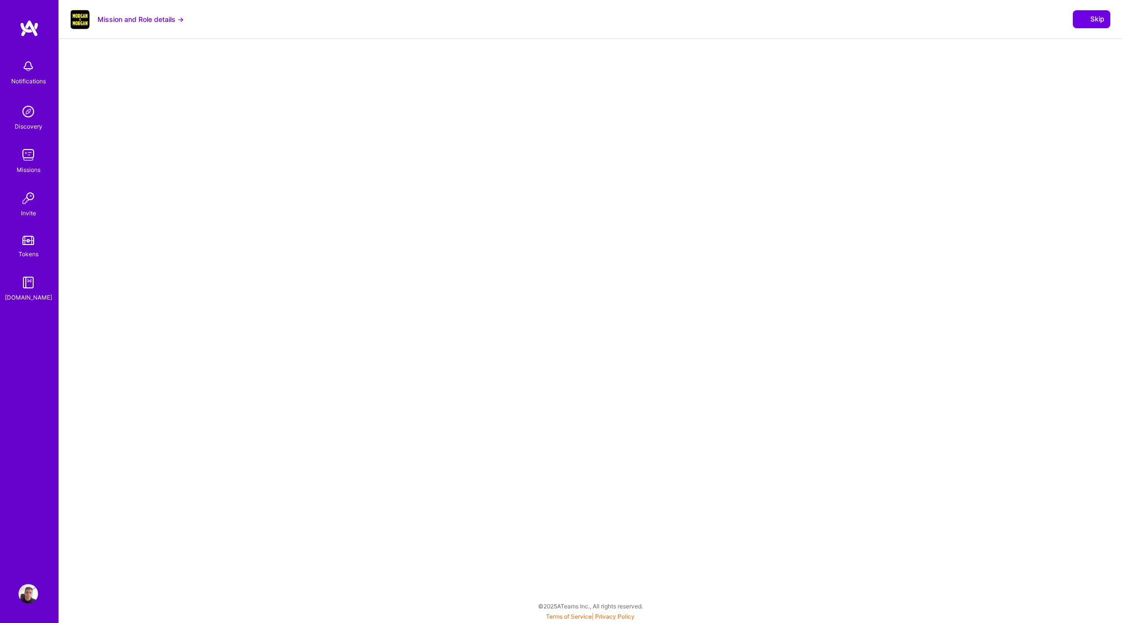
select select "HR"
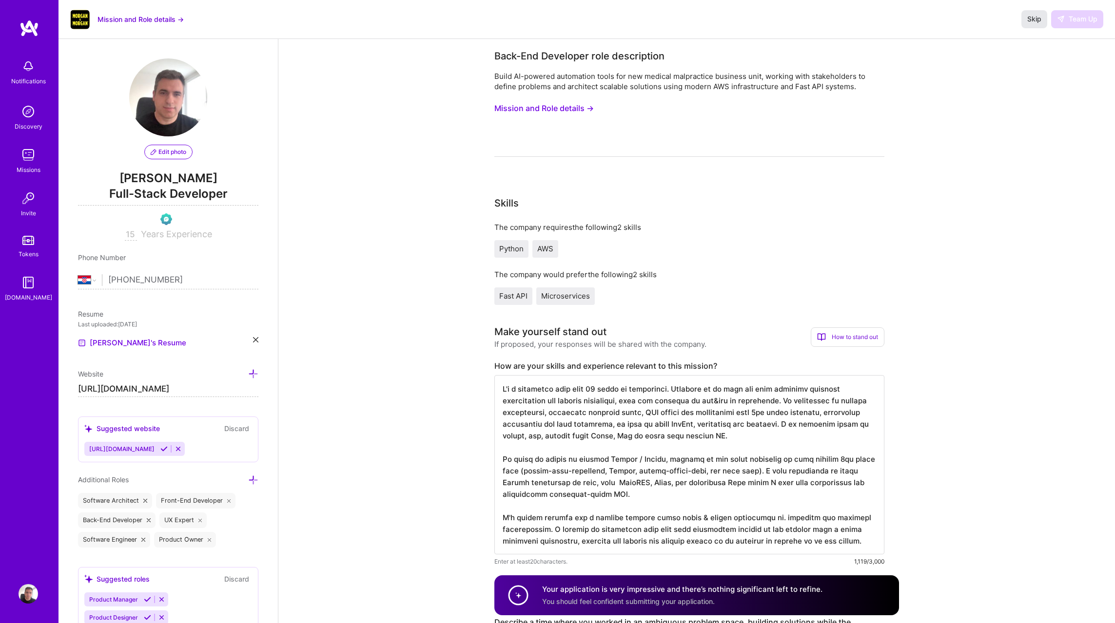
click at [1024, 19] on button "Skip" at bounding box center [1034, 19] width 26 height 18
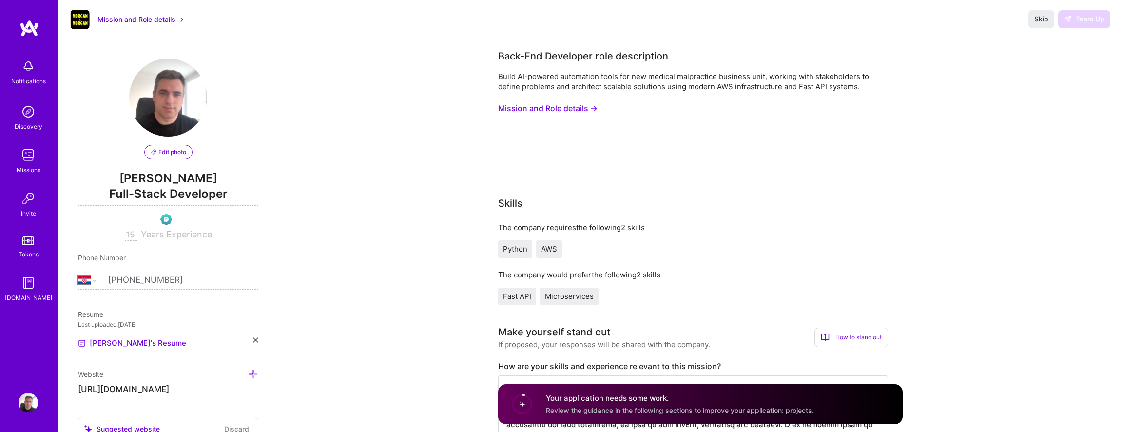
select select "HR"
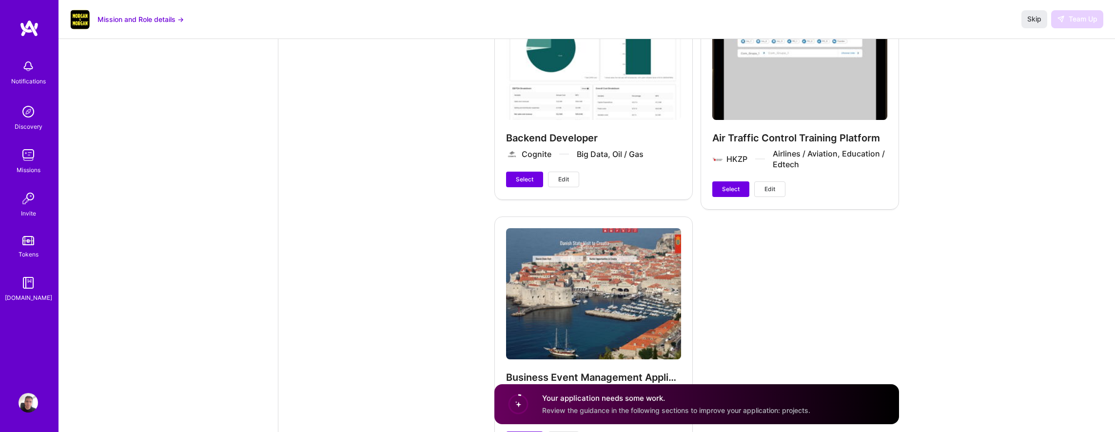
scroll to position [1650, 0]
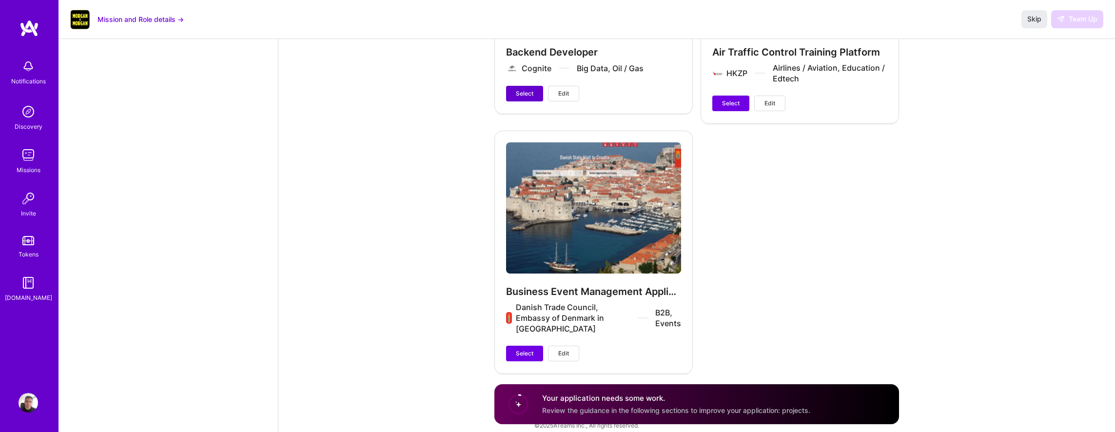
click at [522, 89] on span "Select" at bounding box center [525, 93] width 18 height 9
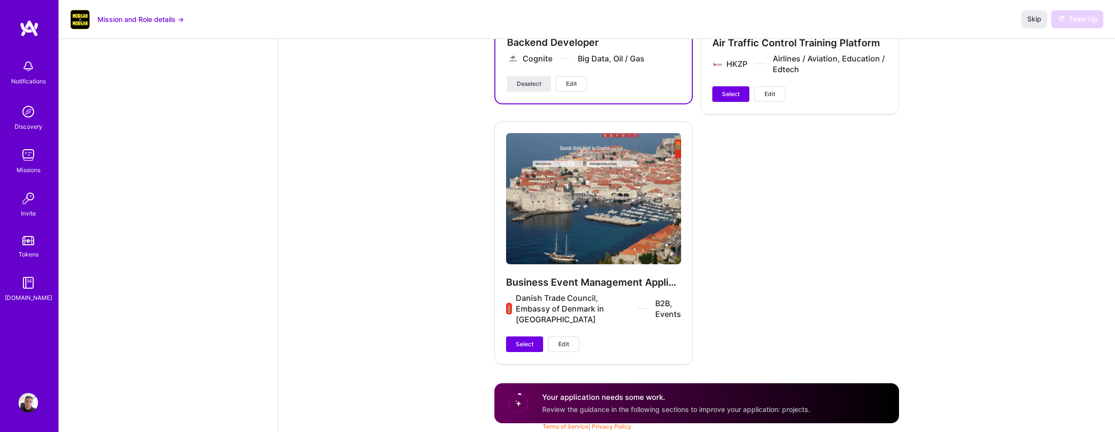
scroll to position [1641, 0]
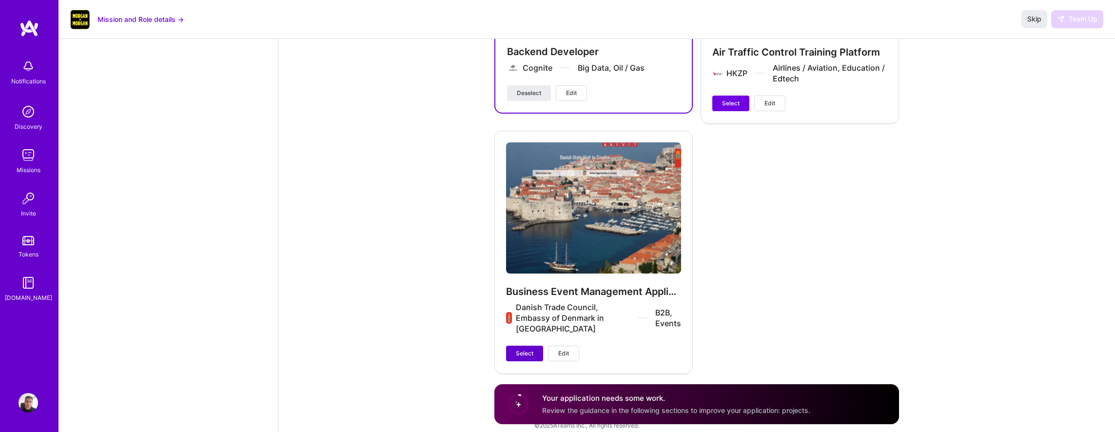
click at [529, 349] on span "Select" at bounding box center [525, 353] width 18 height 9
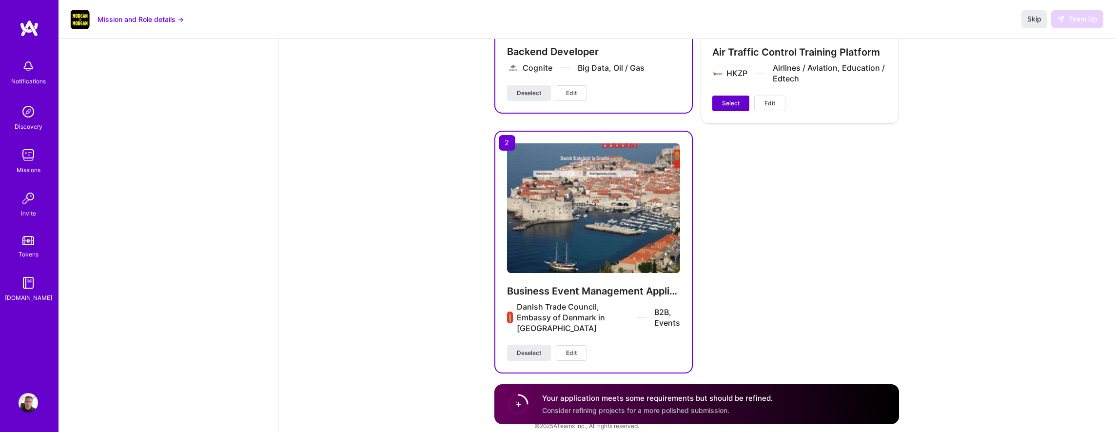
click at [734, 96] on button "Select" at bounding box center [730, 104] width 37 height 16
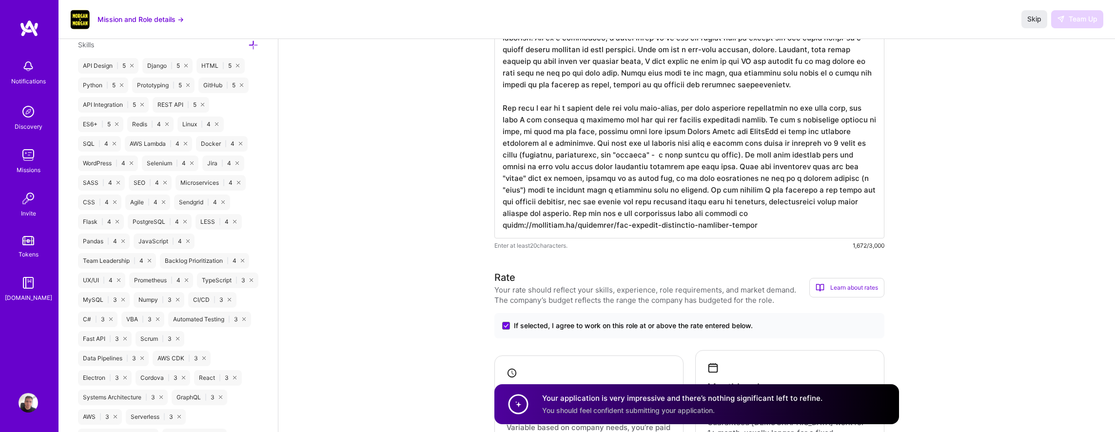
scroll to position [0, 0]
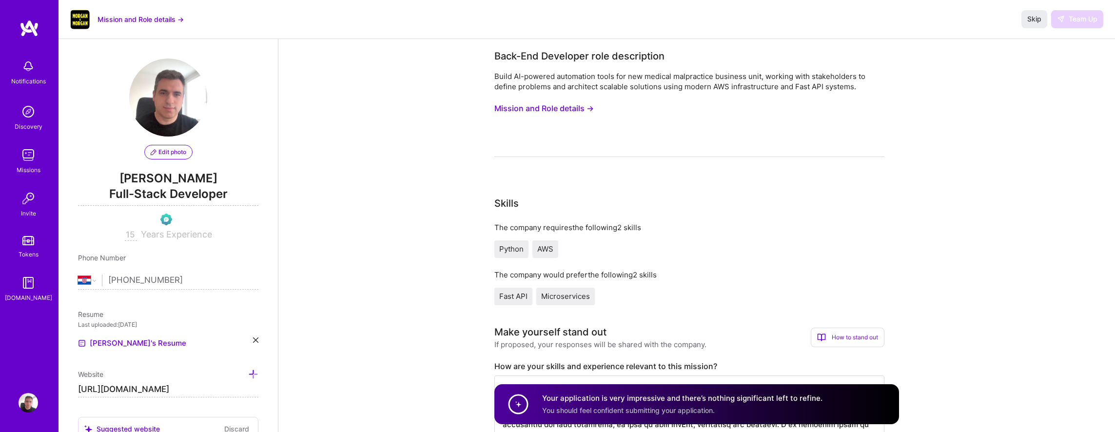
click at [24, 159] on img at bounding box center [28, 154] width 19 height 19
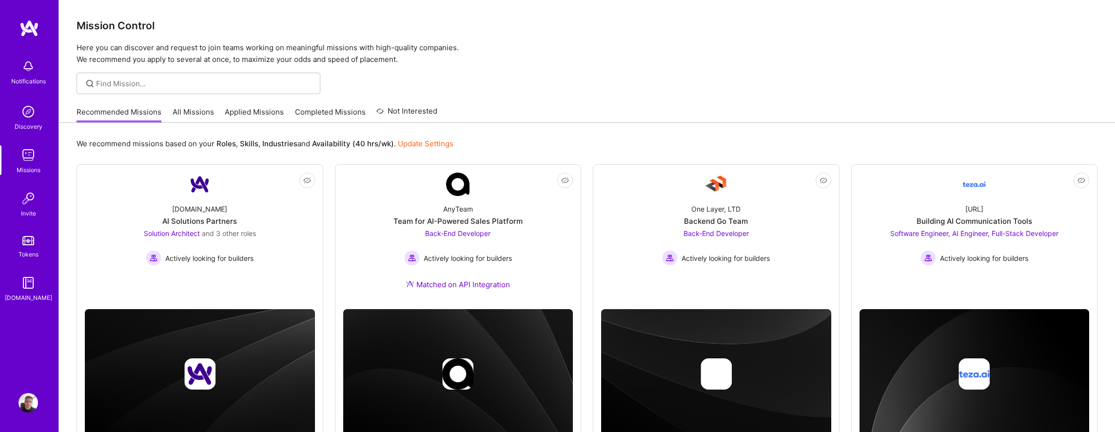
click at [251, 108] on link "Applied Missions" at bounding box center [254, 115] width 59 height 16
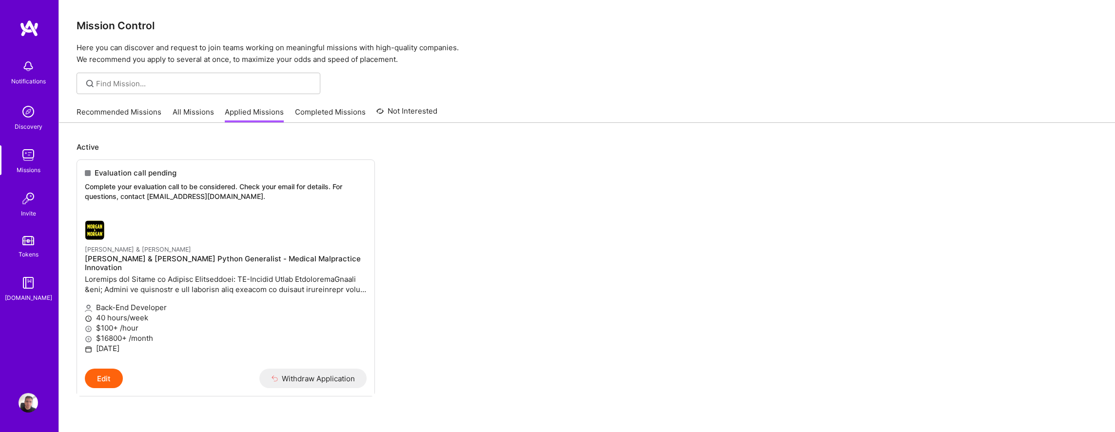
click at [967, 77] on div at bounding box center [587, 83] width 1056 height 21
